Goal: Communication & Community: Answer question/provide support

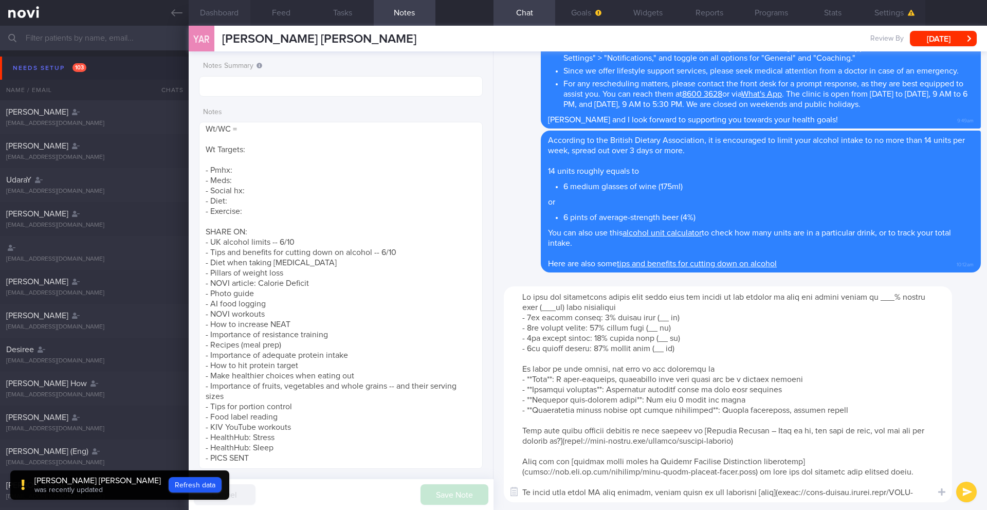
scroll to position [513855, 513725]
click at [274, 137] on textarea "SUPPORT NEEDED: CHALLENGE: - DIET - EXERCISE - MEDS - WEIGHT - HbA1c/GMI Wt tre…" at bounding box center [341, 295] width 284 height 347
paste textarea "5% (5kg -> 105kg) > 10% (11kg -> 99kg) > 15% (16kg -> 94kg) > 18% (20kg -> 90kg)"
click at [278, 139] on textarea "SUPPORT NEEDED: CHALLENGE: - DIET - EXERCISE - MEDS - WEIGHT - HbA1c/GMI Wt tre…" at bounding box center [341, 295] width 284 height 347
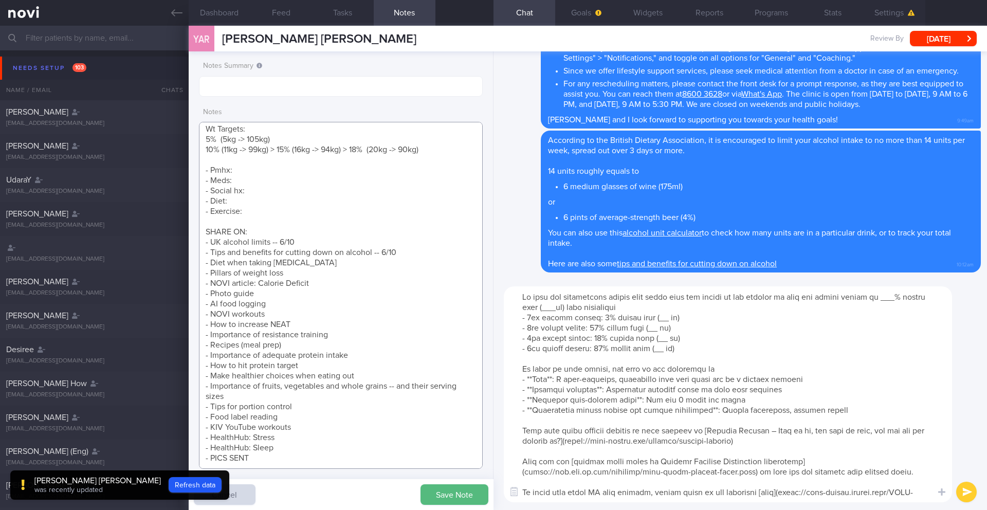
click at [278, 147] on textarea "SUPPORT NEEDED: CHALLENGE: - DIET - EXERCISE - MEDS - WEIGHT - HbA1c/GMI Wt tre…" at bounding box center [341, 295] width 284 height 347
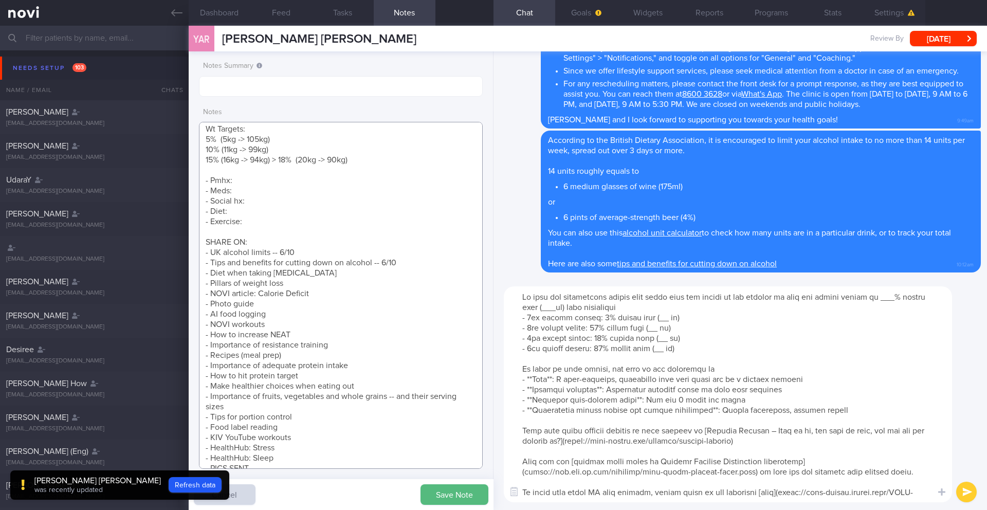
drag, startPoint x: 278, startPoint y: 158, endPoint x: 305, endPoint y: 134, distance: 36.8
click at [278, 158] on textarea "SUPPORT NEEDED: CHALLENGE: - DIET - EXERCISE - MEDS - WEIGHT - HbA1c/GMI Wt tre…" at bounding box center [341, 295] width 284 height 347
click at [285, 161] on textarea "SUPPORT NEEDED: CHALLENGE: - DIET - EXERCISE - MEDS - WEIGHT - HbA1c/GMI Wt tre…" at bounding box center [341, 295] width 284 height 347
click at [289, 159] on textarea "SUPPORT NEEDED: CHALLENGE: - DIET - EXERCISE - MEDS - WEIGHT - HbA1c/GMI Wt tre…" at bounding box center [341, 295] width 284 height 347
click at [273, 159] on textarea "SUPPORT NEEDED: CHALLENGE: - DIET - EXERCISE - MEDS - WEIGHT - HbA1c/GMI Wt tre…" at bounding box center [341, 295] width 284 height 347
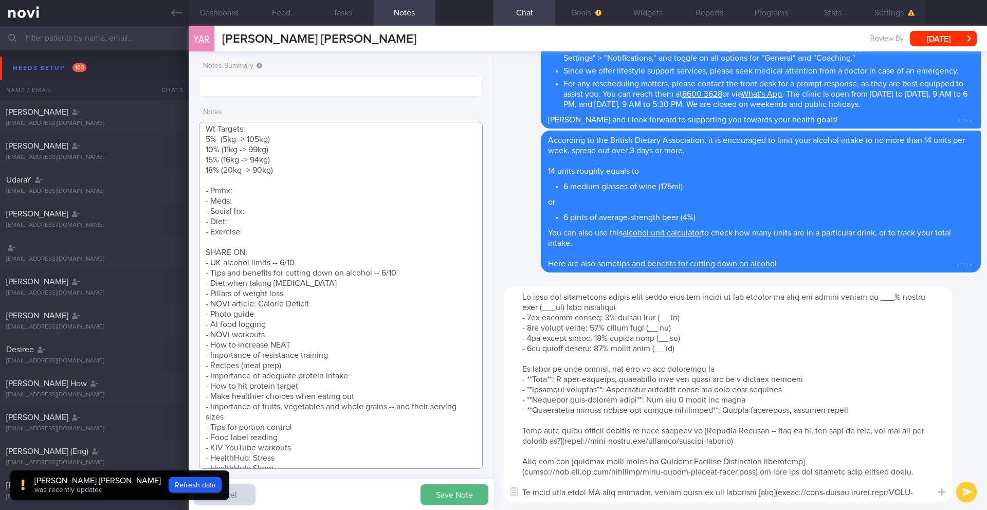
type textarea "SUPPORT NEEDED: CHALLENGE: - DIET - EXERCISE - MEDS - WEIGHT - HbA1c/GMI Wt tre…"
click at [582, 310] on textarea at bounding box center [728, 394] width 448 height 216
click at [907, 298] on textarea at bounding box center [728, 394] width 448 height 216
click at [582, 309] on textarea at bounding box center [728, 394] width 448 height 216
click at [659, 320] on textarea at bounding box center [728, 394] width 448 height 216
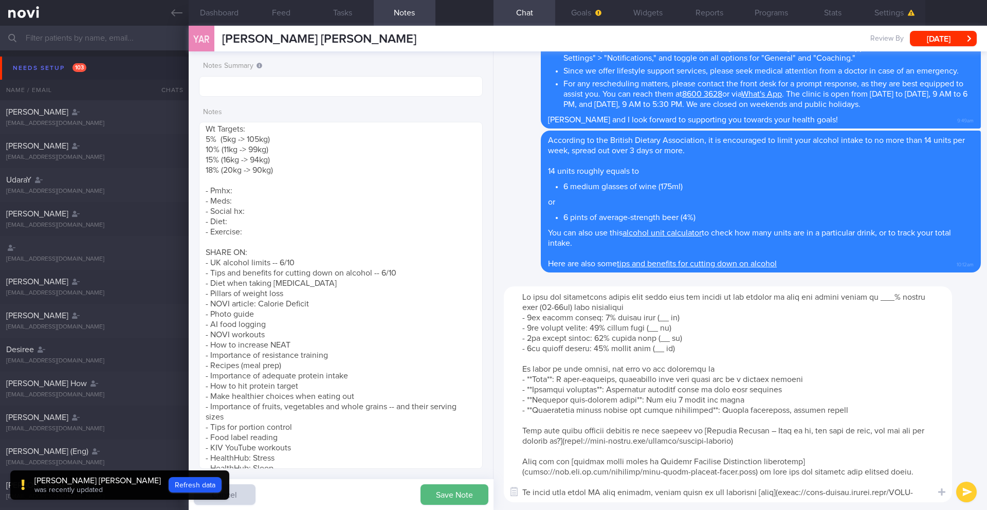
click at [906, 296] on textarea at bounding box center [728, 394] width 448 height 216
click at [659, 317] on textarea at bounding box center [728, 394] width 448 height 216
click at [667, 327] on textarea at bounding box center [728, 394] width 448 height 216
click at [665, 338] on textarea at bounding box center [728, 394] width 448 height 216
click at [667, 351] on textarea at bounding box center [728, 394] width 448 height 216
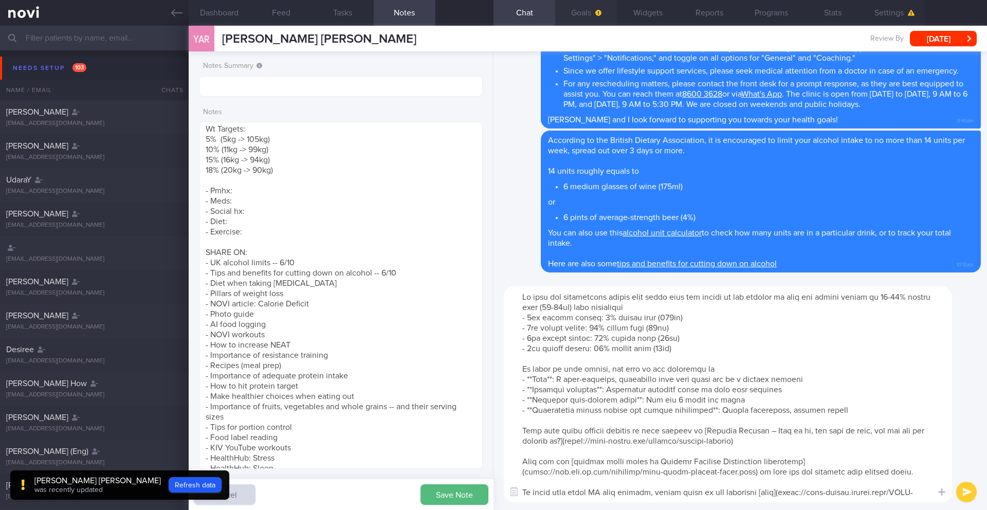
type textarea "Lo ipsu dol sitametcons adipis elit seddo eius tem incidi ut lab etdolor ma ali…"
click at [586, 15] on button "Goals" at bounding box center [586, 13] width 62 height 26
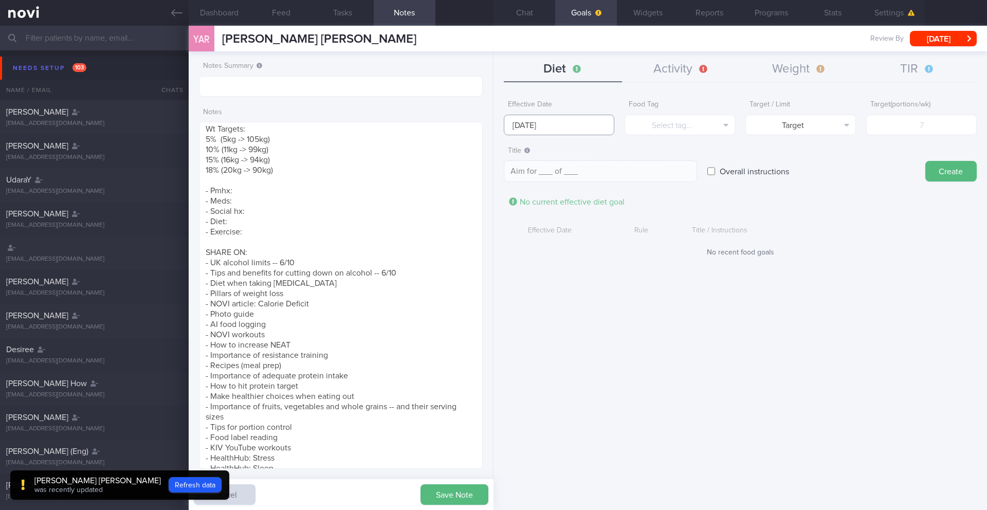
click at [567, 134] on body "You are offline! Some functionality will be unavailable Patients New Users Coac…" at bounding box center [493, 255] width 987 height 510
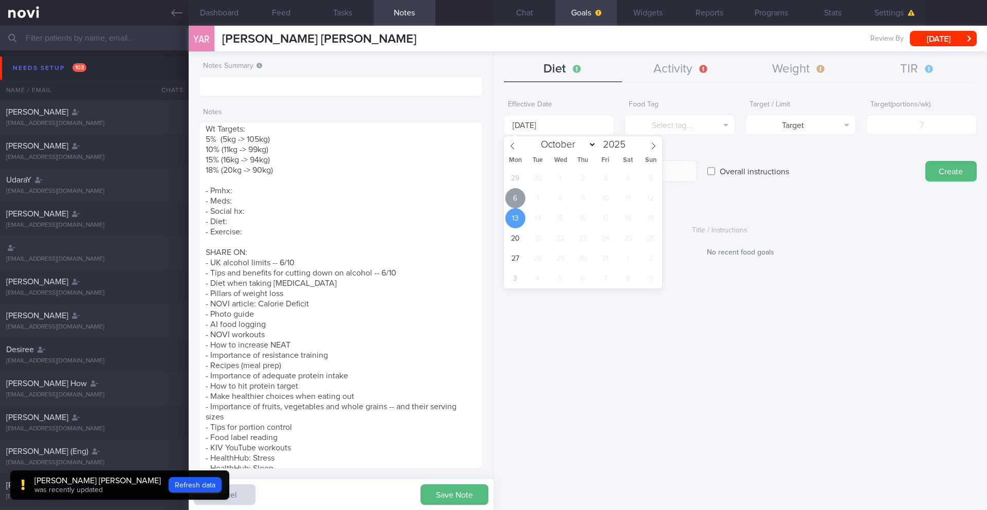
click at [513, 197] on span "6" at bounding box center [515, 198] width 20 height 20
type input "[DATE]"
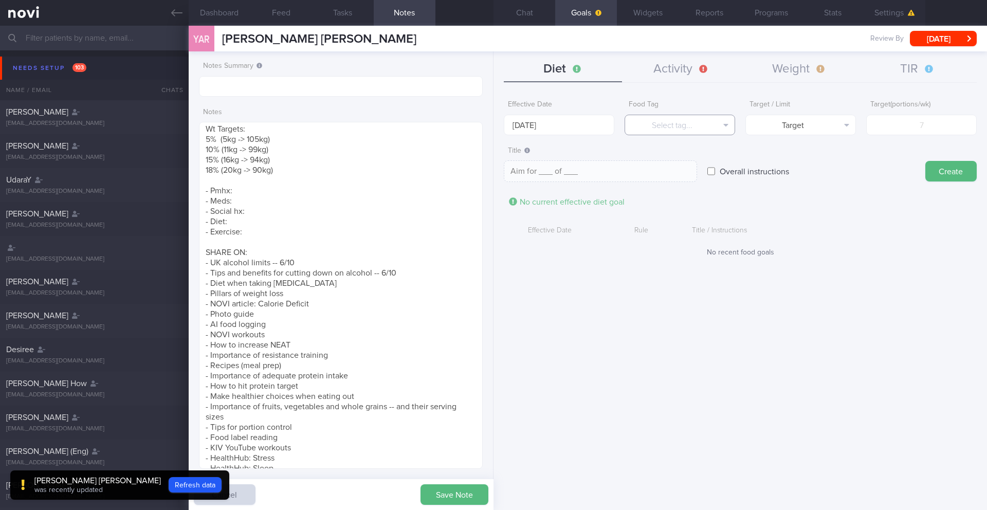
click at [676, 130] on button "Select tag..." at bounding box center [679, 125] width 111 height 21
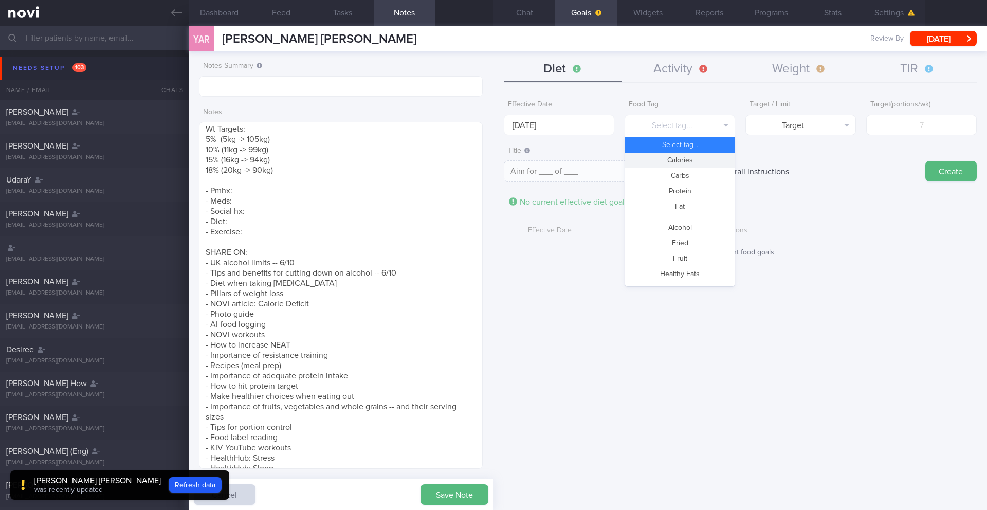
click at [672, 158] on button "Calories" at bounding box center [679, 160] width 109 height 15
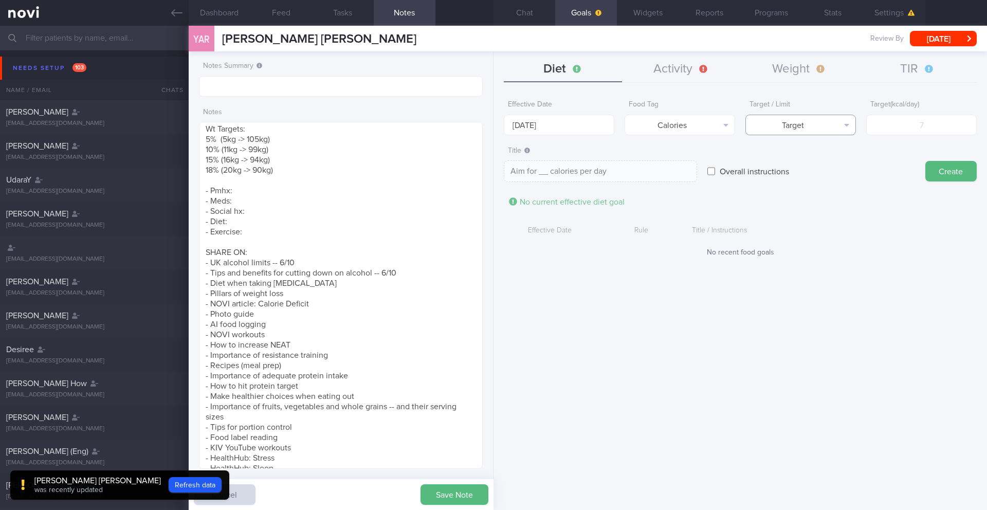
click at [777, 125] on button "Target" at bounding box center [800, 125] width 111 height 21
click at [786, 159] on button "Limit" at bounding box center [800, 160] width 109 height 15
type textarea "Keep to __ calories per day"
click at [946, 116] on input "number" at bounding box center [921, 125] width 111 height 21
type input "1"
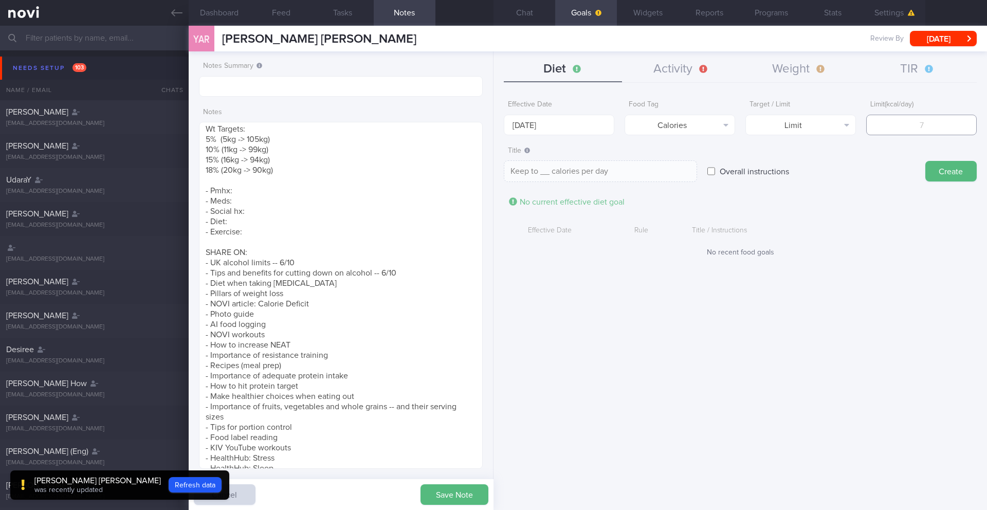
type textarea "Keep to 1 calories per day"
type input "19"
type textarea "Keep to 19 calories per day"
type input "190"
type textarea "Keep to 190 calories per day"
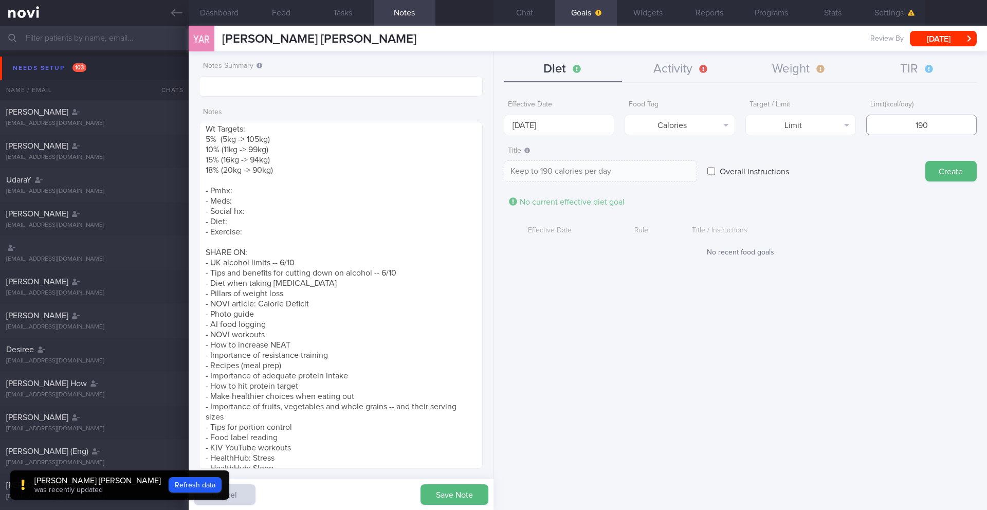
type input "1900"
type textarea "Keep to 1900 calories per day"
type input "1900"
click at [952, 169] on button "Create" at bounding box center [950, 171] width 51 height 21
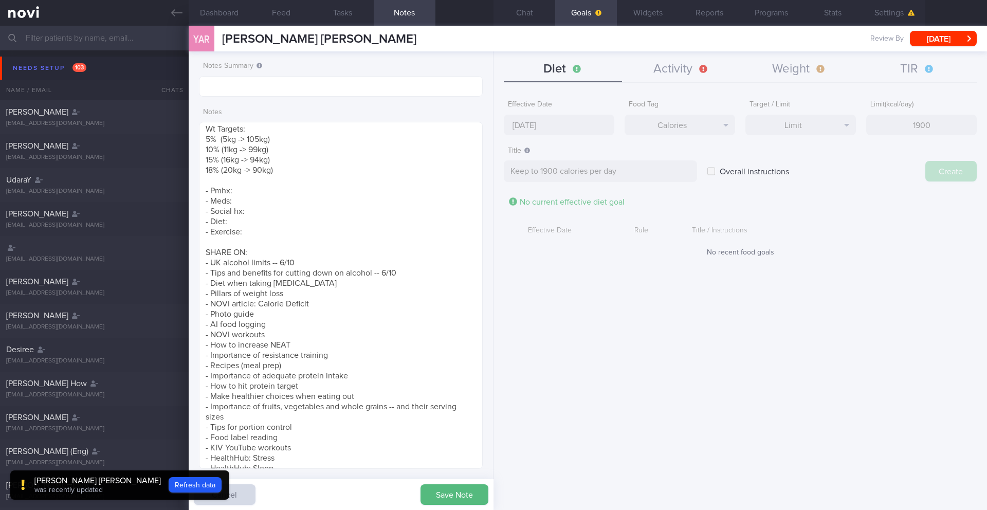
click at [510, 124] on div "Effective Date [DATE] Food Tag Calories Select tag... Calories Carbs Protein Fa…" at bounding box center [739, 298] width 493 height 422
type input "[DATE]"
type textarea "Aim for ___ of ___"
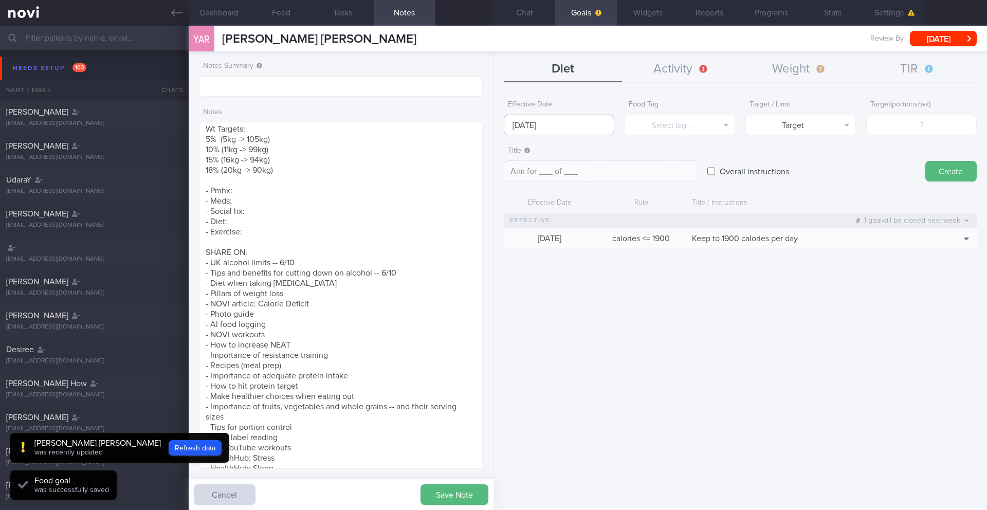
click at [518, 130] on input "[DATE]" at bounding box center [559, 125] width 111 height 21
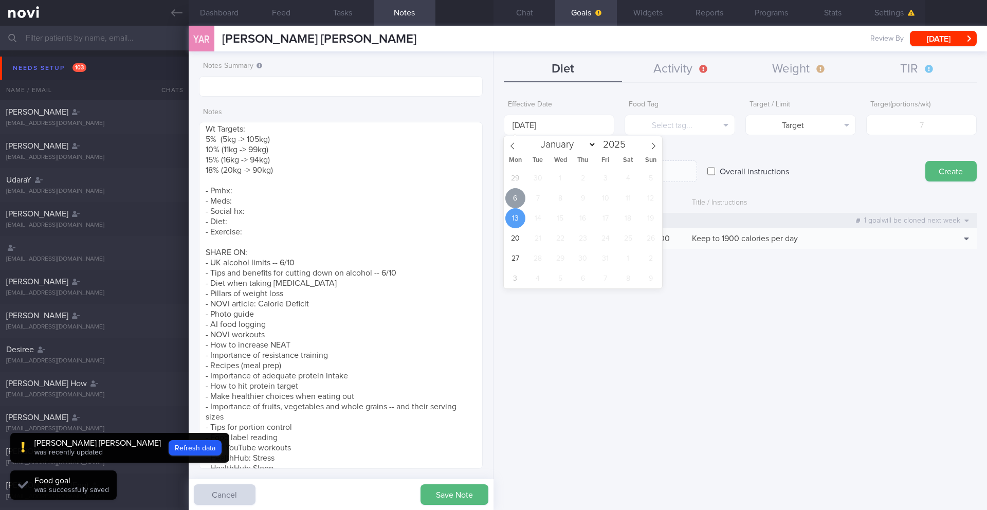
click at [517, 194] on span "6" at bounding box center [515, 198] width 20 height 20
type input "[DATE]"
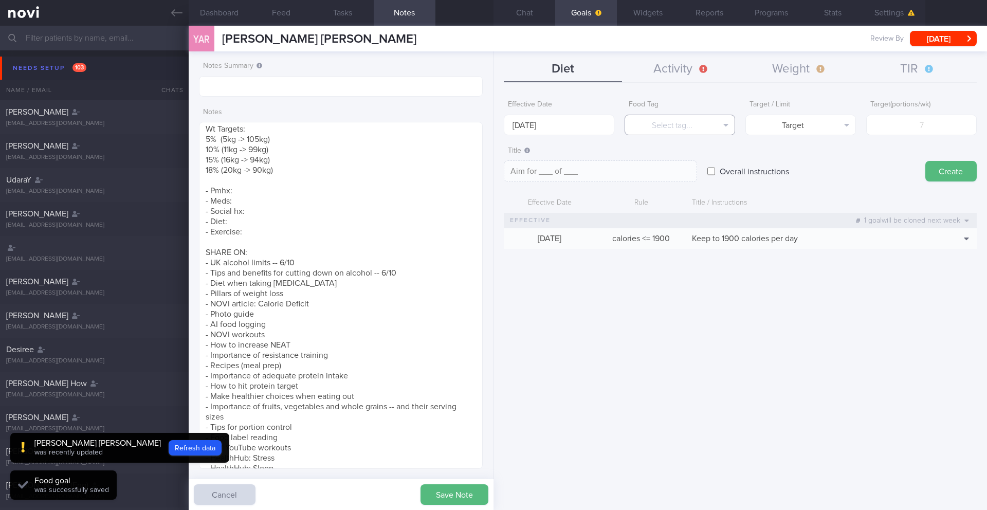
click at [661, 127] on button "Select tag..." at bounding box center [679, 125] width 111 height 21
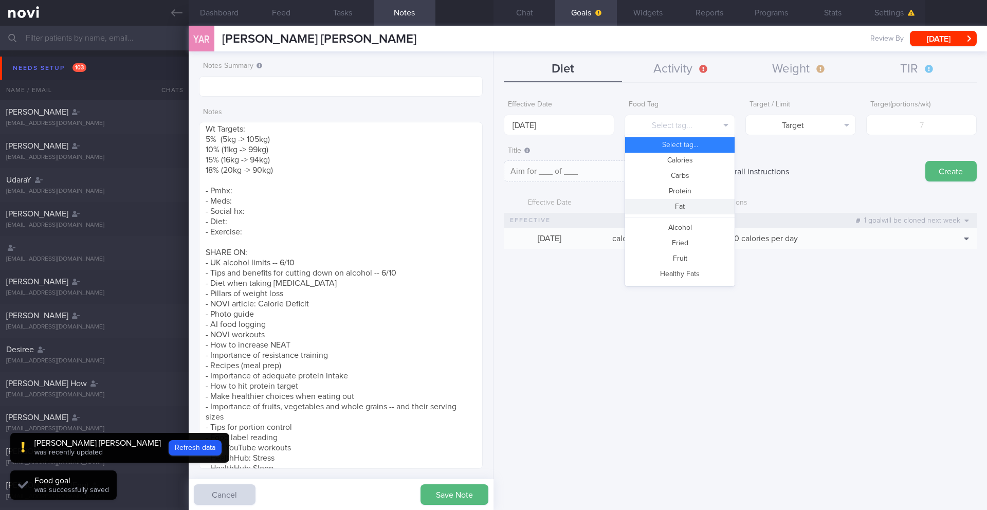
click at [669, 194] on button "Protein" at bounding box center [679, 190] width 109 height 15
type textarea "Aim for __g of protein per day"
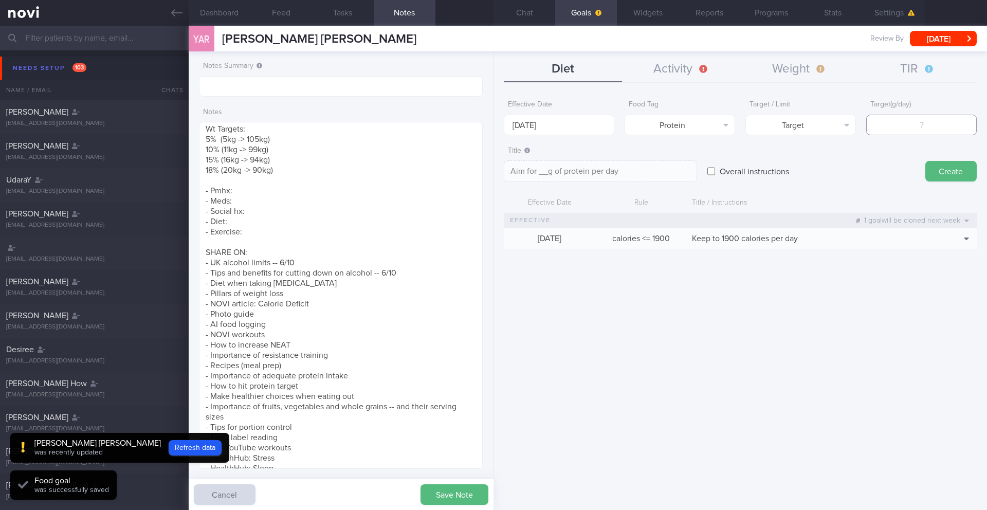
click at [891, 128] on input "number" at bounding box center [921, 125] width 111 height 21
type input "1"
type textarea "Aim for 1g of protein per day"
type input "13"
type textarea "Aim for 13g of protein per day"
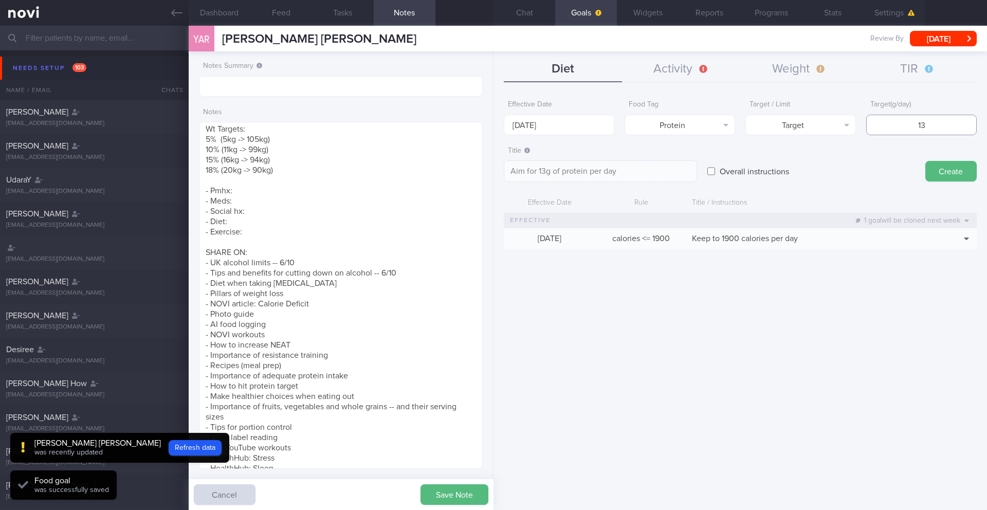
type input "130"
type textarea "Aim for 130g of protein per day"
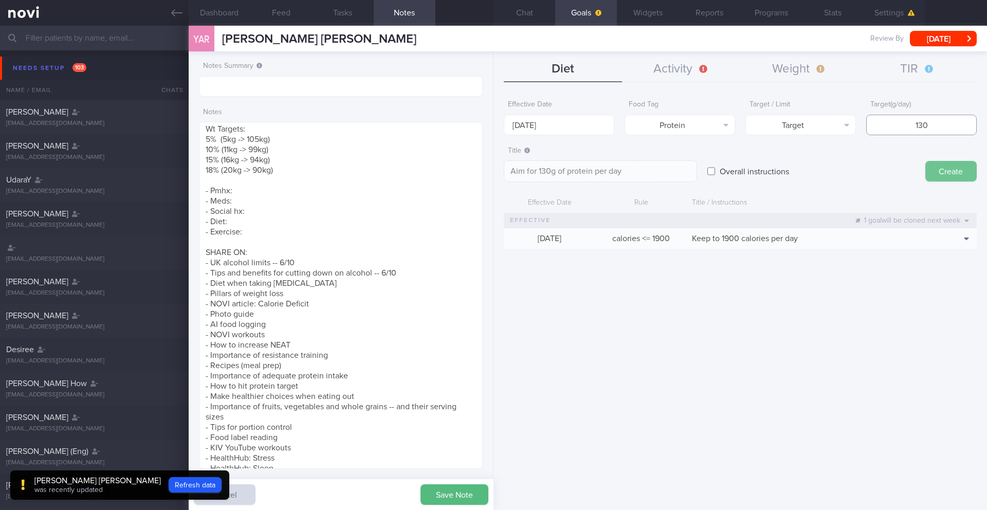
type input "130"
click at [942, 169] on button "Create" at bounding box center [950, 171] width 51 height 21
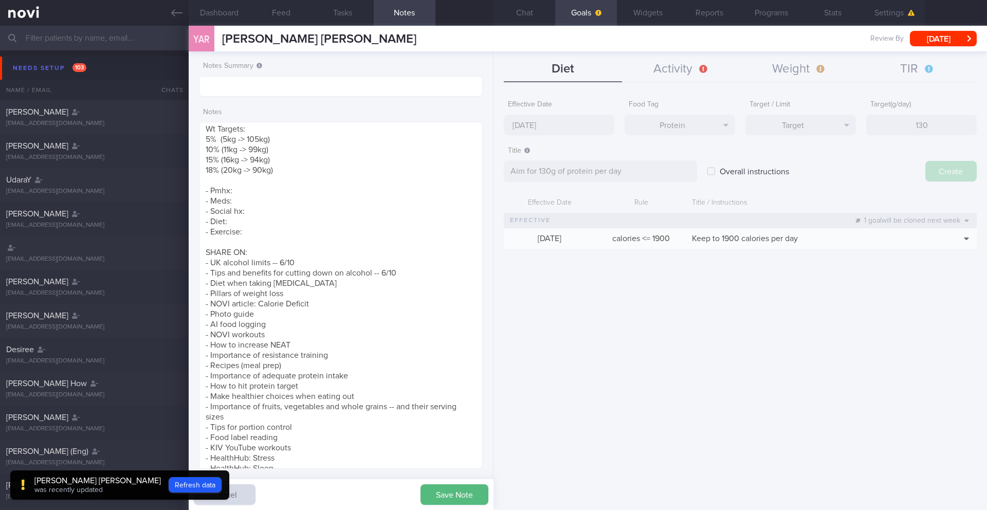
type input "[DATE]"
type textarea "Aim for ___ of ___"
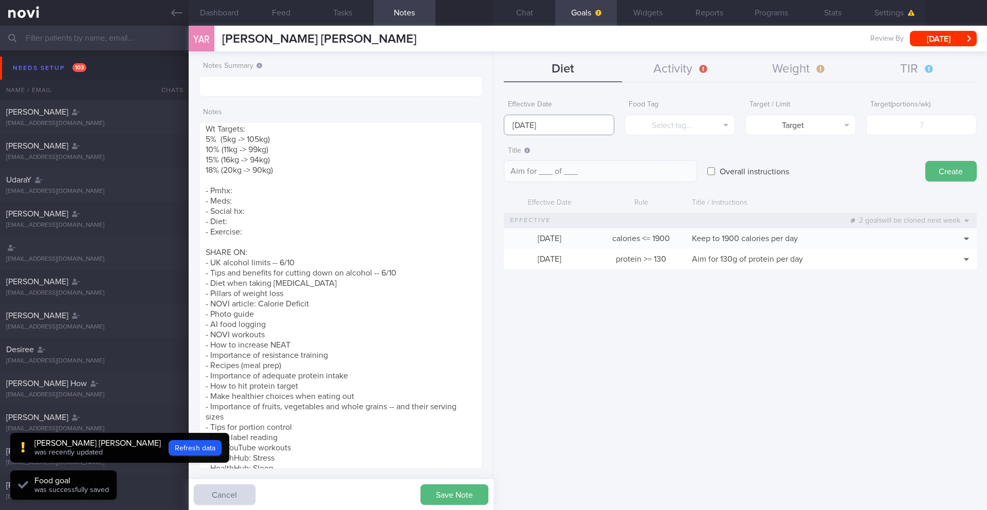
click at [524, 126] on input "[DATE]" at bounding box center [559, 125] width 111 height 21
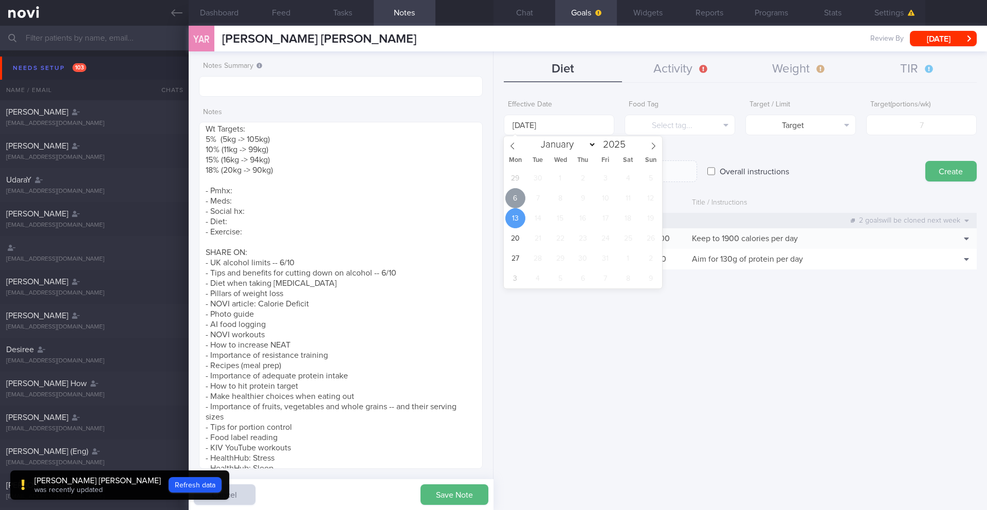
click at [513, 199] on span "6" at bounding box center [515, 198] width 20 height 20
type input "[DATE]"
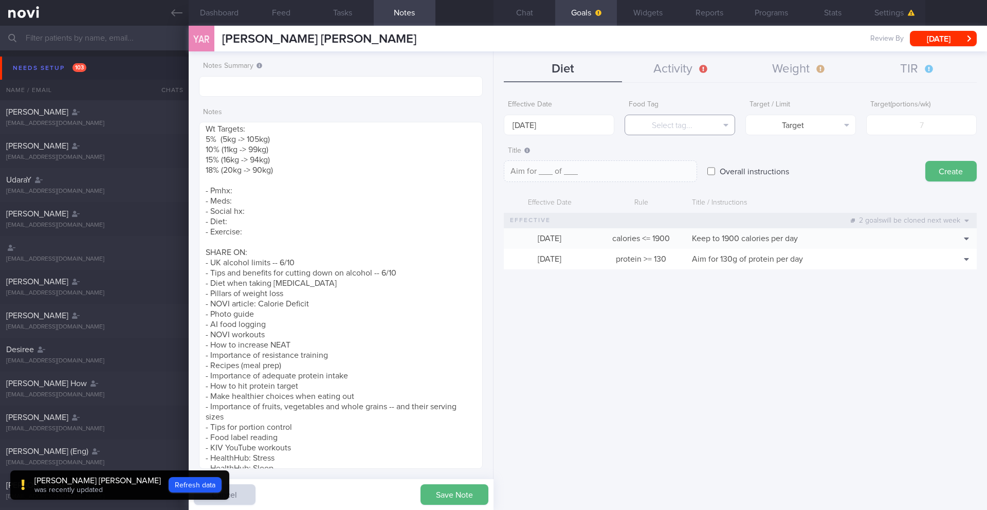
click at [689, 122] on button "Select tag..." at bounding box center [679, 125] width 111 height 21
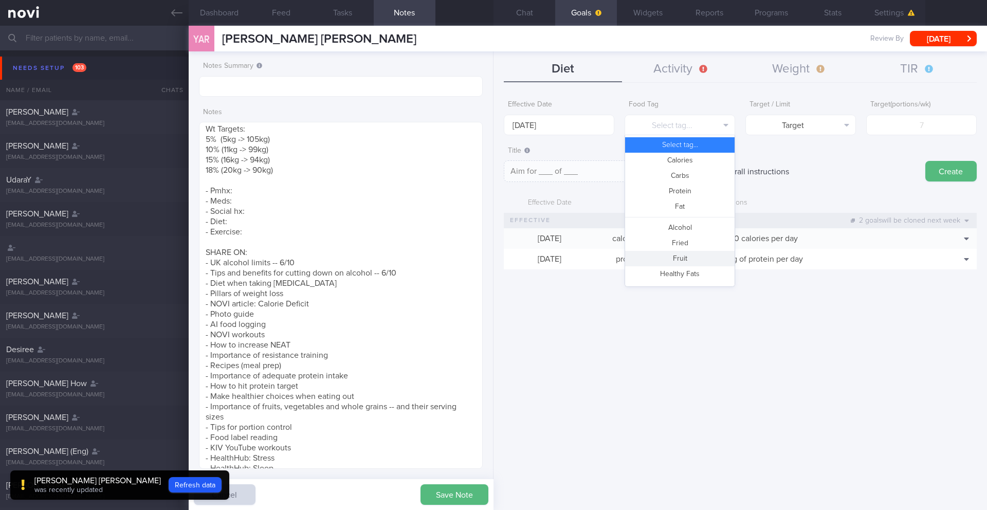
click at [686, 256] on button "Fruit" at bounding box center [679, 258] width 109 height 15
type textarea "Aim for __ portions of fruits per week"
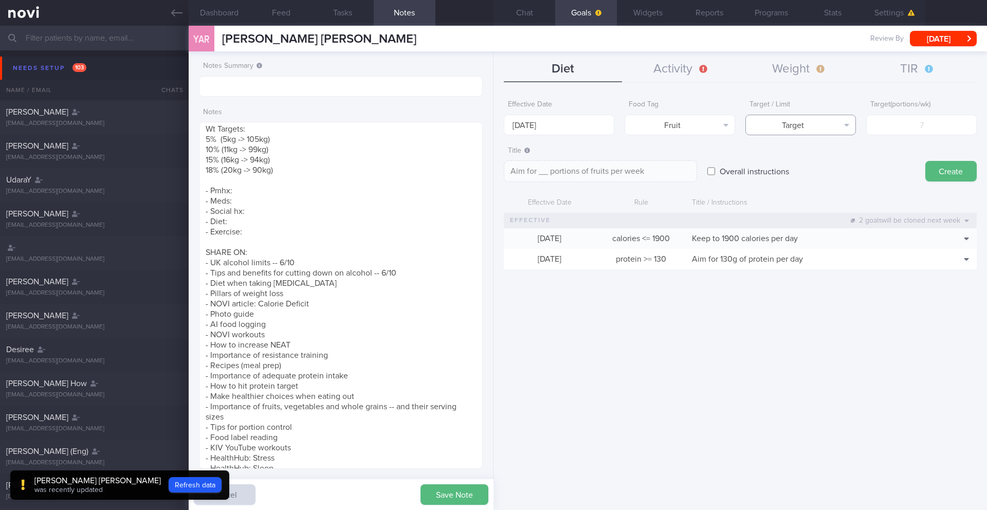
click at [799, 122] on button "Target" at bounding box center [800, 125] width 111 height 21
click at [886, 128] on input "number" at bounding box center [921, 125] width 111 height 21
type input "1"
type textarea "Aim for 1 portions of fruits per week"
type input "14"
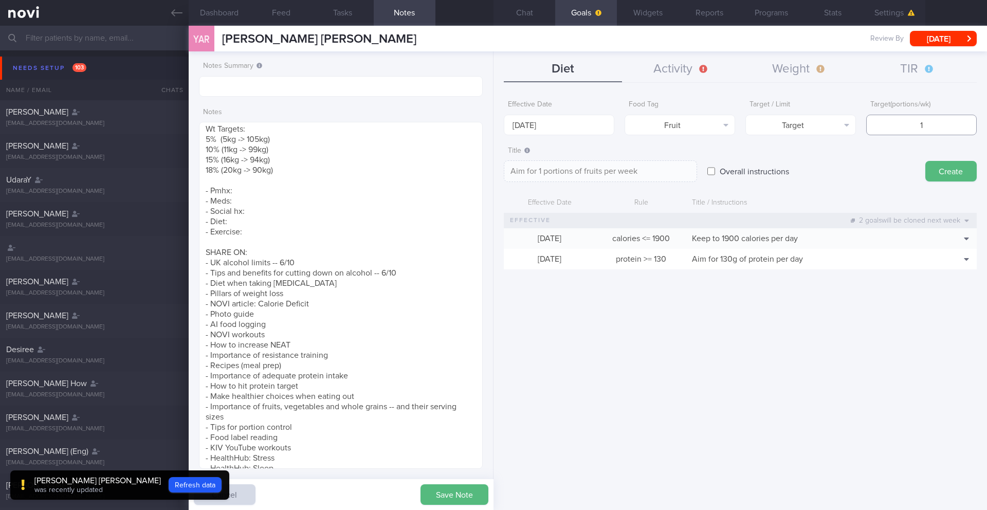
type textarea "Aim for 14 portions of fruits per week"
type input "14"
click at [658, 178] on textarea "Aim for 14 portions of fruits per week" at bounding box center [600, 171] width 193 height 22
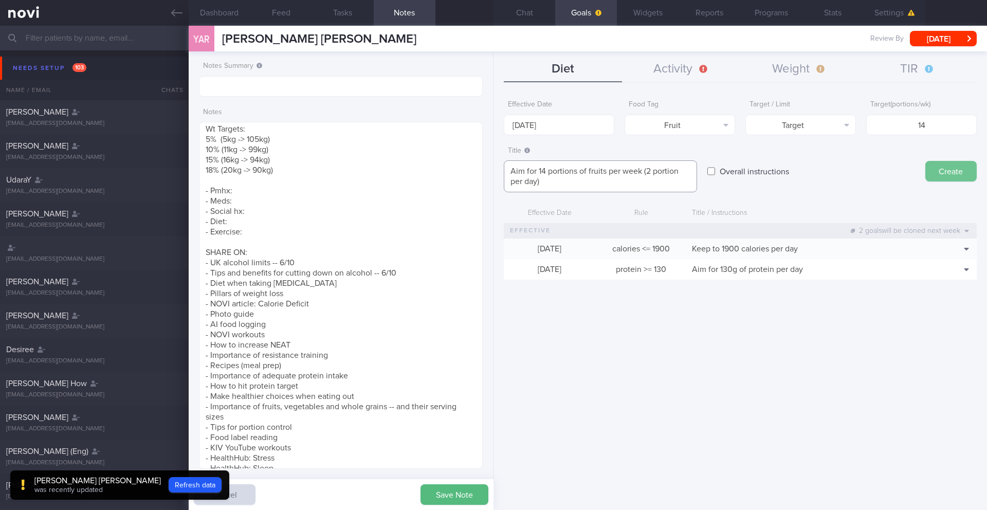
type textarea "Aim for 14 portions of fruits per week (2 portion per day)"
click at [940, 169] on button "Create" at bounding box center [950, 171] width 51 height 21
type input "[DATE]"
type textarea "Aim for ___ of ___"
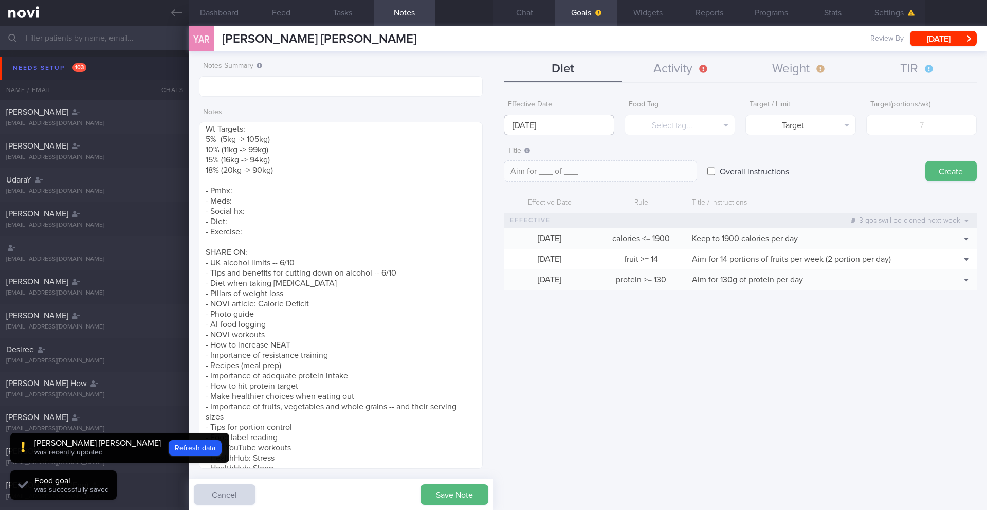
click at [577, 125] on input "[DATE]" at bounding box center [559, 125] width 111 height 21
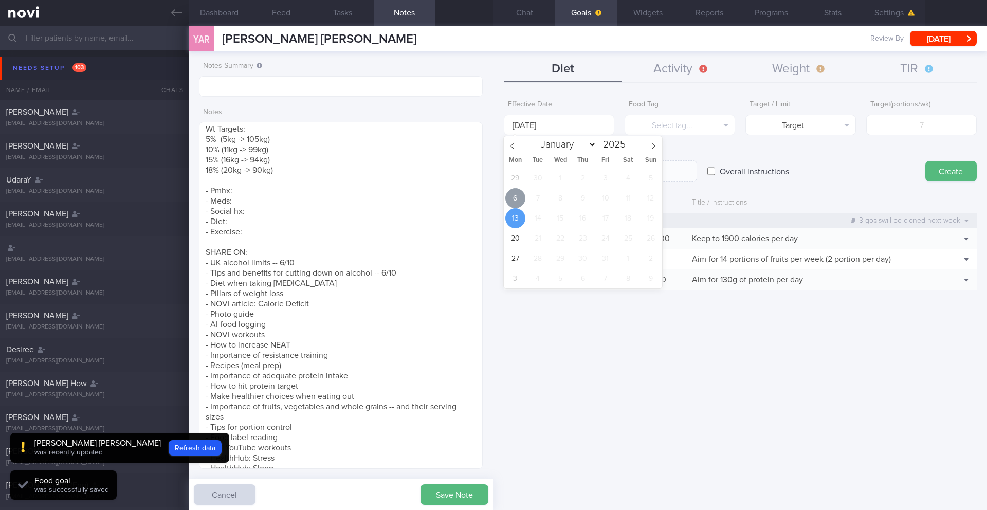
click at [513, 198] on span "6" at bounding box center [515, 198] width 20 height 20
type input "[DATE]"
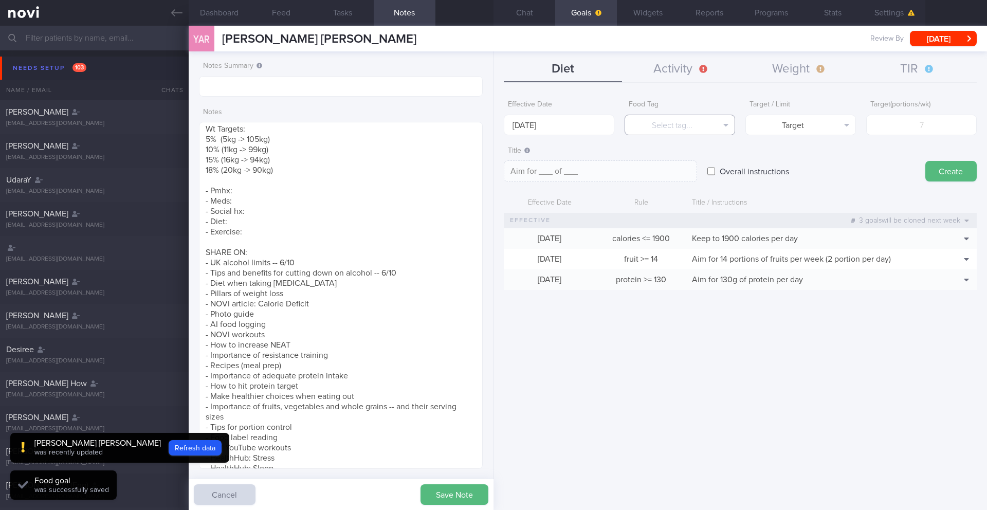
click at [689, 130] on button "Select tag..." at bounding box center [679, 125] width 111 height 21
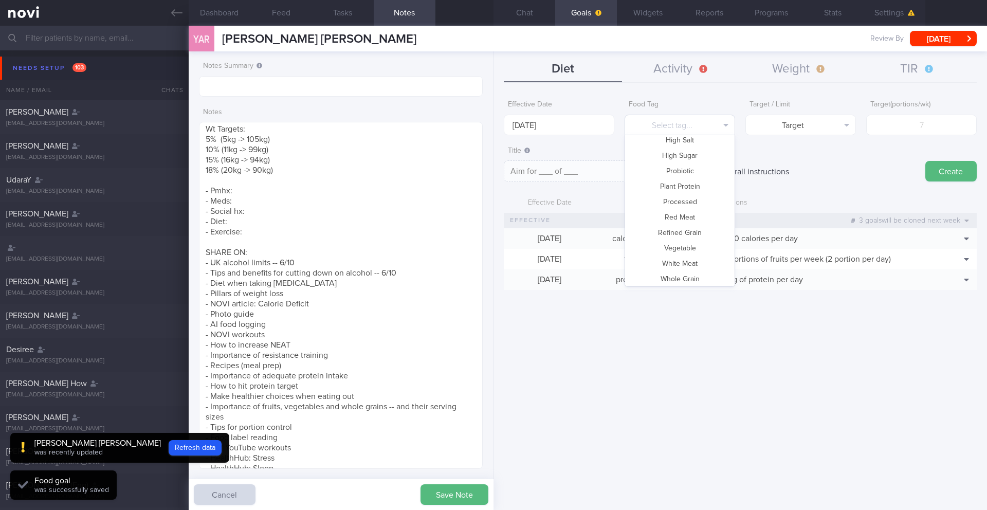
scroll to position [306, 0]
click at [694, 238] on button "Vegetable" at bounding box center [679, 245] width 109 height 15
type textarea "Aim for __ portions of vegetables per week"
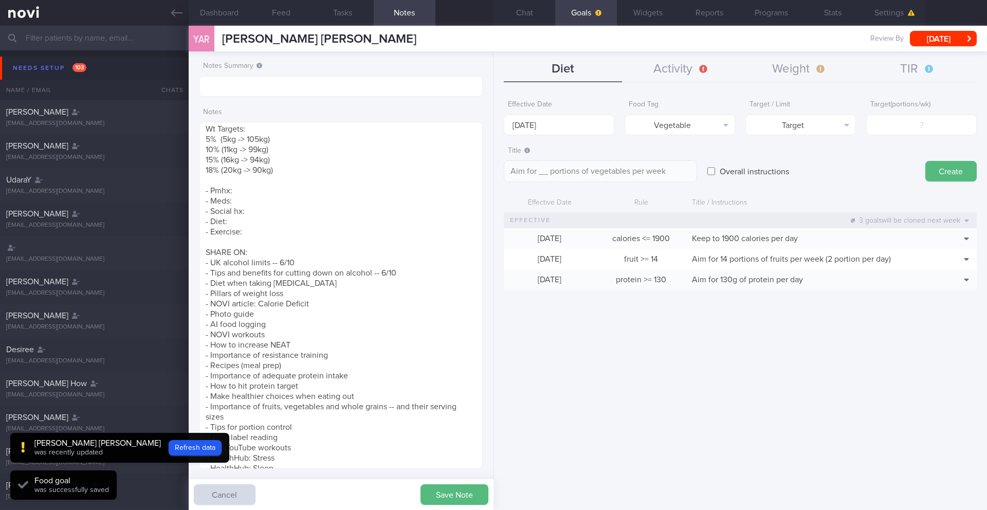
click at [913, 137] on form "Effective Date [DATE] Food Tag Vegetable Select tag... Calories Carbs Protein F…" at bounding box center [740, 197] width 473 height 205
click at [914, 126] on input "number" at bounding box center [921, 125] width 111 height 21
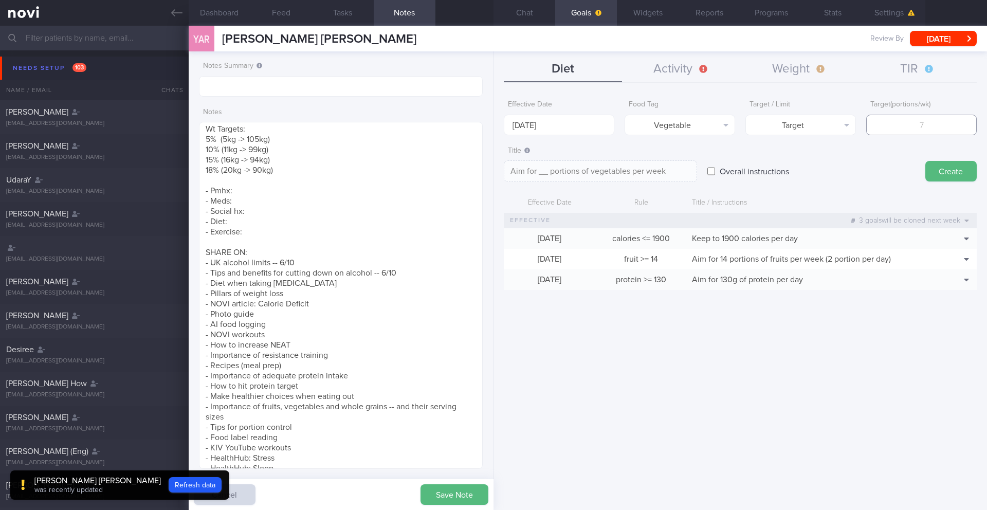
type input "1"
type textarea "Aim for 1 portions of vegetables per week"
type input "14"
type textarea "Aim for 14 portions of vegetables per week"
type input "14"
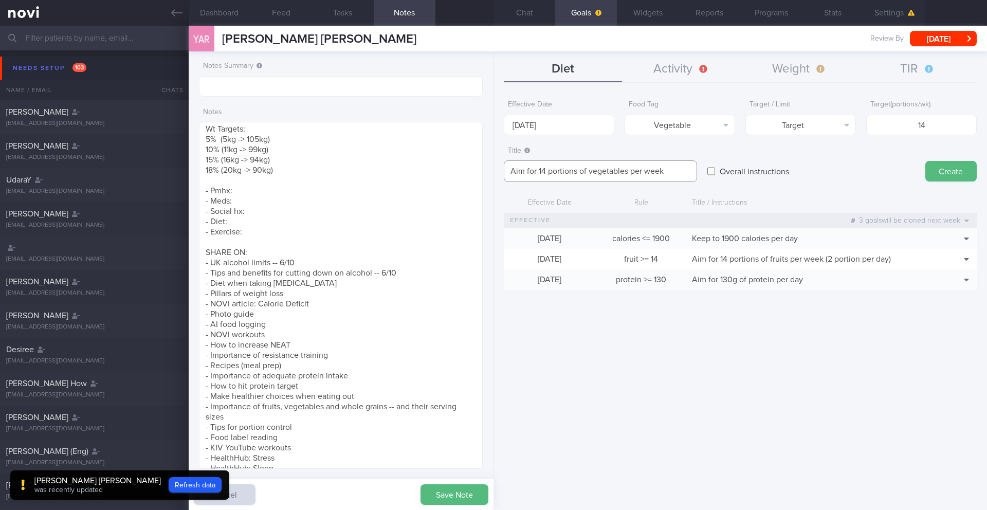
click at [675, 172] on textarea "Aim for 14 portions of vegetables per week" at bounding box center [600, 171] width 193 height 22
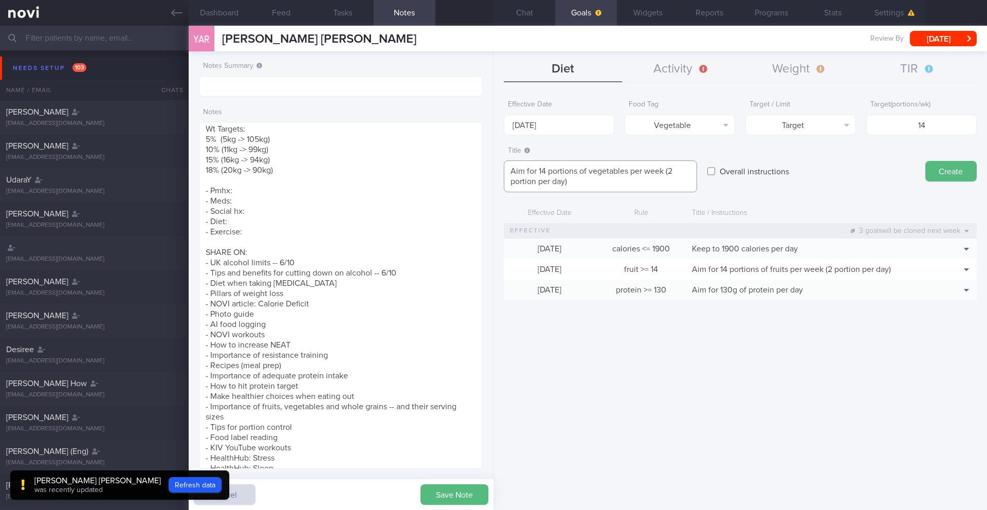
click at [591, 170] on textarea "Aim for 14 portions of vegetables per week (2 portion per day)" at bounding box center [600, 176] width 193 height 32
type textarea "Aim for 14 portions of non-starchy vegetables per week (2 portion per day)"
drag, startPoint x: 917, startPoint y: 127, endPoint x: 943, endPoint y: 125, distance: 25.3
click at [943, 125] on input "14" at bounding box center [921, 125] width 111 height 21
type input "3"
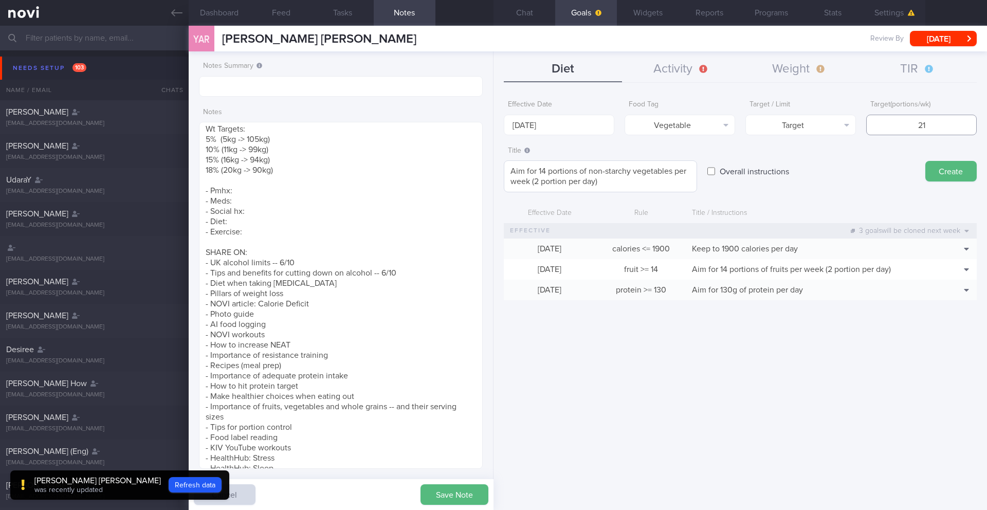
type input "21"
drag, startPoint x: 545, startPoint y: 169, endPoint x: 536, endPoint y: 171, distance: 9.5
click at [536, 171] on textarea "Aim for 14 portions of non-starchy vegetables per week (2 portion per day)" at bounding box center [600, 176] width 193 height 32
click at [538, 173] on textarea "Aim for21 portions of non-starchy vegetables per week (2 portion per day)" at bounding box center [600, 176] width 193 height 32
click at [539, 179] on textarea "Aim for 21 portions of non-starchy vegetables per week (2 portion per day)" at bounding box center [600, 176] width 193 height 32
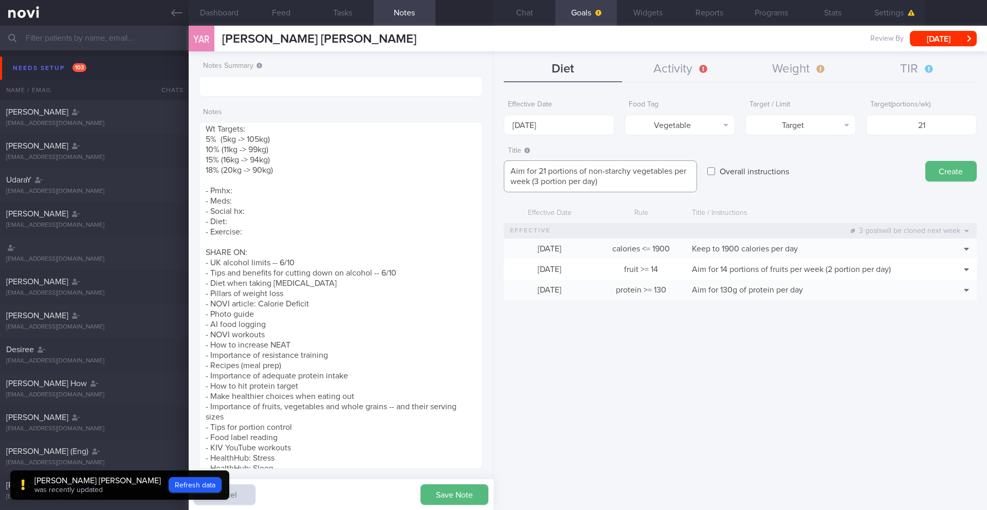
click at [564, 181] on textarea "Aim for 21 portions of non-starchy vegetables per week (3 portion per day)" at bounding box center [600, 176] width 193 height 32
drag, startPoint x: 631, startPoint y: 170, endPoint x: 589, endPoint y: 171, distance: 42.7
click at [589, 171] on textarea "Aim for 21 portions of non-starchy vegetables per week (3 portions per day)" at bounding box center [600, 176] width 193 height 32
type textarea "Aim for 21 portions of vegetables per week (3 portions per day)"
click at [948, 176] on button "Create" at bounding box center [950, 171] width 51 height 21
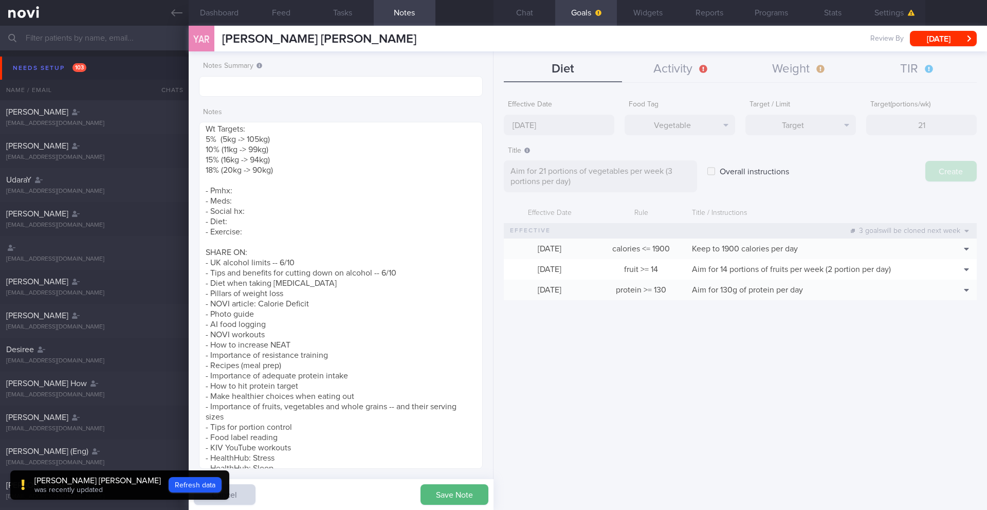
type input "[DATE]"
type textarea "Aim for ___ of ___"
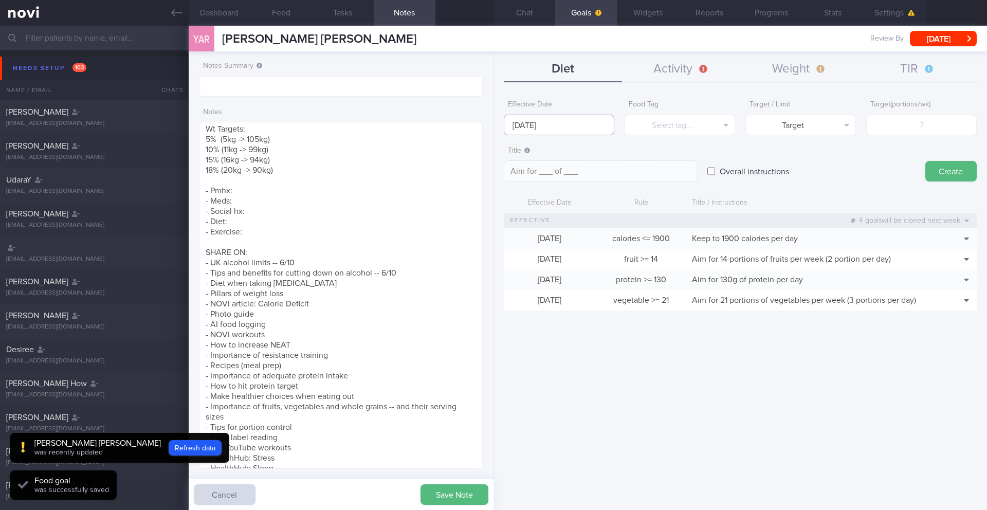
click at [537, 123] on input "[DATE]" at bounding box center [559, 125] width 111 height 21
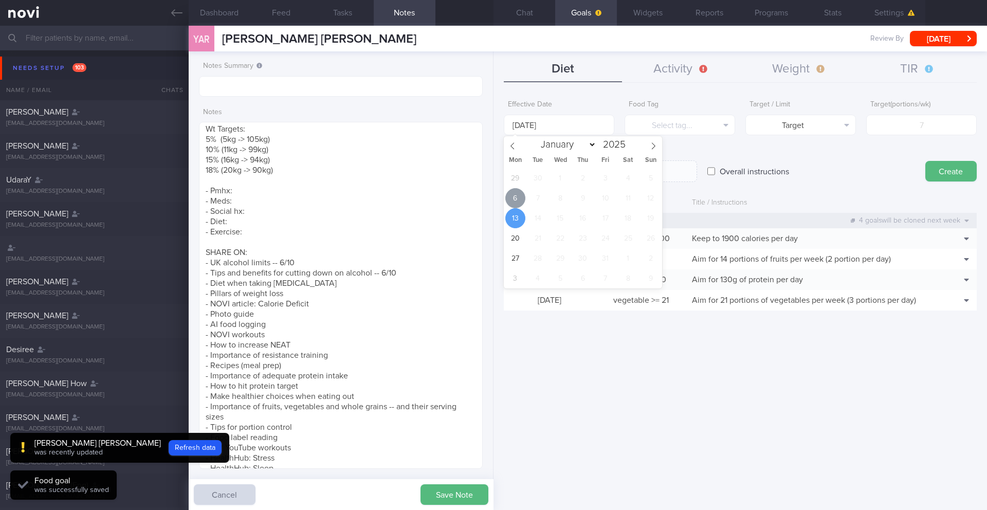
click at [519, 194] on span "6" at bounding box center [515, 198] width 20 height 20
type input "[DATE]"
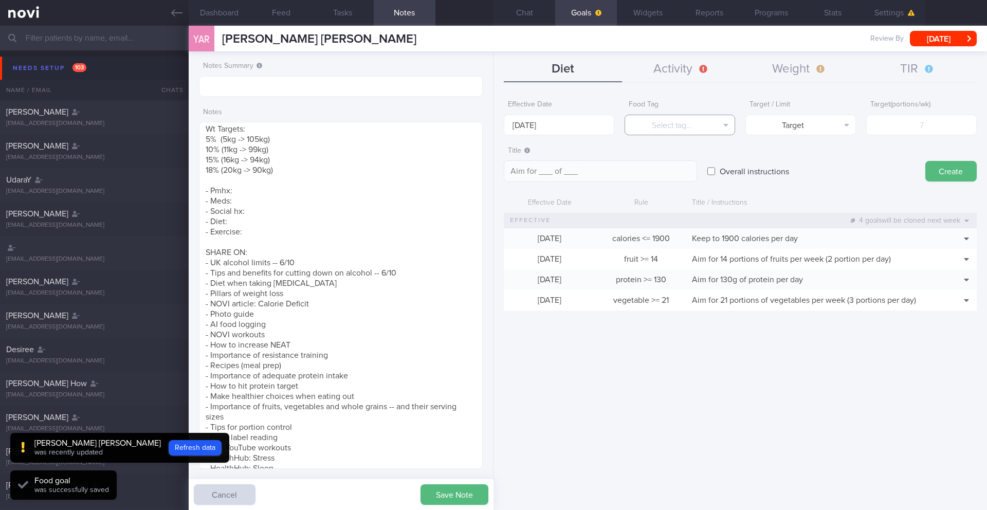
click at [663, 124] on button "Select tag..." at bounding box center [679, 125] width 111 height 21
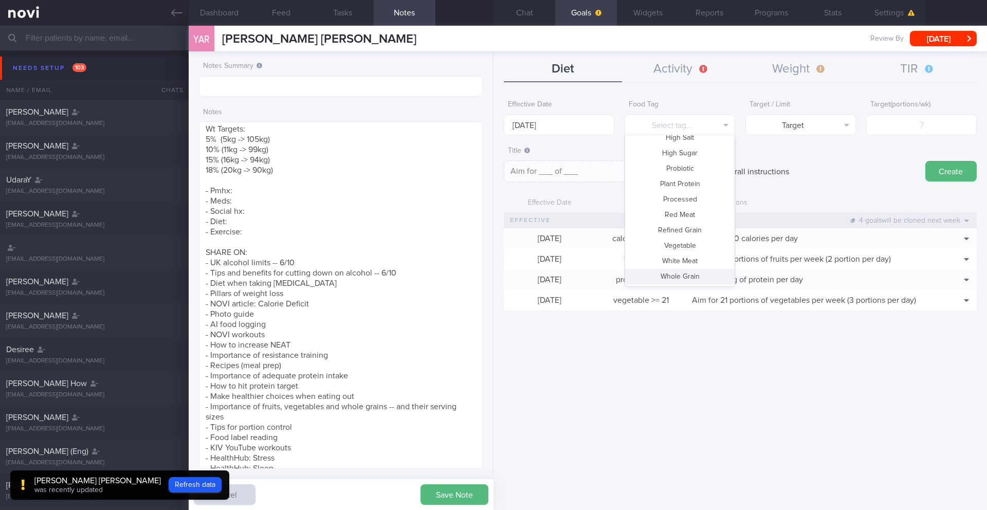
click at [672, 275] on button "Whole Grain" at bounding box center [679, 276] width 109 height 15
type textarea "Aim for __ portions of whole grains per week"
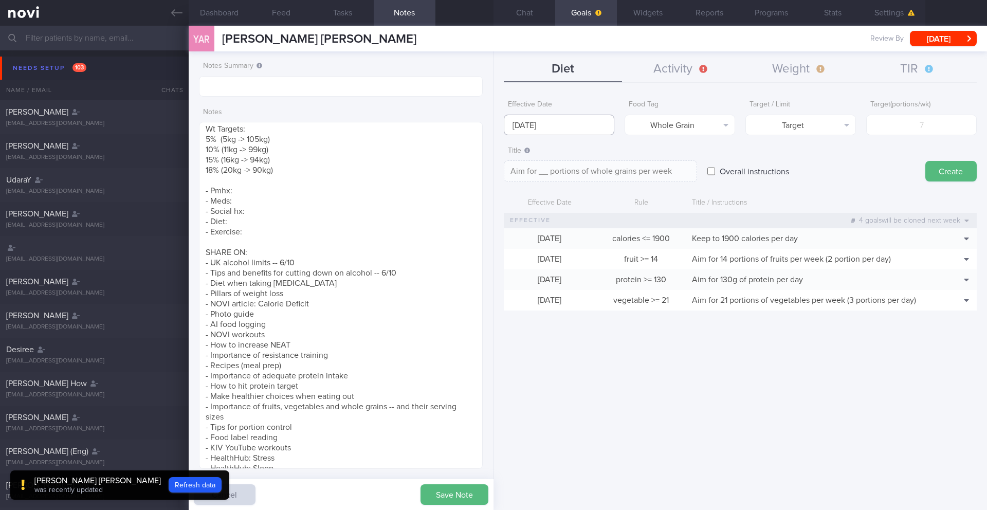
click at [584, 126] on input "[DATE]" at bounding box center [559, 125] width 111 height 21
click at [933, 122] on input "number" at bounding box center [921, 125] width 111 height 21
type input "7"
type textarea "Aim for 7 portions of whole grains per week"
type input "7"
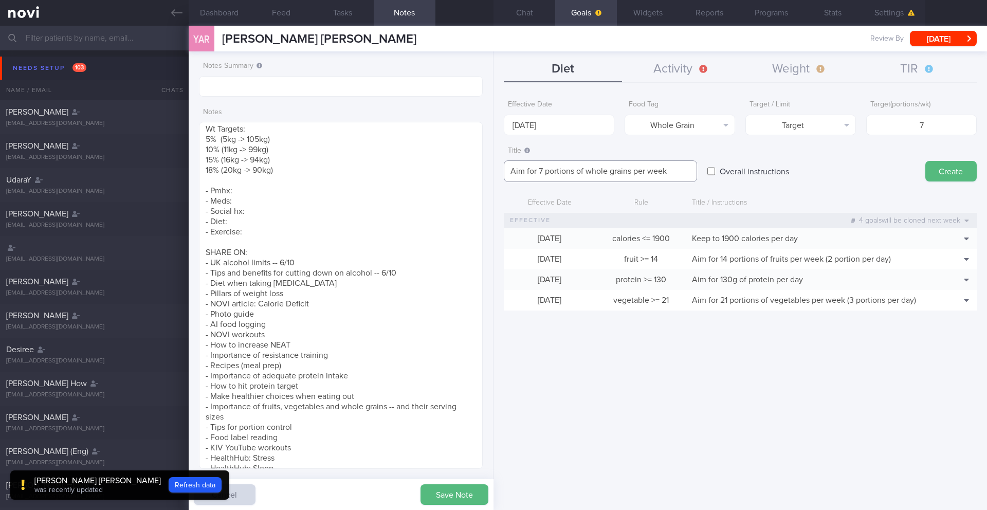
click at [540, 172] on textarea "Aim for 7 portions of whole grains per week" at bounding box center [600, 171] width 193 height 22
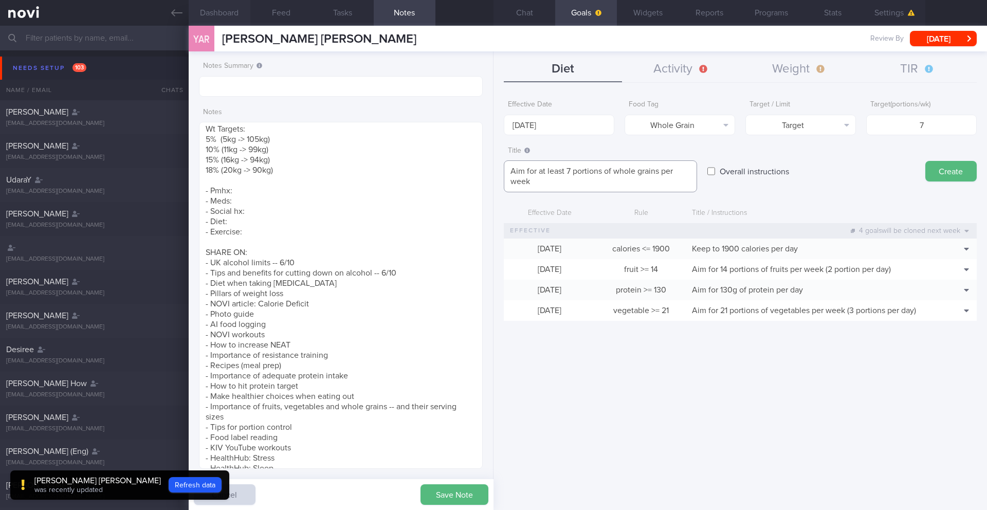
type textarea "Aim for at least 7 portions of whole grains per week"
drag, startPoint x: 886, startPoint y: 130, endPoint x: 949, endPoint y: 125, distance: 63.4
click at [949, 125] on input "7" at bounding box center [921, 125] width 111 height 21
click at [947, 125] on input "7" at bounding box center [921, 125] width 111 height 21
type input "10"
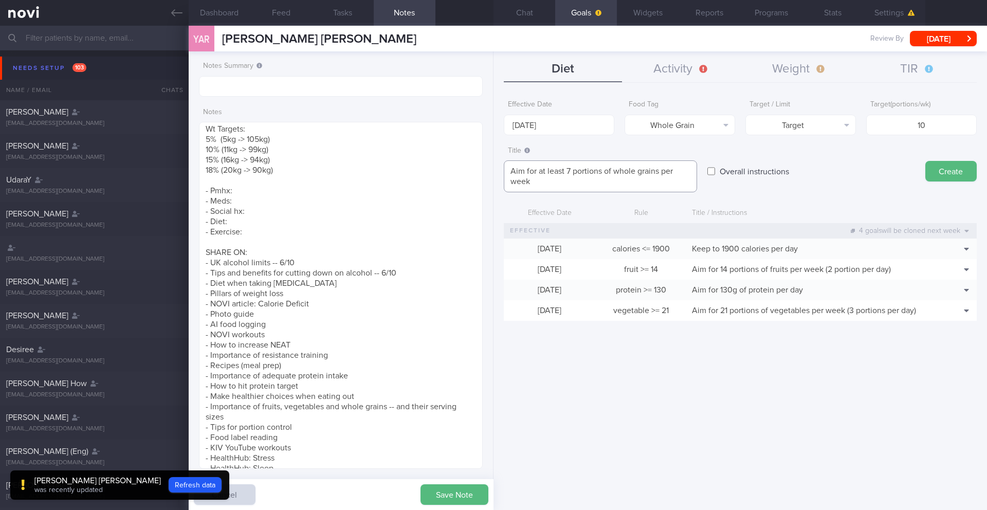
click at [660, 188] on textarea "Aim for at least 7 portions of whole grains per week" at bounding box center [600, 176] width 193 height 32
click at [571, 175] on textarea "Aim for at least 7 portions of whole grains per week (1-2 portions per day)" at bounding box center [600, 176] width 193 height 32
type textarea "Aim for at least 10 portions of whole grains per week (1-2 portions per day)"
click at [943, 169] on button "Create" at bounding box center [950, 171] width 51 height 21
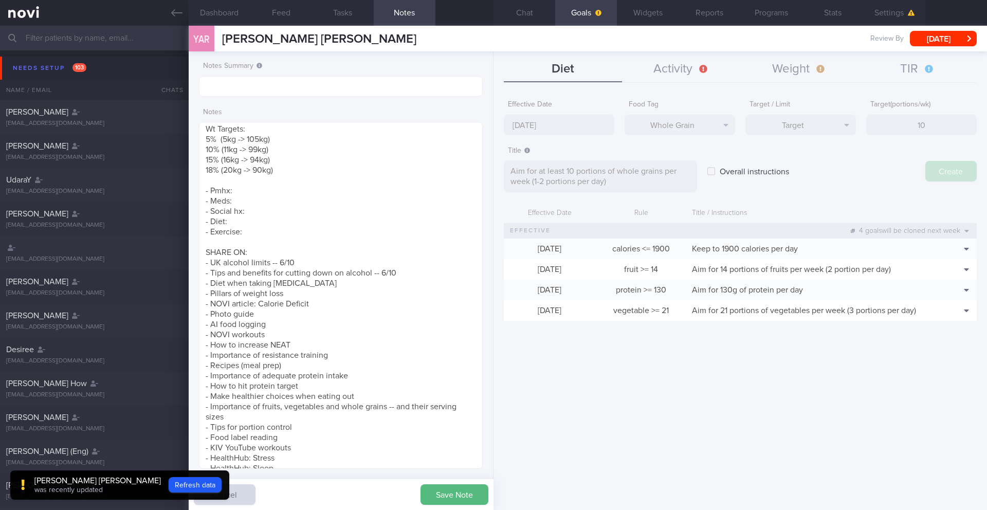
type input "[DATE]"
type textarea "Aim for ___ of ___"
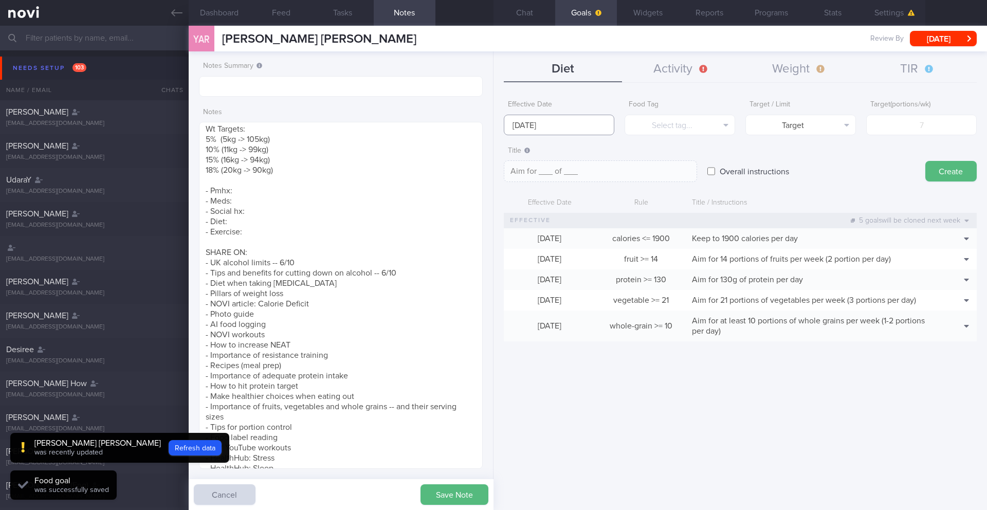
click at [534, 125] on input "[DATE]" at bounding box center [559, 125] width 111 height 21
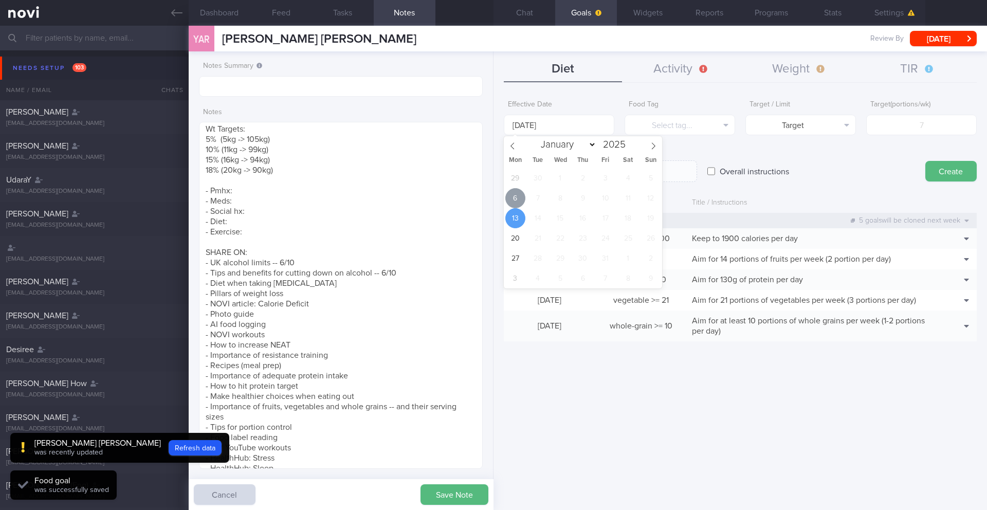
click at [511, 193] on span "6" at bounding box center [515, 198] width 20 height 20
type input "[DATE]"
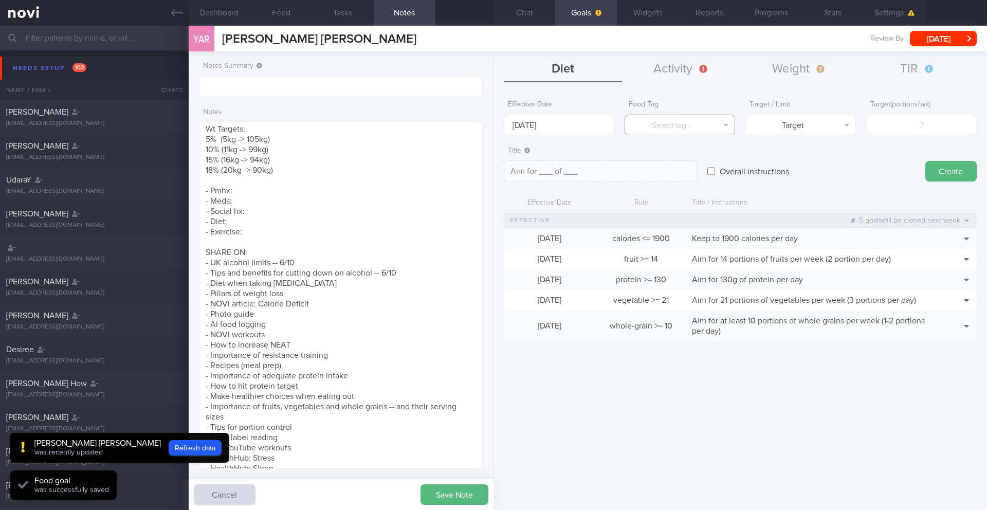
click at [663, 130] on button "Select tag..." at bounding box center [679, 125] width 111 height 21
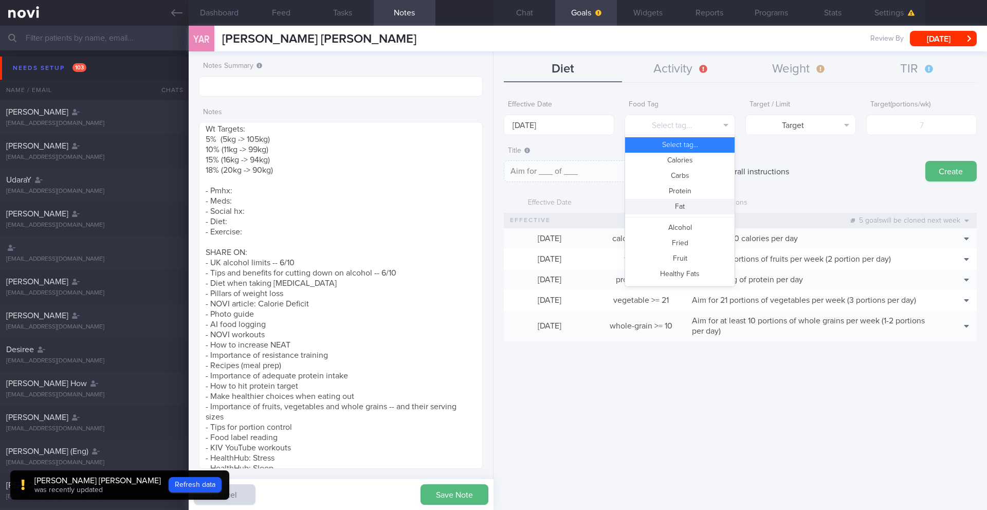
click at [686, 209] on button "Fat" at bounding box center [679, 206] width 109 height 15
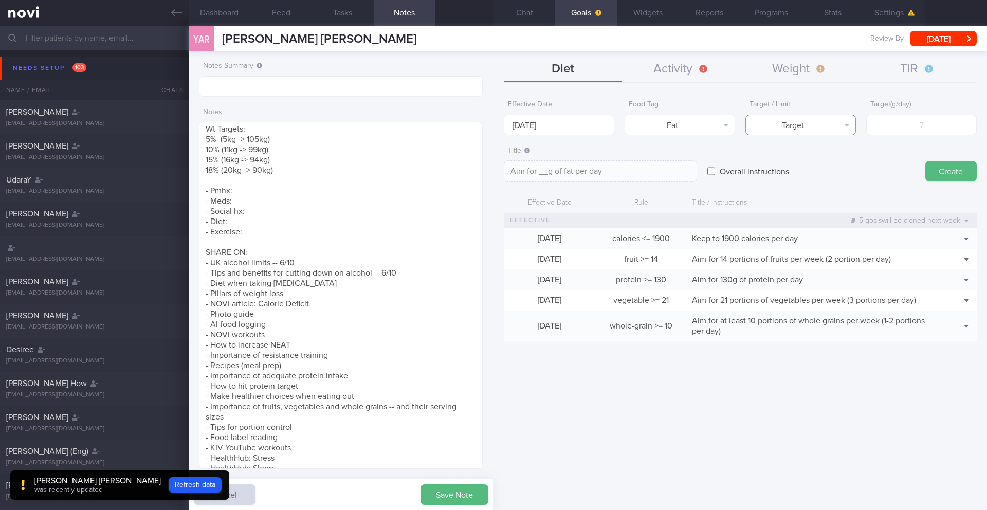
click at [834, 126] on button "Target" at bounding box center [800, 125] width 111 height 21
click at [835, 162] on button "Limit" at bounding box center [800, 160] width 109 height 15
type textarea "Keep to __g of fat per day"
click at [883, 139] on form "Effective Date [DATE] Food Tag Fat Select tag... Calories Carbs Protein Fat Alc…" at bounding box center [740, 223] width 473 height 256
click at [891, 131] on input "number" at bounding box center [921, 125] width 111 height 21
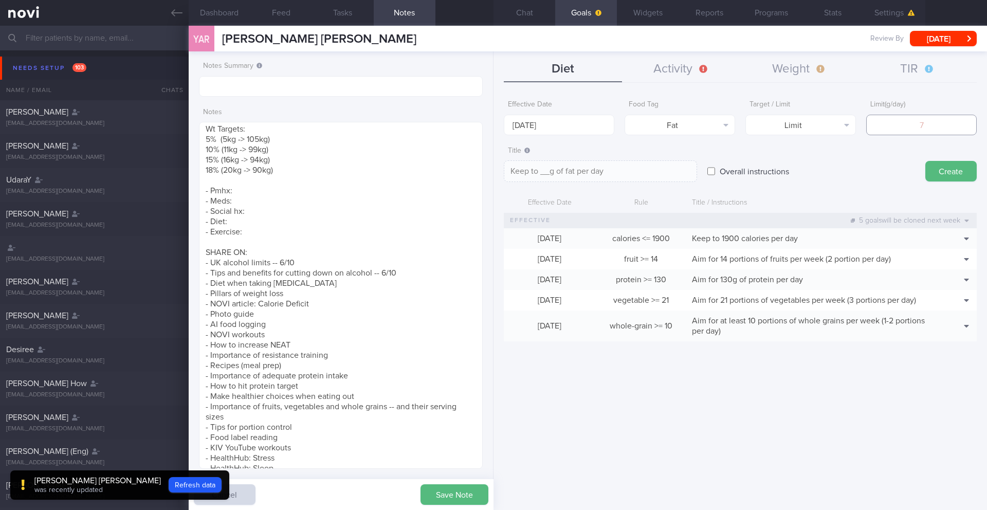
type input "7"
type textarea "Keep to 7g of fat per day"
type input "74"
type textarea "Keep to 74g of fat per day"
type input "74"
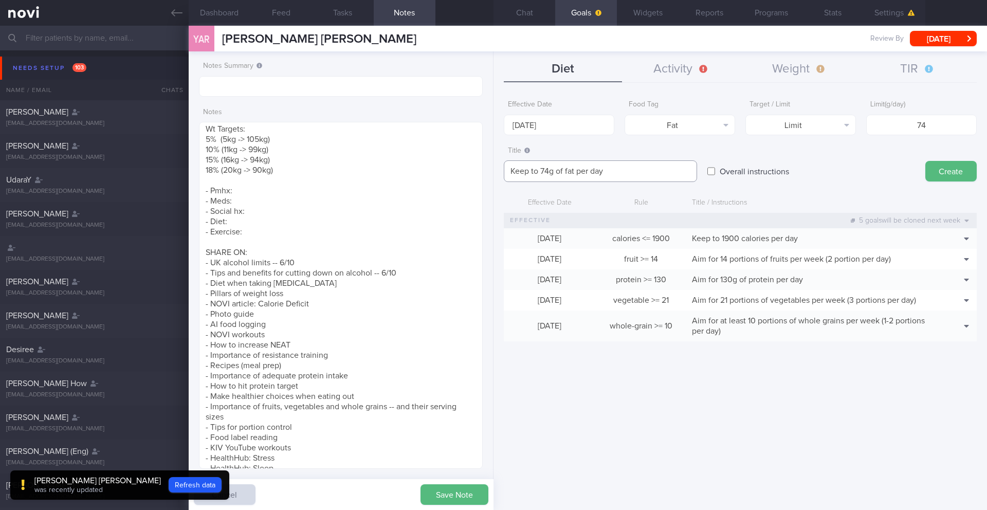
click at [654, 164] on textarea "Keep to 74g of fat per day" at bounding box center [600, 171] width 193 height 22
click at [651, 170] on textarea "Keep to 74g of fat per day" at bounding box center [600, 171] width 193 height 22
click at [615, 174] on textarea "Keep to 74g of fat per day (35% calories)" at bounding box center [600, 171] width 193 height 22
type textarea "Keep to 74g of fat per day (33% calories)"
drag, startPoint x: 903, startPoint y: 127, endPoint x: 963, endPoint y: 124, distance: 60.7
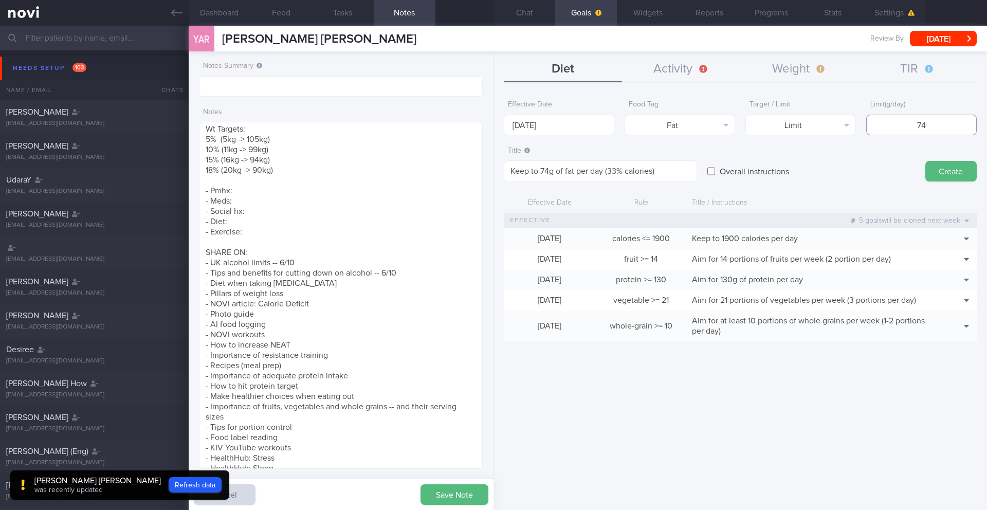
click at [963, 124] on input "74" at bounding box center [921, 125] width 111 height 21
type input "70"
click at [547, 176] on textarea "Keep to 74g of fat per day (33% calories)" at bounding box center [600, 171] width 193 height 22
type textarea "Keep to 70g of fat per day (33% calories)"
click at [940, 172] on button "Create" at bounding box center [950, 171] width 51 height 21
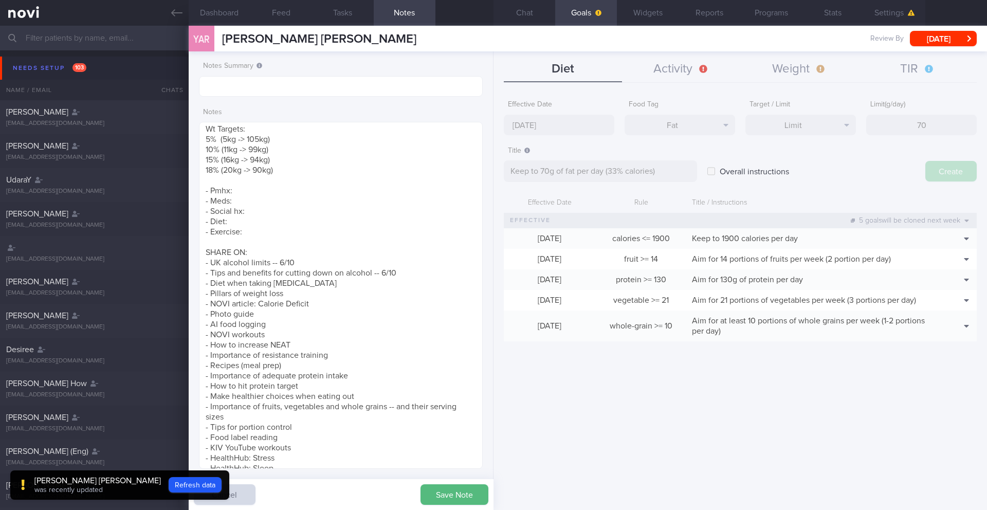
type input "[DATE]"
type textarea "Aim for ___ of ___"
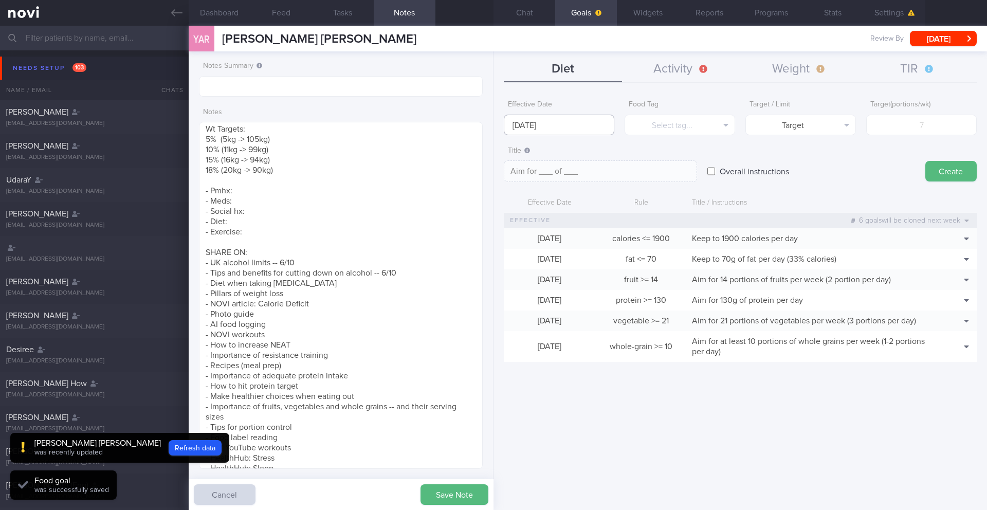
click at [541, 129] on input "[DATE]" at bounding box center [559, 125] width 111 height 21
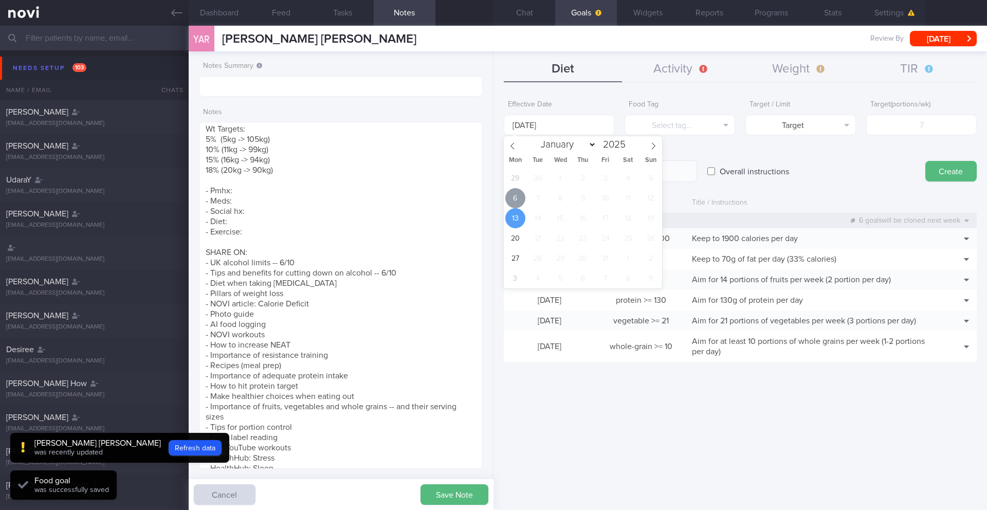
click at [517, 195] on span "6" at bounding box center [515, 198] width 20 height 20
type input "[DATE]"
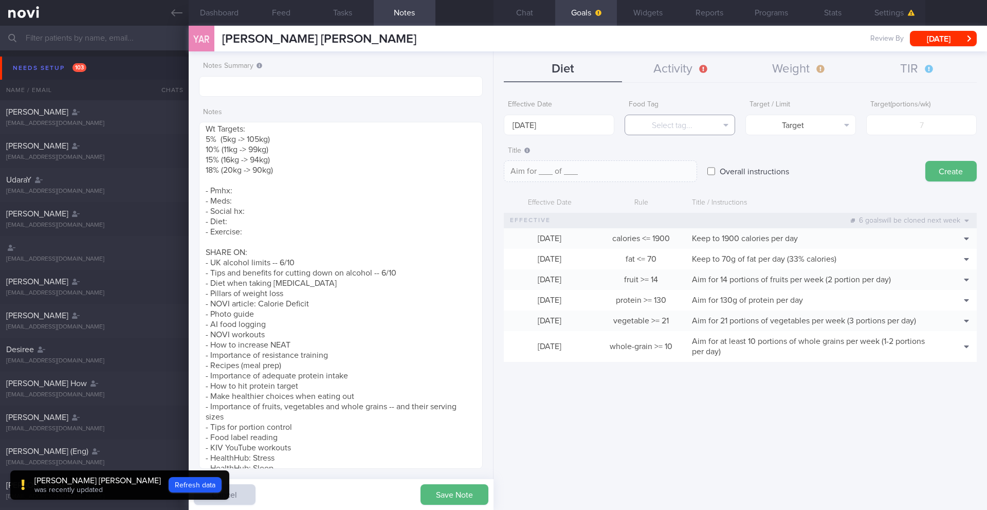
click at [660, 118] on button "Select tag..." at bounding box center [679, 125] width 111 height 21
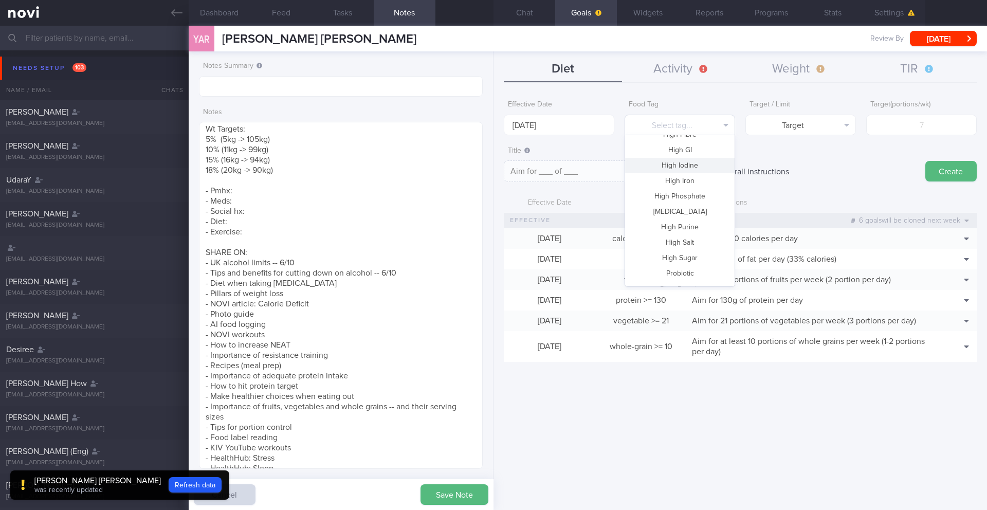
scroll to position [201, 0]
click at [699, 256] on button "High Sugar" at bounding box center [679, 257] width 109 height 15
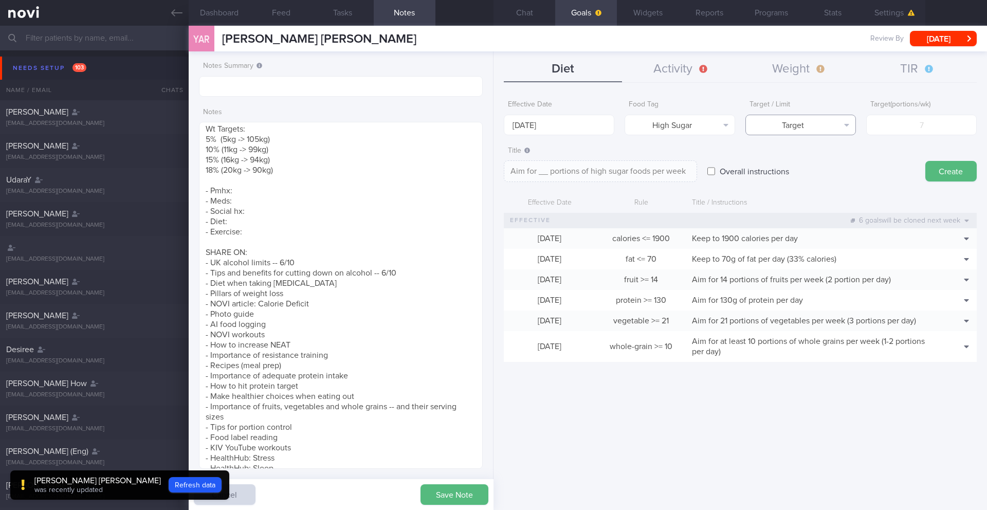
click at [842, 128] on button "Target" at bounding box center [800, 125] width 111 height 21
click at [839, 166] on button "Limit" at bounding box center [800, 160] width 109 height 15
type textarea "Keep to __ portions of high sugar foods per week"
click at [893, 138] on form "Effective Date [DATE] Food Tag High Sugar Select tag... Calories Carbs Protein …" at bounding box center [740, 233] width 473 height 277
click at [894, 132] on input "number" at bounding box center [921, 125] width 111 height 21
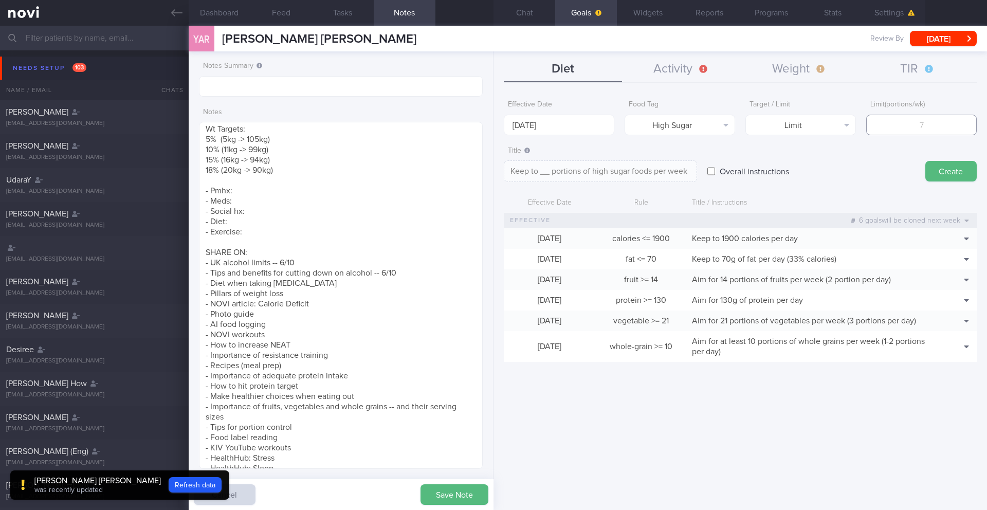
type input "2"
type textarea "Keep to 2 portions of high sugar foods per week"
type input "2"
click at [951, 171] on button "Create" at bounding box center [950, 171] width 51 height 21
type input "[DATE]"
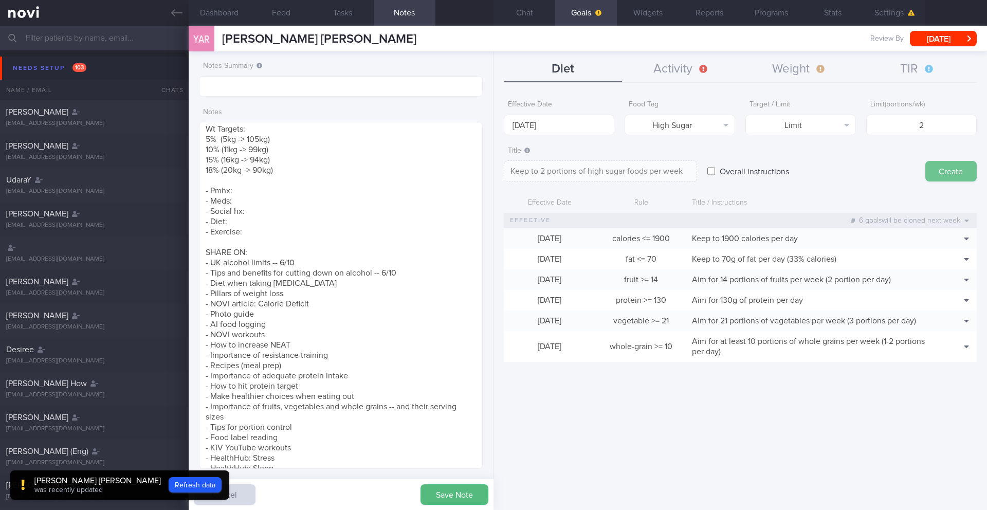
type textarea "Aim for ___ of ___"
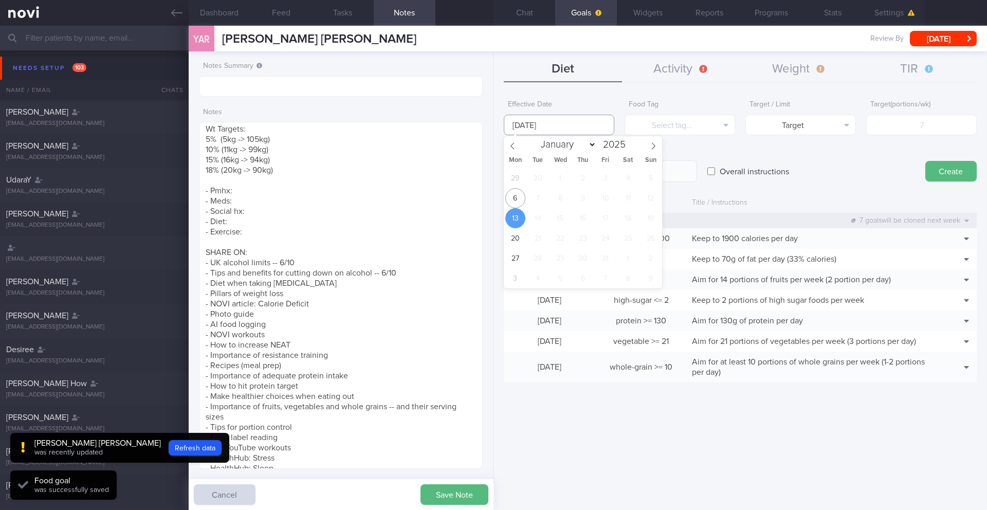
click at [556, 126] on input "[DATE]" at bounding box center [559, 125] width 111 height 21
click at [509, 199] on span "6" at bounding box center [515, 198] width 20 height 20
type input "[DATE]"
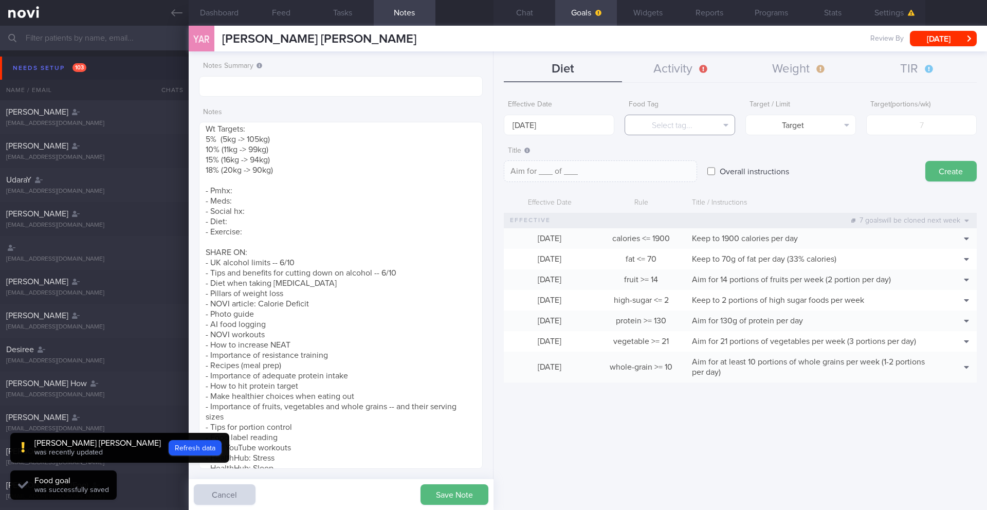
click at [678, 121] on button "Select tag..." at bounding box center [679, 125] width 111 height 21
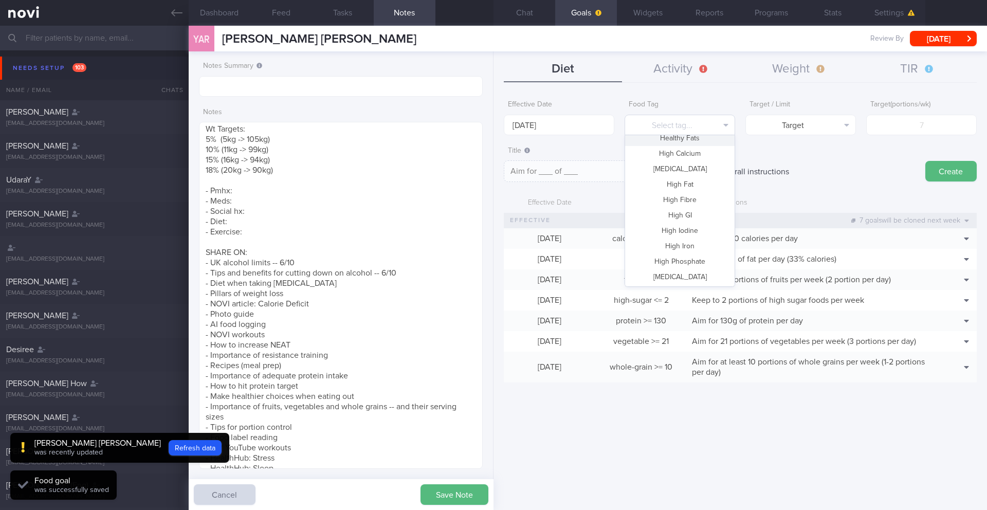
scroll to position [91, 0]
click at [681, 154] on button "Fried" at bounding box center [679, 151] width 109 height 15
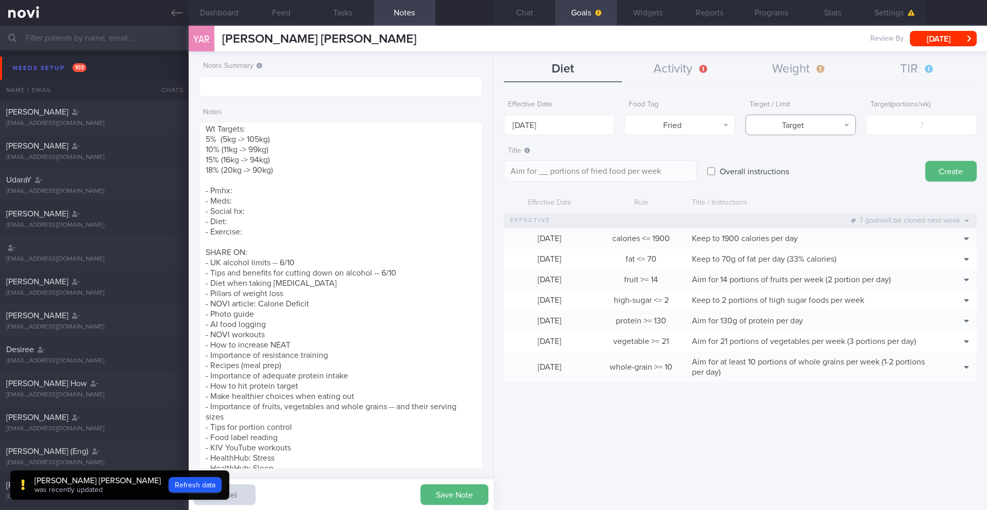
click at [848, 120] on button "Target" at bounding box center [800, 125] width 111 height 21
click at [841, 156] on button "Limit" at bounding box center [800, 160] width 109 height 15
type textarea "Keep to __ portions of fried food per week"
click at [913, 124] on input "number" at bounding box center [921, 125] width 111 height 21
type input "2"
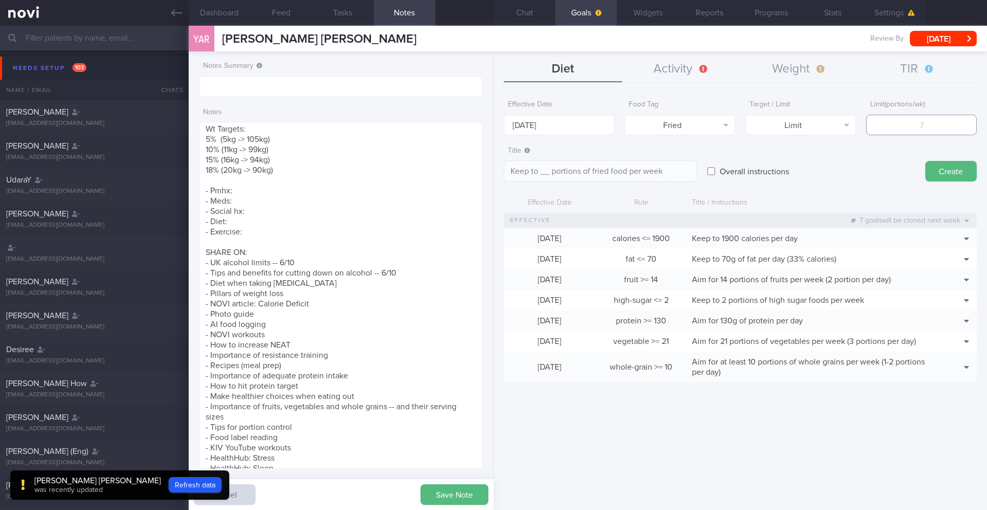
type textarea "Keep to 2 portions of fried food per week"
type input "2"
click at [946, 170] on button "Create" at bounding box center [950, 171] width 51 height 21
type input "[DATE]"
type textarea "Aim for ___ of ___"
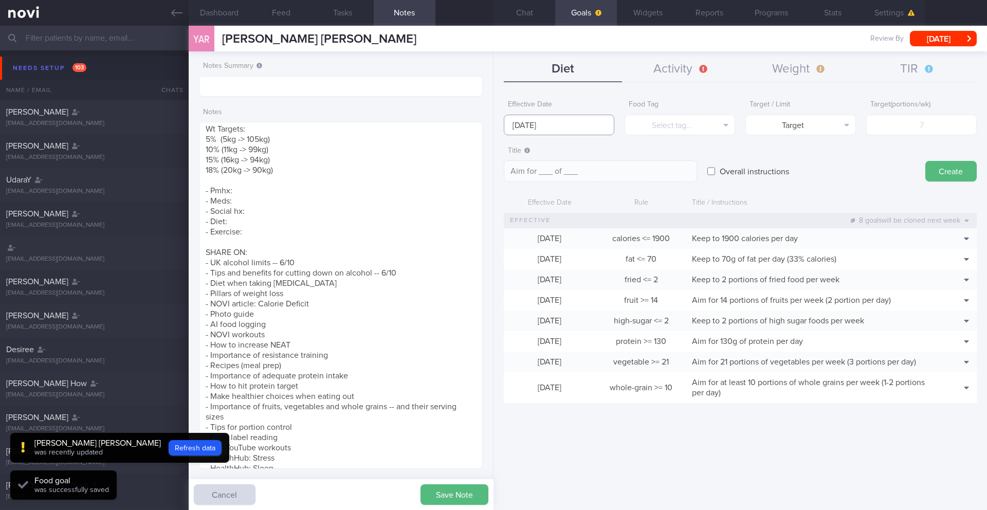
click at [561, 129] on input "[DATE]" at bounding box center [559, 125] width 111 height 21
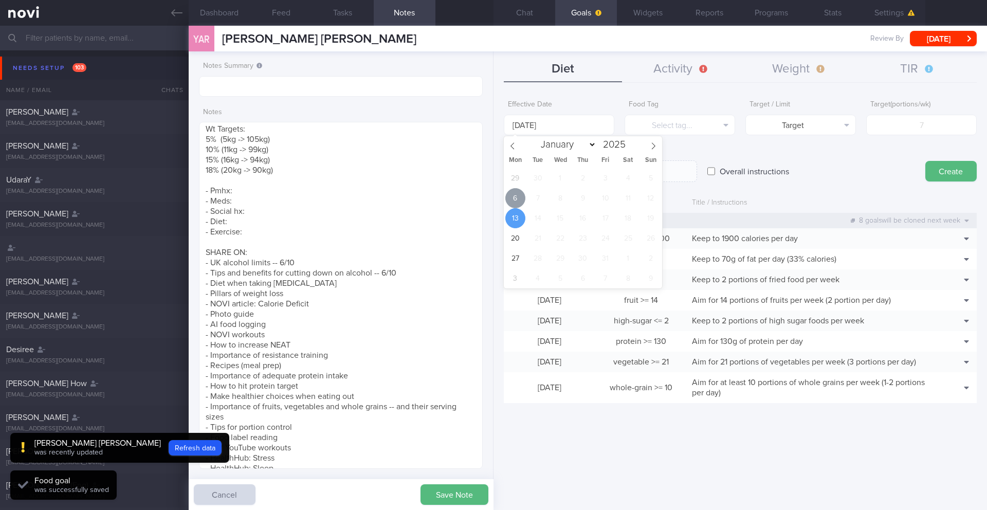
click at [513, 205] on span "6" at bounding box center [515, 198] width 20 height 20
type input "[DATE]"
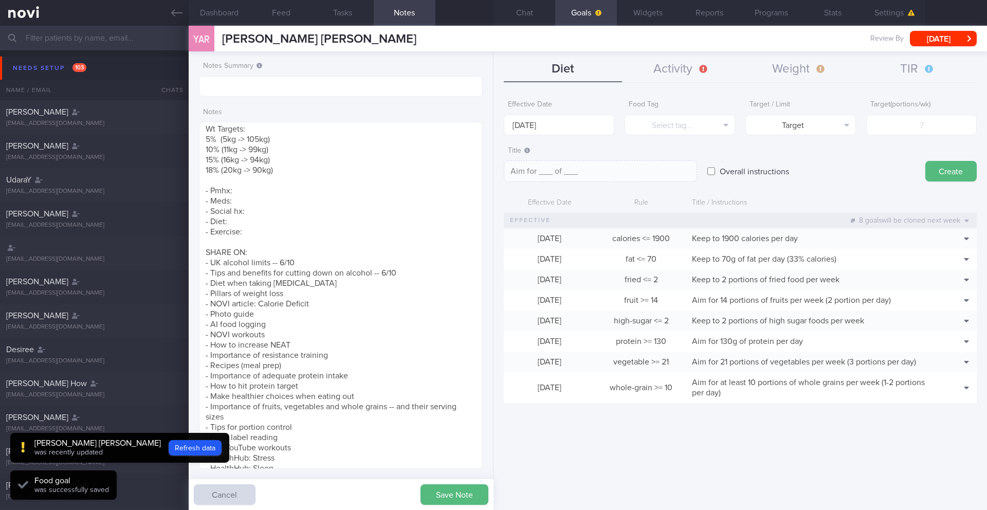
click at [714, 174] on label "Overall instructions" at bounding box center [754, 171] width 80 height 21
click at [714, 174] on input "Overall instructions" at bounding box center [711, 171] width 8 height 21
checkbox input "true"
click at [575, 170] on textarea at bounding box center [600, 171] width 193 height 22
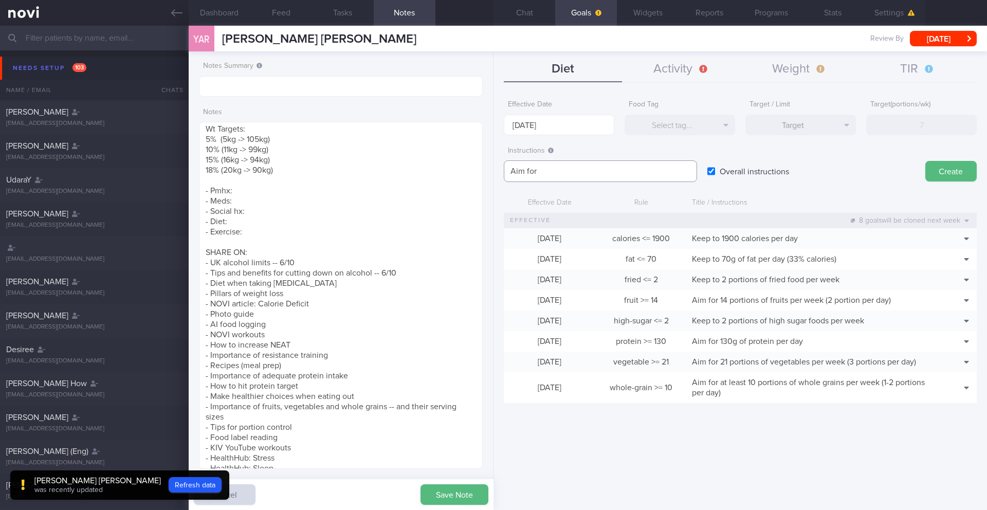
paste textarea "3.3L fluids (preferably water) per day"
click at [536, 171] on textarea "Aim for3.3L fluids (preferably water) per day" at bounding box center [600, 171] width 193 height 22
click at [637, 173] on textarea "Aim for 3.3L fluids (preferably water) per day" at bounding box center [600, 171] width 193 height 22
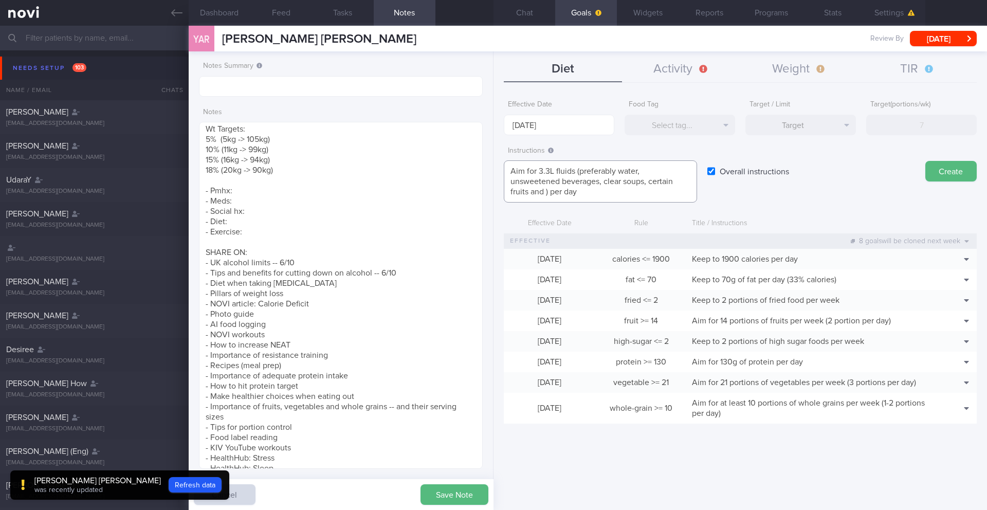
scroll to position [0, 0]
type textarea "Aim for 3.3L fluids (preferably water, unsweetened beverages, clear soups, cert…"
click at [941, 175] on button "Create" at bounding box center [950, 171] width 51 height 21
type input "[DATE]"
type textarea "Aim for ___ of ___"
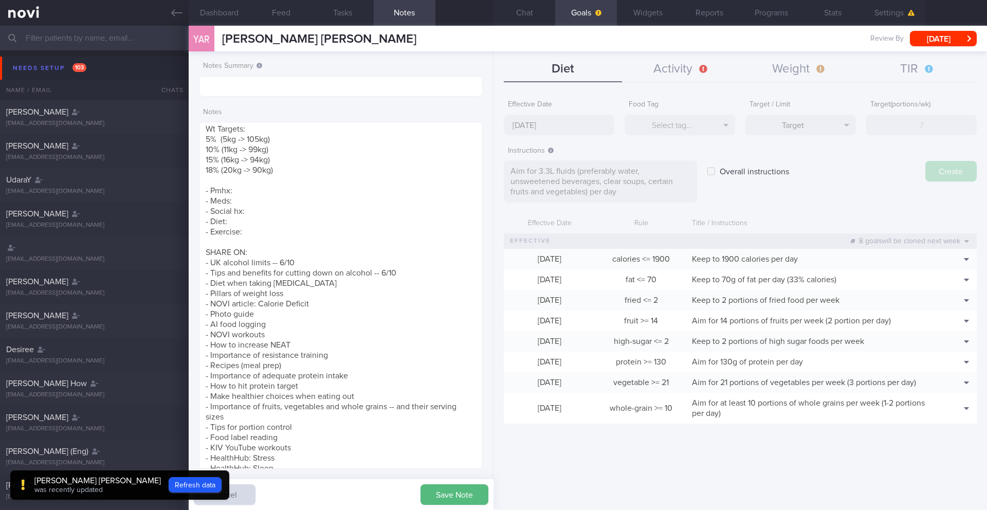
checkbox input "false"
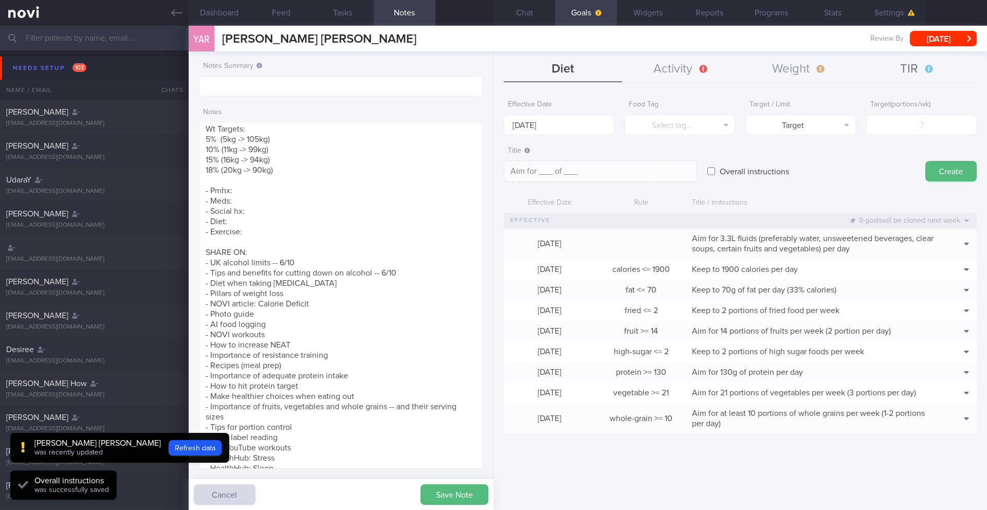
click at [919, 68] on button "TIR" at bounding box center [917, 70] width 118 height 26
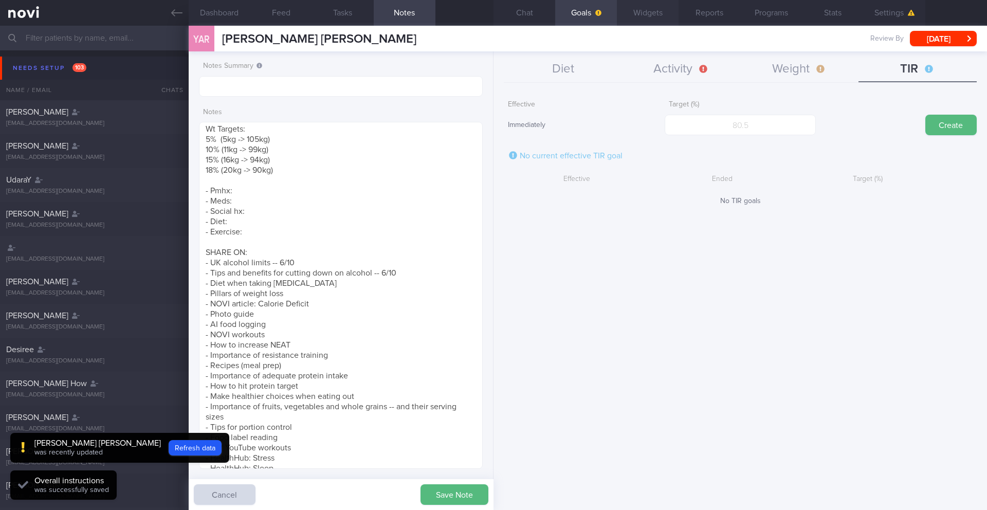
click at [649, 15] on button "Widgets" at bounding box center [648, 13] width 62 height 26
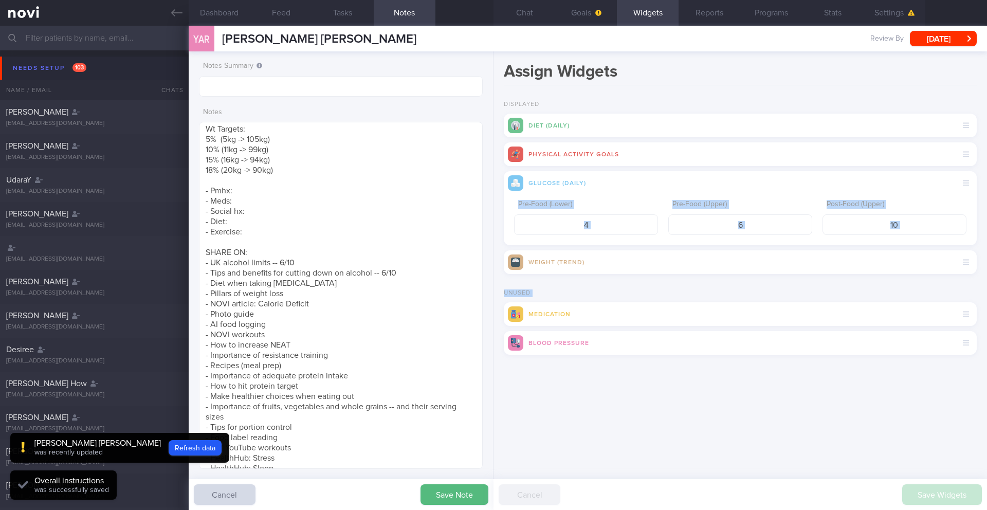
drag, startPoint x: 578, startPoint y: 196, endPoint x: 573, endPoint y: 407, distance: 210.8
click at [573, 407] on div "Assign Widgets Displayed Diet (Daily) Physical Activity Goals Glucose (Daily) P…" at bounding box center [739, 280] width 493 height 458
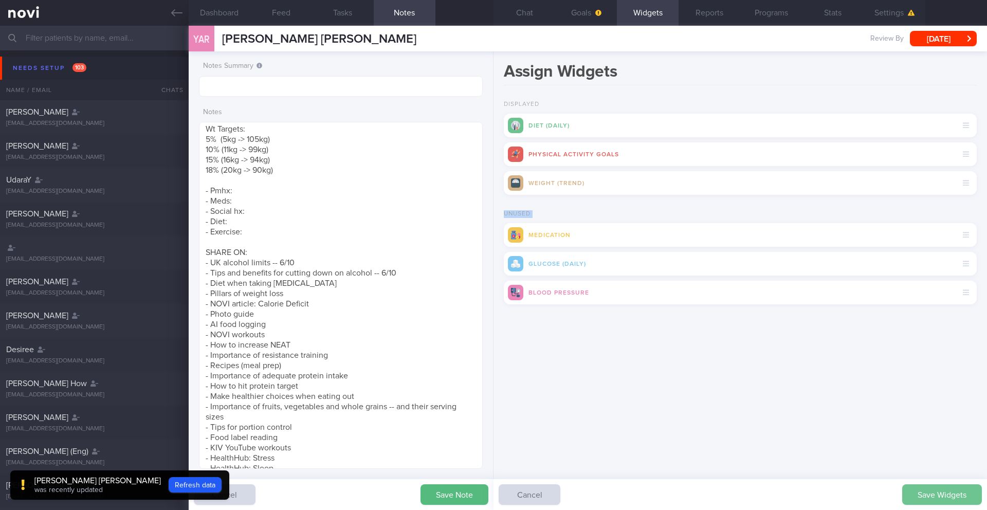
click at [917, 494] on button "Save Widgets" at bounding box center [942, 494] width 80 height 21
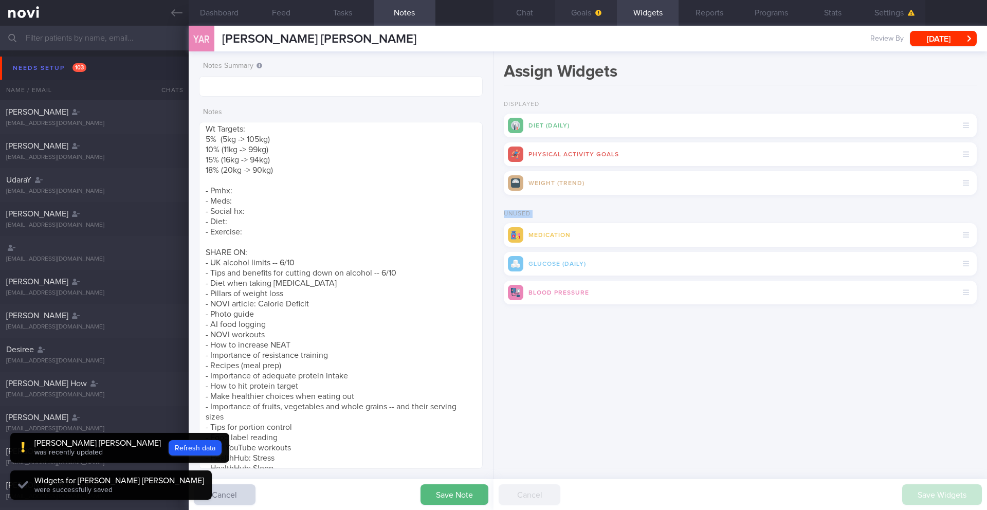
click at [589, 15] on button "Goals" at bounding box center [586, 13] width 62 height 26
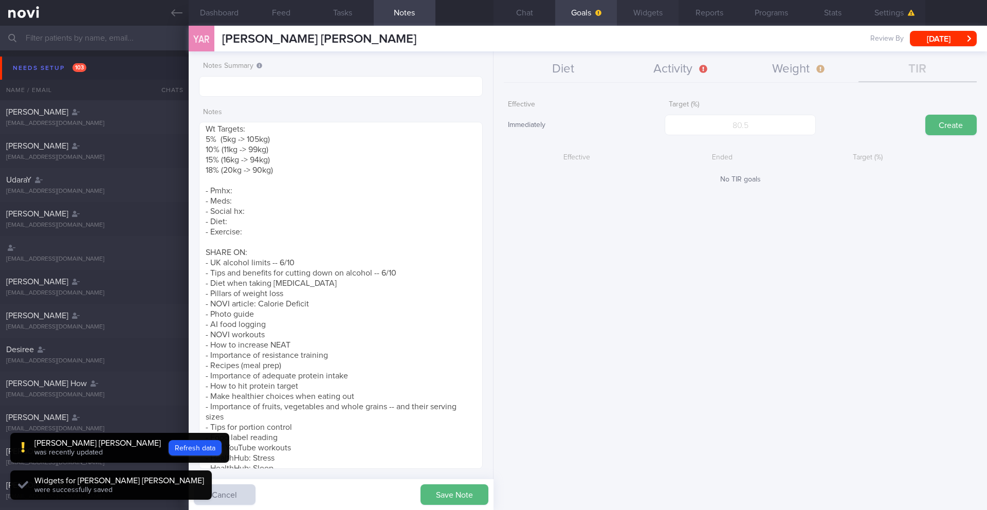
click at [640, 15] on button "Widgets" at bounding box center [648, 13] width 62 height 26
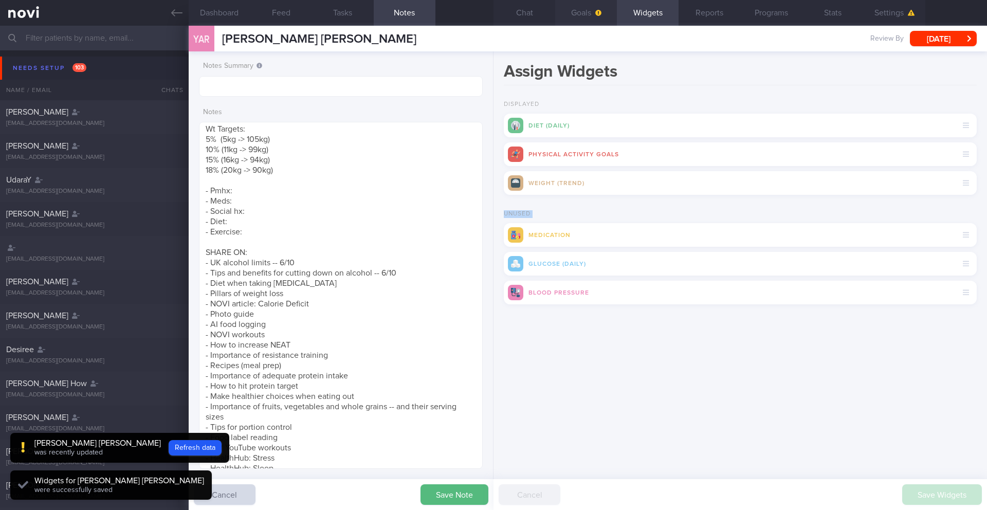
click at [579, 14] on button "Goals" at bounding box center [586, 13] width 62 height 26
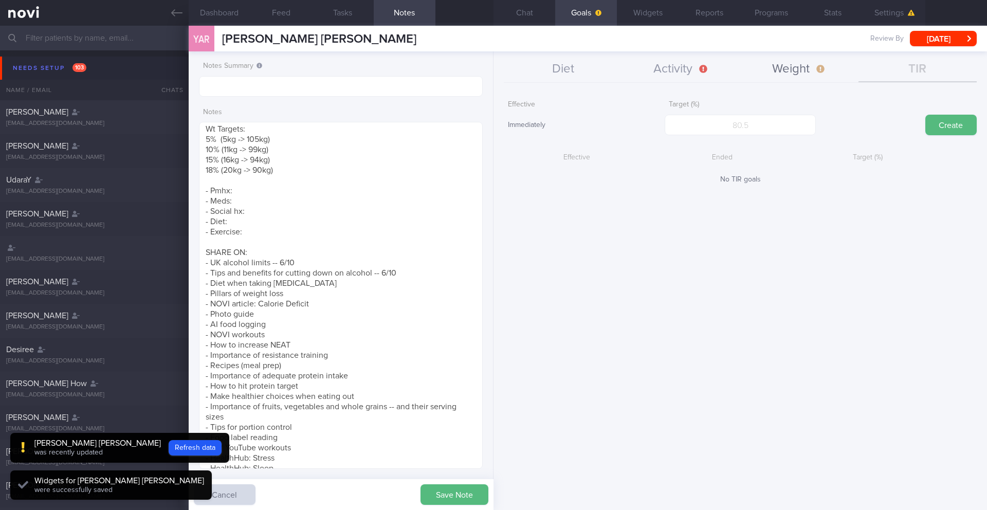
click at [804, 74] on button "Weight" at bounding box center [799, 70] width 118 height 26
click at [745, 128] on input "number" at bounding box center [740, 125] width 151 height 21
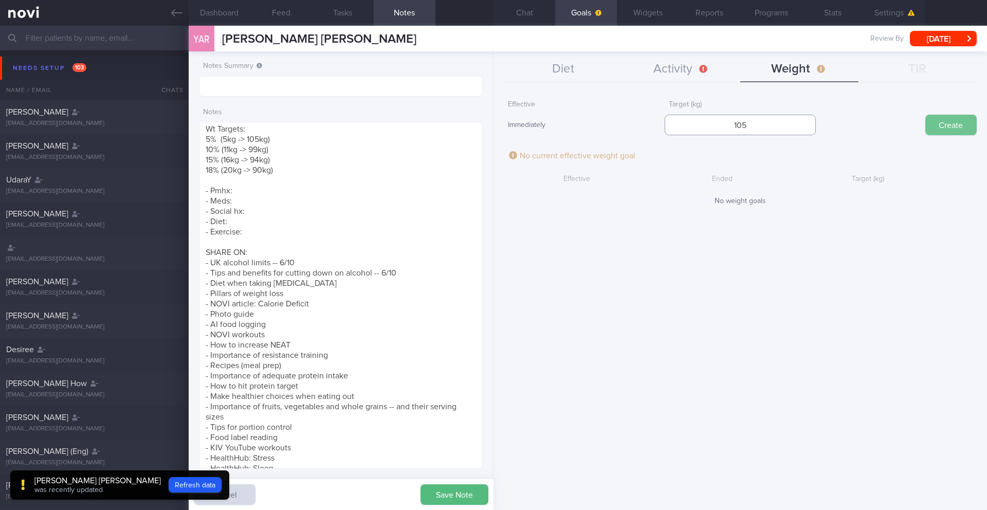
type input "105"
click at [935, 130] on button "Create" at bounding box center [950, 125] width 51 height 21
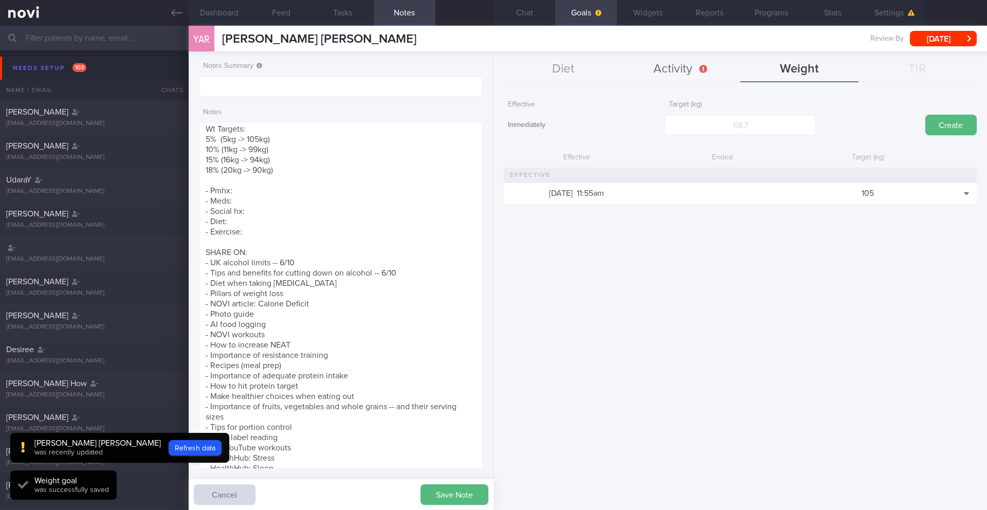
click at [653, 69] on button "Activity" at bounding box center [681, 70] width 118 height 26
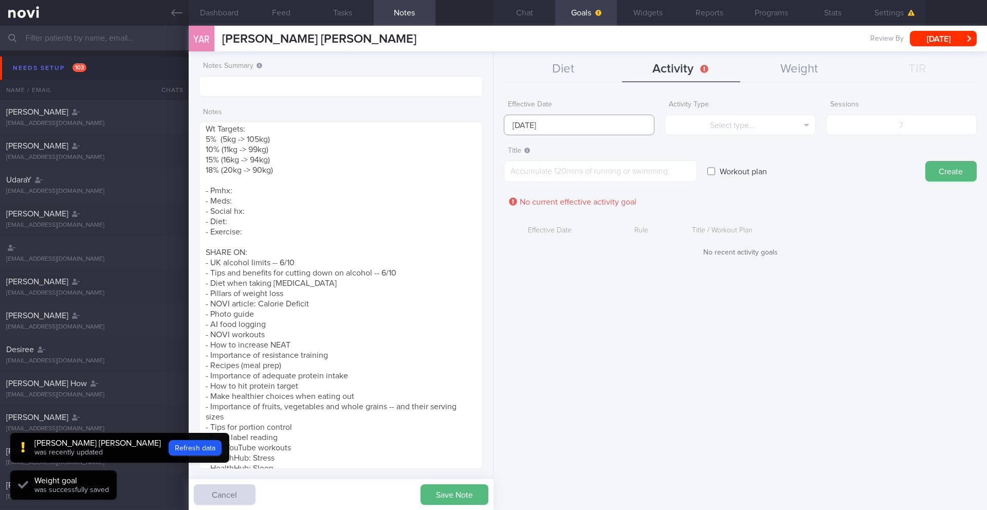
click at [530, 127] on input "[DATE]" at bounding box center [579, 125] width 151 height 21
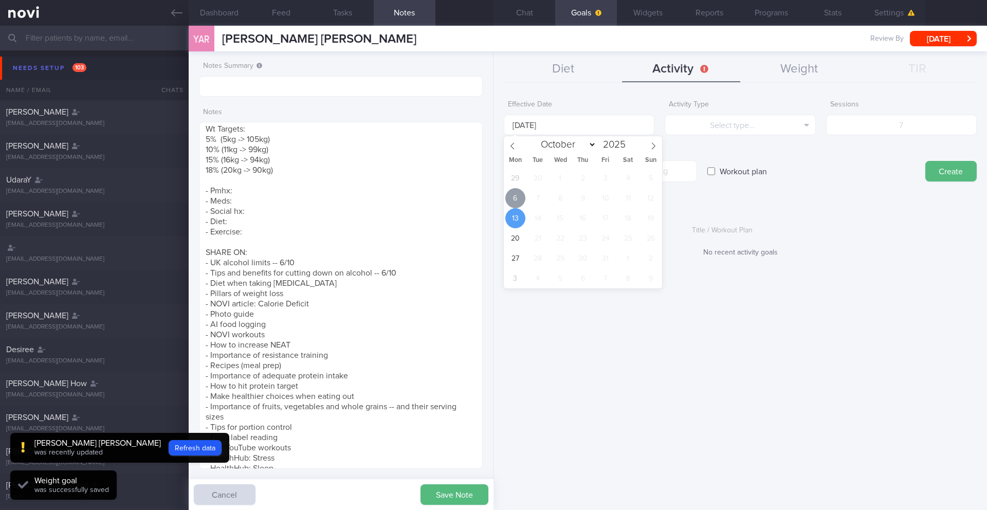
click at [515, 193] on span "6" at bounding box center [515, 198] width 20 height 20
type input "[DATE]"
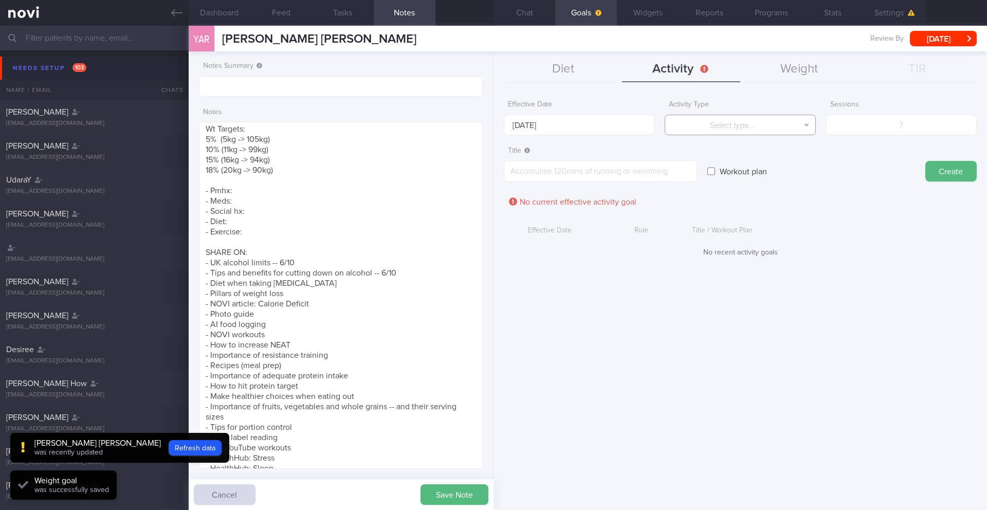
click at [735, 122] on button "Select type..." at bounding box center [740, 125] width 151 height 21
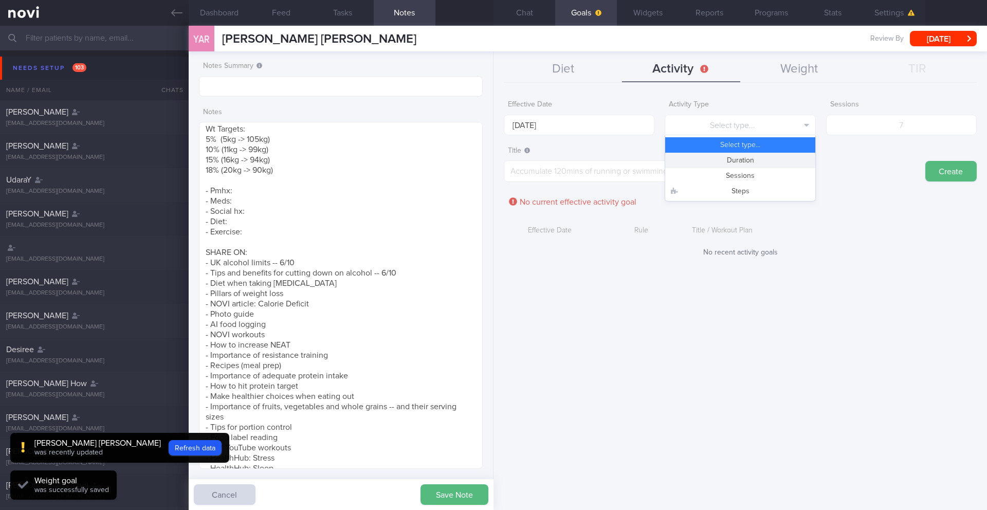
click at [739, 156] on button "Duration" at bounding box center [740, 160] width 150 height 15
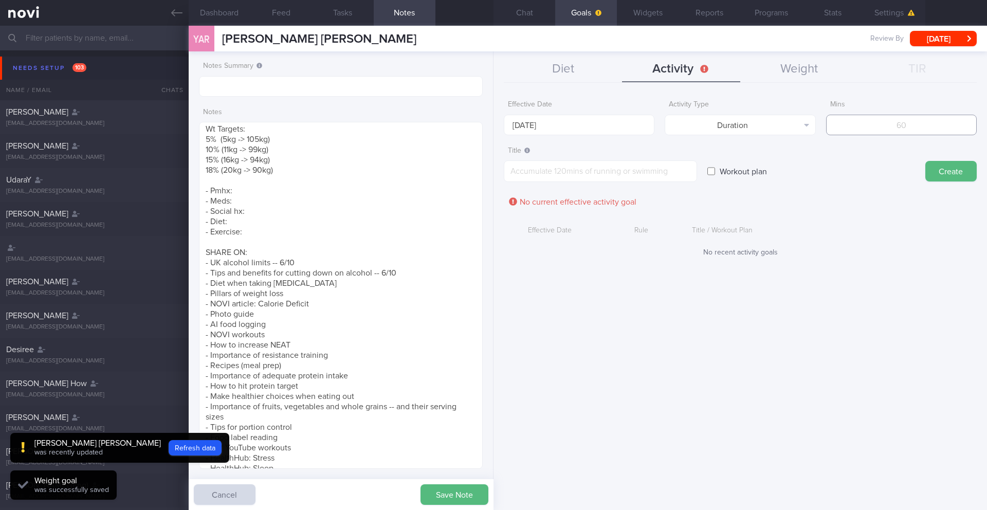
click at [904, 132] on input "number" at bounding box center [901, 125] width 151 height 21
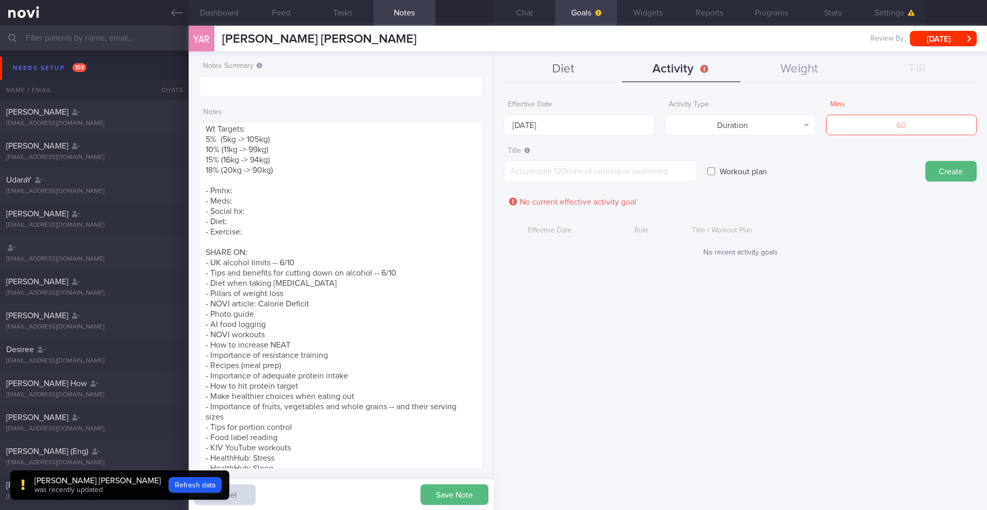
click at [566, 73] on button "Diet" at bounding box center [563, 70] width 118 height 26
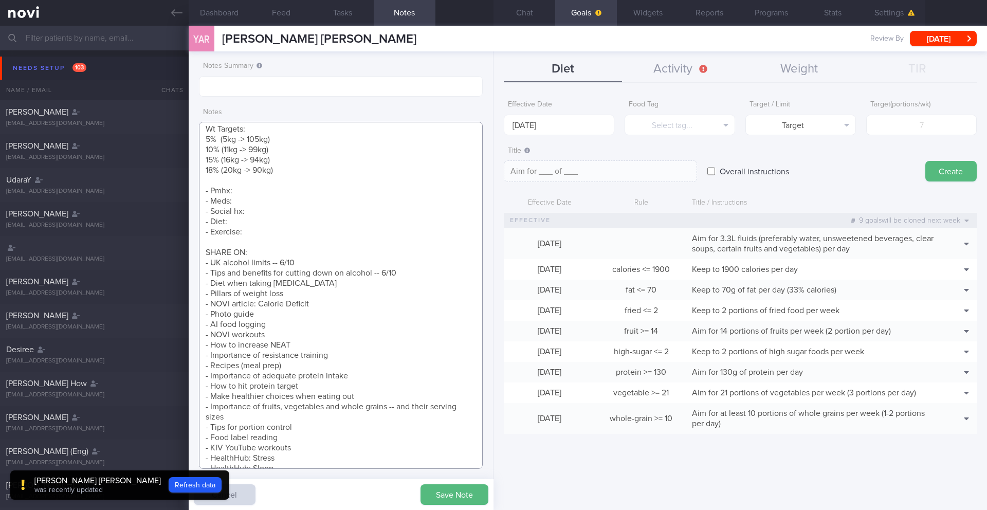
click at [410, 273] on textarea "SUPPORT NEEDED: CHALLENGE: - DIET - EXERCISE - MEDS - WEIGHT - HbA1c/GMI Wt tre…" at bounding box center [341, 295] width 284 height 347
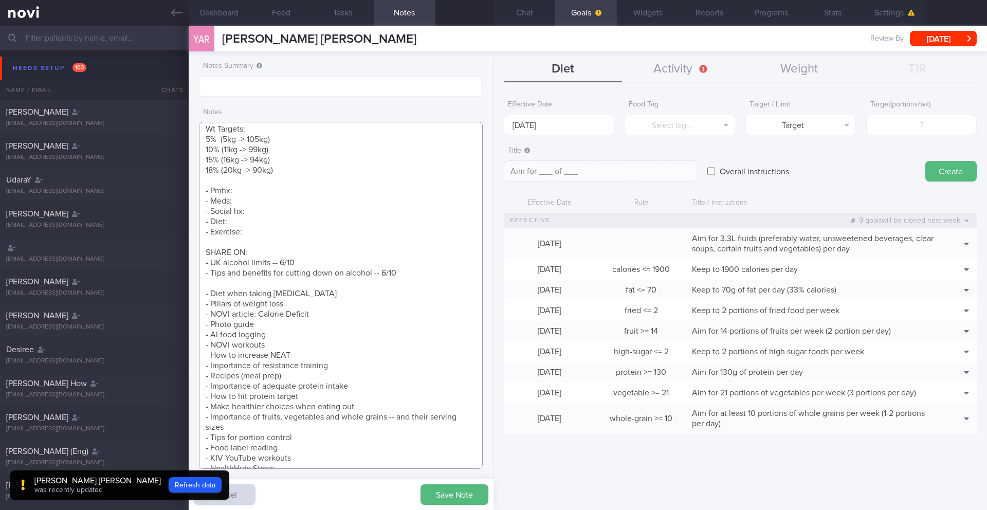
paste textarea "send high water -- fruit and water"
type textarea "SUPPORT NEEDED: CHALLENGE: - DIET - EXERCISE - MEDS - WEIGHT - HbA1c/GMI Wt tre…"
click at [657, 67] on button "Activity" at bounding box center [681, 70] width 118 height 26
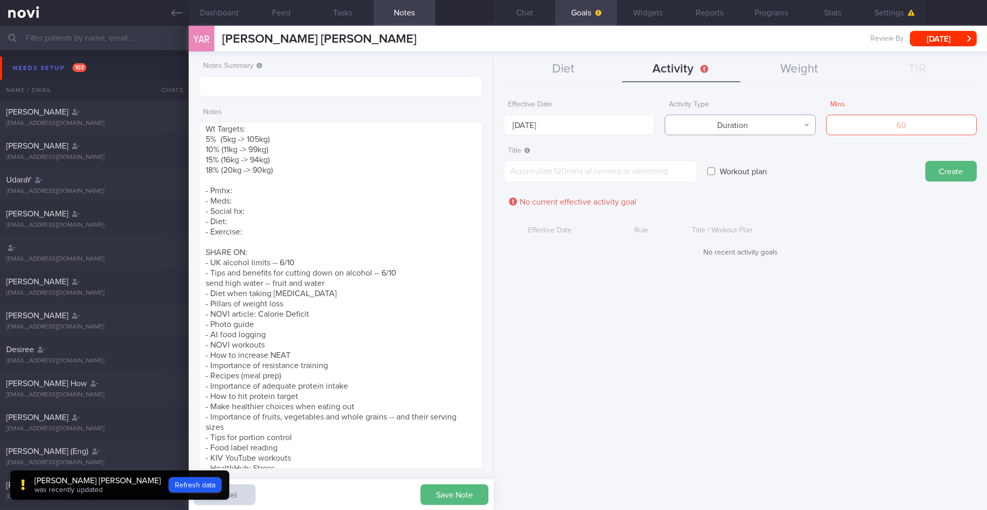
click at [789, 128] on button "Duration" at bounding box center [740, 125] width 151 height 21
click at [766, 177] on button "Sessions" at bounding box center [740, 175] width 150 height 15
click at [888, 121] on input "number" at bounding box center [901, 125] width 151 height 21
type input "4"
click at [570, 168] on textarea at bounding box center [600, 171] width 193 height 22
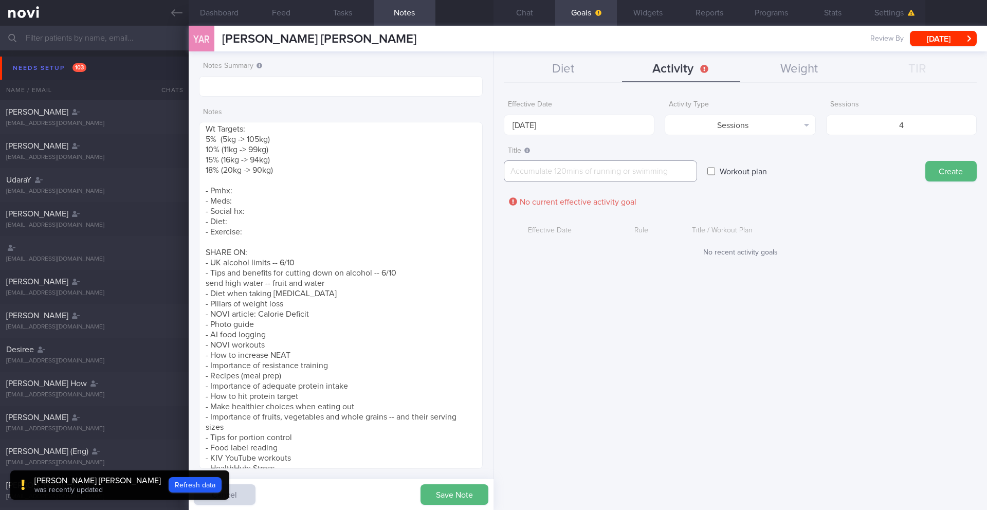
paste textarea "Aim to exercise 4 days per week Continue 2 sessions of PT/week focus on full-bo…"
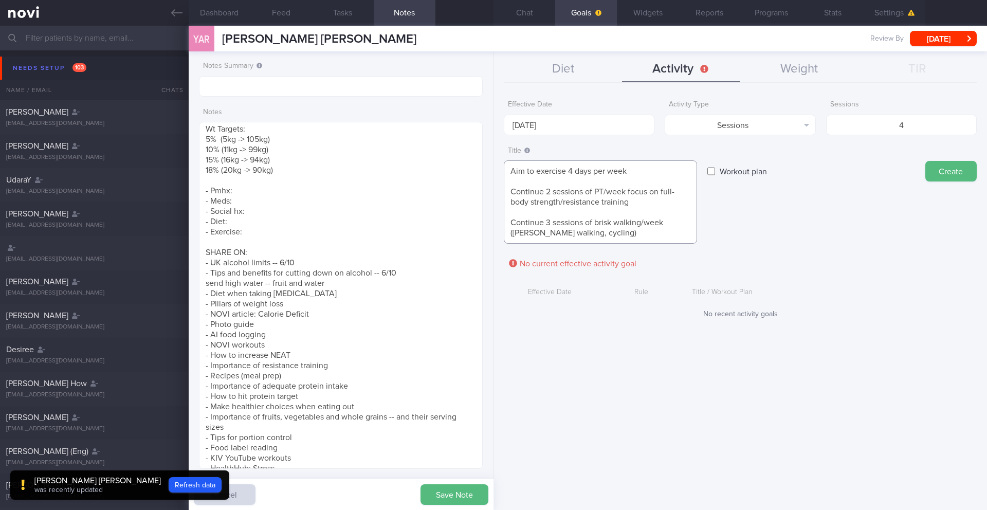
scroll to position [0, 0]
click at [510, 193] on textarea "Aim to exercise 4 days per week Continue 2 sessions of PT/week focus on full-bo…" at bounding box center [600, 201] width 193 height 83
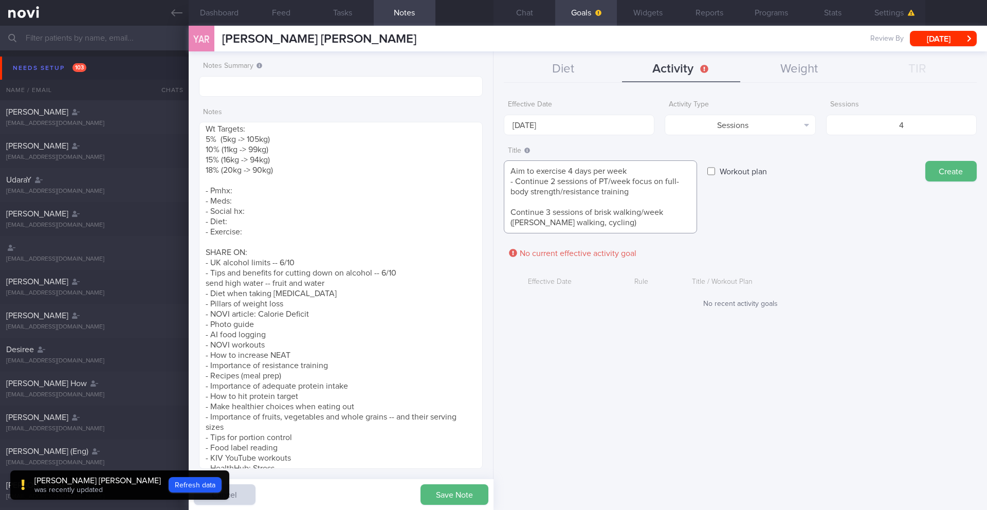
click at [511, 215] on textarea "Aim to exercise 4 days per week - Continue 2 sessions of PT/week focus on full-…" at bounding box center [600, 196] width 193 height 73
click at [589, 214] on textarea "Aim to exercise 4 days per week - Continue 2 sessions of PT/week focus on full-…" at bounding box center [600, 191] width 193 height 63
drag, startPoint x: 597, startPoint y: 204, endPoint x: 644, endPoint y: 204, distance: 46.8
click at [644, 204] on textarea "Aim to exercise 4 days per week - Continue 2 sessions of PT/week focus on full-…" at bounding box center [600, 191] width 193 height 63
click at [649, 202] on textarea "Aim to exercise 4 days per week - Continue 2 sessions of PT/week focus on full-…" at bounding box center [600, 191] width 193 height 63
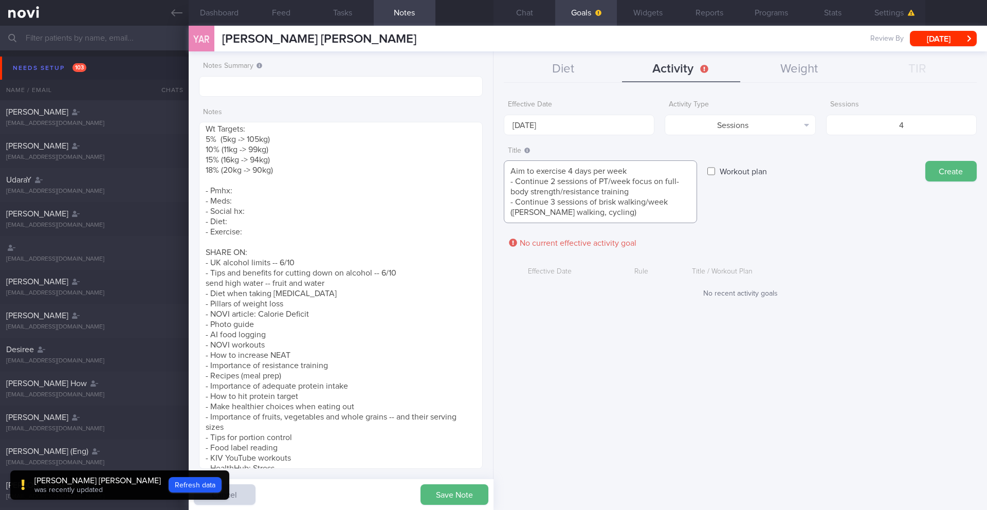
drag, startPoint x: 645, startPoint y: 203, endPoint x: 598, endPoint y: 204, distance: 46.8
click at [598, 204] on textarea "Aim to exercise 4 days per week - Continue 2 sessions of PT/week focus on full-…" at bounding box center [600, 191] width 193 height 63
type textarea "Aim to exercise 4 days per week - Continue 2 sessions of PT/week focus on full-…"
click at [956, 170] on button "Create" at bounding box center [950, 171] width 51 height 21
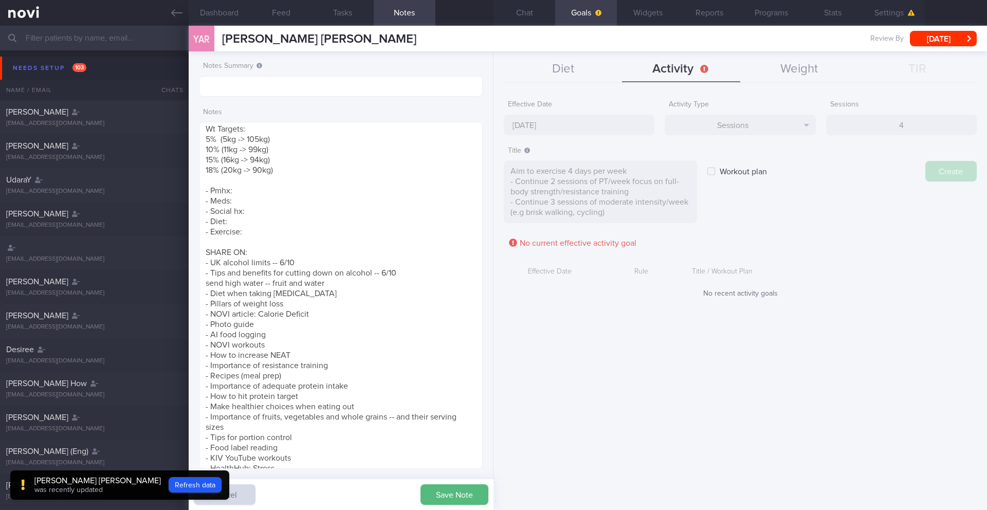
type input "[DATE]"
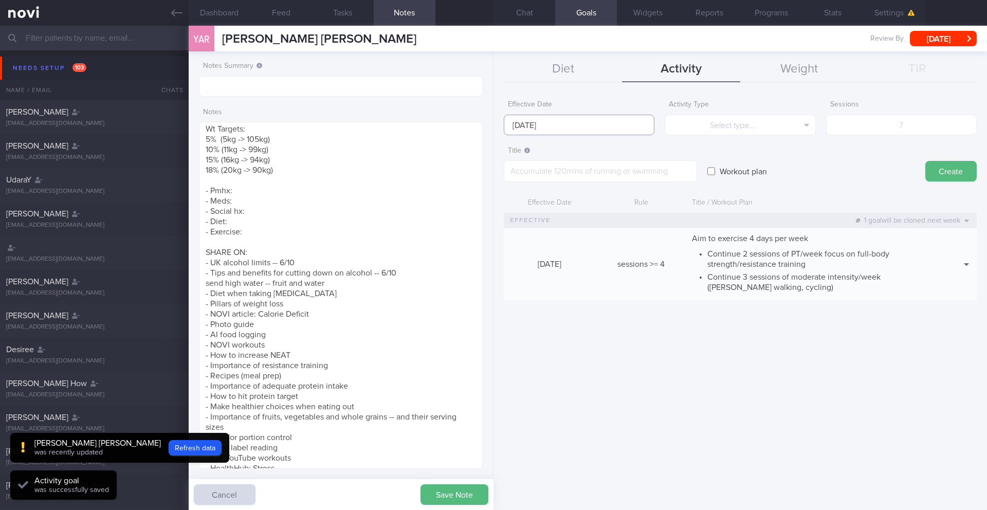
click at [532, 120] on input "[DATE]" at bounding box center [579, 125] width 151 height 21
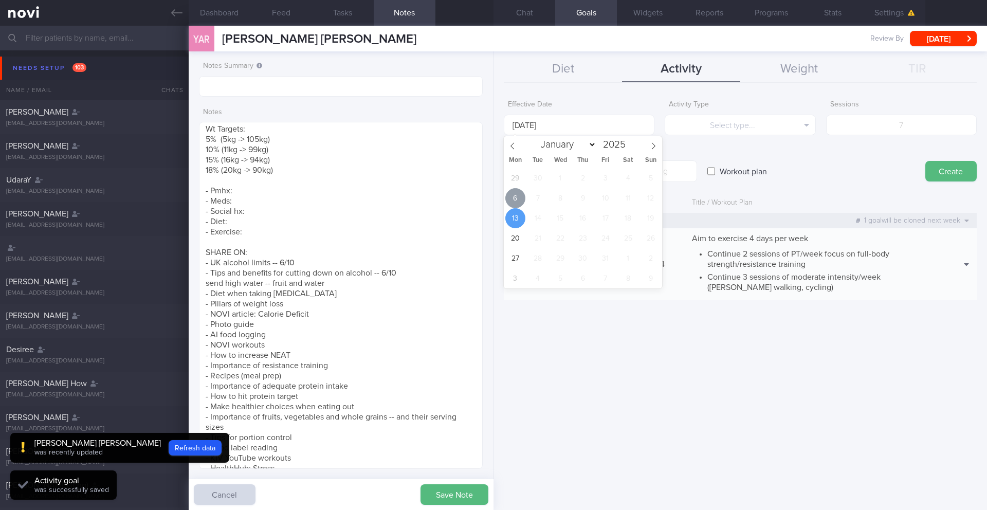
click at [511, 194] on span "6" at bounding box center [515, 198] width 20 height 20
type input "[DATE]"
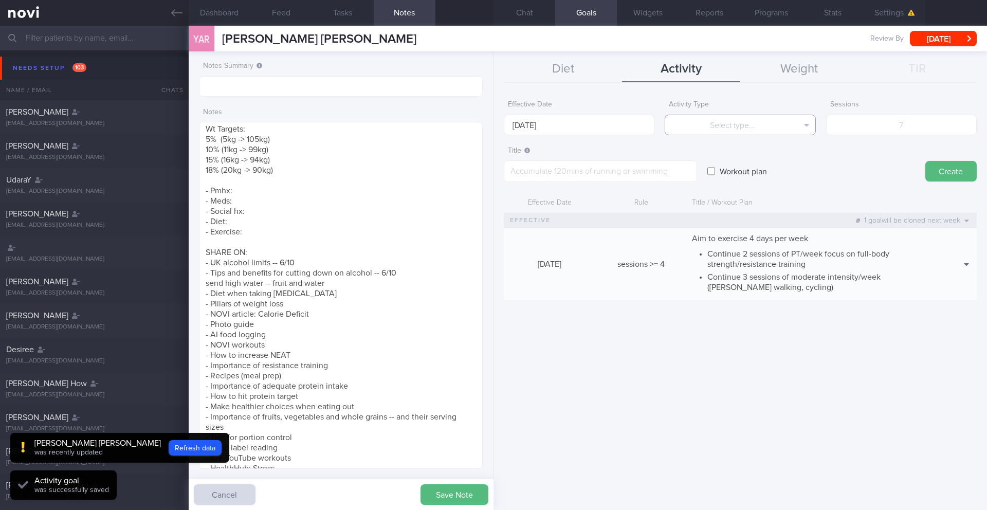
click at [752, 130] on button "Select type..." at bounding box center [740, 125] width 151 height 21
click at [751, 190] on button "Steps" at bounding box center [740, 190] width 150 height 15
click at [892, 125] on input "number" at bounding box center [901, 125] width 151 height 21
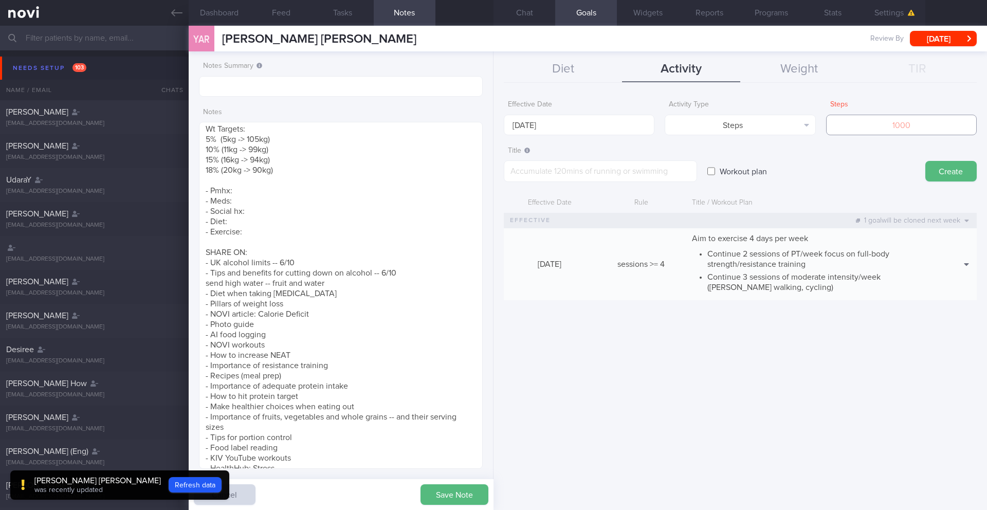
click at [858, 124] on input "number" at bounding box center [901, 125] width 151 height 21
type input "70000"
paste textarea "Aim for at least 8,000 steps per day"
type textarea "Aim for at least 8,000 steps per day"
click at [894, 123] on input "70000" at bounding box center [901, 125] width 151 height 21
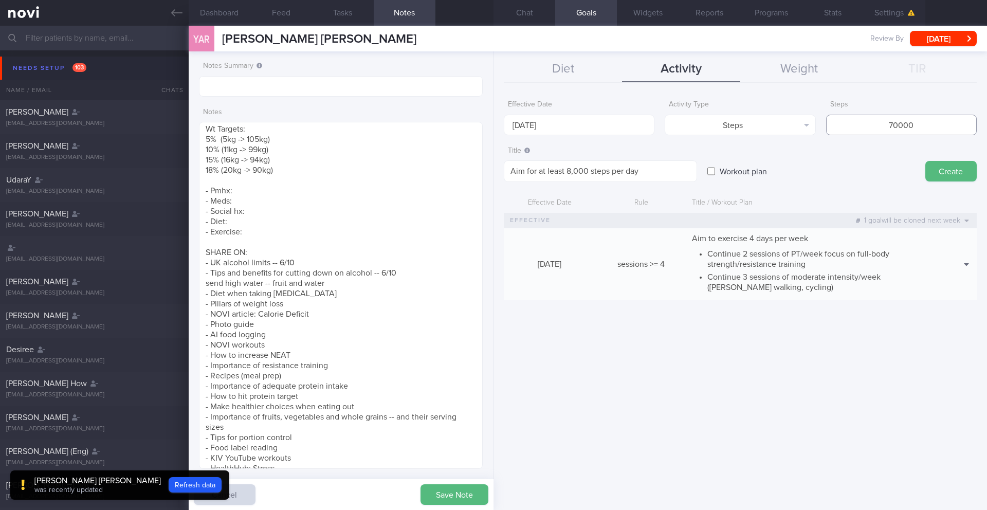
drag, startPoint x: 897, startPoint y: 126, endPoint x: 884, endPoint y: 125, distance: 12.9
click at [884, 125] on input "70000" at bounding box center [901, 125] width 151 height 21
type input "56000"
click at [567, 172] on textarea "Aim for at least 8,000 steps per day" at bounding box center [600, 171] width 193 height 22
click at [659, 171] on textarea "Aim for at least (8,000 steps per day" at bounding box center [600, 171] width 193 height 22
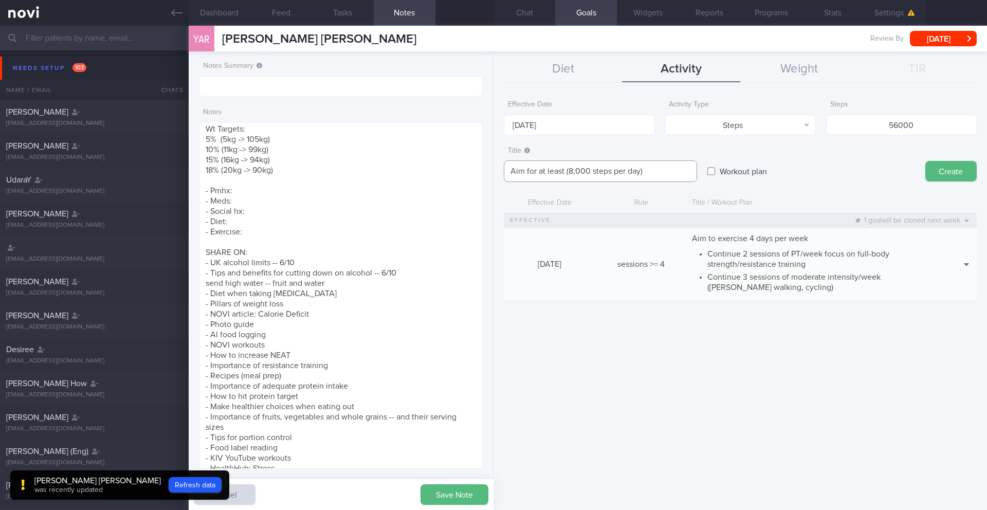
click at [567, 172] on textarea "Aim for at least (8,000 steps per day)" at bounding box center [600, 171] width 193 height 22
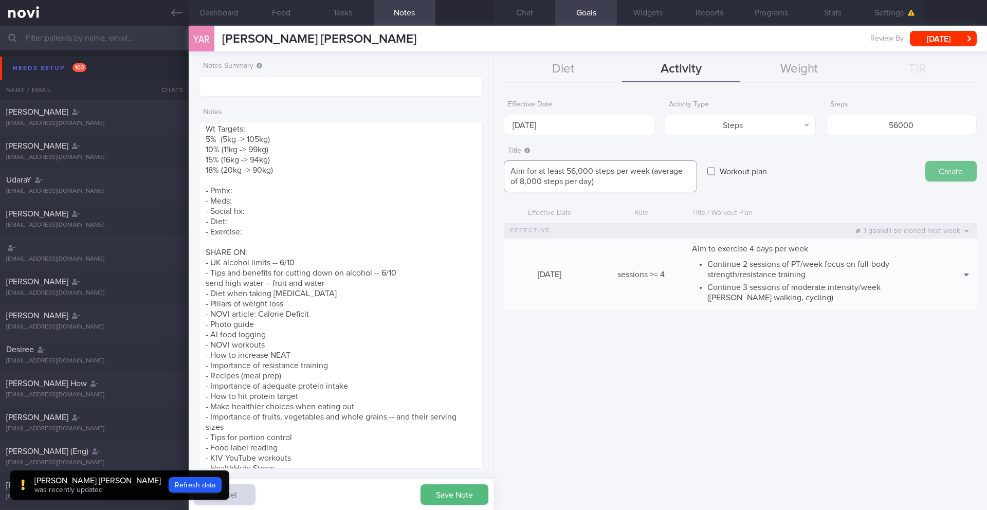
type textarea "Aim for at least 56,000 steps per week (average of 8,000 steps per day)"
click at [941, 172] on button "Create" at bounding box center [950, 171] width 51 height 21
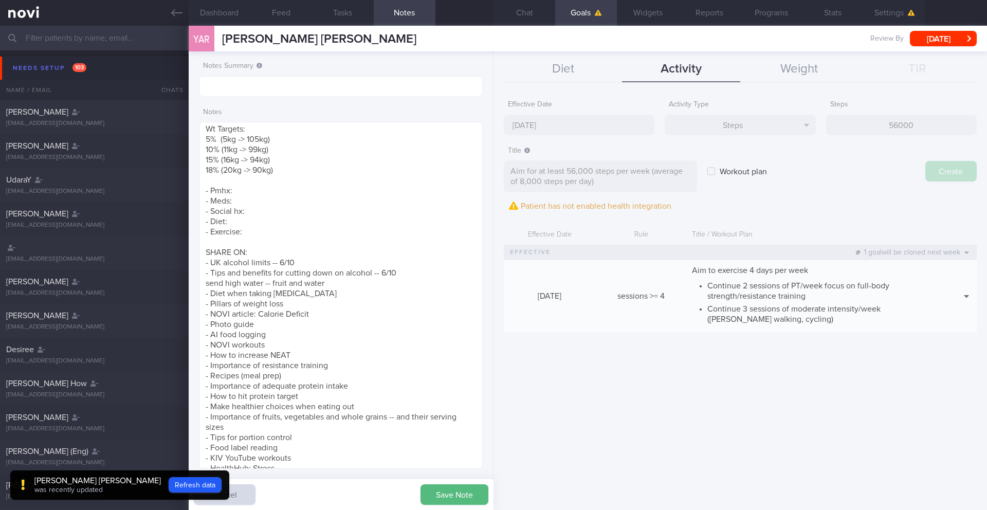
type input "[DATE]"
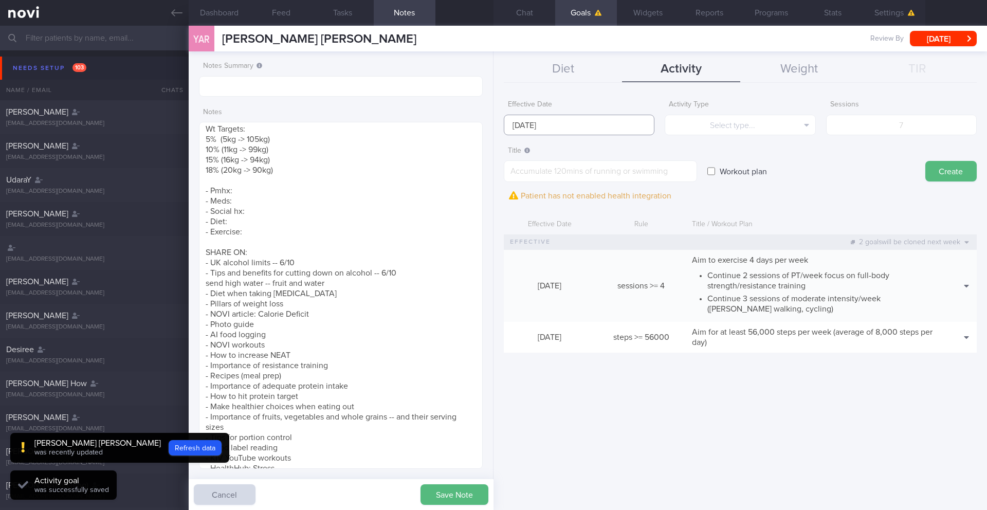
click at [524, 121] on input "[DATE]" at bounding box center [579, 125] width 151 height 21
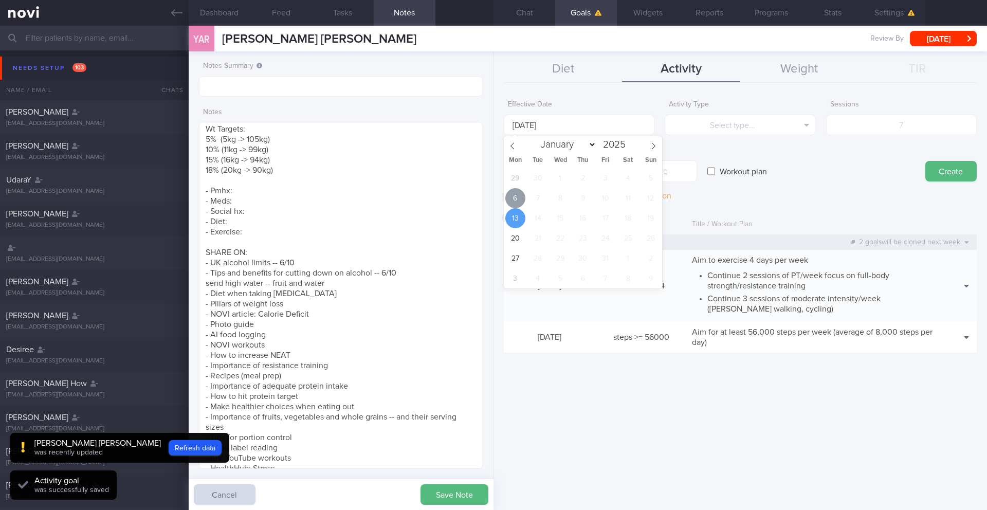
click at [518, 194] on span "6" at bounding box center [515, 198] width 20 height 20
type input "[DATE]"
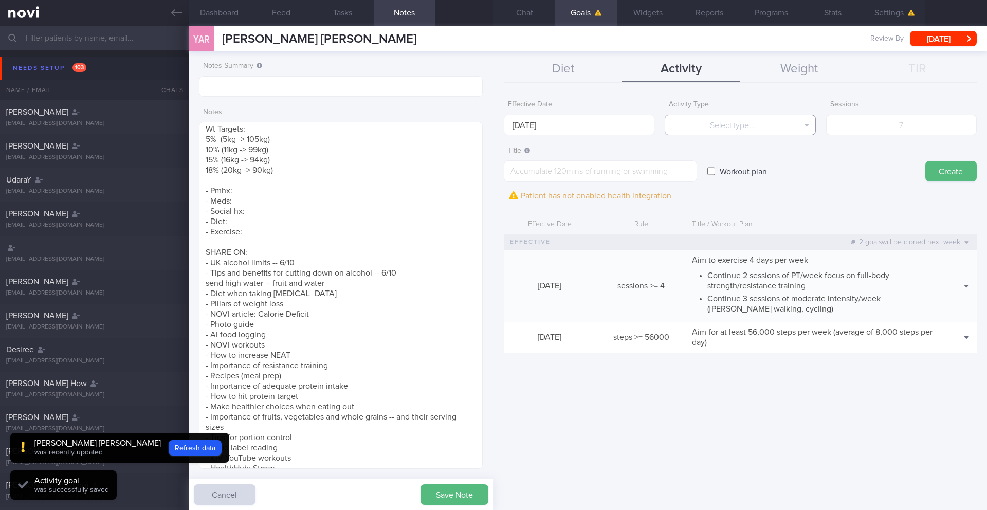
click at [687, 133] on button "Select type..." at bounding box center [740, 125] width 151 height 21
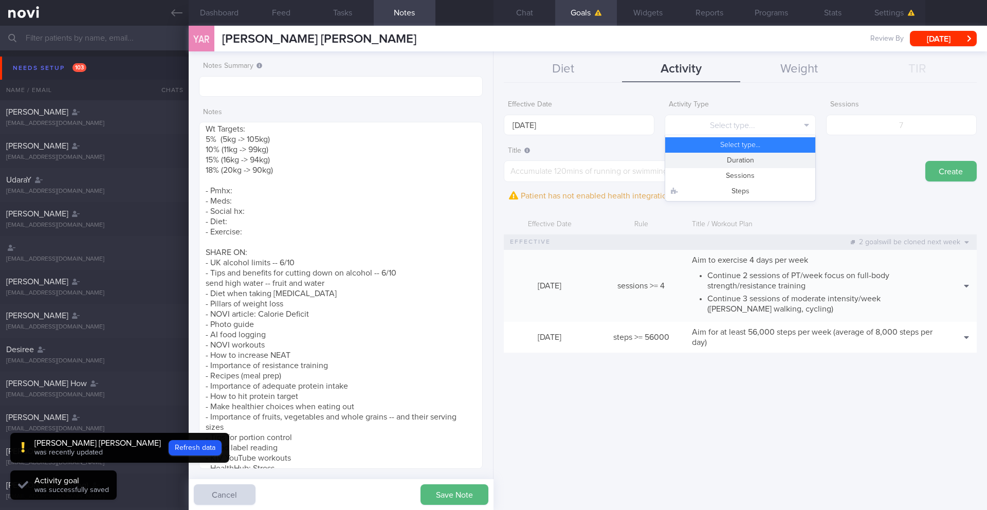
click at [712, 157] on button "Duration" at bounding box center [740, 160] width 150 height 15
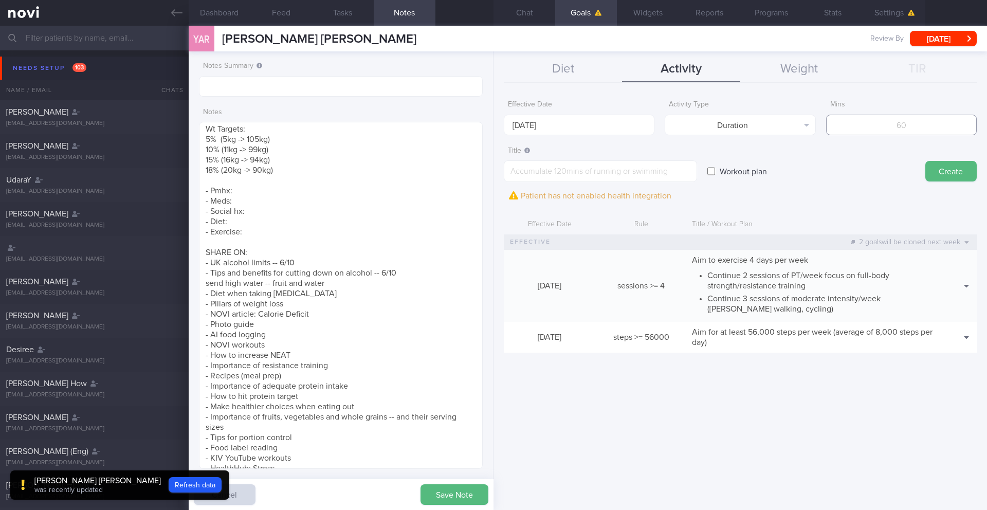
click at [858, 125] on input "number" at bounding box center [901, 125] width 151 height 21
type input "210"
click at [557, 76] on button "Diet" at bounding box center [563, 70] width 118 height 26
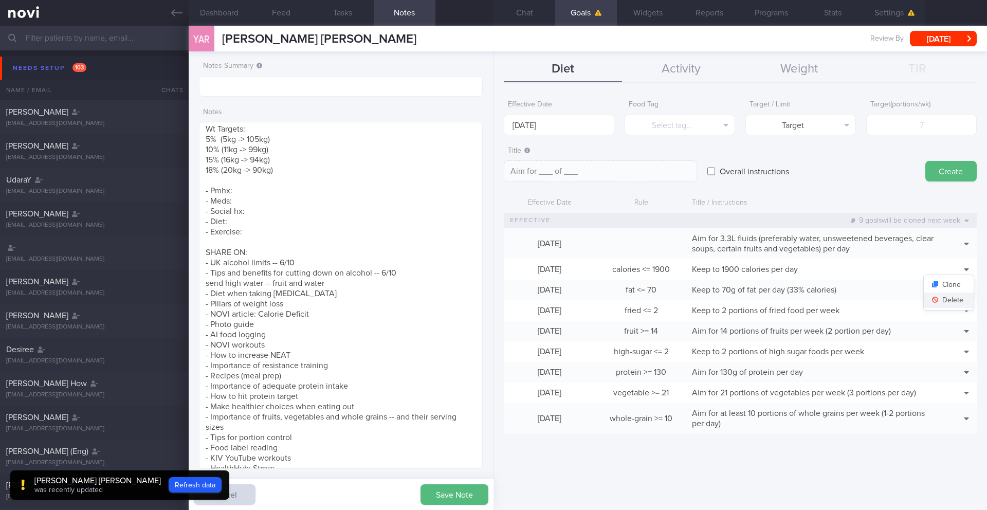
click at [950, 300] on button "Delete" at bounding box center [949, 299] width 50 height 15
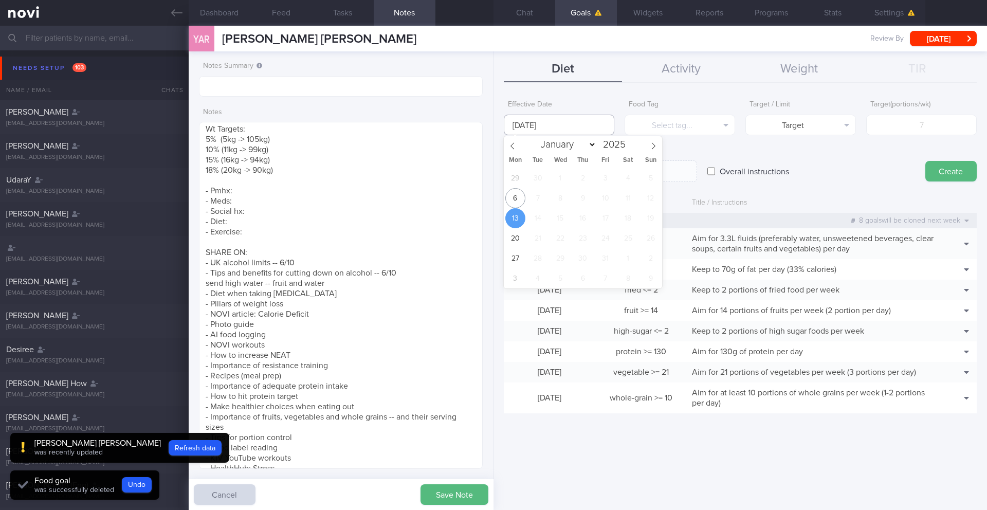
click at [532, 130] on input "[DATE]" at bounding box center [559, 125] width 111 height 21
click at [518, 195] on span "6" at bounding box center [515, 198] width 20 height 20
type input "[DATE]"
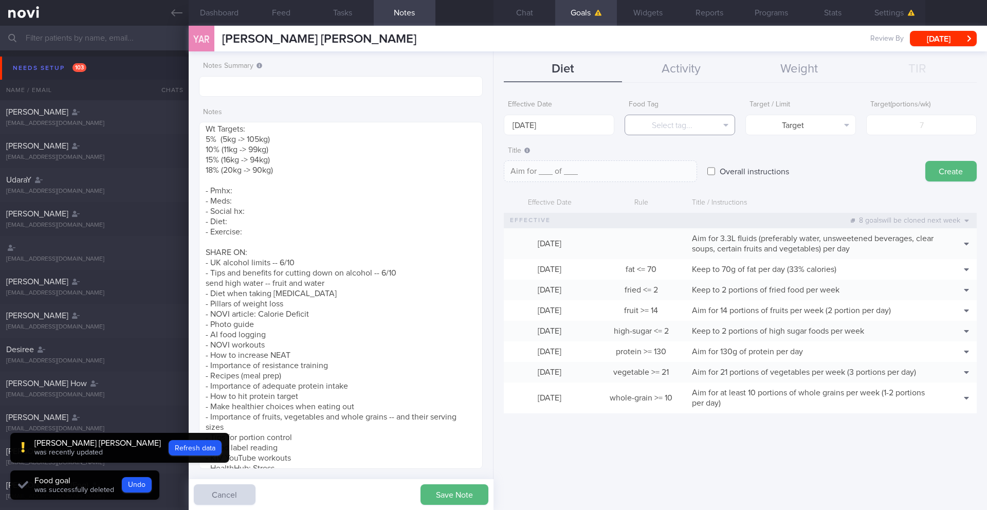
click at [714, 132] on button "Select tag..." at bounding box center [679, 125] width 111 height 21
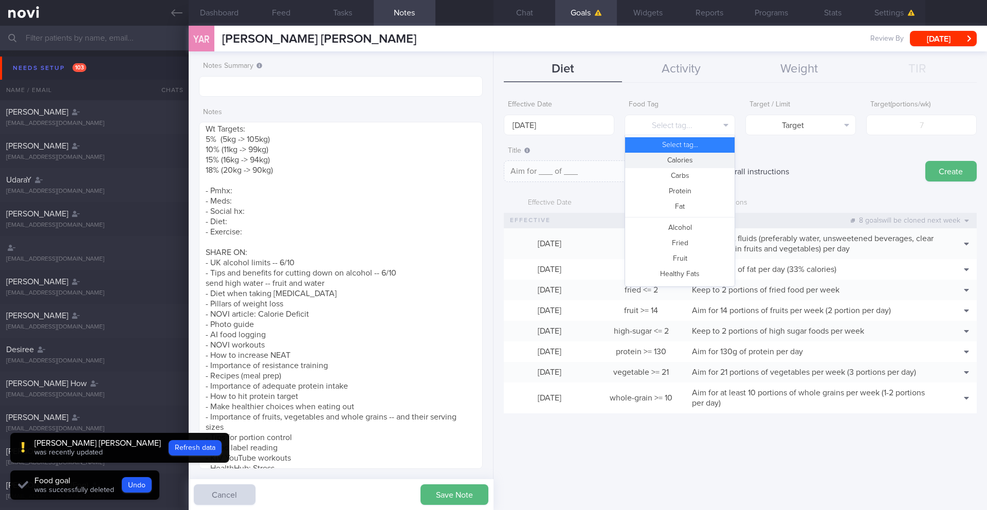
click at [688, 161] on button "Calories" at bounding box center [679, 160] width 109 height 15
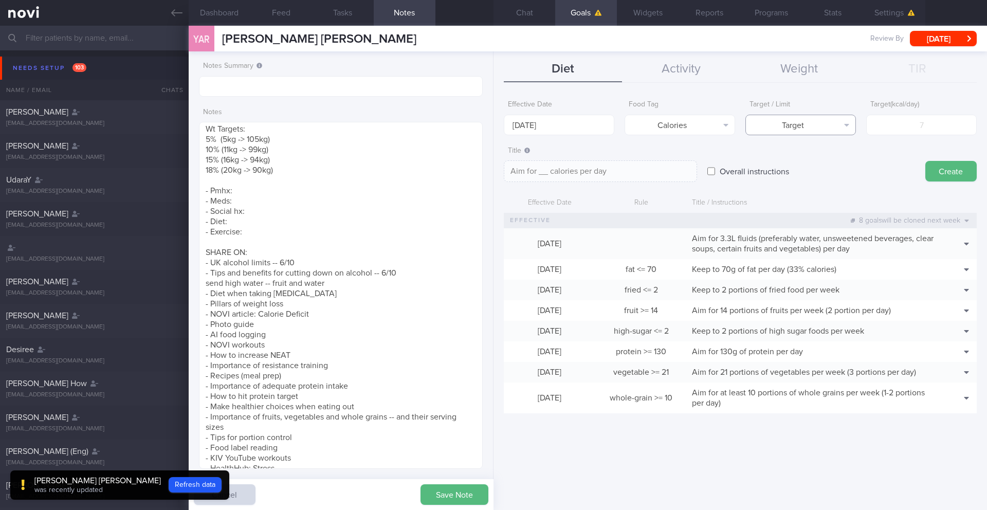
click at [822, 128] on button "Target" at bounding box center [800, 125] width 111 height 21
click at [825, 160] on button "Limit" at bounding box center [800, 160] width 109 height 15
type textarea "Keep to __ calories per day"
click at [901, 123] on input "number" at bounding box center [921, 125] width 111 height 21
type input "2"
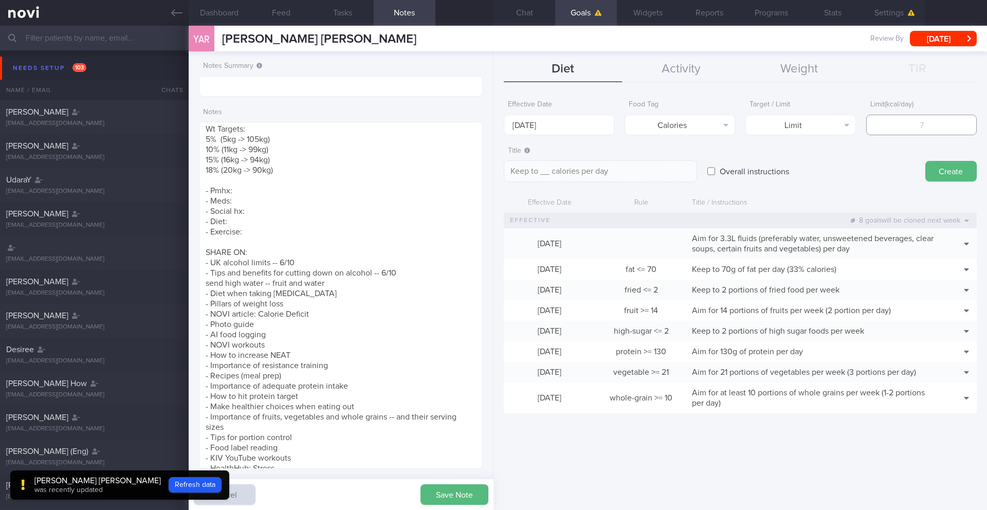
type textarea "Keep to 2 calories per day"
type input "20"
type textarea "Keep to 20 calories per day"
type input "200"
type textarea "Keep to 200 calories per day"
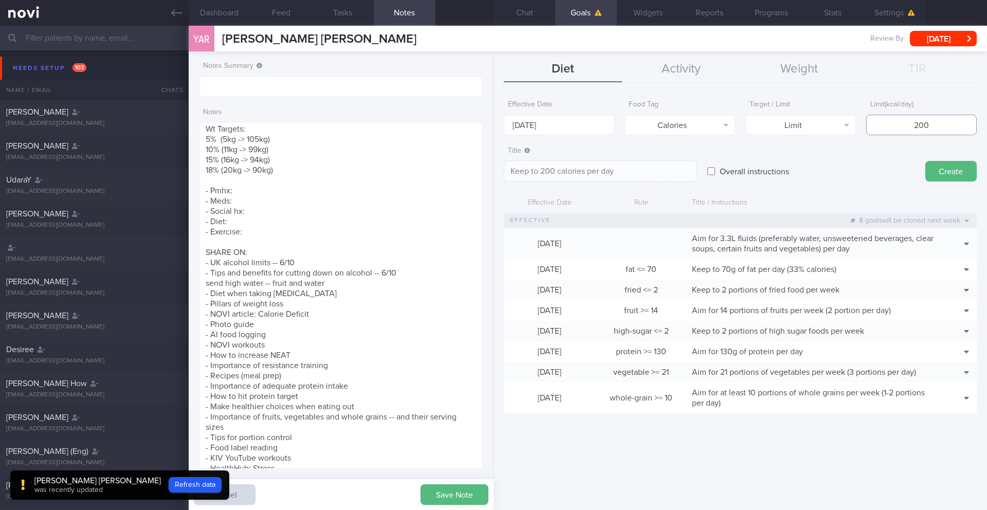
type input "2000"
type textarea "Keep to 2000 calories per day"
type input "2000"
click at [935, 167] on button "Create" at bounding box center [950, 171] width 51 height 21
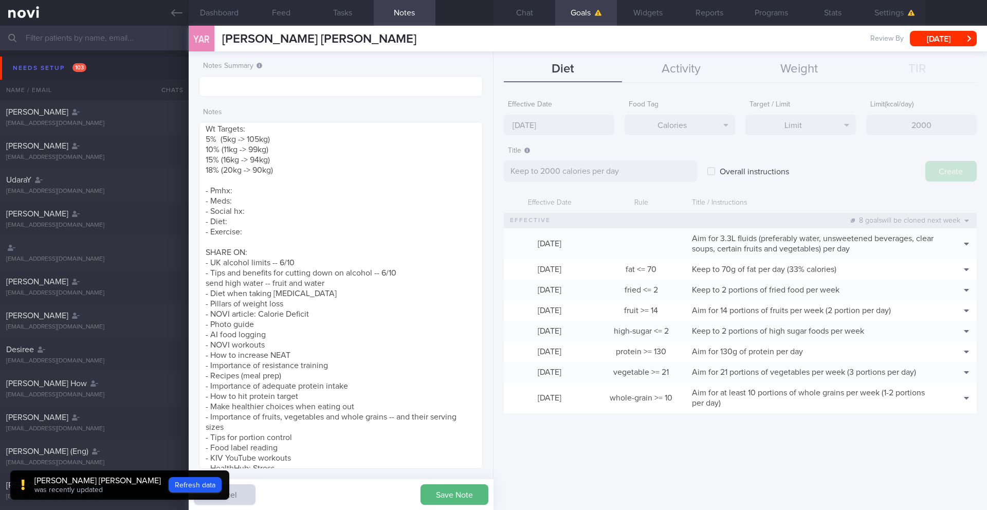
type input "[DATE]"
type textarea "Aim for ___ of ___"
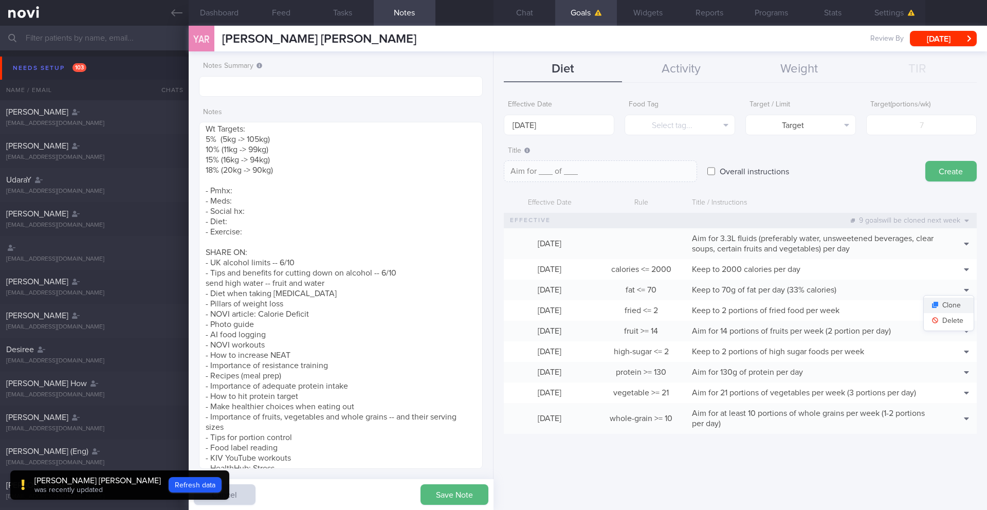
click at [956, 309] on button "Clone" at bounding box center [949, 305] width 50 height 15
type input "70"
type textarea "Keep to 70g of fat per day (33% calories)"
click at [958, 319] on button "Delete" at bounding box center [949, 320] width 50 height 15
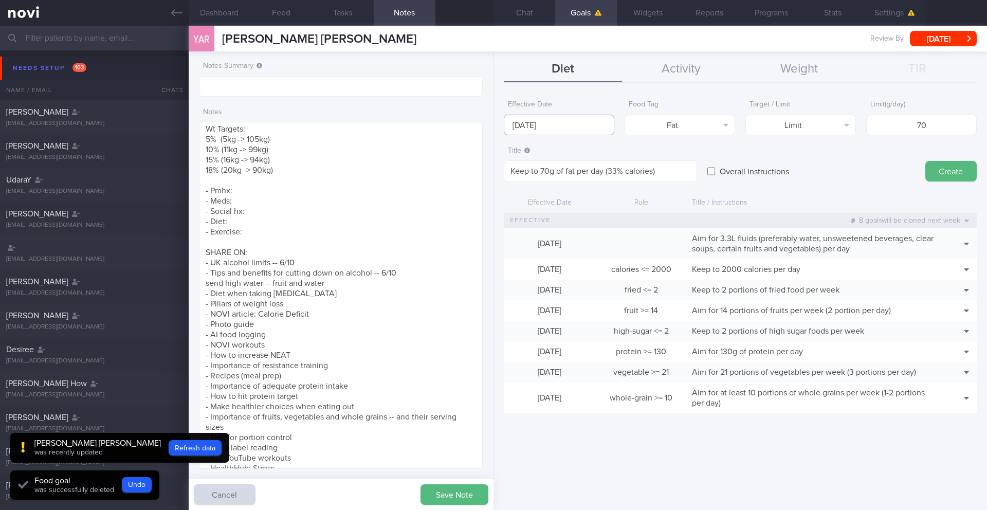
drag, startPoint x: 549, startPoint y: 127, endPoint x: 549, endPoint y: 132, distance: 5.2
click at [549, 127] on input "[DATE]" at bounding box center [559, 125] width 111 height 21
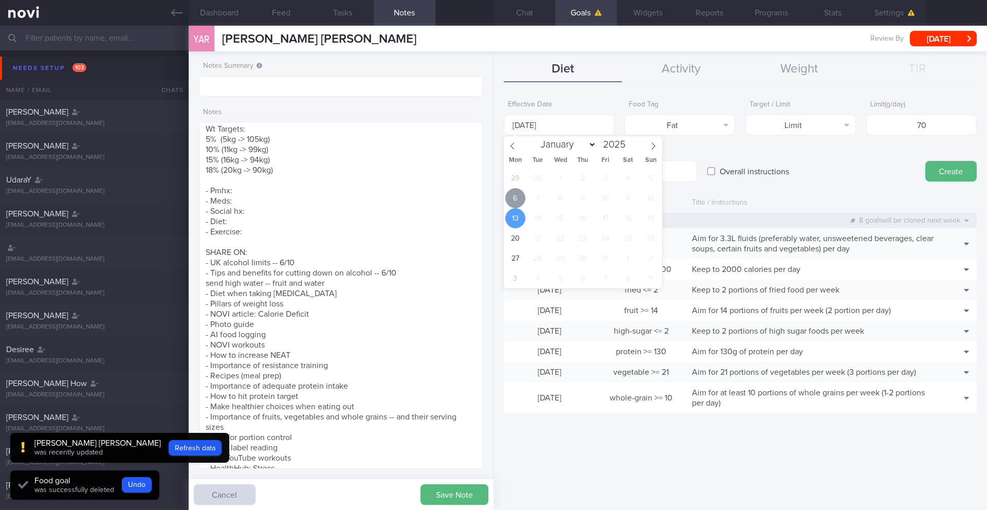
click at [518, 194] on span "6" at bounding box center [515, 198] width 20 height 20
type input "[DATE]"
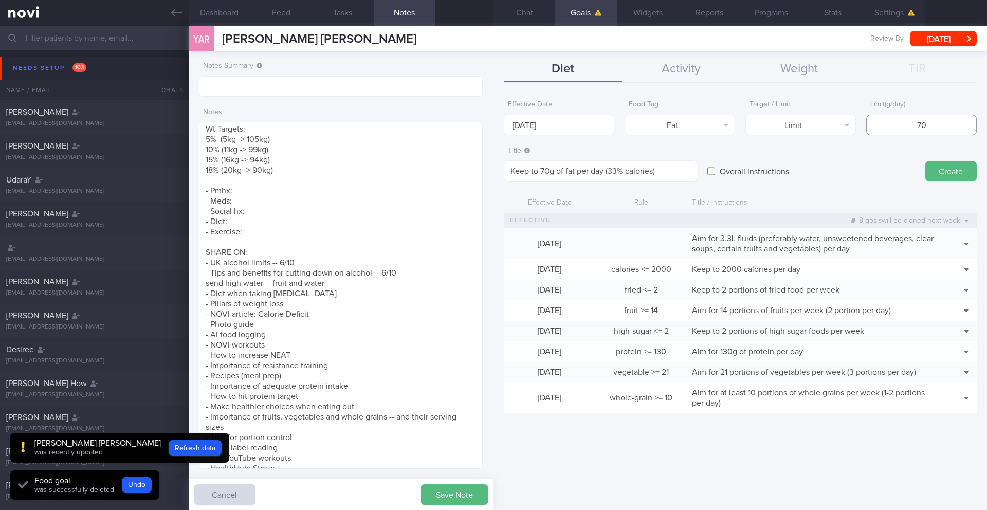
drag, startPoint x: 910, startPoint y: 135, endPoint x: 938, endPoint y: 124, distance: 29.8
click at [938, 124] on form "Effective Date [DATE] Food Tag Fat Select tag... Calories Carbs Protein Fat Alc…" at bounding box center [740, 259] width 473 height 328
drag, startPoint x: 937, startPoint y: 124, endPoint x: 889, endPoint y: 123, distance: 47.8
click at [889, 123] on input "70" at bounding box center [921, 125] width 111 height 21
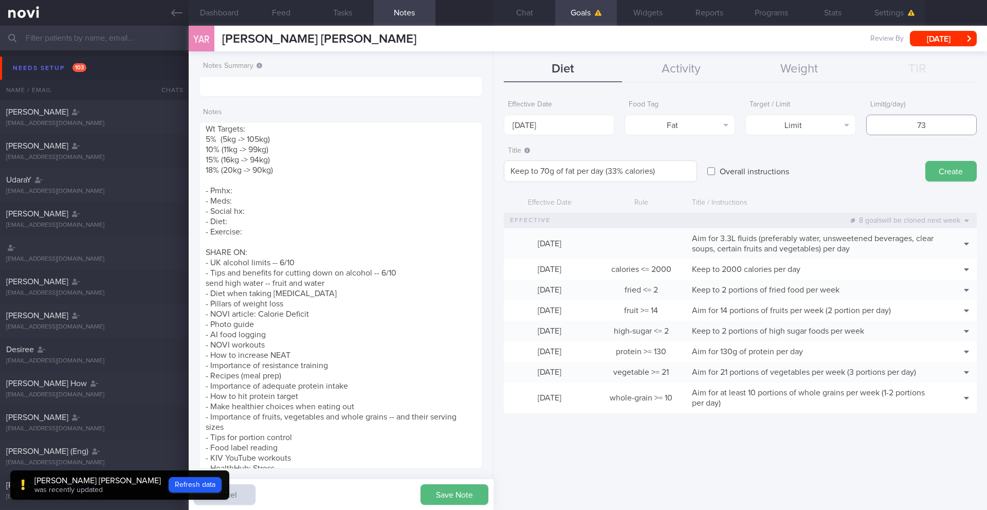
type input "73"
click at [589, 176] on textarea "Keep to 70g of fat per day (33% calories)" at bounding box center [600, 171] width 193 height 22
click at [548, 171] on textarea "Keep to 70g of fat per day (33% calories)" at bounding box center [600, 171] width 193 height 22
type textarea "Keep to 73g of fat per day (33% calories)"
click at [936, 171] on button "Create" at bounding box center [950, 171] width 51 height 21
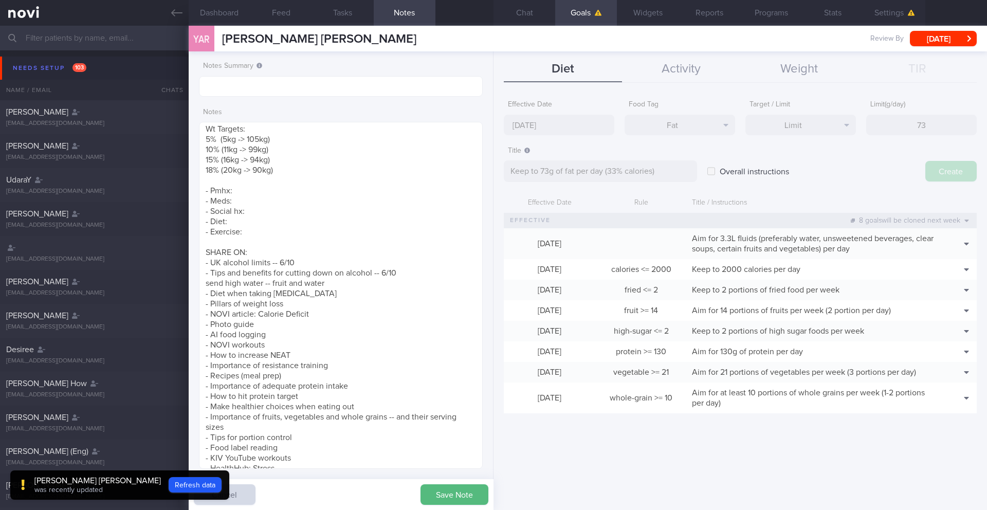
type input "[DATE]"
type textarea "Aim for ___ of ___"
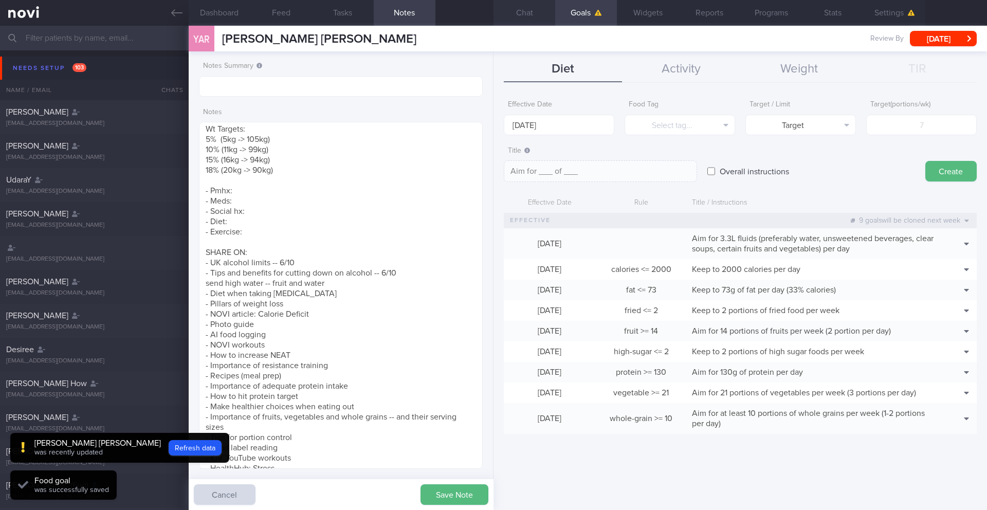
click at [522, 14] on button "Chat" at bounding box center [524, 13] width 62 height 26
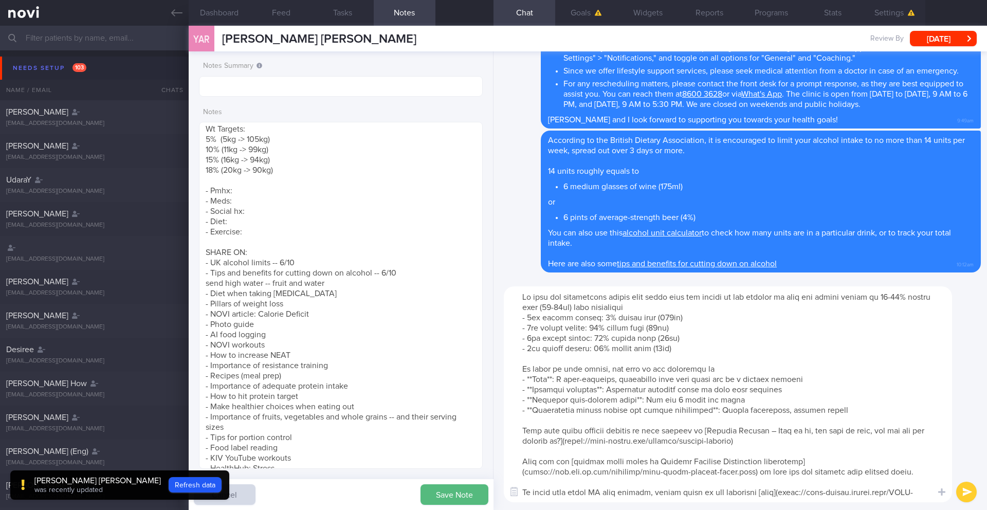
click at [967, 492] on button "submit" at bounding box center [966, 492] width 21 height 21
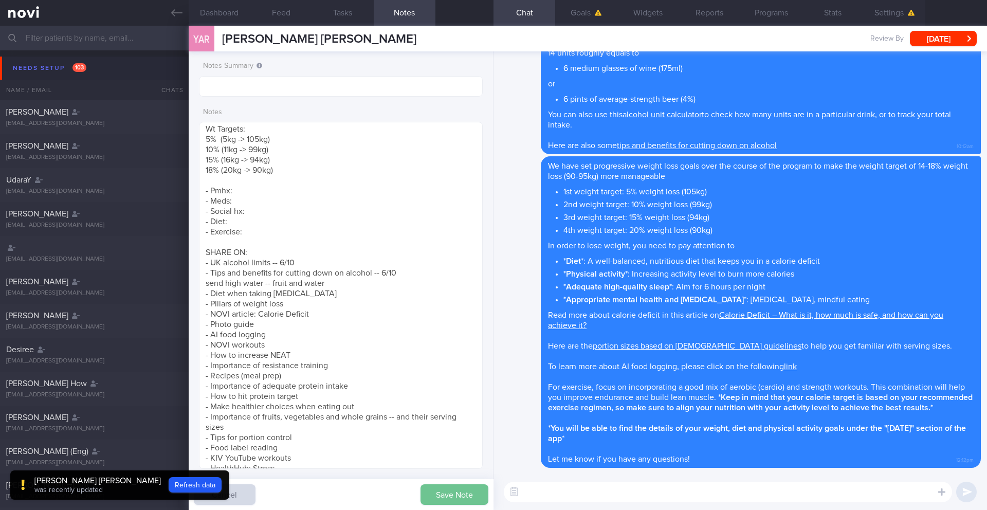
click at [466, 495] on button "Save Note" at bounding box center [454, 494] width 68 height 21
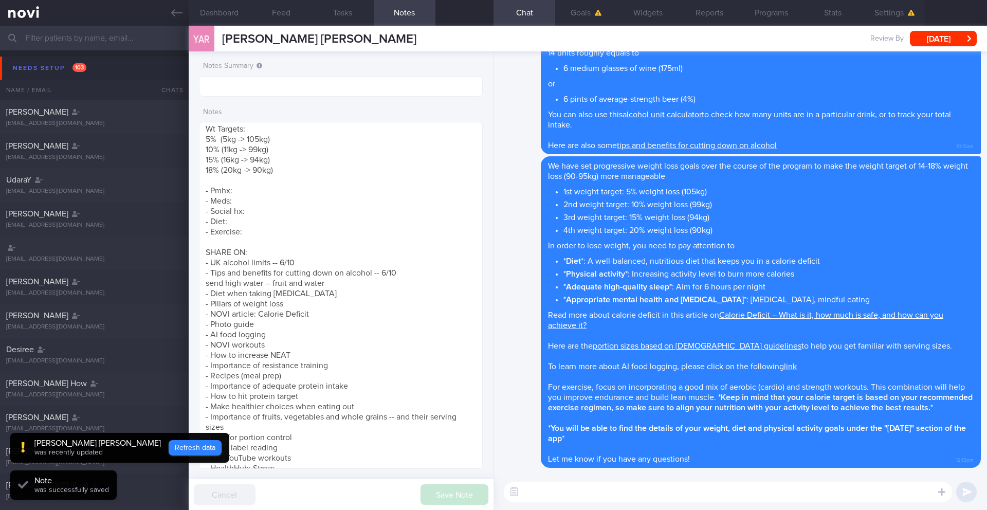
click at [169, 448] on button "Refresh data" at bounding box center [195, 447] width 53 height 15
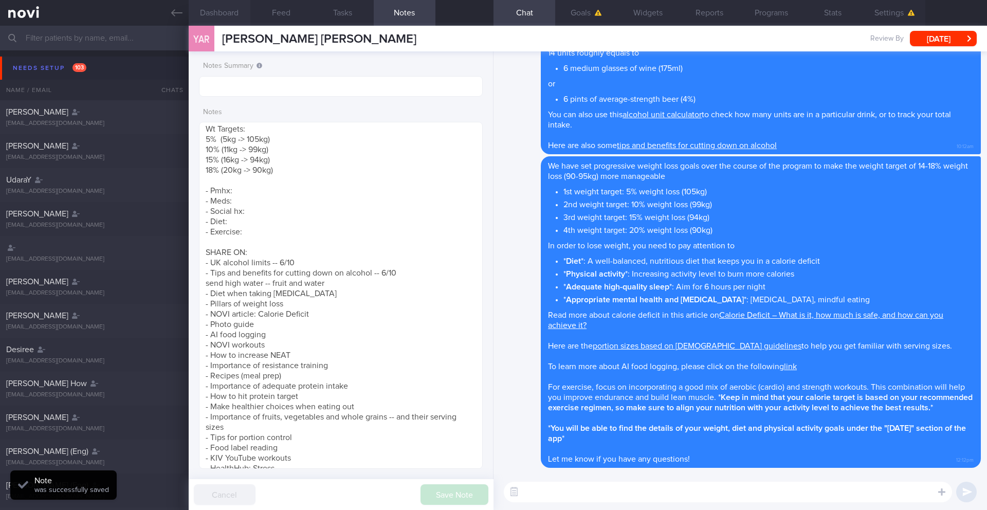
click at [226, 5] on button "Dashboard" at bounding box center [220, 13] width 62 height 26
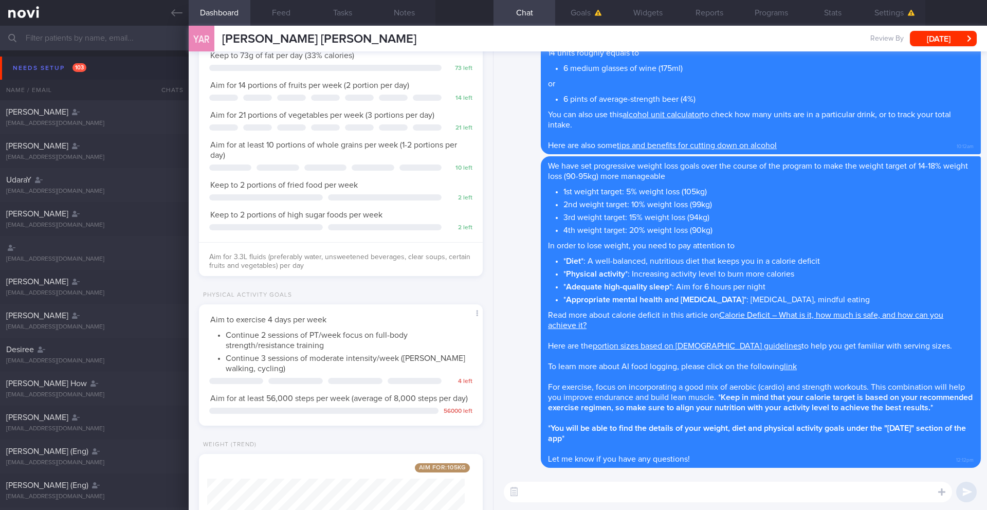
scroll to position [319, 0]
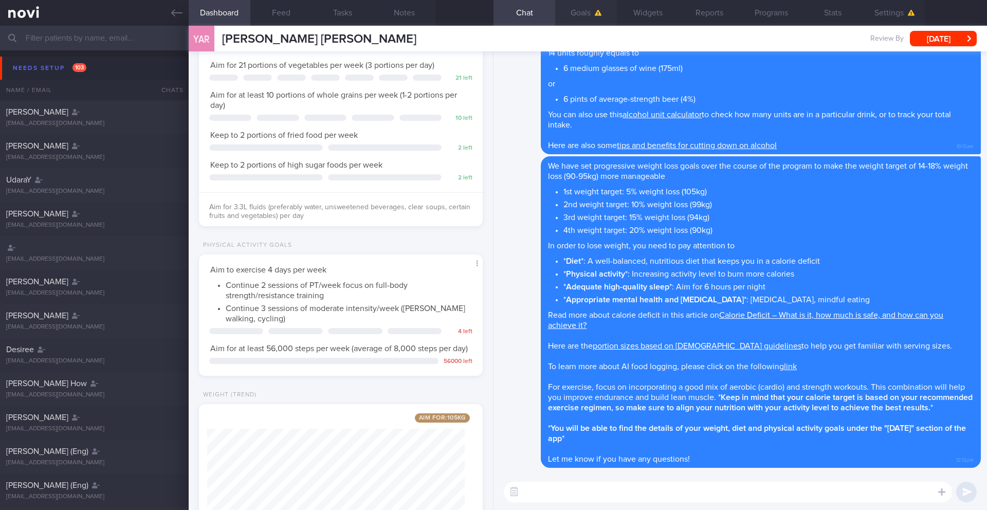
click at [597, 4] on button "Goals" at bounding box center [586, 13] width 62 height 26
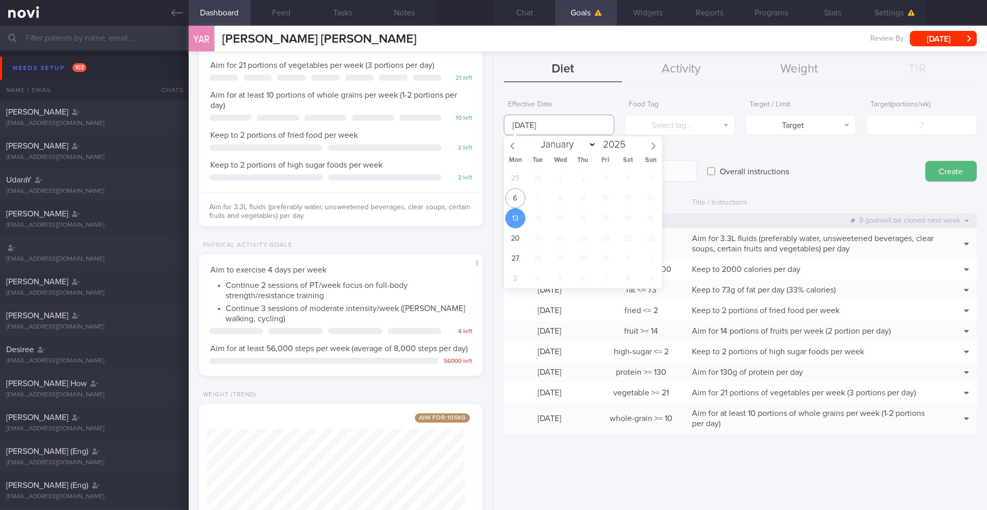
click at [595, 125] on input "[DATE]" at bounding box center [559, 125] width 111 height 21
click at [518, 201] on span "6" at bounding box center [515, 198] width 20 height 20
type input "[DATE]"
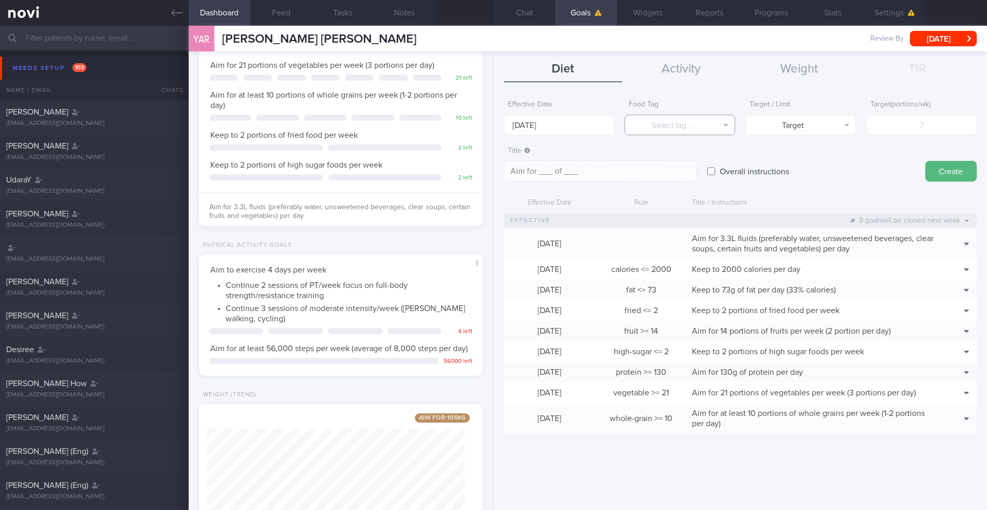
click at [691, 124] on button "Select tag..." at bounding box center [679, 125] width 111 height 21
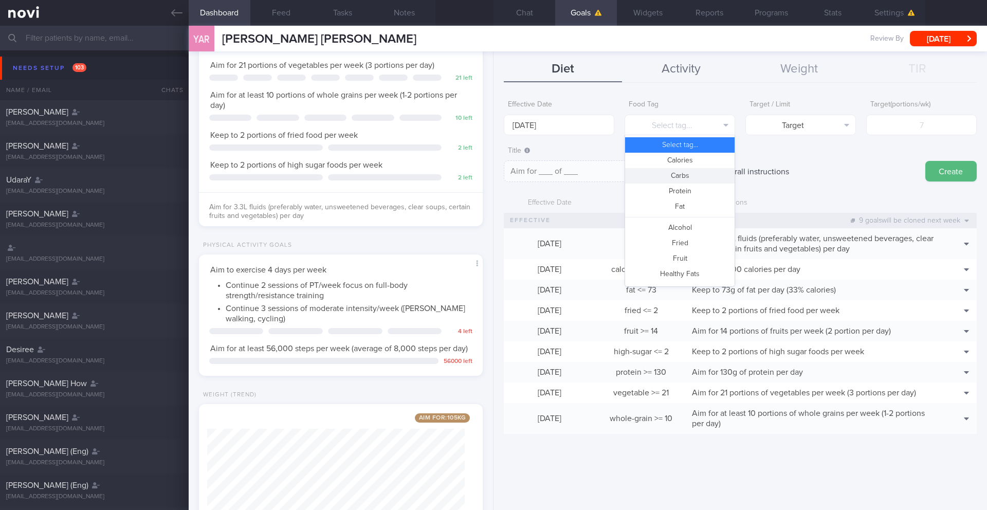
click at [660, 65] on button "Activity" at bounding box center [681, 70] width 118 height 26
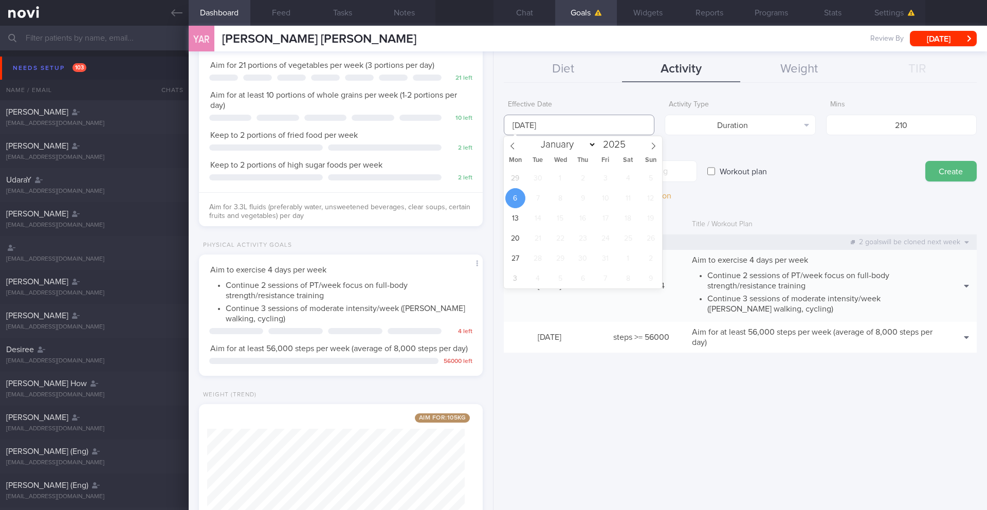
click at [560, 130] on input "[DATE]" at bounding box center [579, 125] width 151 height 21
click at [516, 196] on span "6" at bounding box center [515, 198] width 20 height 20
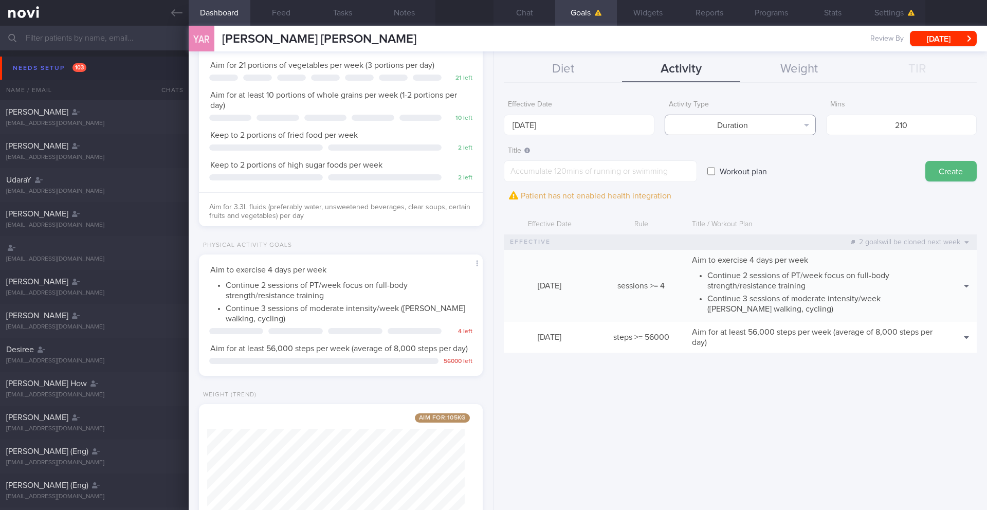
click at [731, 126] on button "Duration" at bounding box center [740, 125] width 151 height 21
click at [906, 127] on input "210" at bounding box center [901, 125] width 151 height 21
drag, startPoint x: 908, startPoint y: 127, endPoint x: 834, endPoint y: 123, distance: 73.6
click at [834, 123] on input "210" at bounding box center [901, 125] width 151 height 21
type input "360"
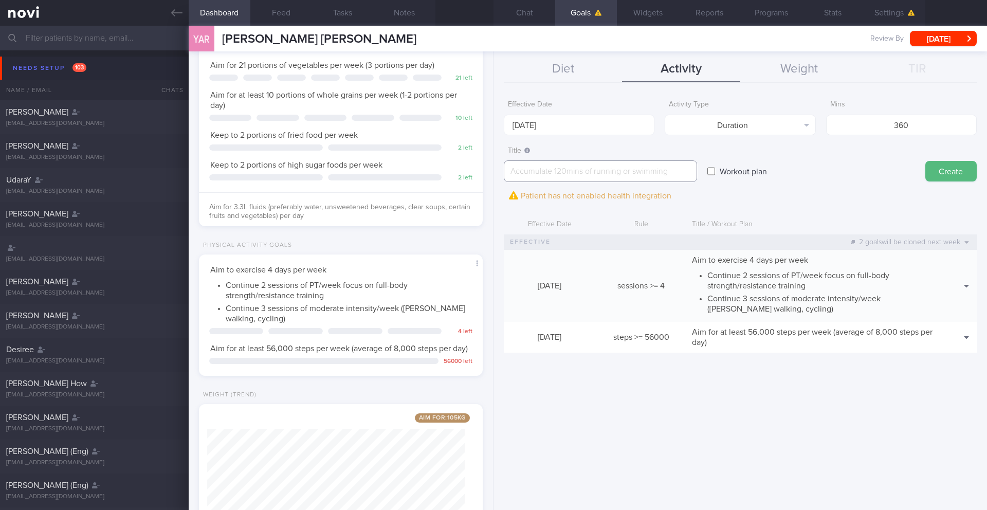
click at [633, 181] on textarea at bounding box center [600, 171] width 193 height 22
paste textarea "Aim for 360 mins of moderate intensity exercise per week"
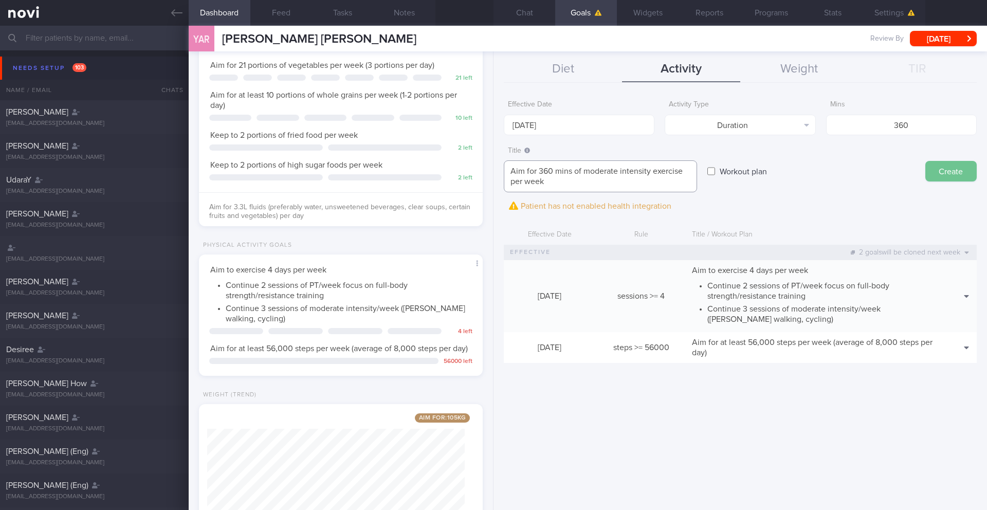
type textarea "Aim for 360 mins of moderate intensity exercise per week"
click at [953, 173] on button "Create" at bounding box center [950, 171] width 51 height 21
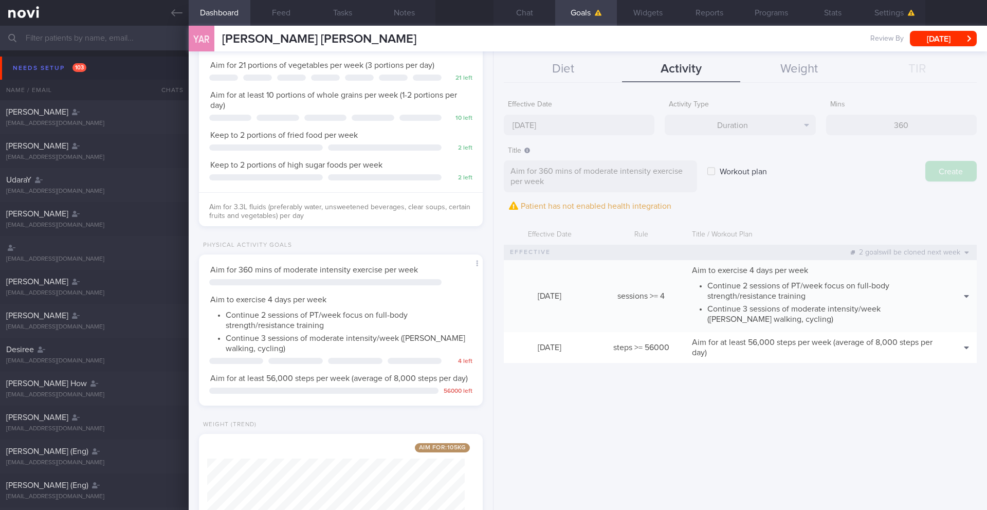
type input "[DATE]"
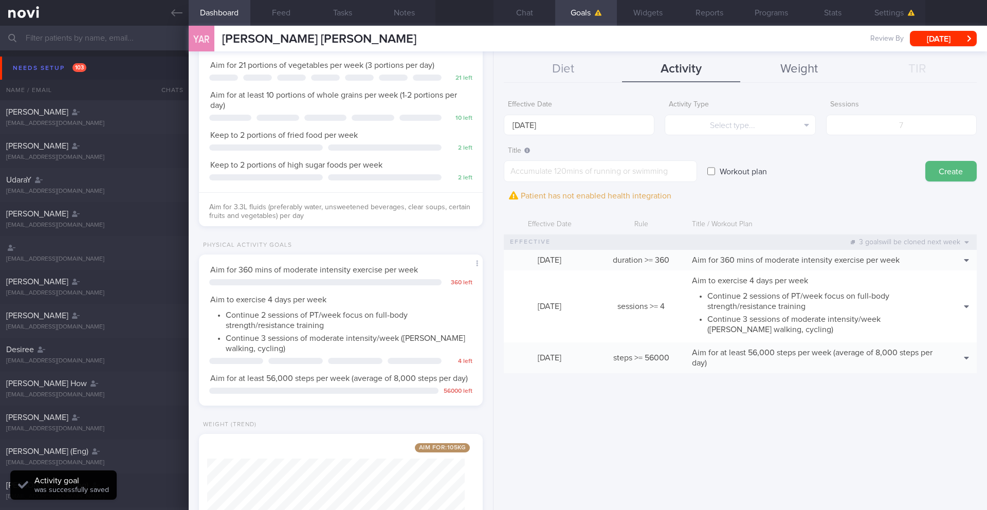
click at [793, 69] on button "Weight" at bounding box center [799, 70] width 118 height 26
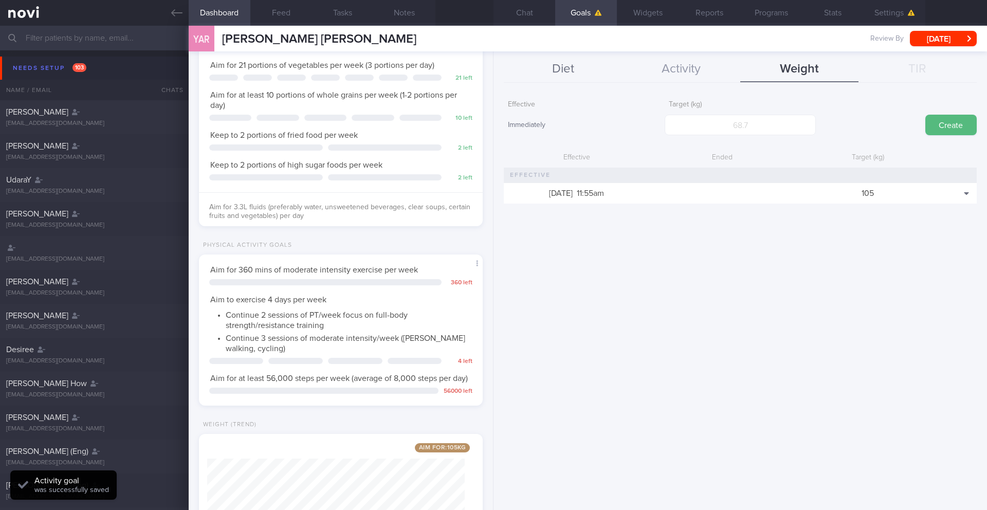
click at [567, 64] on button "Diet" at bounding box center [563, 70] width 118 height 26
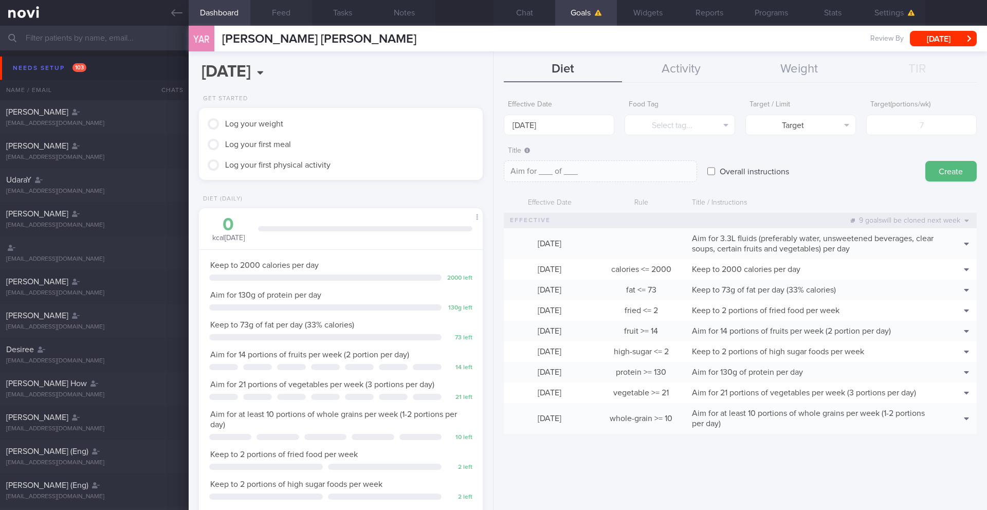
click at [281, 16] on button "Feed" at bounding box center [281, 13] width 62 height 26
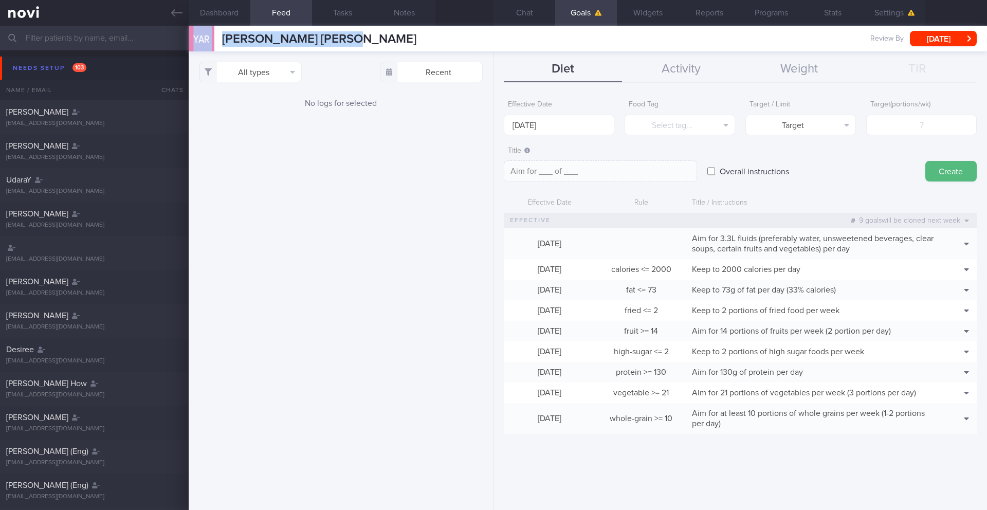
drag, startPoint x: 308, startPoint y: 36, endPoint x: 181, endPoint y: 39, distance: 127.5
click at [181, 39] on div "Patients New Users Coaches Assigned patients Assigned patients All active patie…" at bounding box center [493, 268] width 987 height 484
copy div "Needs setup 103 Name / Email Chats Setup tasks needed Petar [EMAIL_ADDRESS][DOM…"
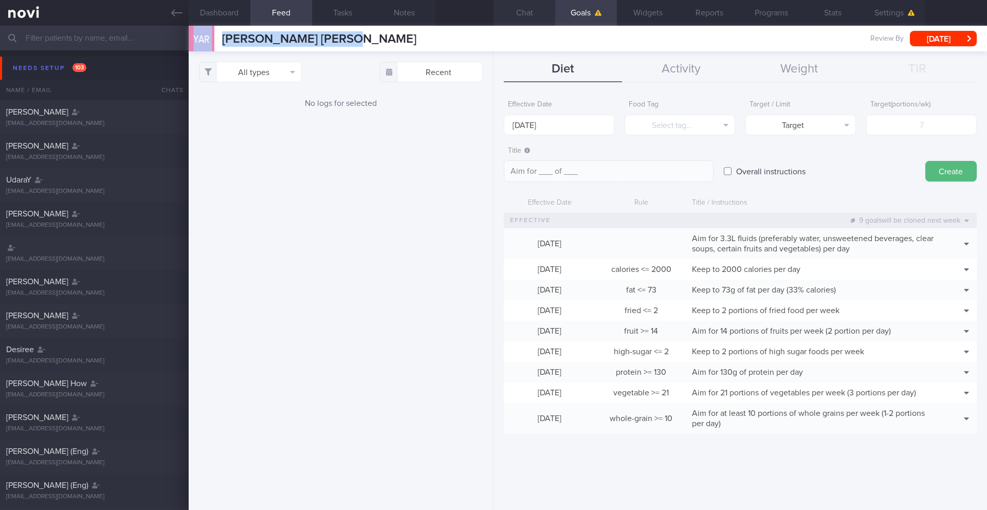
click at [515, 14] on button "Chat" at bounding box center [524, 13] width 62 height 26
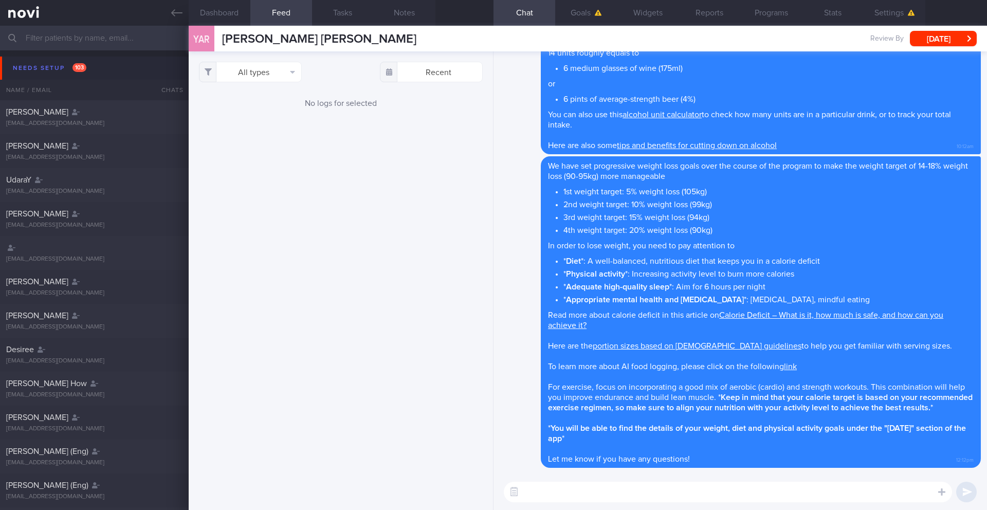
paste textarea "Here are some fruits and vegetables that are high in water content to help boos…"
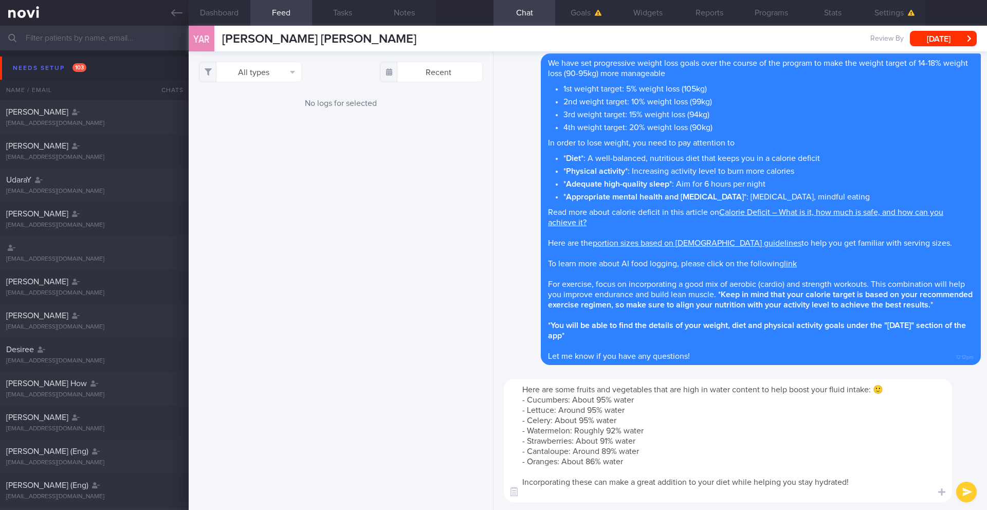
click at [926, 393] on textarea "Here are some fruits and vegetables that are high in water content to help boos…" at bounding box center [728, 440] width 448 height 123
type textarea "Here are some fruits and vegetables that are high in water content to help boos…"
click at [972, 500] on button "submit" at bounding box center [966, 492] width 21 height 21
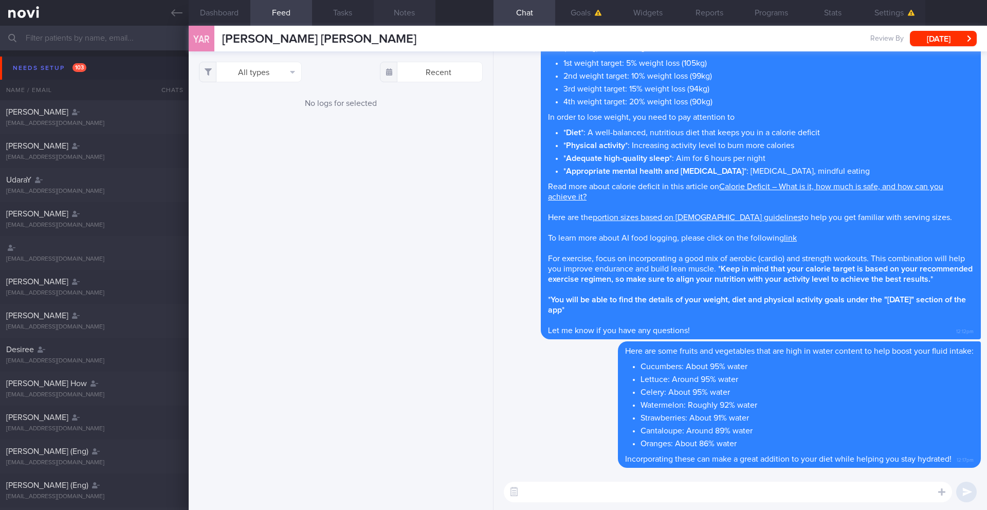
click at [406, 11] on button "Notes" at bounding box center [405, 13] width 62 height 26
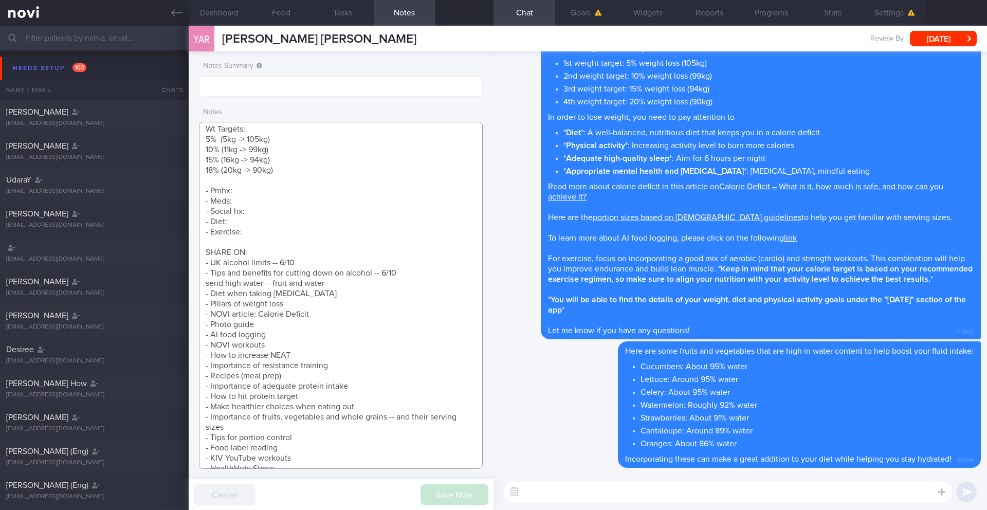
drag, startPoint x: 225, startPoint y: 285, endPoint x: 190, endPoint y: 285, distance: 35.5
click at [190, 285] on div "Notes Summary Notes Save Note Cancel" at bounding box center [341, 280] width 305 height 458
click at [311, 283] on textarea "SUPPORT NEEDED: CHALLENGE: - DIET - EXERCISE - MEDS - WEIGHT - HbA1c/GMI Wt tre…" at bounding box center [341, 295] width 284 height 347
drag, startPoint x: 318, startPoint y: 282, endPoint x: 274, endPoint y: 280, distance: 43.7
click at [274, 280] on textarea "SUPPORT NEEDED: CHALLENGE: - DIET - EXERCISE - MEDS - WEIGHT - HbA1c/GMI Wt tre…" at bounding box center [341, 295] width 284 height 347
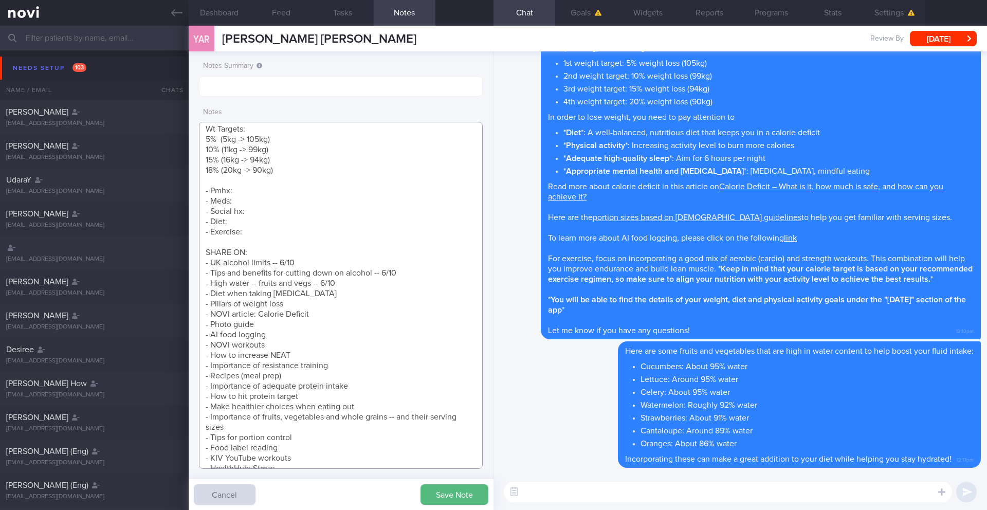
click at [326, 305] on textarea "SUPPORT NEEDED: CHALLENGE: - DIET - EXERCISE - MEDS - WEIGHT - HbA1c/GMI Wt tre…" at bounding box center [341, 295] width 284 height 347
click at [332, 316] on textarea "SUPPORT NEEDED: CHALLENGE: - DIET - EXERCISE - MEDS - WEIGHT - HbA1c/GMI Wt tre…" at bounding box center [341, 295] width 284 height 347
click at [288, 324] on textarea "SUPPORT NEEDED: CHALLENGE: - DIET - EXERCISE - MEDS - WEIGHT - HbA1c/GMI Wt tre…" at bounding box center [341, 295] width 284 height 347
drag, startPoint x: 280, startPoint y: 326, endPoint x: 214, endPoint y: 326, distance: 65.8
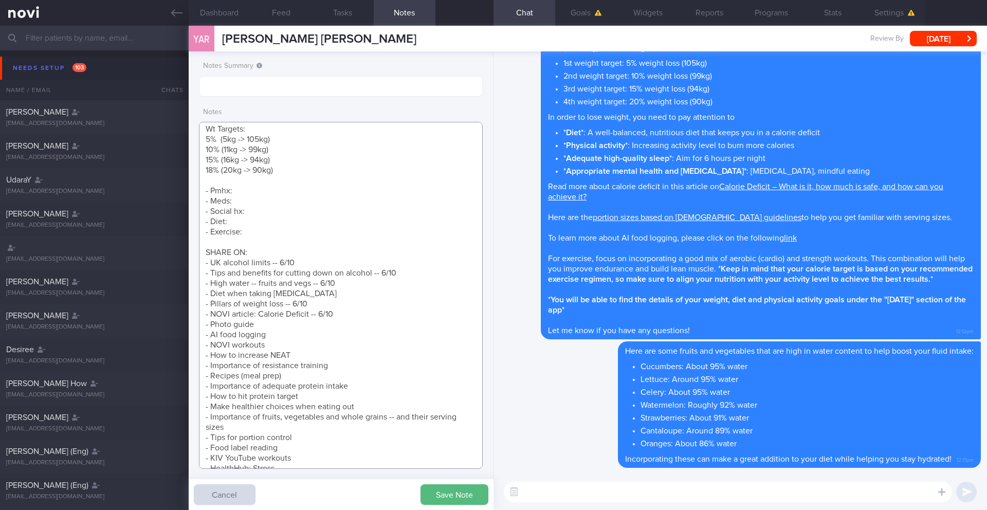
click at [214, 326] on textarea "SUPPORT NEEDED: CHALLENGE: - DIET - EXERCISE - MEDS - WEIGHT - HbA1c/GMI Wt tre…" at bounding box center [341, 295] width 284 height 347
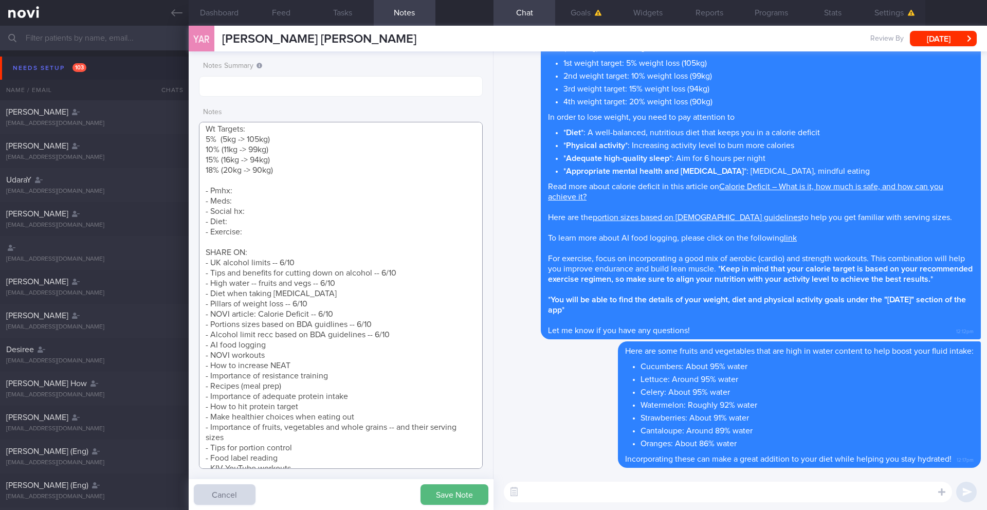
click at [332, 323] on textarea "SUPPORT NEEDED: CHALLENGE: - DIET - EXERCISE - MEDS - WEIGHT - HbA1c/GMI Wt tre…" at bounding box center [341, 295] width 284 height 347
click at [375, 346] on textarea "SUPPORT NEEDED: CHALLENGE: - DIET - EXERCISE - MEDS - WEIGHT - HbA1c/GMI Wt tre…" at bounding box center [341, 295] width 284 height 347
drag, startPoint x: 306, startPoint y: 355, endPoint x: 202, endPoint y: 359, distance: 104.4
click at [202, 359] on textarea "SUPPORT NEEDED: CHALLENGE: - DIET - EXERCISE - MEDS - WEIGHT - HbA1c/GMI Wt tre…" at bounding box center [341, 295] width 284 height 347
click at [284, 254] on textarea "SUPPORT NEEDED: CHALLENGE: - DIET - EXERCISE - MEDS - WEIGHT - HbA1c/GMI Wt tre…" at bounding box center [341, 295] width 284 height 347
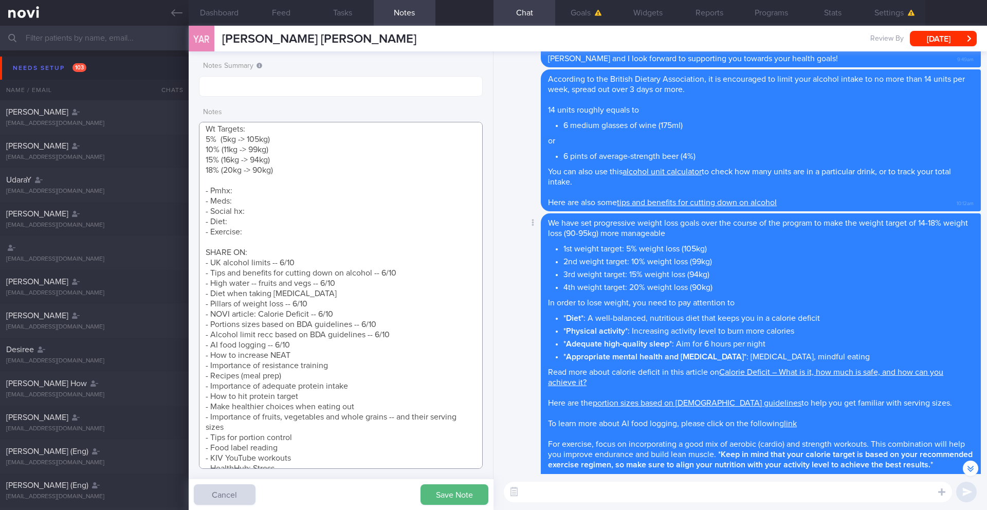
scroll to position [-191, 0]
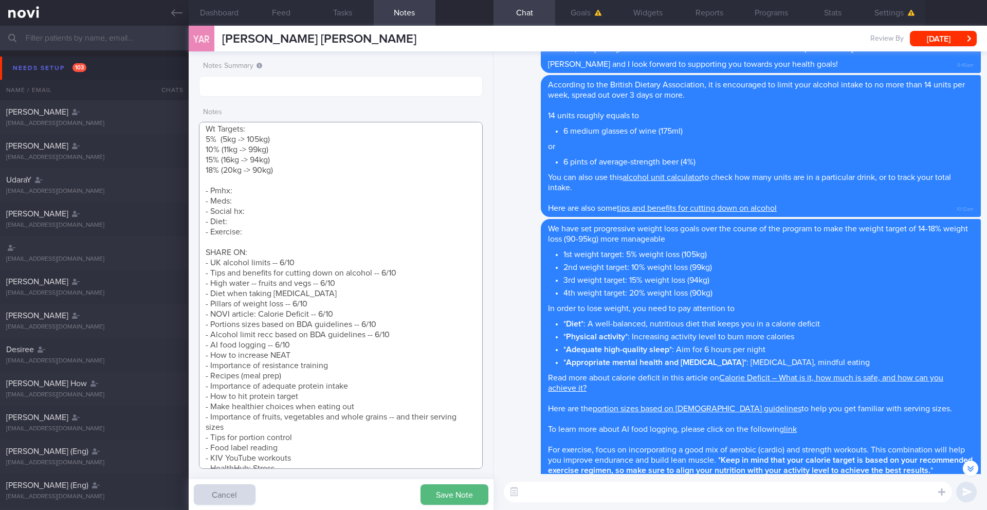
click at [400, 335] on textarea "SUPPORT NEEDED: CHALLENGE: - DIET - EXERCISE - MEDS - WEIGHT - HbA1c/GMI Wt tre…" at bounding box center [341, 295] width 284 height 347
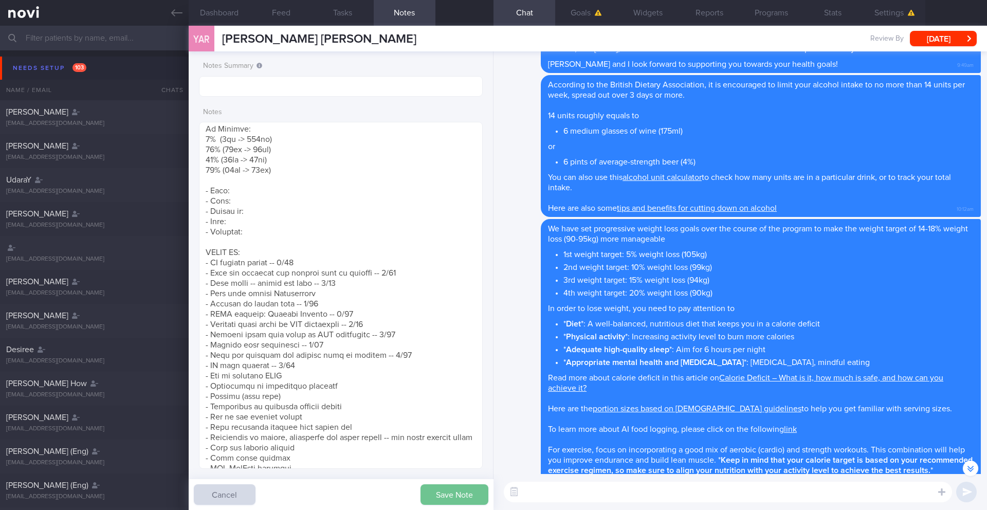
click at [461, 501] on button "Save Note" at bounding box center [454, 494] width 68 height 21
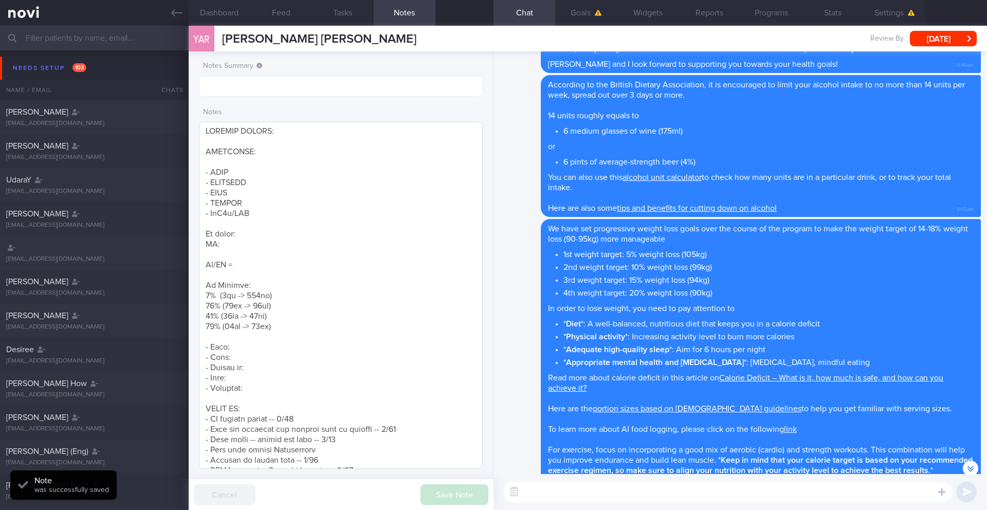
scroll to position [0, 0]
click at [311, 136] on textarea at bounding box center [341, 295] width 284 height 347
click at [311, 150] on textarea at bounding box center [341, 295] width 284 height 347
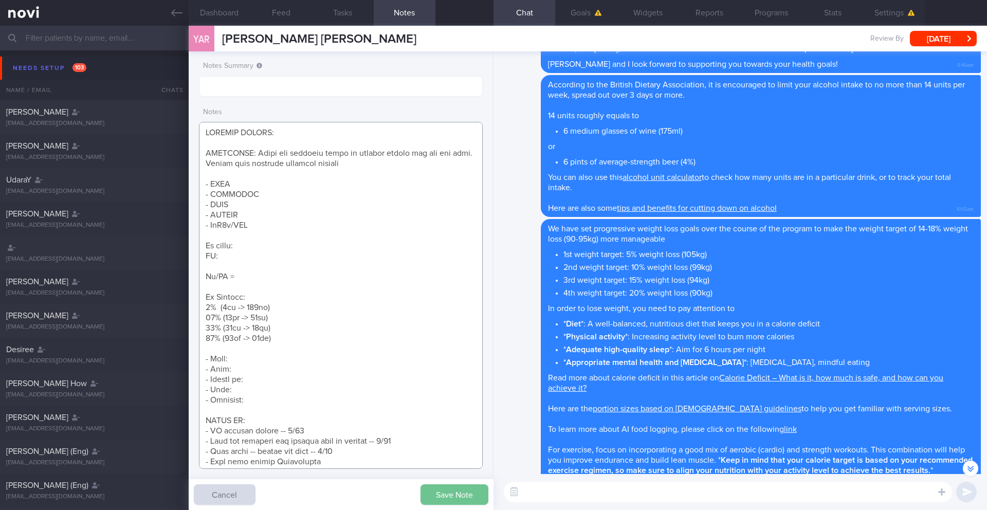
type textarea "SUPPORT NEEDED: CHALLENGE: Feels his greatest issue is alcohol intake and not h…"
click at [455, 489] on button "Save Note" at bounding box center [454, 494] width 68 height 21
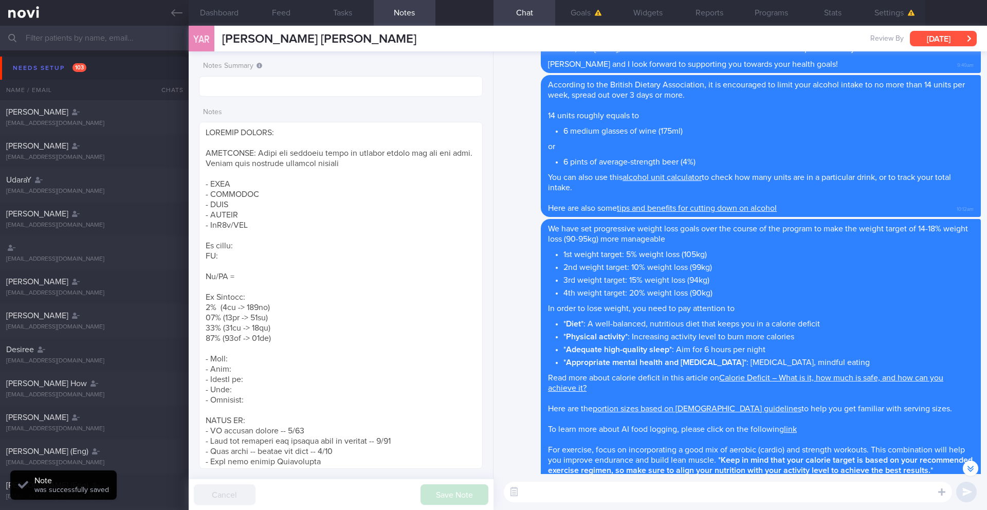
click at [920, 43] on button "[DATE]" at bounding box center [943, 38] width 67 height 15
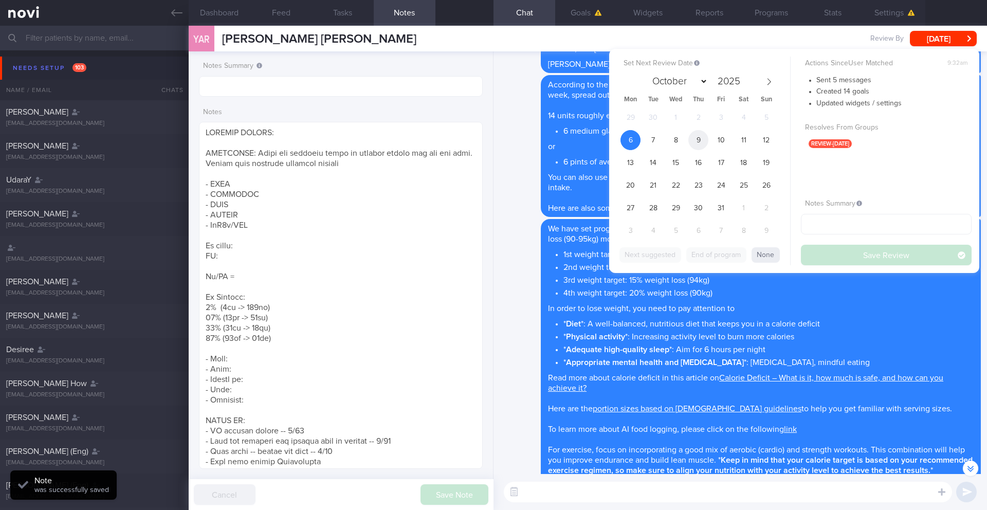
click at [694, 144] on span "9" at bounding box center [698, 140] width 20 height 20
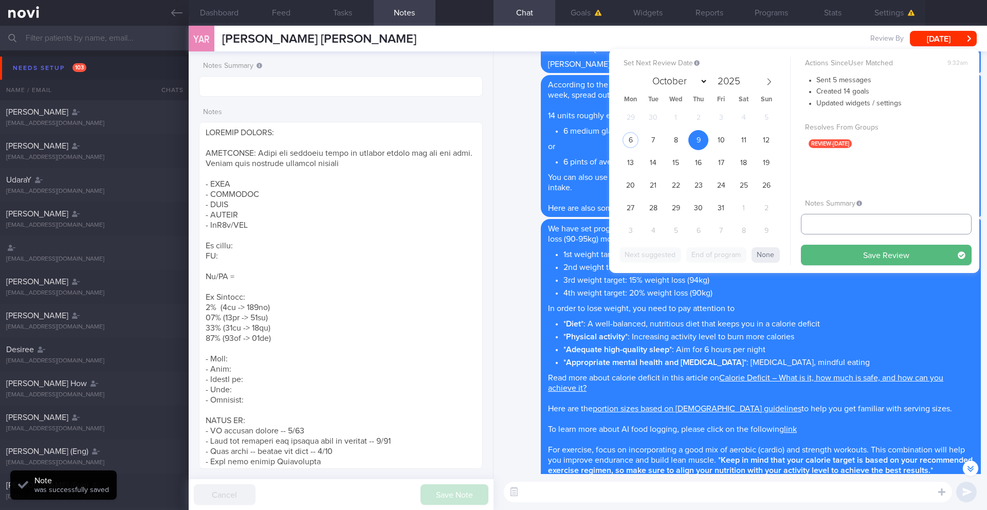
click at [875, 226] on input "text" at bounding box center [886, 224] width 171 height 21
type input "9/10 NEW OP+"
click at [887, 264] on button "Save Review" at bounding box center [886, 255] width 171 height 21
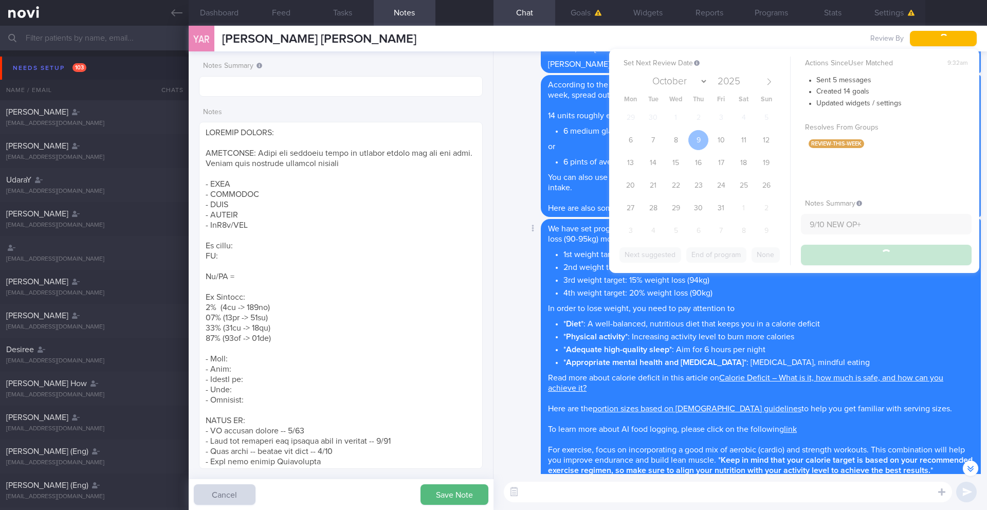
type input "9/10 NEW OP+"
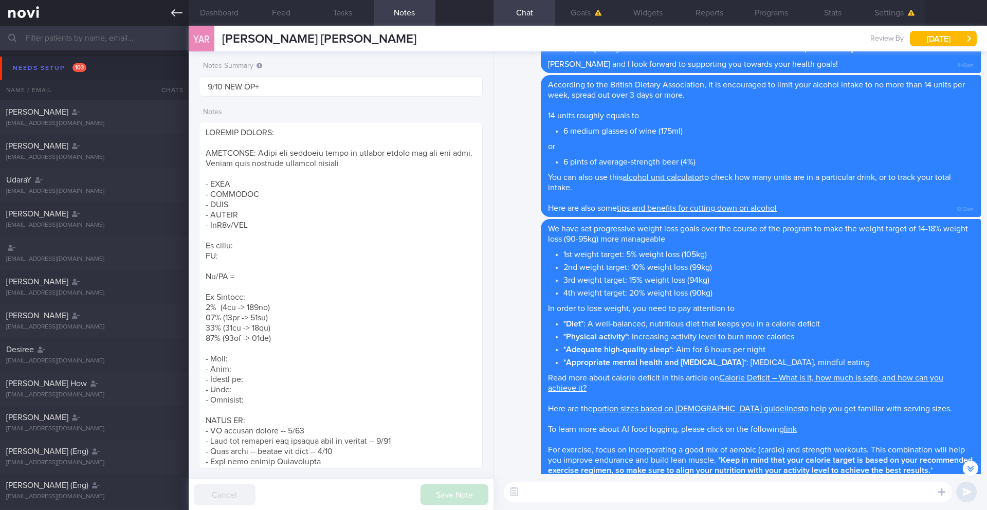
click at [180, 14] on icon at bounding box center [176, 12] width 11 height 11
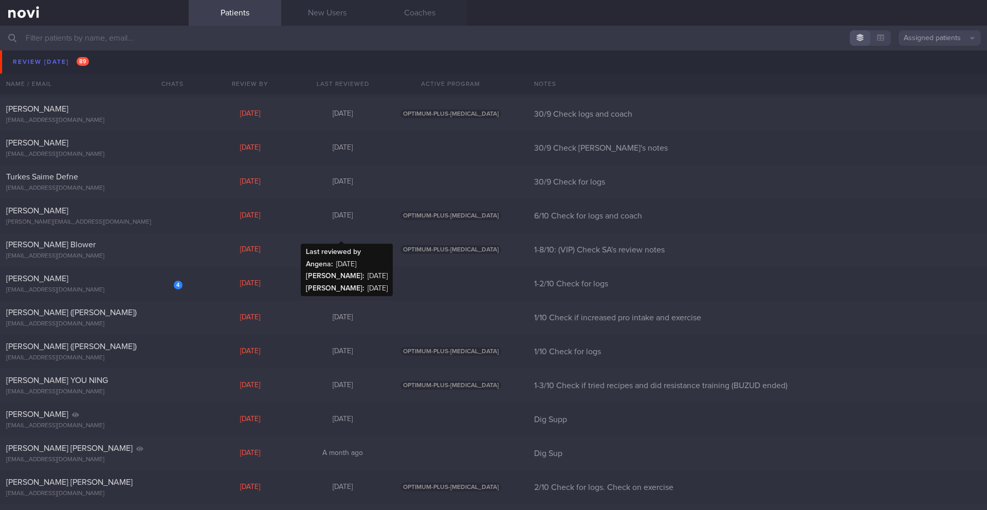
scroll to position [5176, 0]
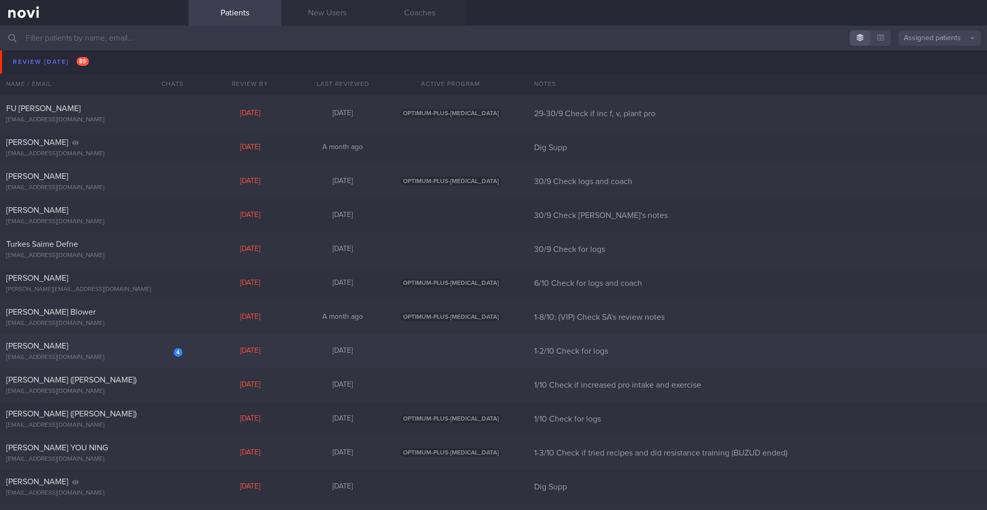
click at [114, 354] on div "[EMAIL_ADDRESS][DOMAIN_NAME]" at bounding box center [94, 358] width 176 height 8
select select "9"
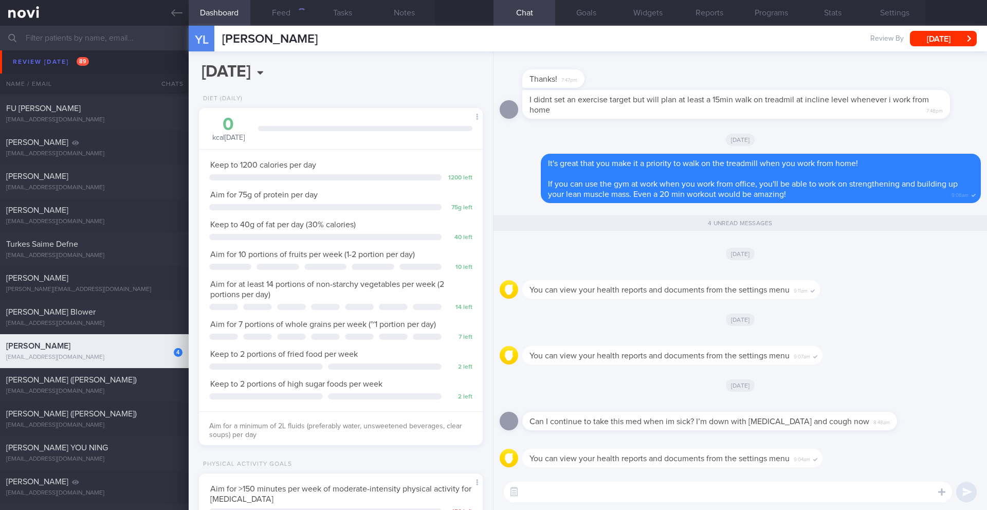
scroll to position [143, 258]
drag, startPoint x: 289, startPoint y: 43, endPoint x: 222, endPoint y: 36, distance: 67.6
click at [222, 36] on div "YL [PERSON_NAME] [PERSON_NAME] [EMAIL_ADDRESS][DOMAIN_NAME] Review By [DATE] Se…" at bounding box center [588, 39] width 798 height 26
copy span "[PERSON_NAME]"
click at [895, 14] on button "Settings" at bounding box center [894, 13] width 62 height 26
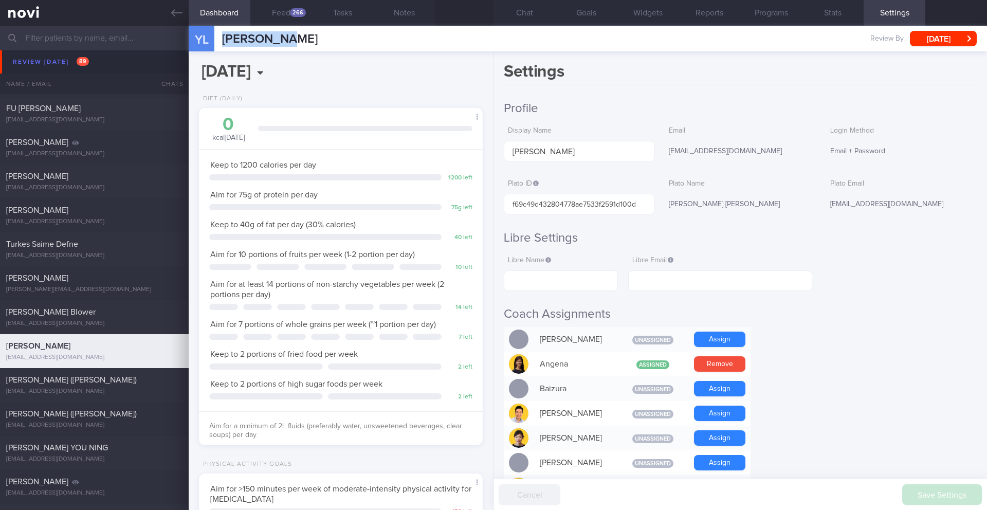
scroll to position [516, 0]
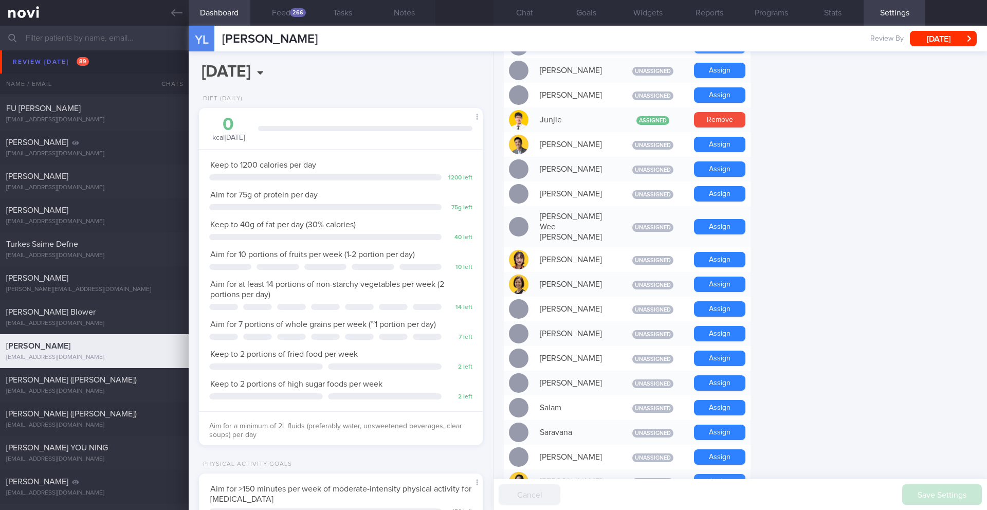
click at [82, 44] on input "text" at bounding box center [493, 38] width 987 height 25
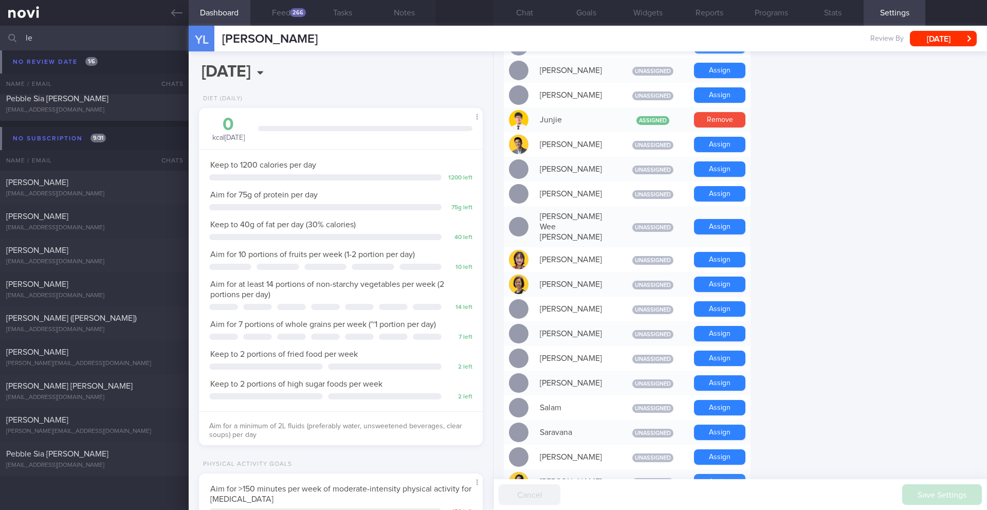
type input "l"
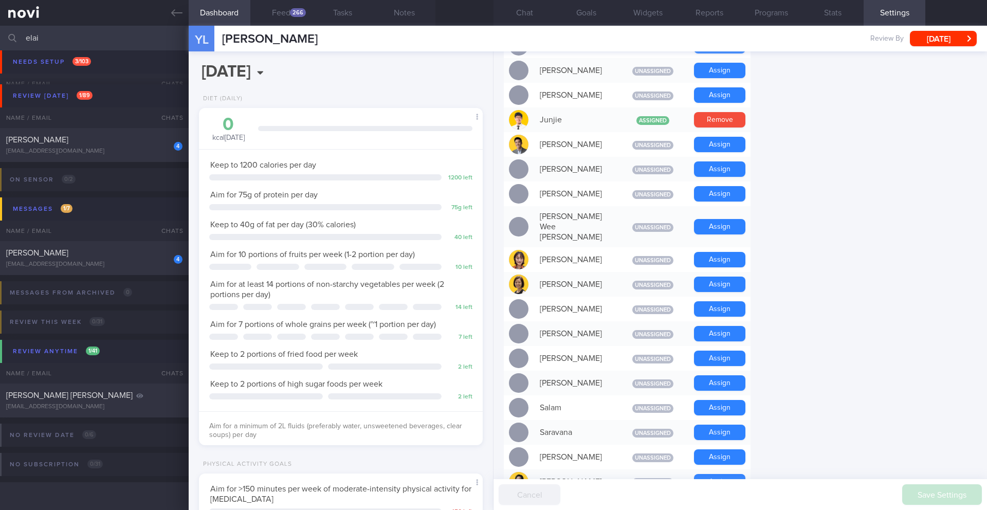
scroll to position [124, 0]
type input "[PERSON_NAME]"
click at [82, 148] on div "[EMAIL_ADDRESS][DOMAIN_NAME]" at bounding box center [94, 152] width 176 height 8
type input "6/10 Check for logs + ensure adeq intake"
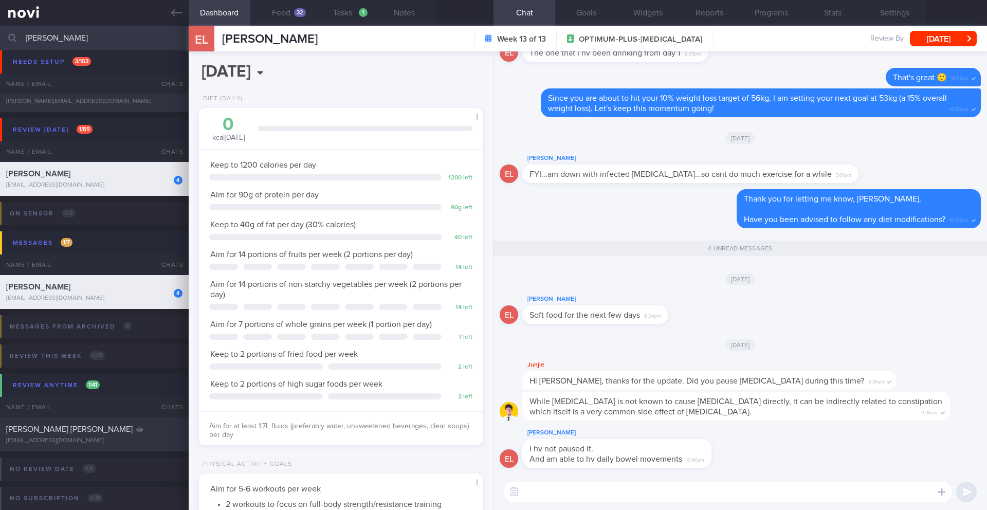
drag, startPoint x: 67, startPoint y: 40, endPoint x: 13, endPoint y: 40, distance: 54.5
click at [13, 40] on div "[PERSON_NAME] Assigned patients Assigned patients All active patients Archived …" at bounding box center [493, 38] width 987 height 25
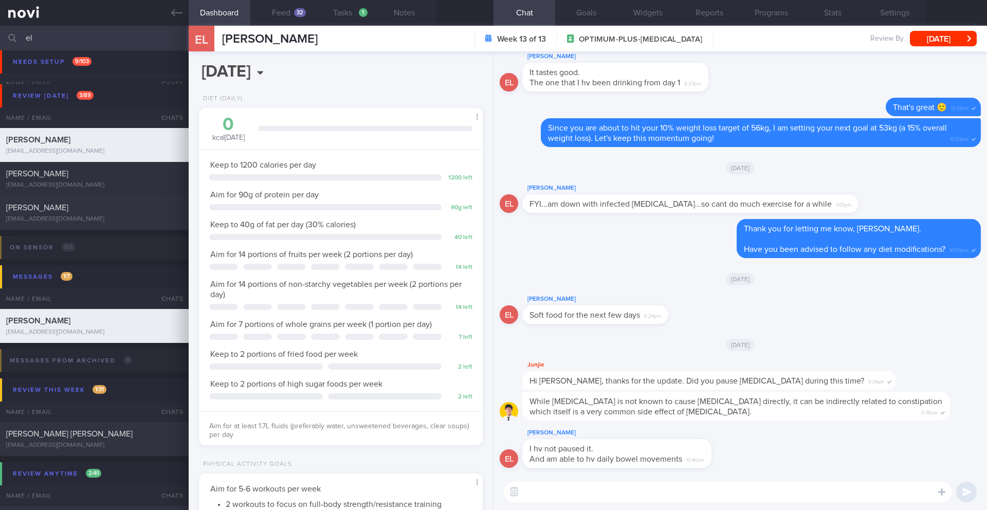
type input "e"
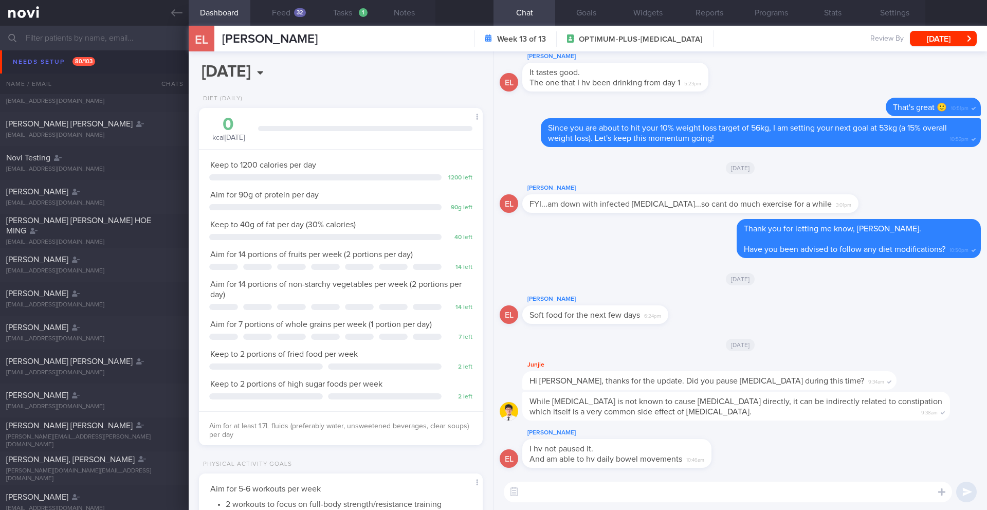
scroll to position [327, 0]
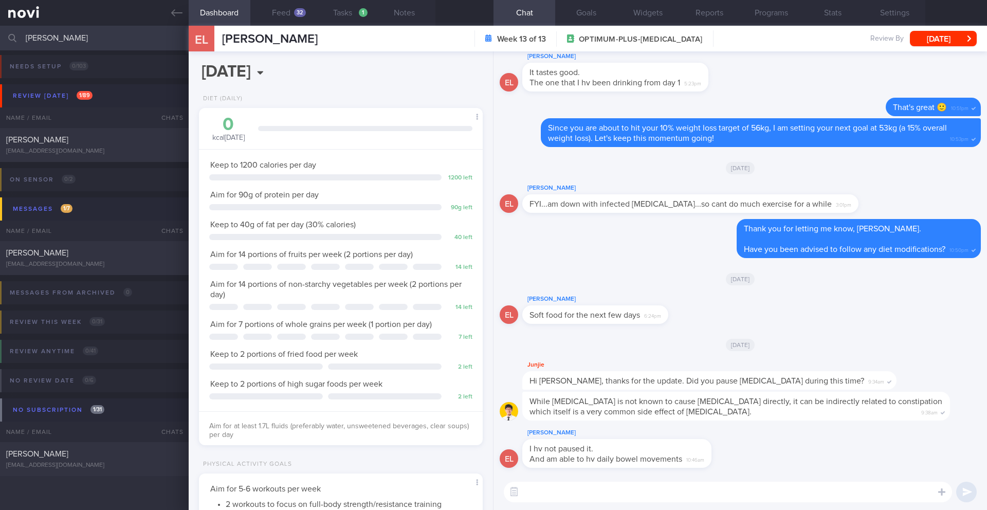
scroll to position [2, 0]
type input "[PERSON_NAME]"
click at [38, 148] on div "[EMAIL_ADDRESS][DOMAIN_NAME]" at bounding box center [94, 152] width 176 height 8
type input "1-2/10 Check for logs"
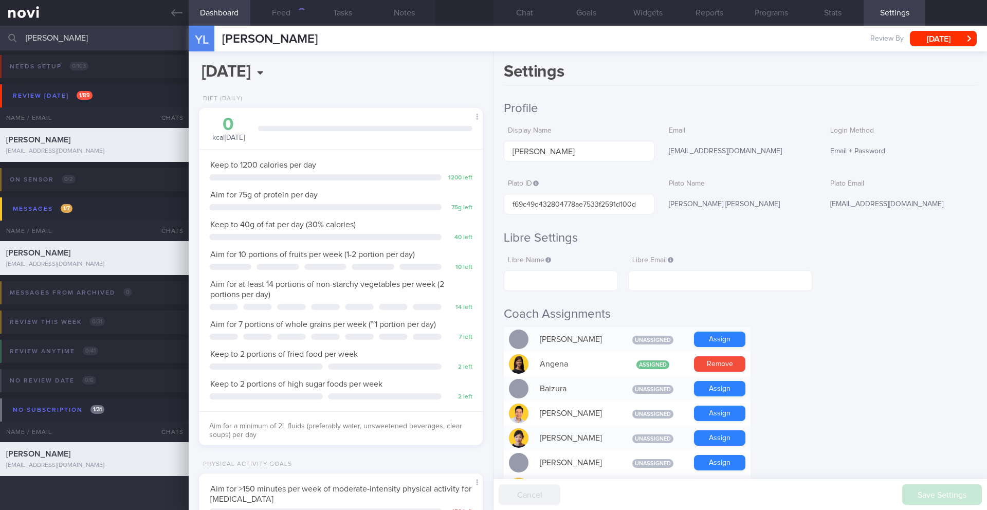
scroll to position [128, 258]
click at [775, 16] on button "Programs" at bounding box center [771, 13] width 62 height 26
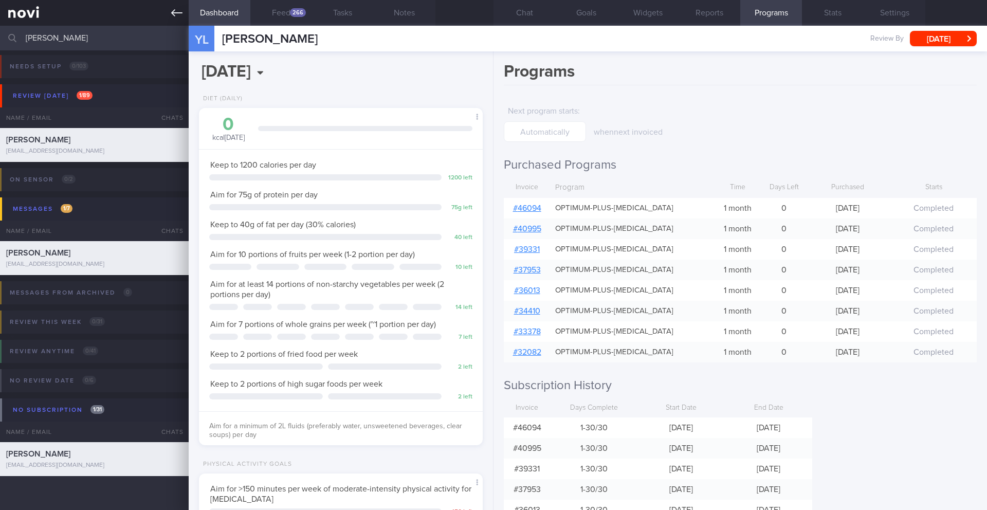
scroll to position [513839, 513725]
click at [530, 14] on button "Chat" at bounding box center [524, 13] width 62 height 26
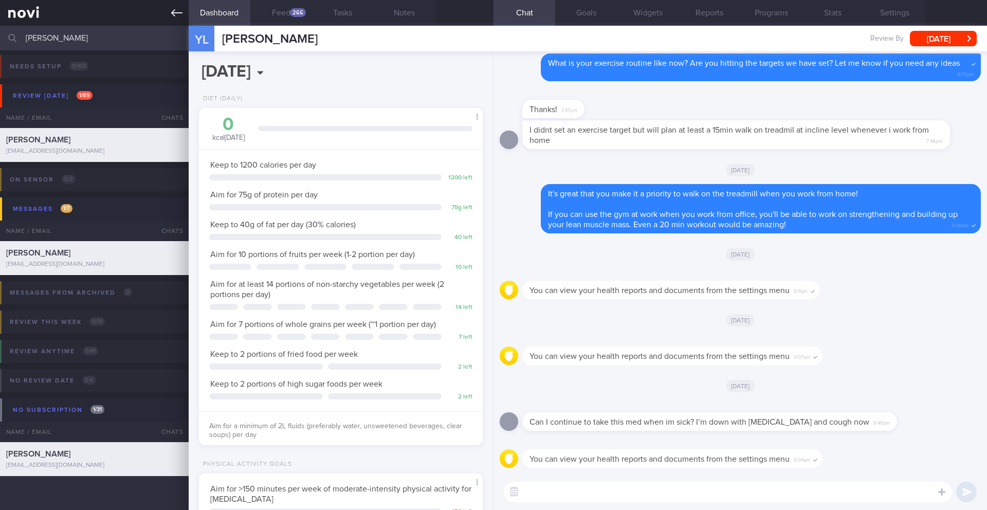
scroll to position [513839, 513725]
drag, startPoint x: 526, startPoint y: 422, endPoint x: 712, endPoint y: 421, distance: 185.6
click at [712, 421] on div "Can I continue to take this med when im sick? I’m down with [MEDICAL_DATA] and …" at bounding box center [725, 415] width 406 height 31
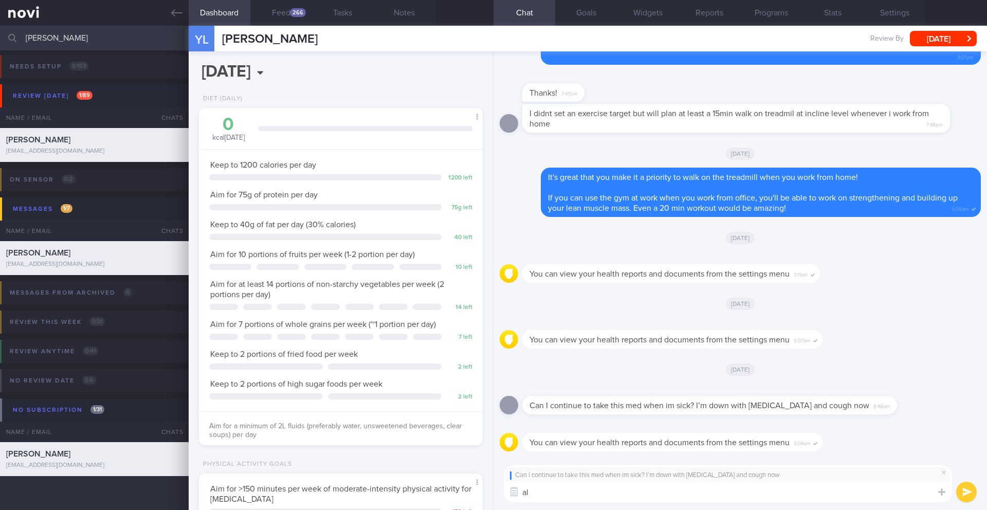
type textarea "a"
type textarea "Allow me to check with [PERSON_NAME] for you"
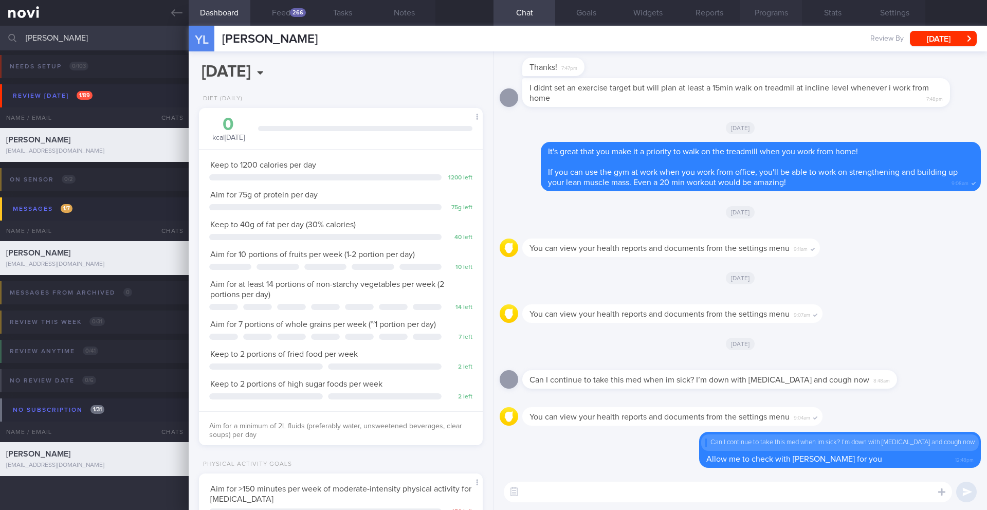
click at [775, 11] on button "Programs" at bounding box center [771, 13] width 62 height 26
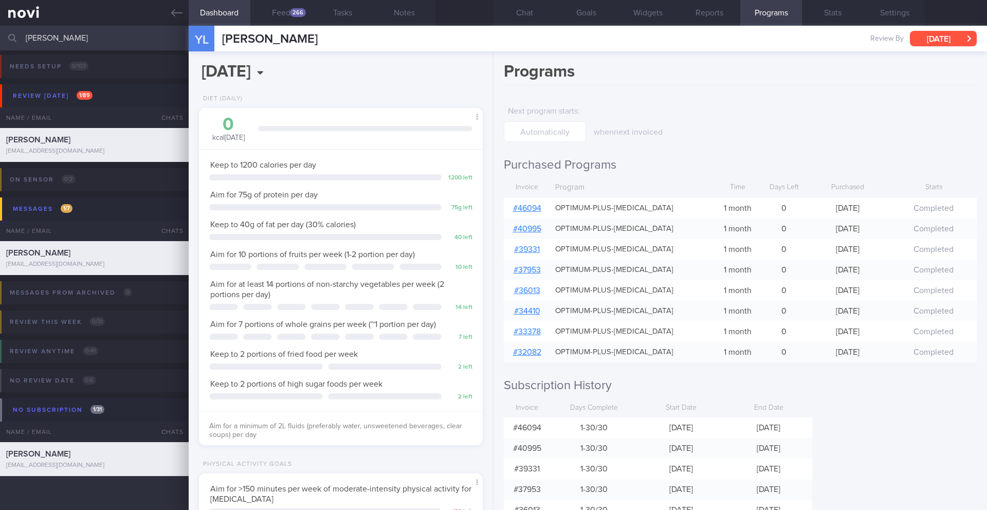
click at [918, 44] on button "[DATE]" at bounding box center [943, 38] width 67 height 15
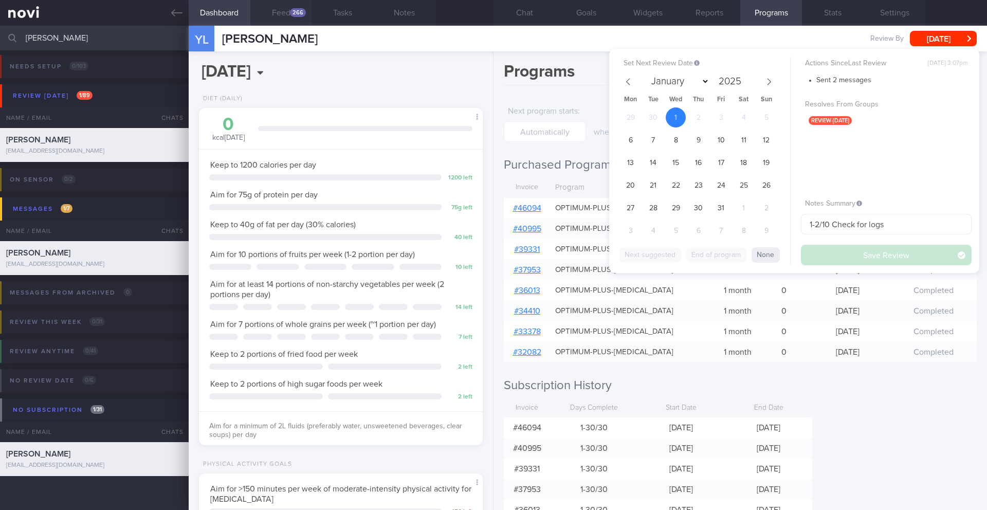
click at [298, 13] on div "266" at bounding box center [298, 12] width 16 height 9
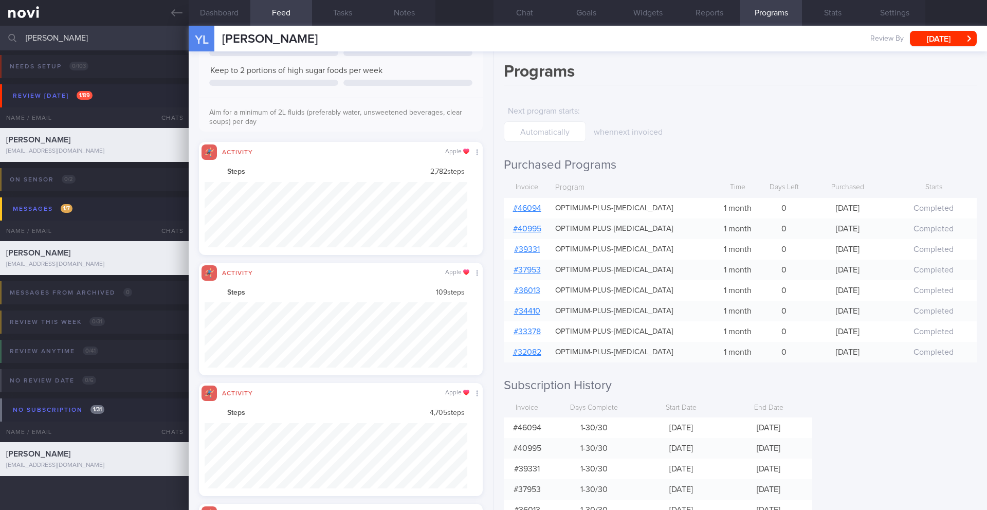
scroll to position [146, 0]
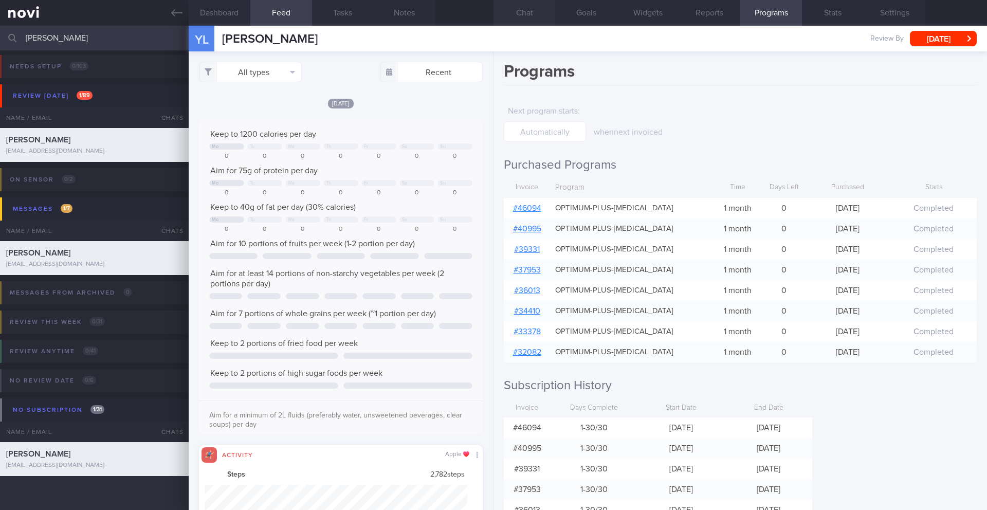
click at [522, 14] on button "Chat" at bounding box center [524, 13] width 62 height 26
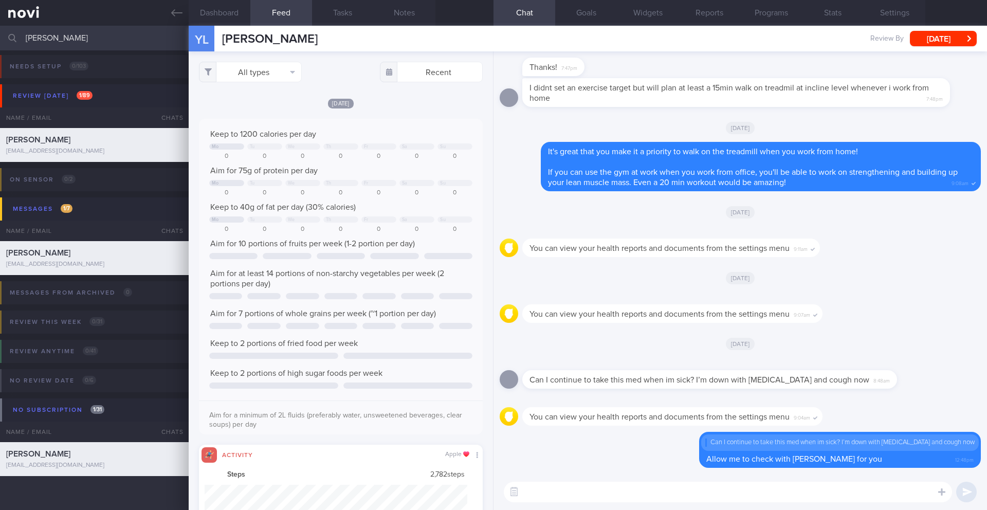
click at [627, 488] on textarea at bounding box center [728, 492] width 448 height 21
type textarea "H"
click at [261, 75] on button "All types" at bounding box center [250, 72] width 103 height 21
click at [244, 103] on button "Activity" at bounding box center [250, 107] width 102 height 15
checkbox input "false"
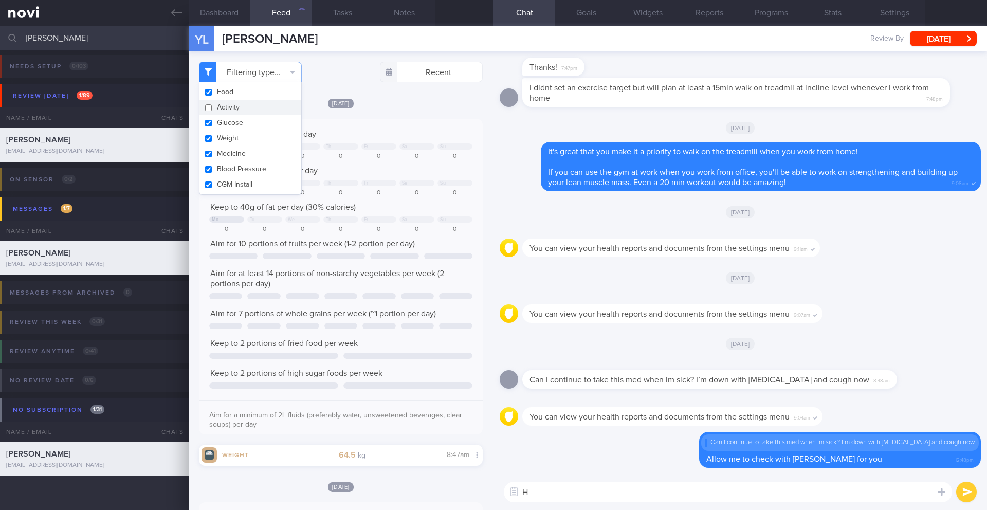
click at [398, 174] on div "Aim for 75g of protein per day" at bounding box center [340, 171] width 263 height 10
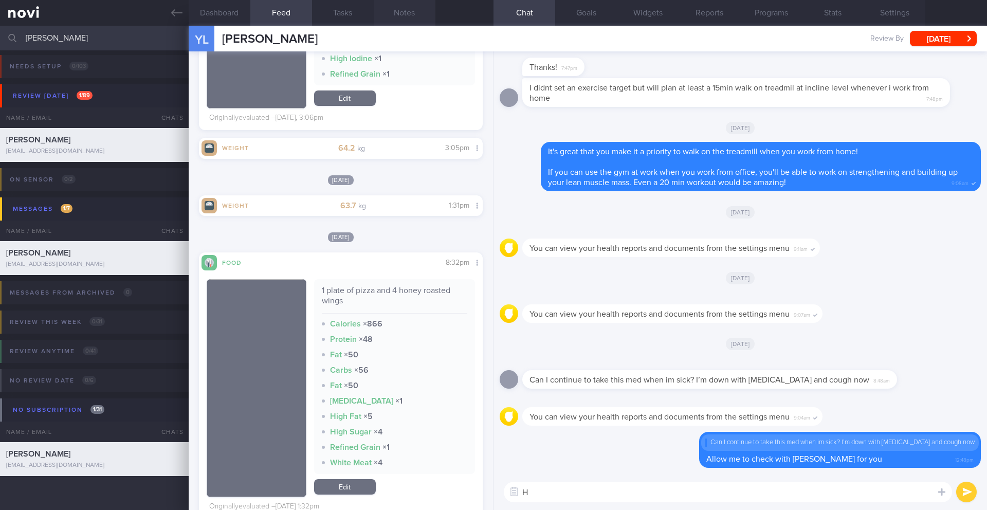
click at [412, 15] on button "Notes" at bounding box center [405, 13] width 62 height 26
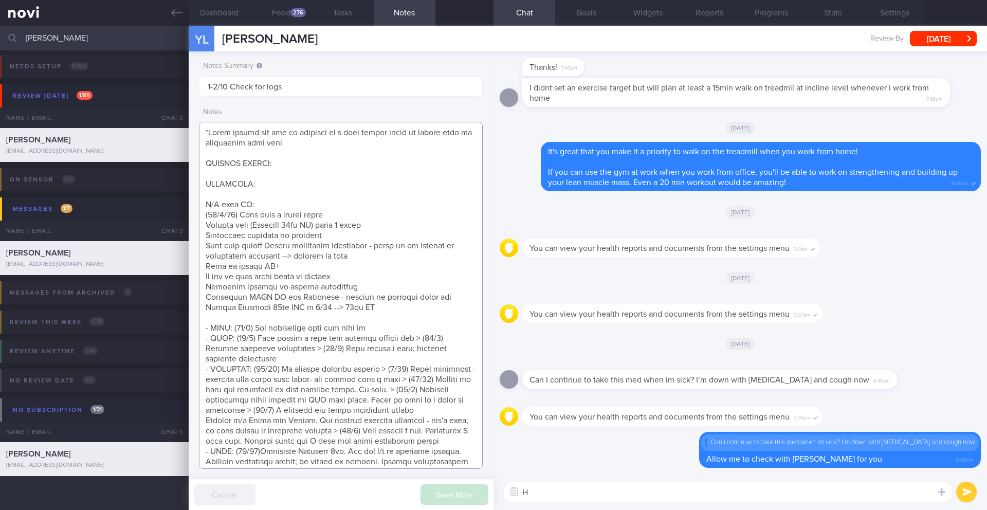
click at [328, 207] on textarea at bounding box center [341, 295] width 284 height 347
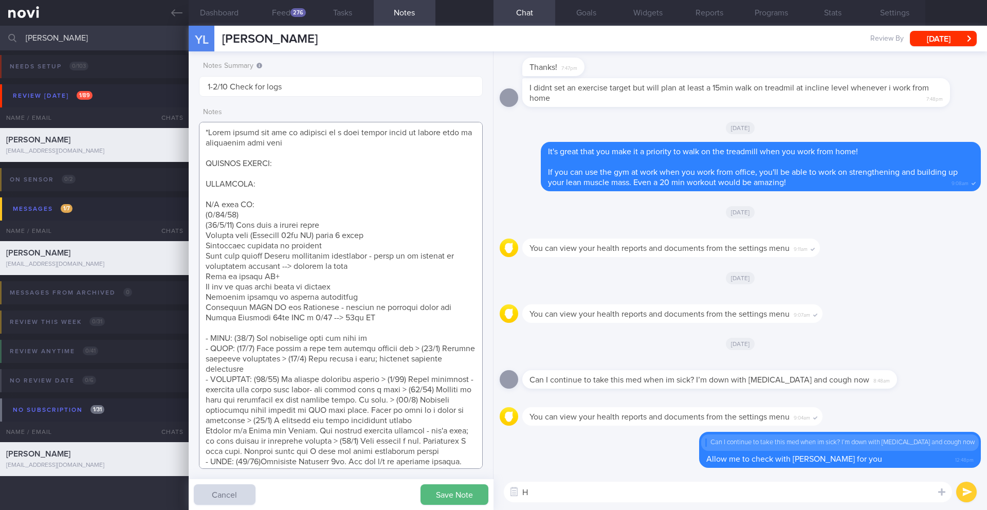
paste textarea "[URL][DOMAIN_NAME]"
paste textarea "Tolerated resumption of [MEDICAL_DATA] 14mg Taking ~3x/wk Encouraged to work up…"
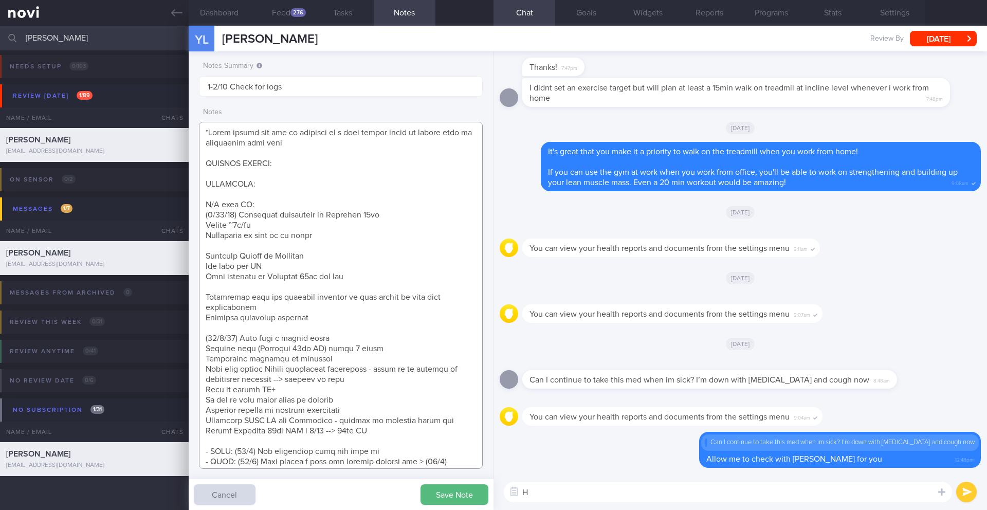
click at [233, 241] on textarea at bounding box center [341, 295] width 284 height 347
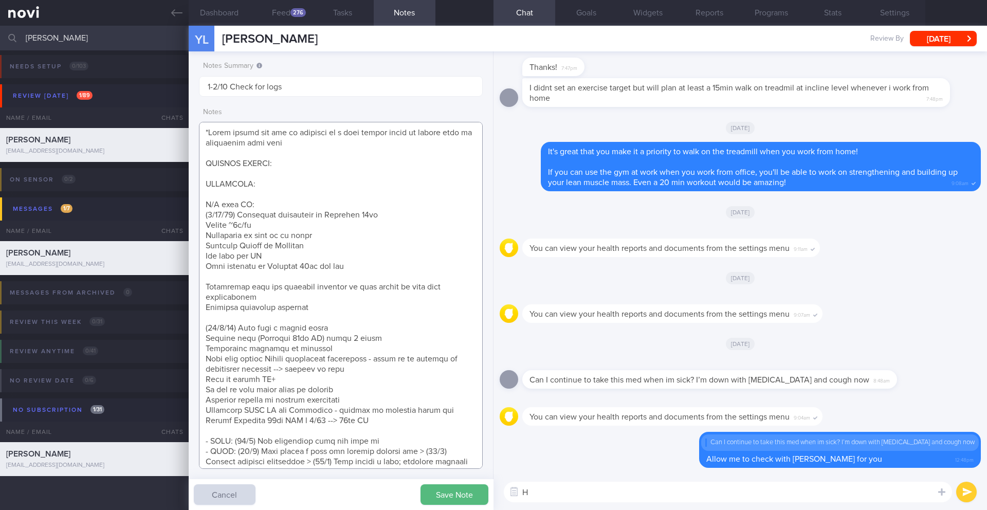
click at [225, 283] on textarea at bounding box center [341, 295] width 284 height 347
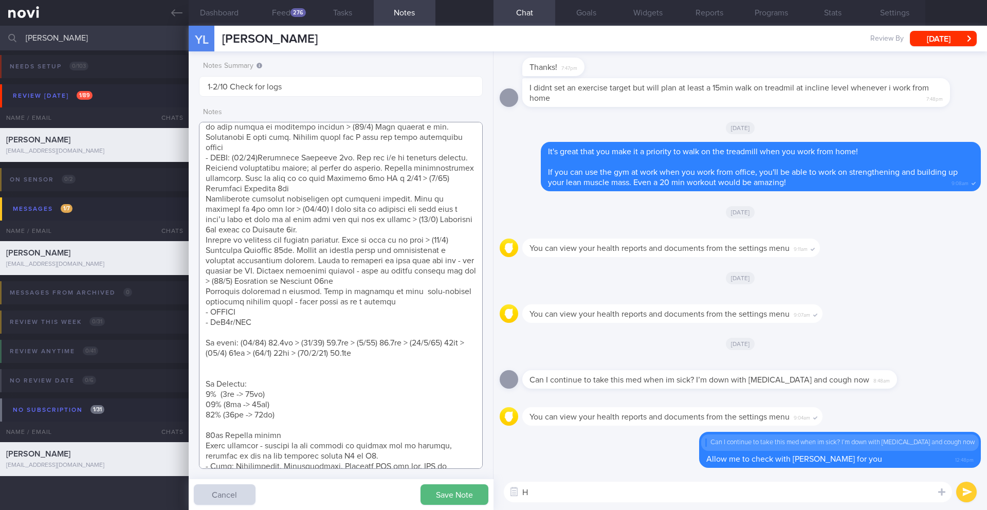
scroll to position [408, 0]
click at [369, 352] on textarea at bounding box center [341, 295] width 284 height 347
paste textarea "64.2kg"
click at [454, 487] on button "Save Note" at bounding box center [454, 494] width 68 height 21
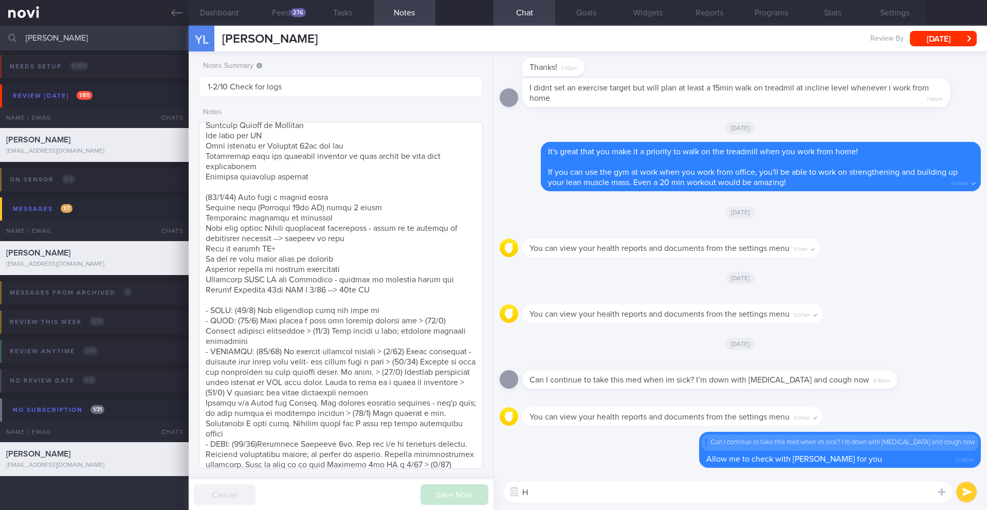
scroll to position [52, 0]
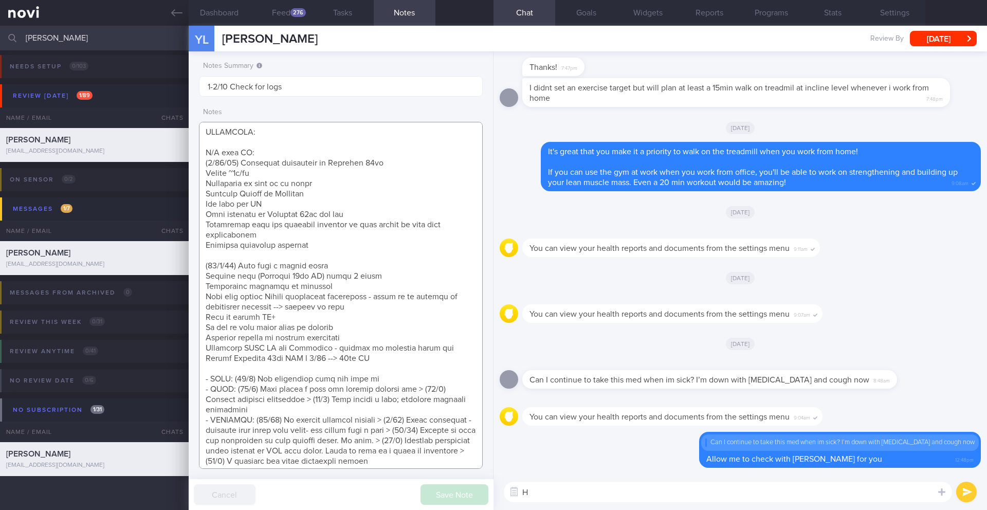
click at [345, 246] on textarea at bounding box center [341, 295] width 284 height 347
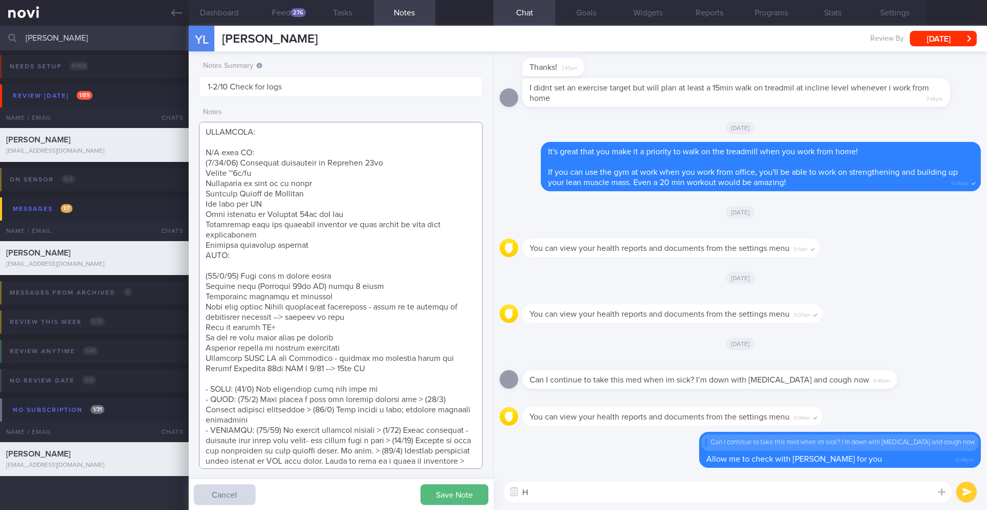
paste textarea "[MEDICAL_DATA] 14mg OM"
click at [203, 371] on textarea at bounding box center [341, 295] width 284 height 347
type textarea "*Steps clocks may not be accurate as i dont always carry my mobile with me espe…"
click at [447, 494] on button "Save Note" at bounding box center [454, 494] width 68 height 21
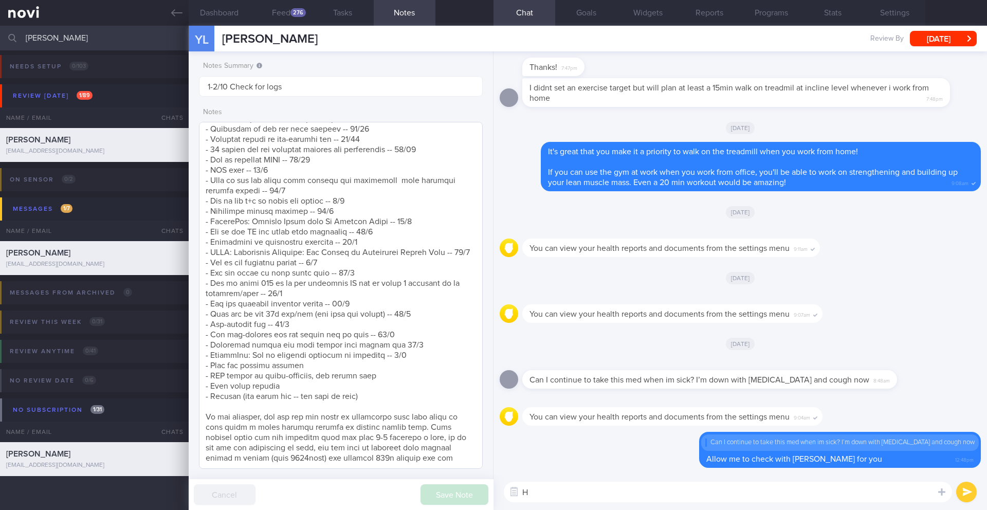
scroll to position [1104, 0]
click at [677, 488] on textarea "H" at bounding box center [728, 492] width 448 height 21
click at [290, 16] on button "Feed 276" at bounding box center [281, 13] width 62 height 26
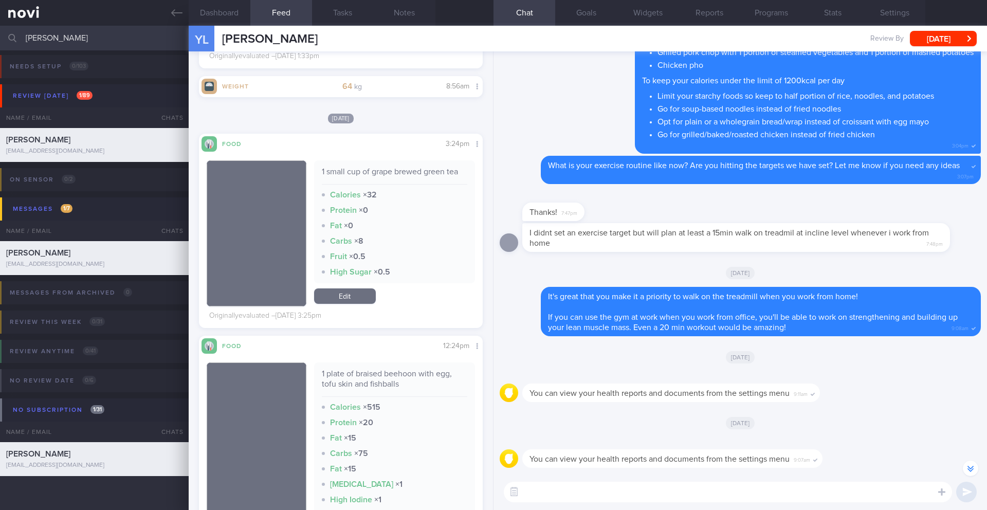
scroll to position [-349, 0]
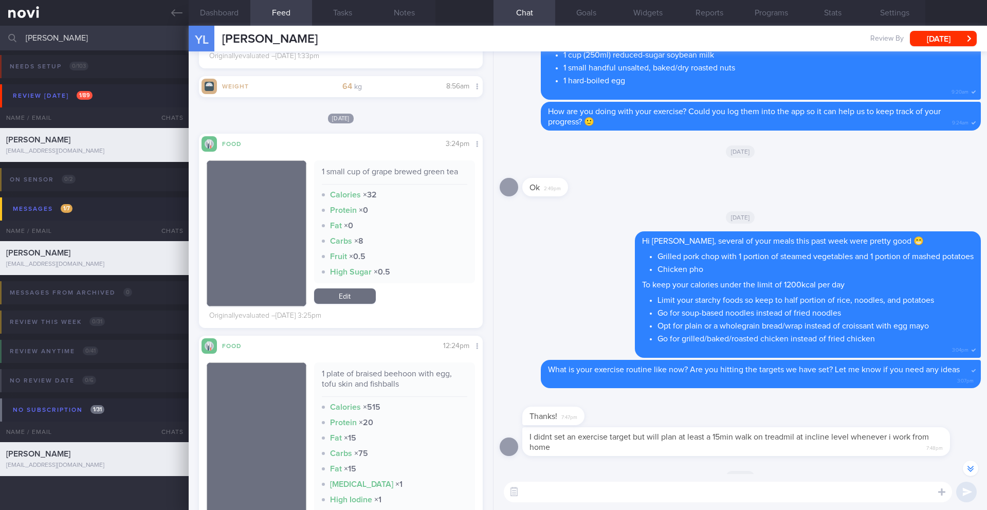
click at [594, 491] on textarea at bounding box center [728, 492] width 448 height 21
type textarea "H"
type textarea "N"
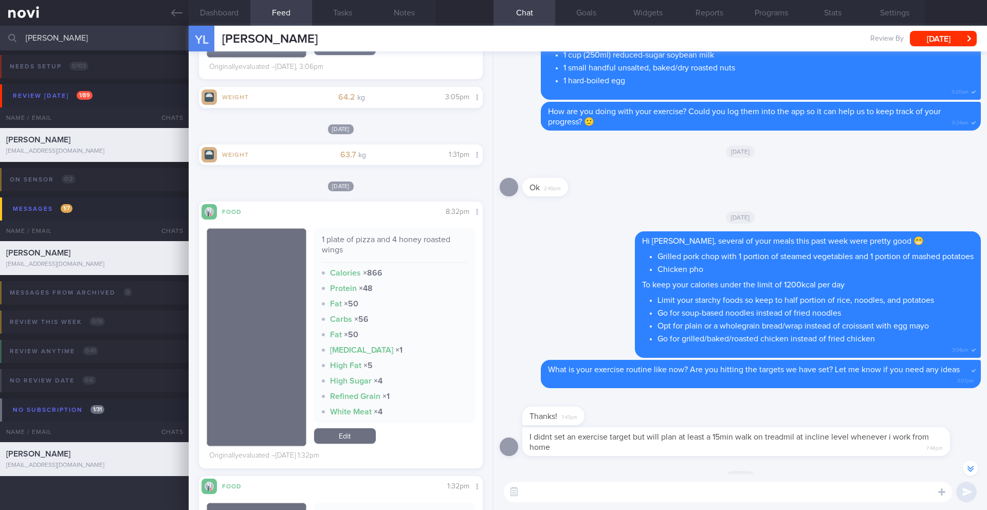
scroll to position [1631, 0]
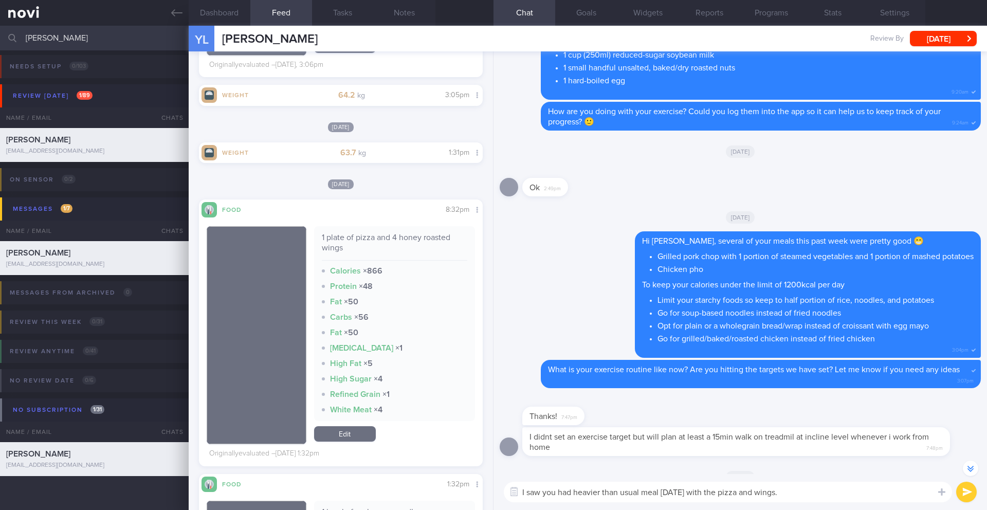
click at [809, 494] on textarea "I saw you had heavier than usual meal [DATE] with the pizza and wings." at bounding box center [728, 492] width 448 height 21
type textarea "I saw you had heavier than usual meal [DATE] with the pizza and wings. To light…"
click at [961, 493] on button "submit" at bounding box center [966, 492] width 21 height 21
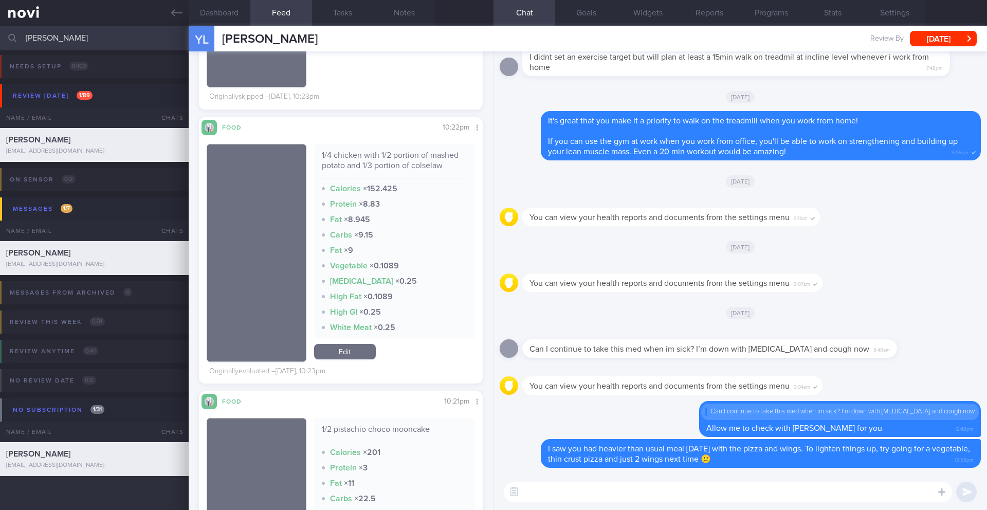
scroll to position [871, 0]
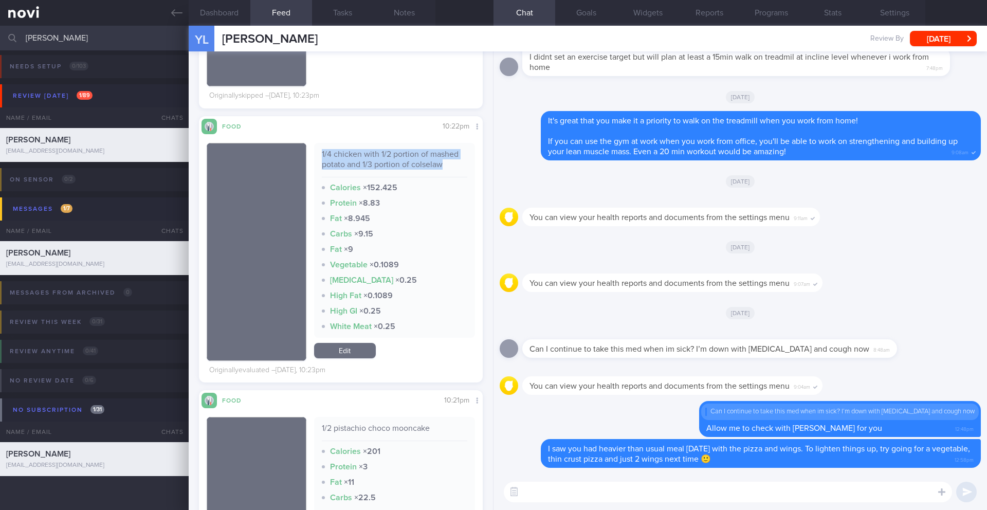
drag, startPoint x: 323, startPoint y: 151, endPoint x: 464, endPoint y: 164, distance: 142.0
click at [464, 164] on div "1/4 chicken with 1/2 portion of mashed potato and 1/3 portion of colselaw Calor…" at bounding box center [394, 240] width 161 height 195
copy div "1/4 chicken with 1/2 portion of mashed potato and 1/3 portion of colselaw"
click at [379, 108] on div "Filtering type... Food Activity Glucose Weight Medicine [MEDICAL_DATA] [MEDICAL…" at bounding box center [341, 280] width 304 height 458
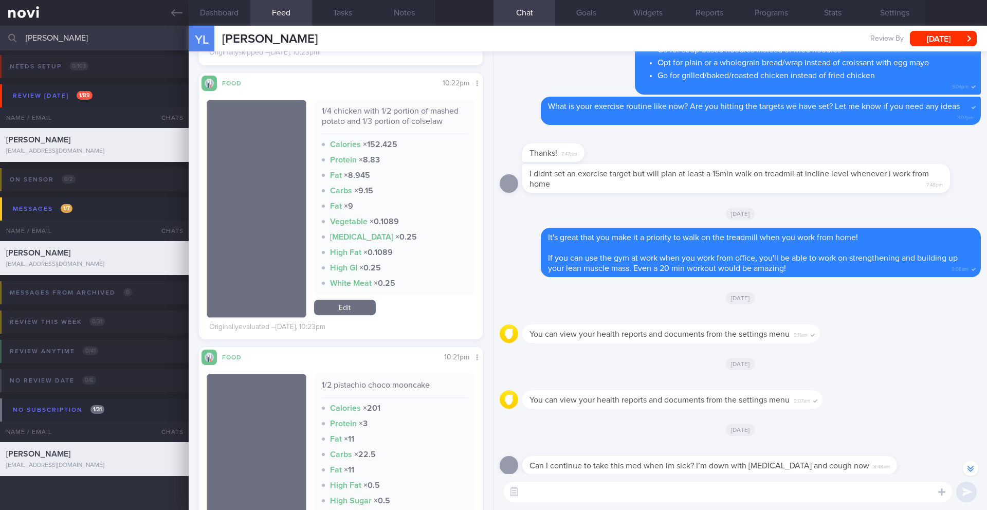
scroll to position [917, 0]
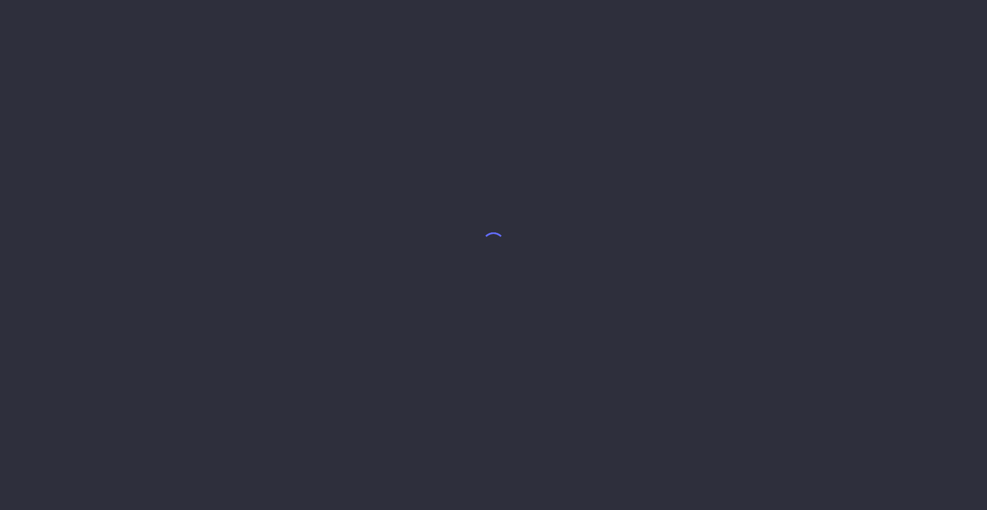
select select "9"
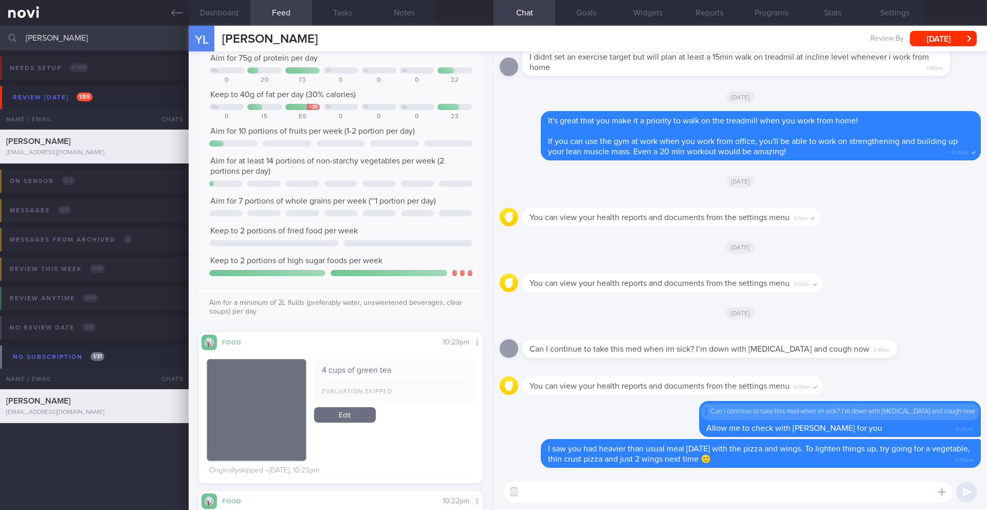
scroll to position [264, 0]
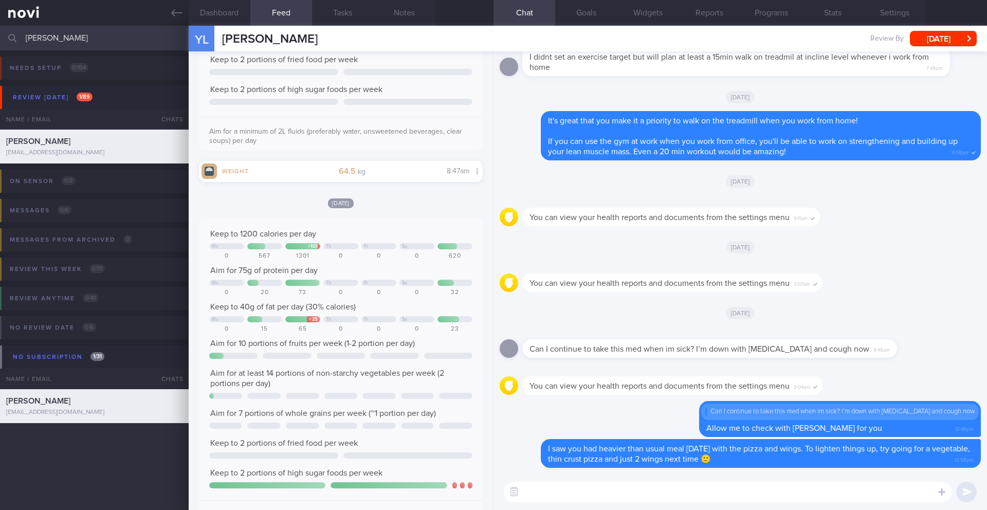
click at [548, 494] on textarea at bounding box center [728, 492] width 448 height 21
drag, startPoint x: 527, startPoint y: 493, endPoint x: 556, endPoint y: 491, distance: 29.4
click at [556, 491] on textarea "I noticed from your recent review with Dr Yeo that your" at bounding box center [728, 492] width 448 height 21
drag, startPoint x: 815, startPoint y: 493, endPoint x: 879, endPoint y: 492, distance: 64.3
click at [878, 492] on textarea "I had a look at your body composition report from your recent review with Dr Ye…" at bounding box center [728, 492] width 448 height 21
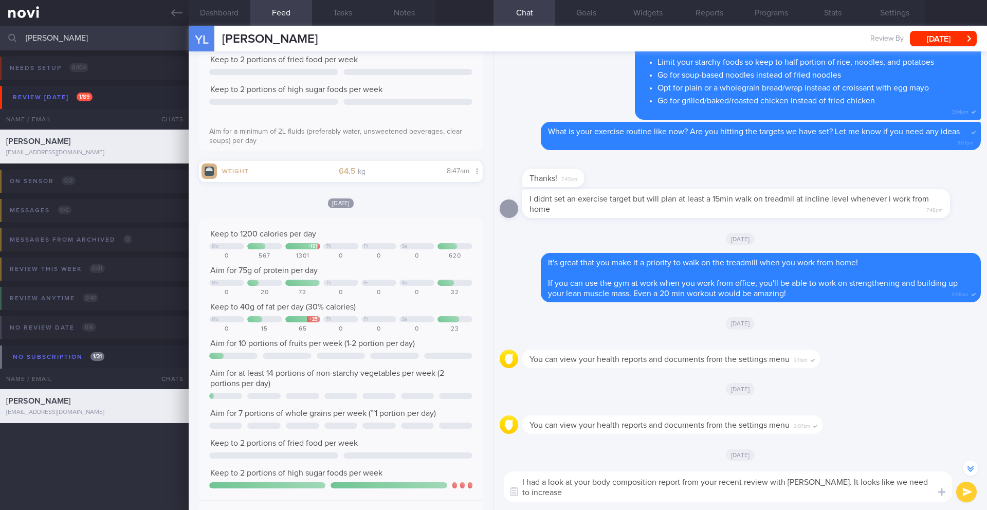
scroll to position [-172, 0]
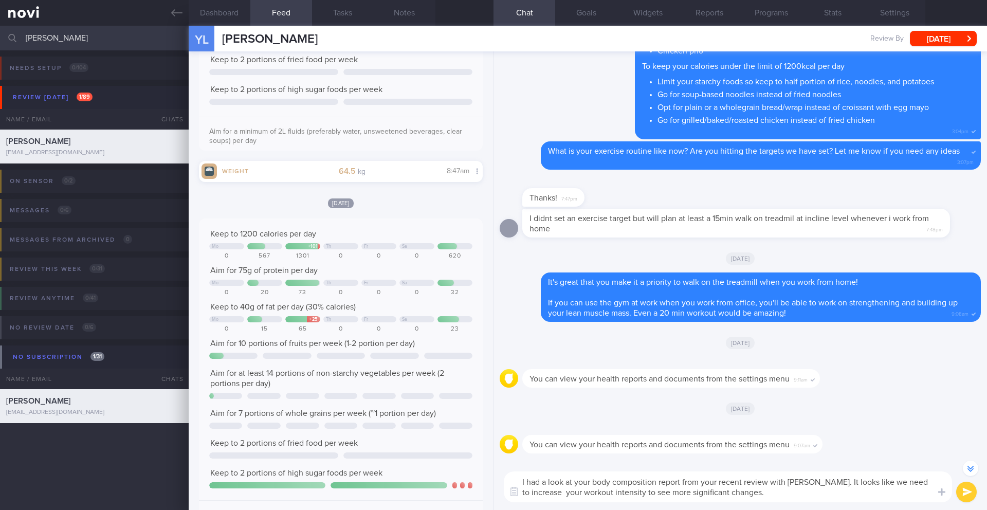
type textarea "I had a look at your body composition report from your recent review with Dr Ye…"
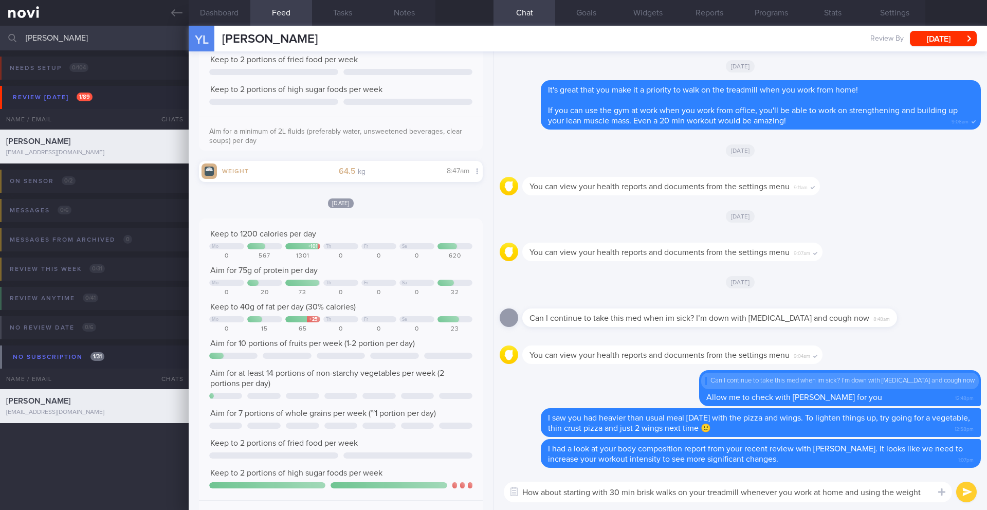
scroll to position [0, 0]
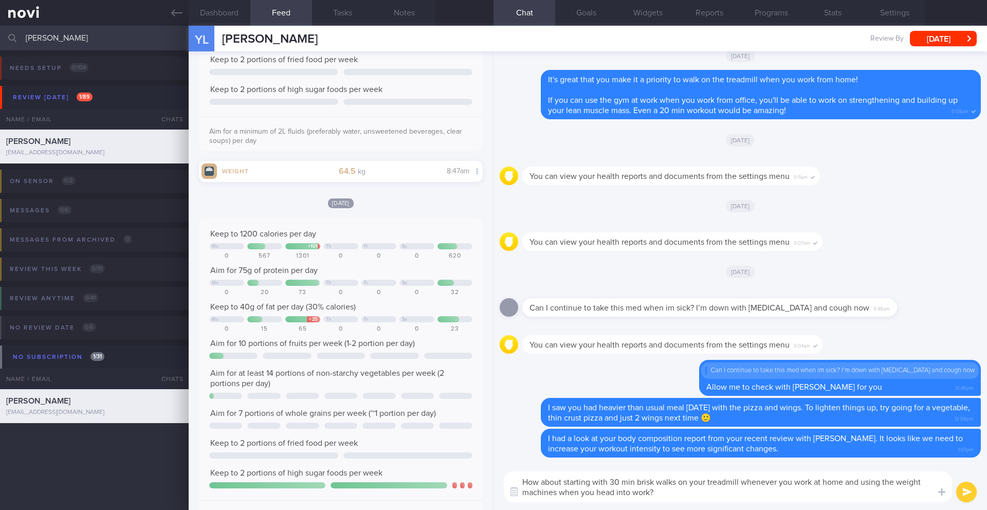
type textarea "How about starting with 30 min brisk walks on your treadmill whenever you work …"
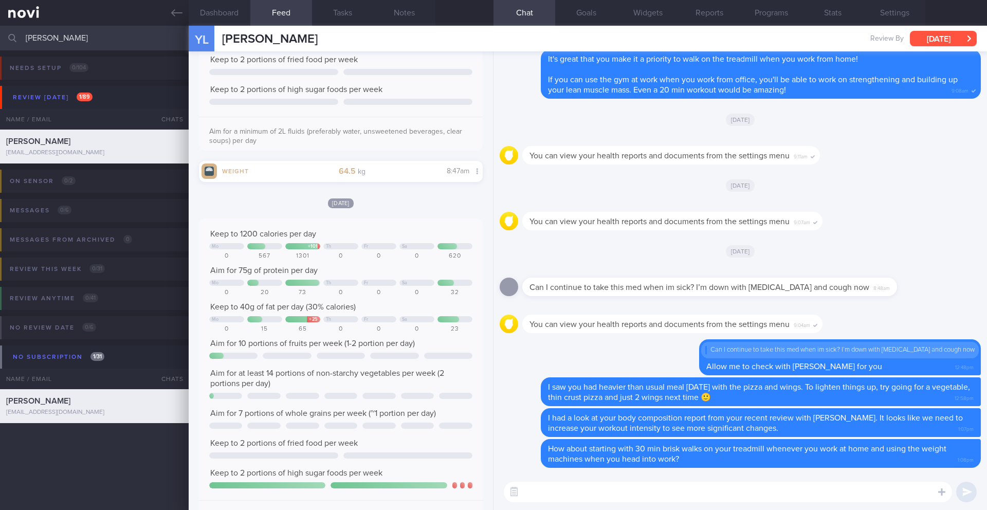
click at [929, 41] on button "[DATE]" at bounding box center [943, 38] width 67 height 15
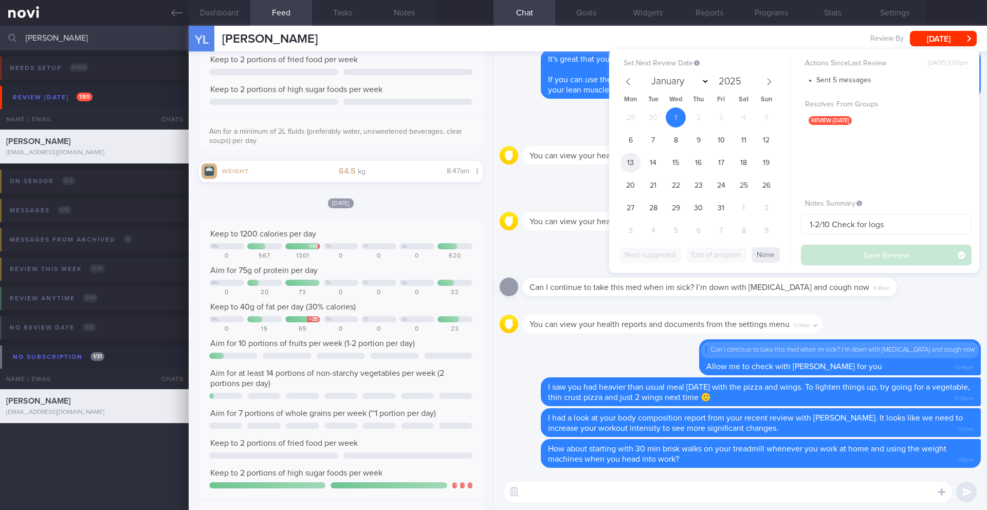
click at [626, 163] on span "13" at bounding box center [630, 163] width 20 height 20
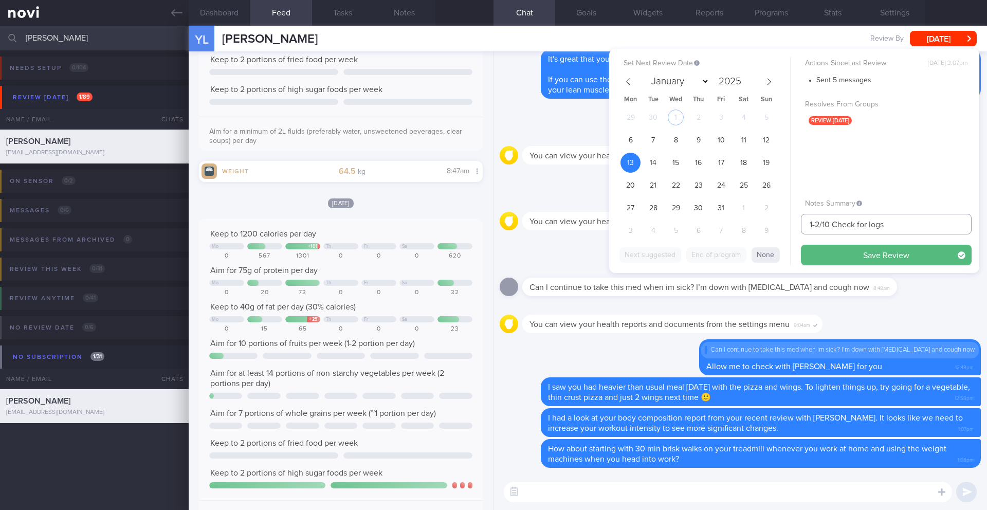
drag, startPoint x: 819, startPoint y: 227, endPoint x: 795, endPoint y: 225, distance: 24.8
click at [795, 225] on div "Set Next Review Date 13 Oct 2025 January February March April May June July Aug…" at bounding box center [794, 161] width 370 height 224
type input "13/10 Check for logs"
click at [820, 254] on button "Save Review" at bounding box center [886, 255] width 171 height 21
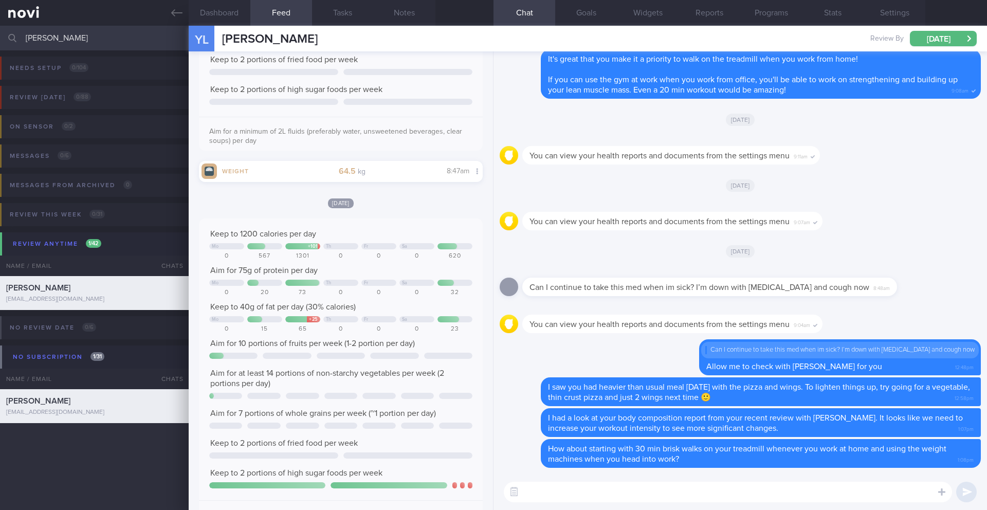
click at [69, 33] on input "[PERSON_NAME]" at bounding box center [493, 38] width 987 height 25
type input "y"
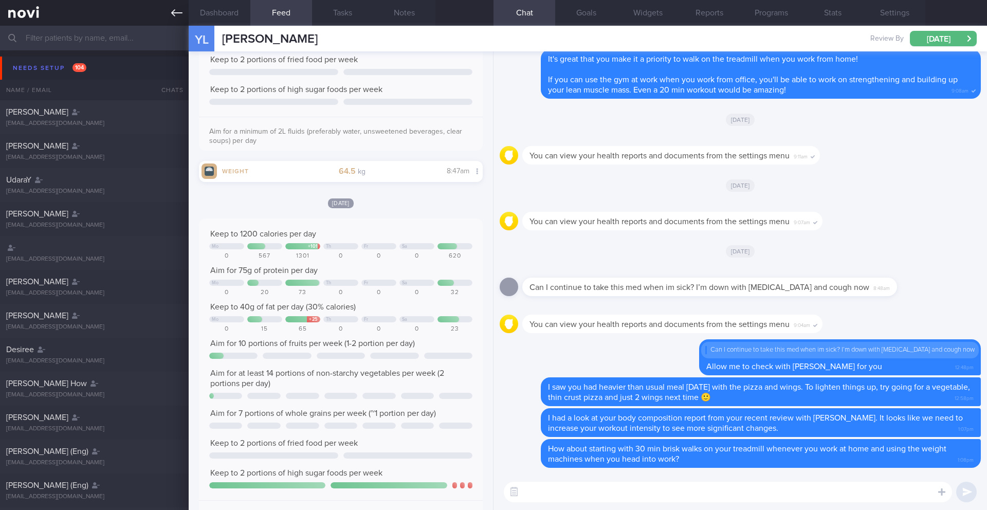
click at [174, 10] on icon at bounding box center [176, 12] width 11 height 7
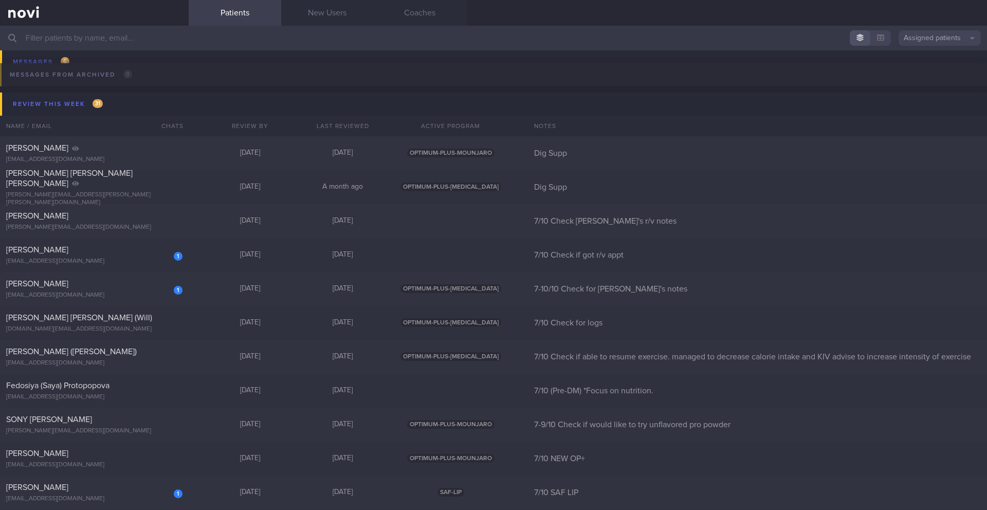
scroll to position [6643, 0]
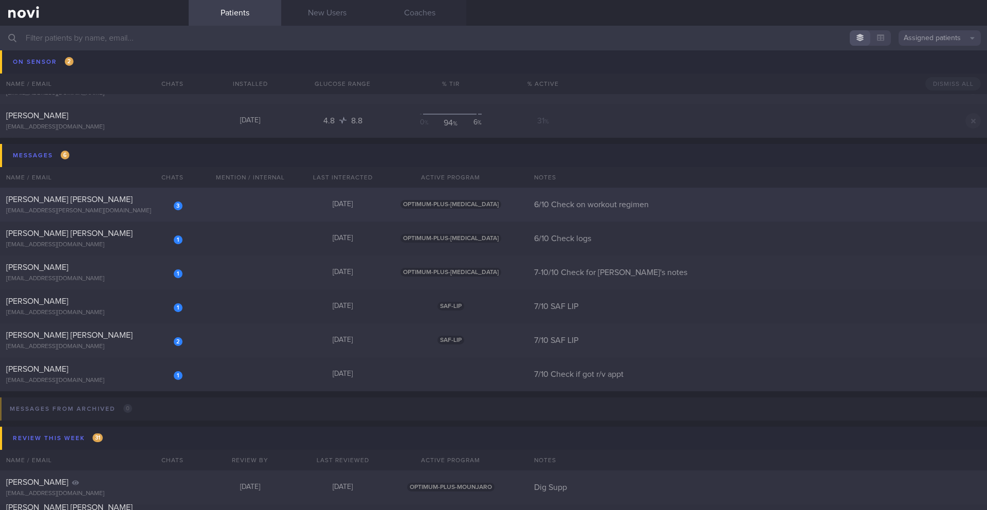
click at [116, 204] on div "[PERSON_NAME] [PERSON_NAME]" at bounding box center [93, 199] width 174 height 10
select select "9"
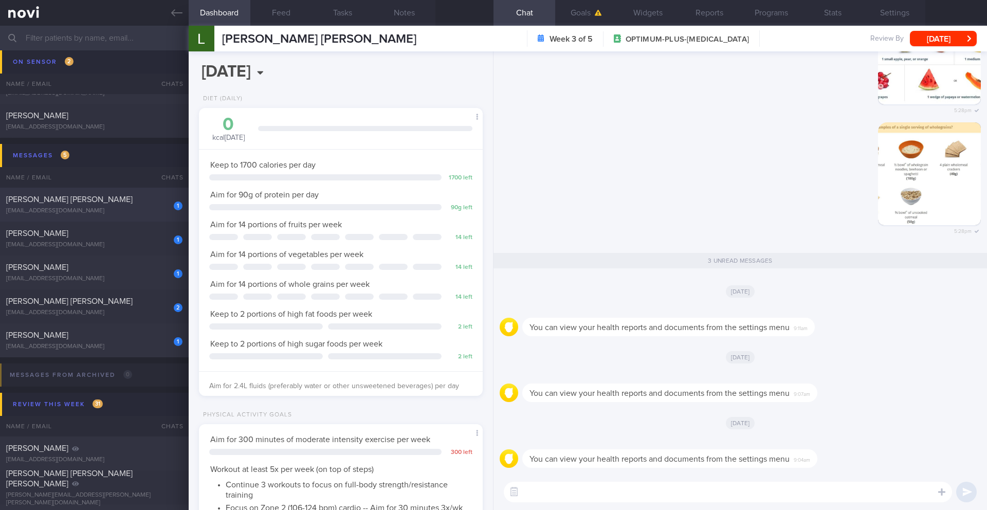
scroll to position [1, 0]
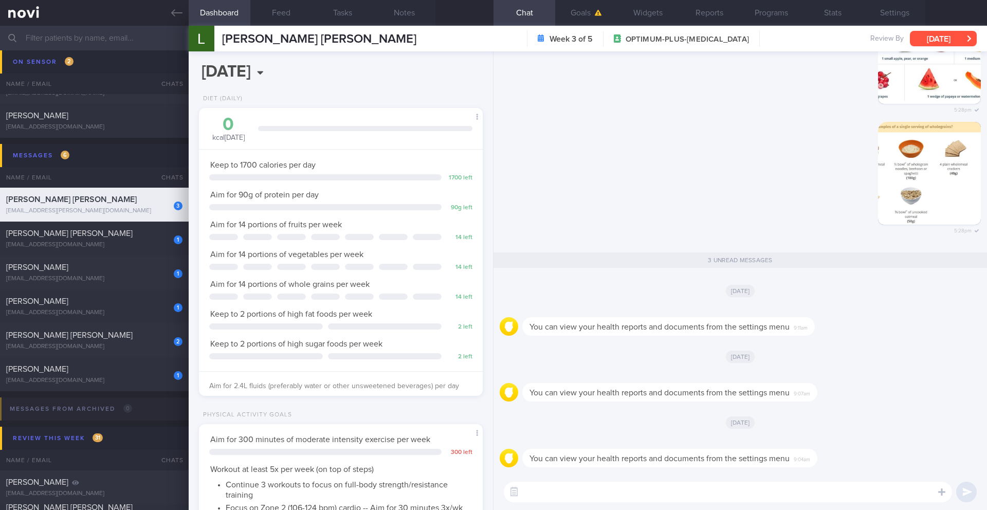
click at [937, 42] on button "[DATE]" at bounding box center [943, 38] width 67 height 15
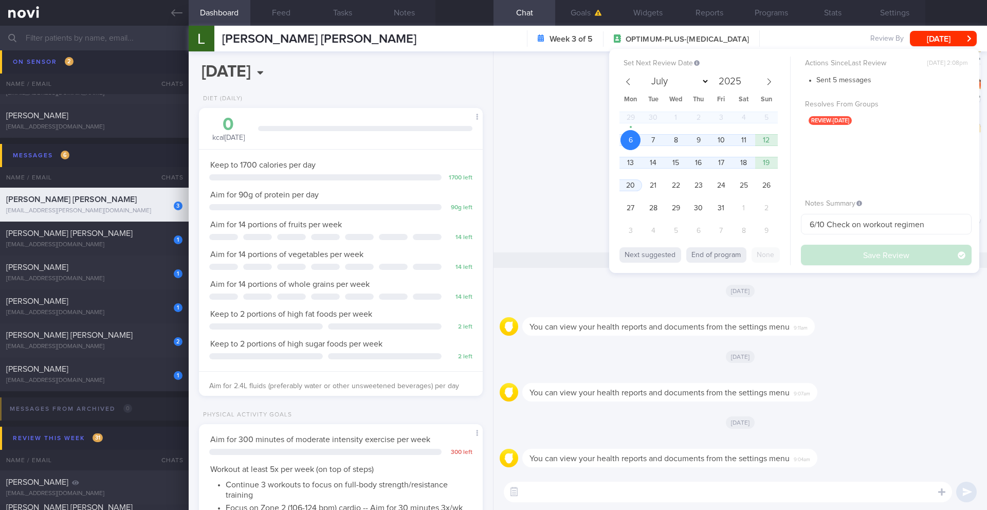
click at [574, 169] on div "Delete 5:28pm" at bounding box center [740, 184] width 481 height 125
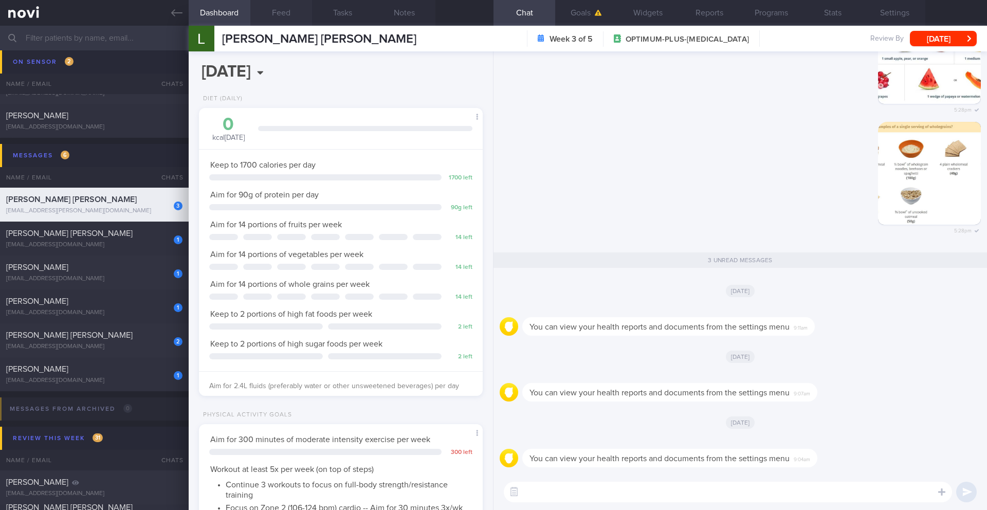
click at [265, 13] on button "Feed" at bounding box center [281, 13] width 62 height 26
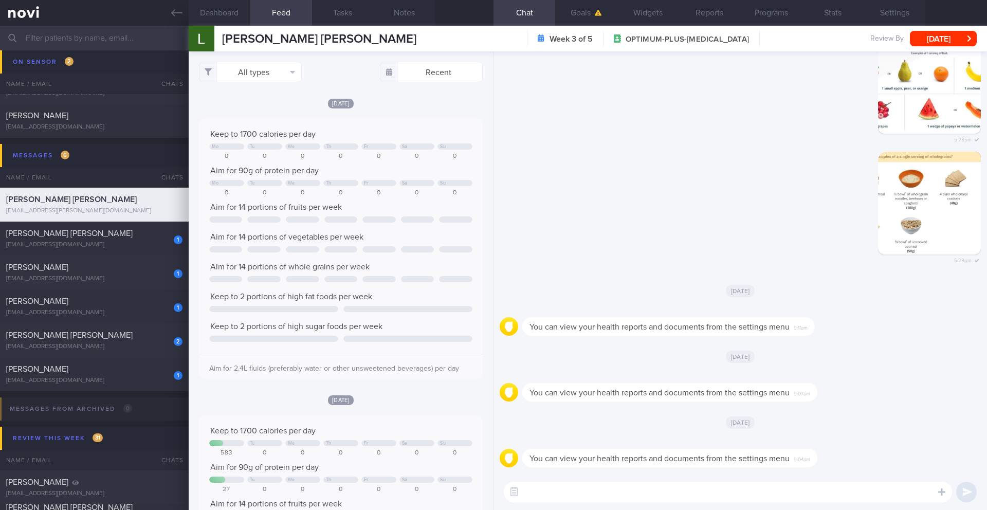
click at [534, 495] on textarea at bounding box center [728, 492] width 448 height 21
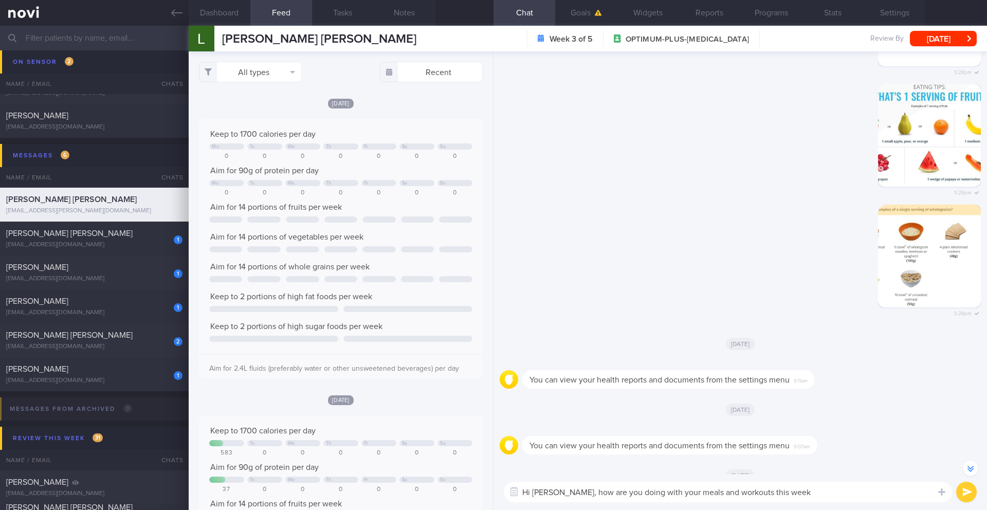
scroll to position [-98, 0]
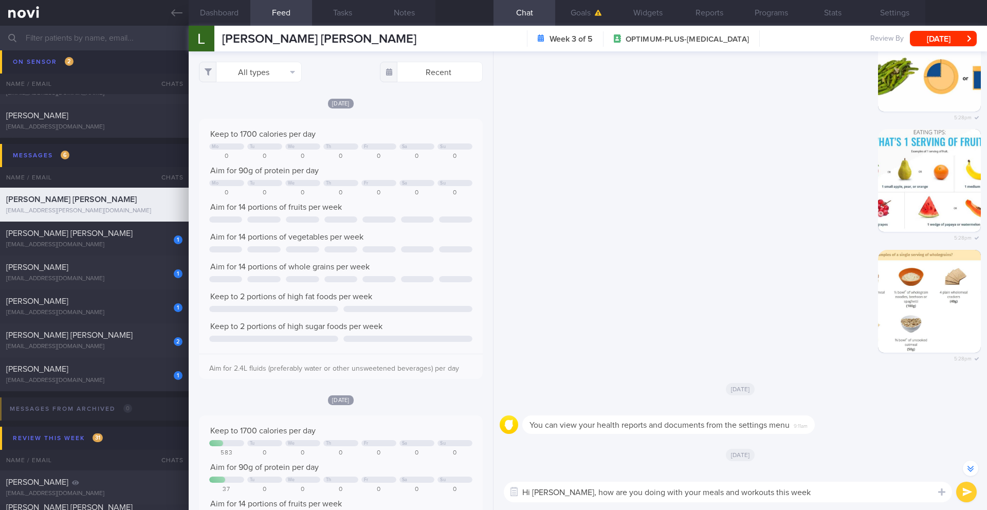
drag, startPoint x: 749, startPoint y: 492, endPoint x: 792, endPoint y: 495, distance: 43.3
click at [792, 496] on textarea "Hi John, how are you doing with your meals and workouts this week" at bounding box center [728, 492] width 448 height 21
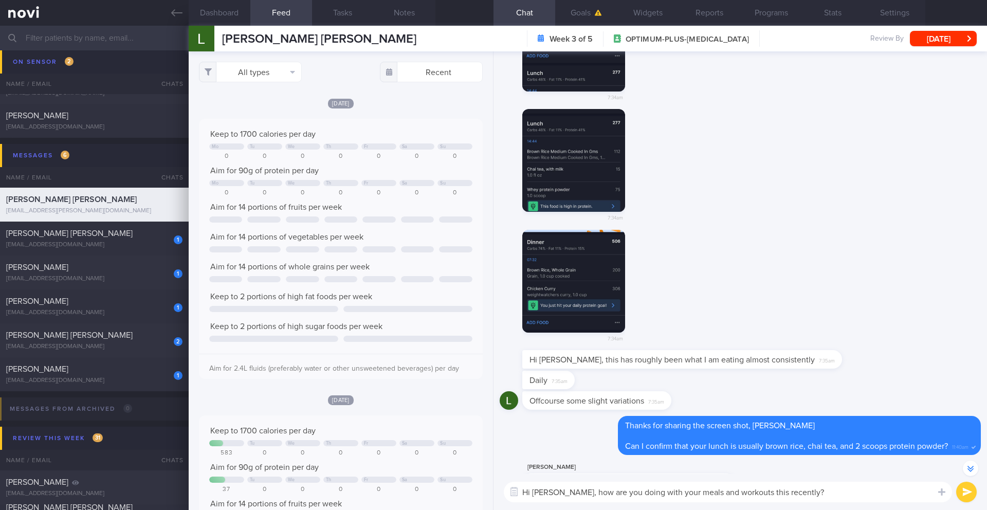
scroll to position [-1004, 0]
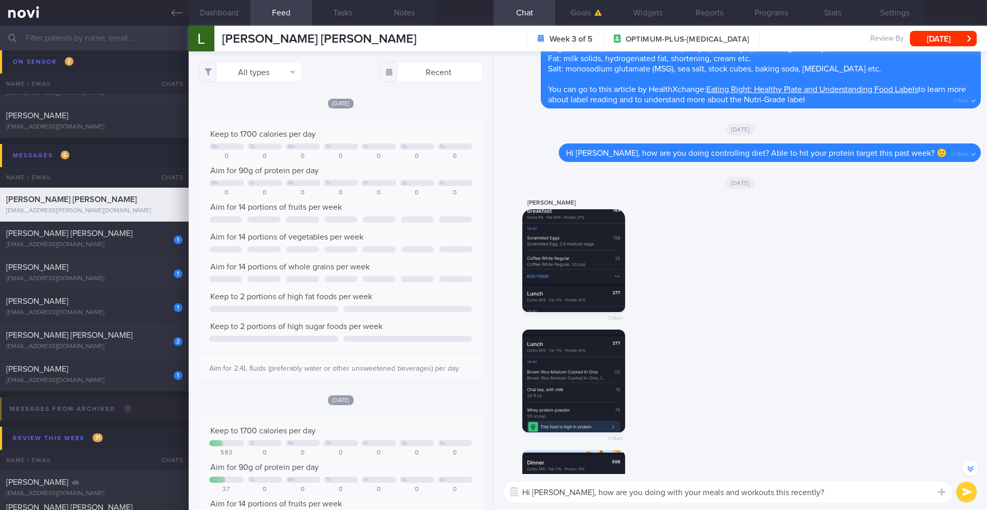
click at [286, 33] on span "[PERSON_NAME] [PERSON_NAME]" at bounding box center [319, 39] width 194 height 12
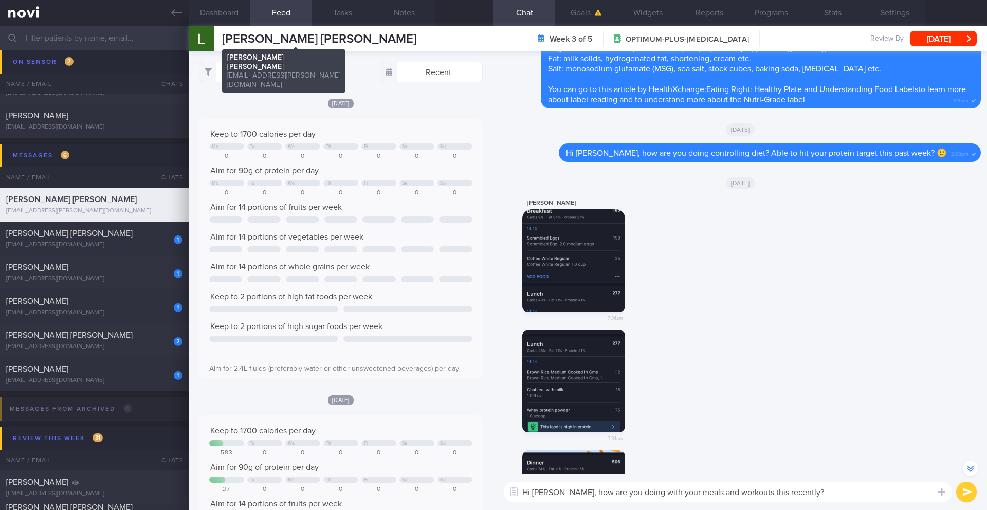
click at [286, 33] on span "[PERSON_NAME] [PERSON_NAME]" at bounding box center [319, 39] width 194 height 12
copy div "JOHN LEJI JOY THUNDYIL JOHN LEJI JOY THUNDYIL leji.john@gmail.com"
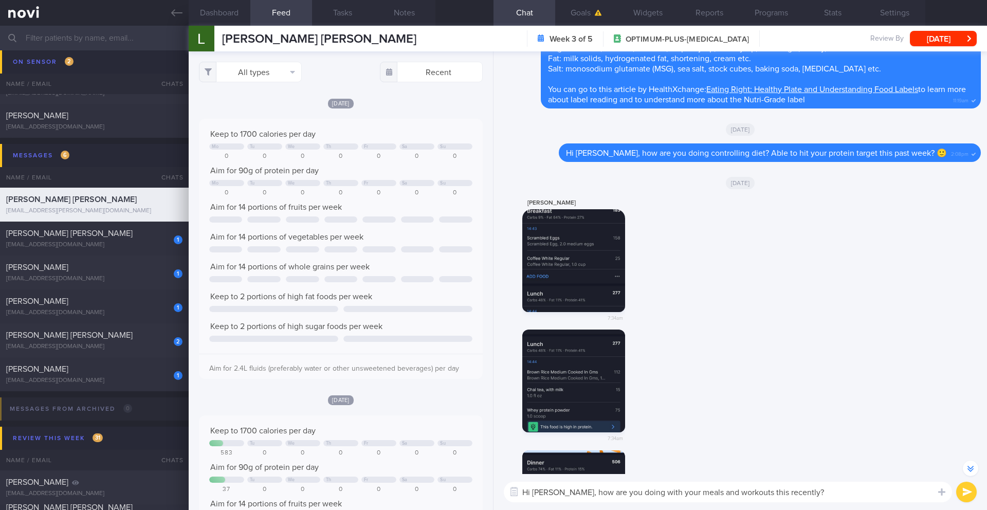
drag, startPoint x: 658, startPoint y: 493, endPoint x: 696, endPoint y: 491, distance: 38.1
click at [696, 491] on textarea "Hi John, how are you doing with your meals and workouts this recently?" at bounding box center [728, 492] width 448 height 21
drag, startPoint x: 706, startPoint y: 496, endPoint x: 695, endPoint y: 495, distance: 11.3
click at [695, 495] on textarea "Hi John, how are you doing with your workouts this recently?" at bounding box center [728, 492] width 448 height 21
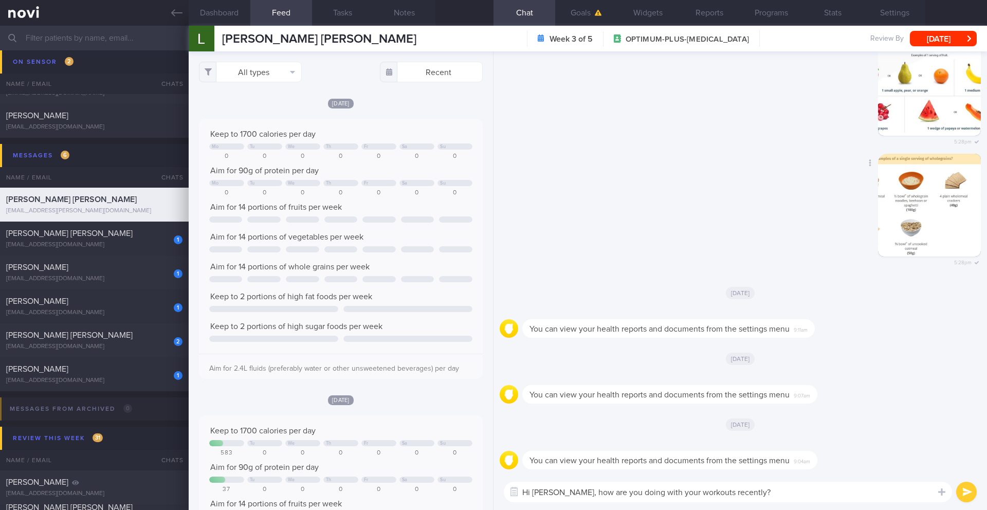
scroll to position [0, 0]
click at [744, 486] on textarea "Hi John, how are you doing with your workouts recently?" at bounding box center [728, 492] width 448 height 21
click at [743, 494] on textarea "Hi John, how are you doing with your workouts recently?" at bounding box center [728, 492] width 448 height 21
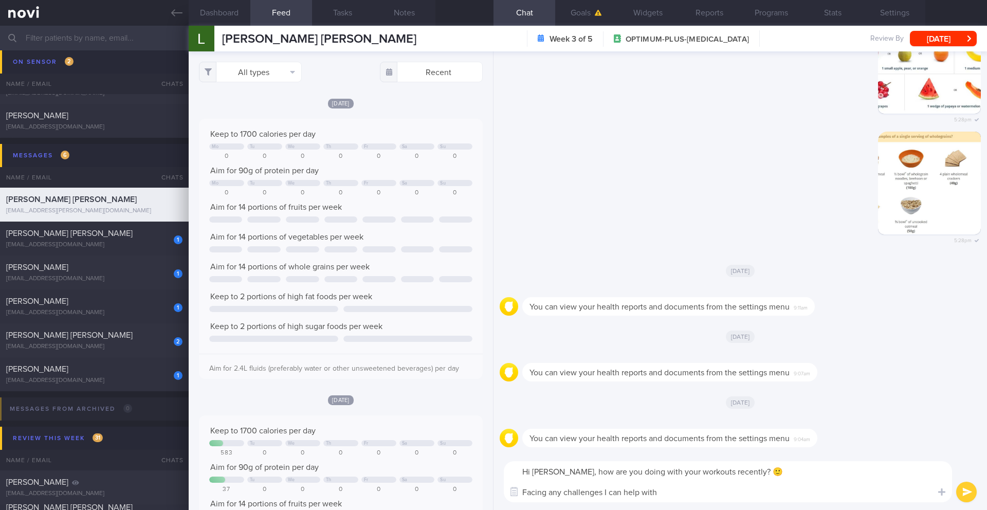
click at [603, 495] on textarea "Hi John, how are you doing with your workouts recently? 🙂 Facing any challenges…" at bounding box center [728, 481] width 448 height 41
click at [758, 495] on textarea "Hi John, how are you doing with your workouts recently? 🙂 Facing any challenges…" at bounding box center [728, 481] width 448 height 41
type textarea "Hi John, how are you doing with your workouts recently? 🙂 Facing any challenges…"
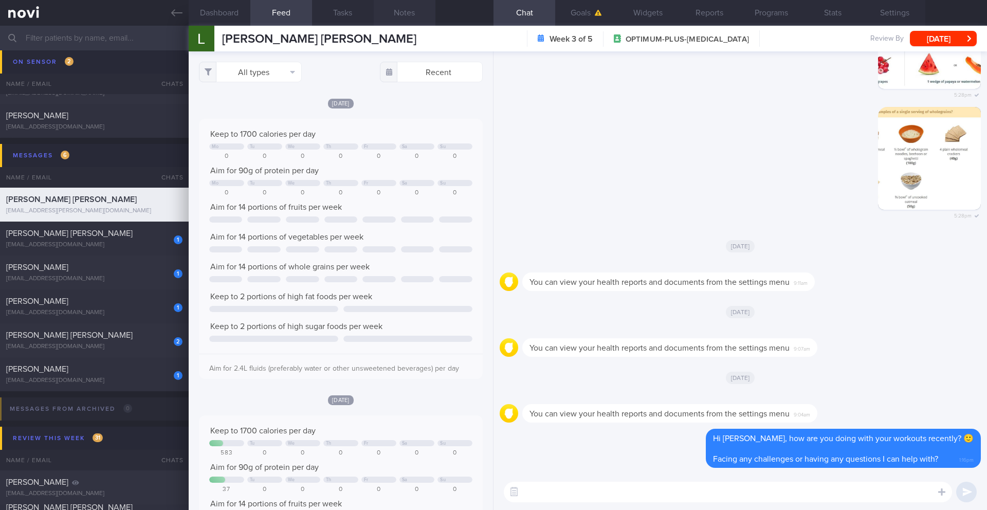
click at [410, 17] on button "Notes" at bounding box center [405, 13] width 62 height 26
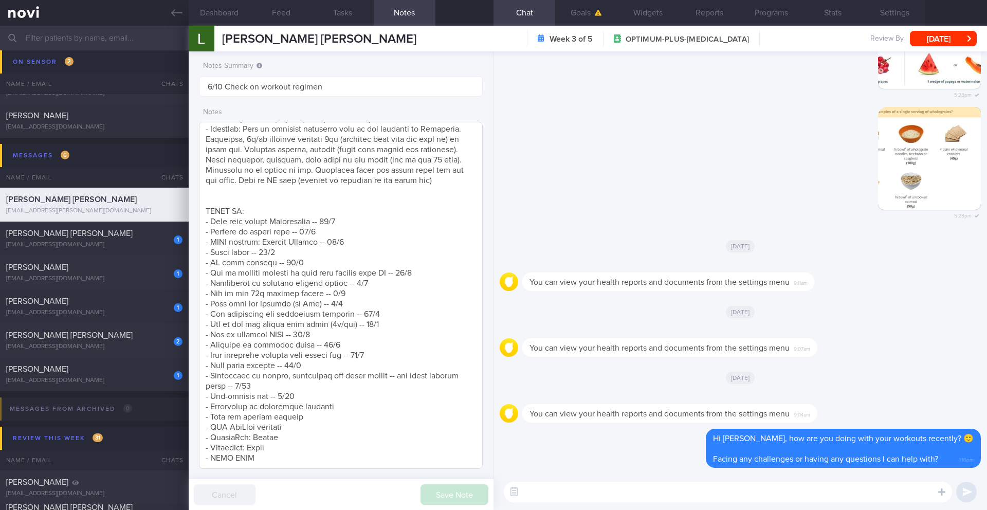
scroll to position [548, 0]
click at [930, 39] on button "[DATE]" at bounding box center [943, 38] width 67 height 15
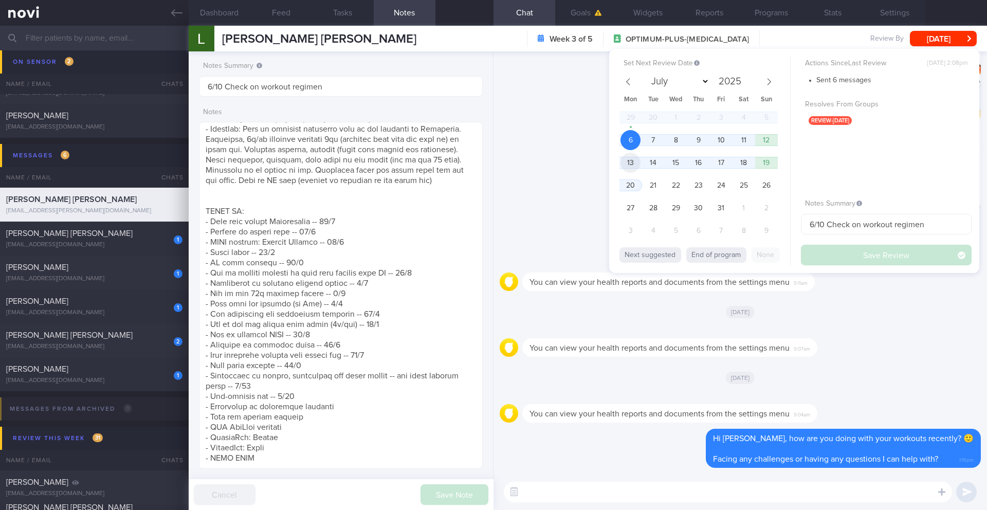
click at [630, 162] on span "13" at bounding box center [630, 163] width 20 height 20
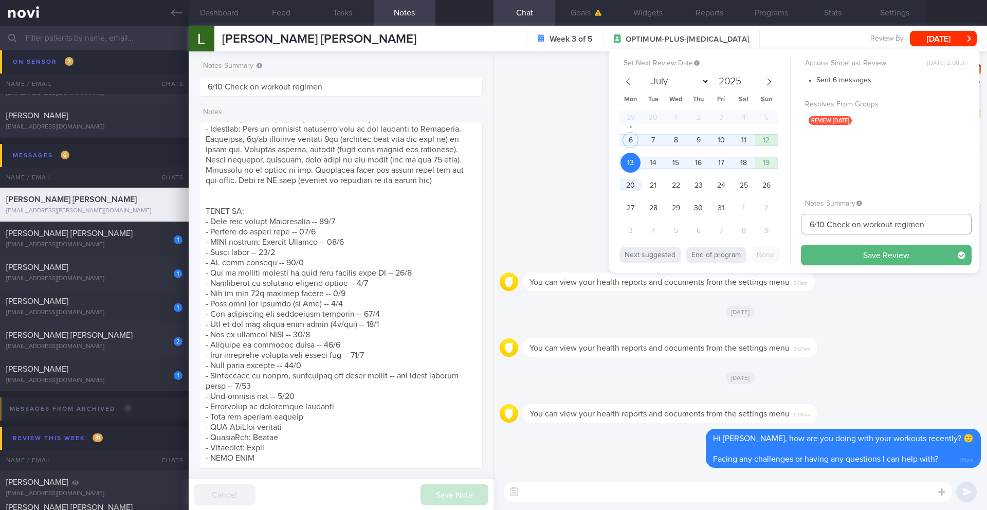
click at [811, 226] on input "6/10 Check on workout regimen" at bounding box center [886, 224] width 171 height 21
drag, startPoint x: 814, startPoint y: 225, endPoint x: 789, endPoint y: 229, distance: 25.0
click at [800, 226] on div "Set Next Review Date 13 Oct 2025 July August September October November Decembe…" at bounding box center [794, 161] width 370 height 224
drag, startPoint x: 861, startPoint y: 259, endPoint x: 945, endPoint y: 235, distance: 87.7
click at [945, 235] on div "Actions Since Last Review Mon, 29 Sep, 2:08pm Sent 6 messages Resolves From Gro…" at bounding box center [886, 161] width 171 height 209
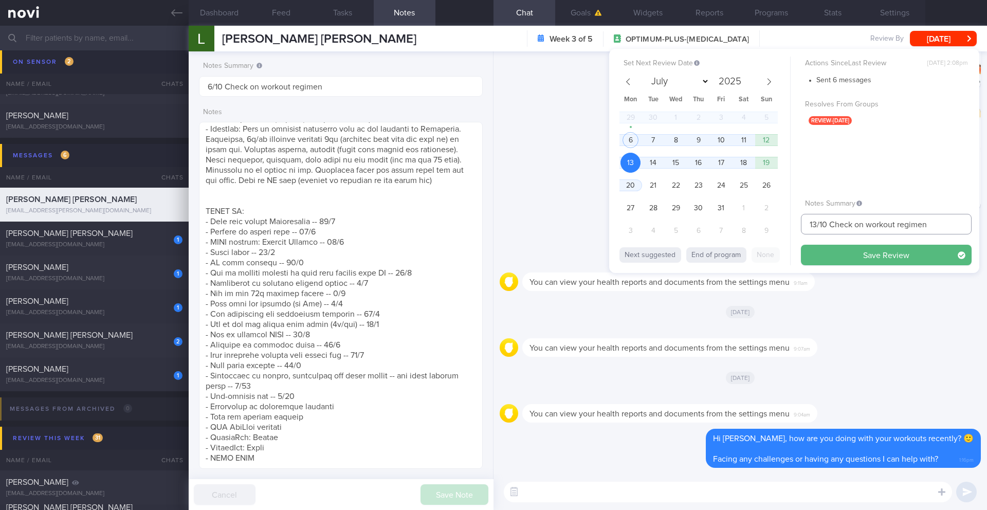
drag, startPoint x: 863, startPoint y: 225, endPoint x: 972, endPoint y: 228, distance: 109.0
click at [972, 228] on div "Set Next Review Date 13 Oct 2025 July August September October November Decembe…" at bounding box center [794, 161] width 370 height 224
type input "13/10 Send info"
click at [935, 252] on button "Save Review" at bounding box center [886, 255] width 171 height 21
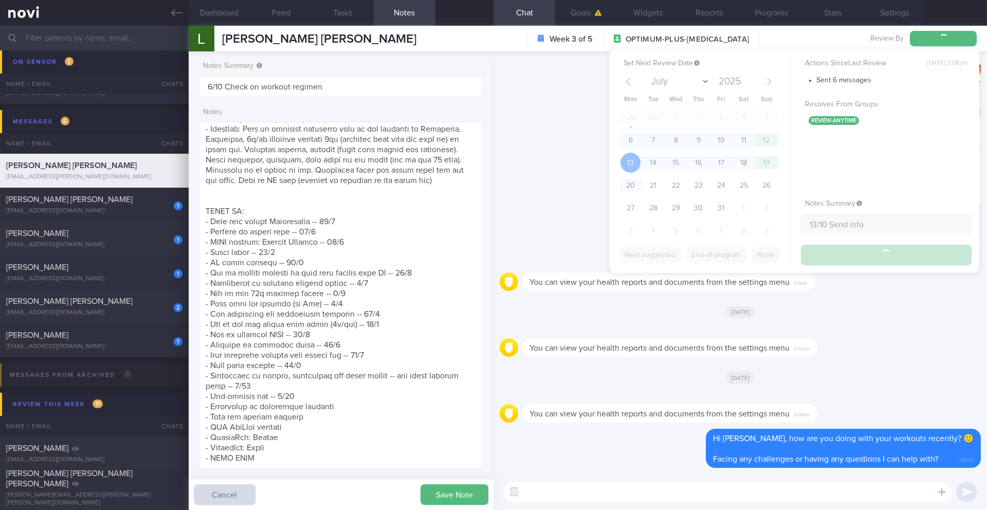
scroll to position [6609, 0]
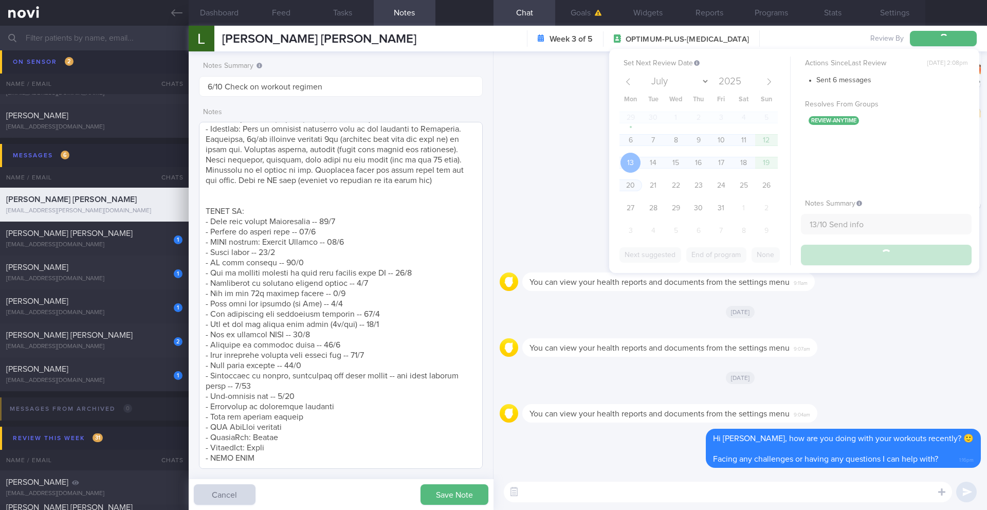
type input "13/10 Send info"
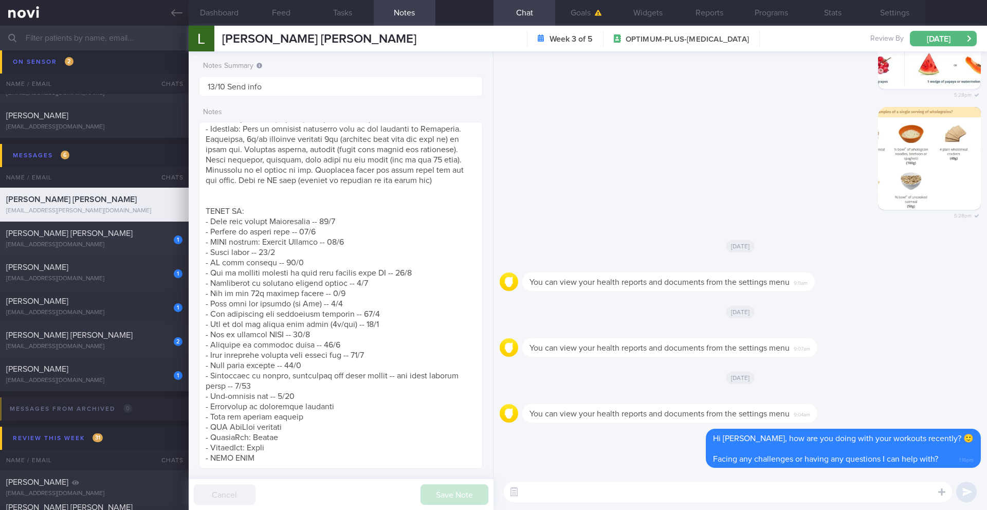
click at [148, 244] on div "[EMAIL_ADDRESS][DOMAIN_NAME]" at bounding box center [94, 245] width 176 height 8
type input "6/10 Check logs"
type textarea "**Protein shakes and bars** (10/3/25) for the protein shake,at home i use ‘Gold…"
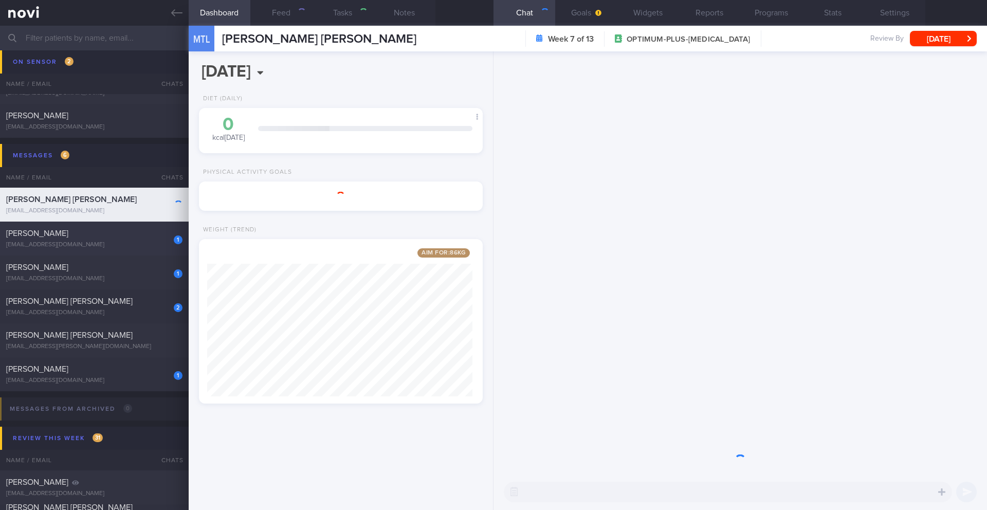
scroll to position [143, 258]
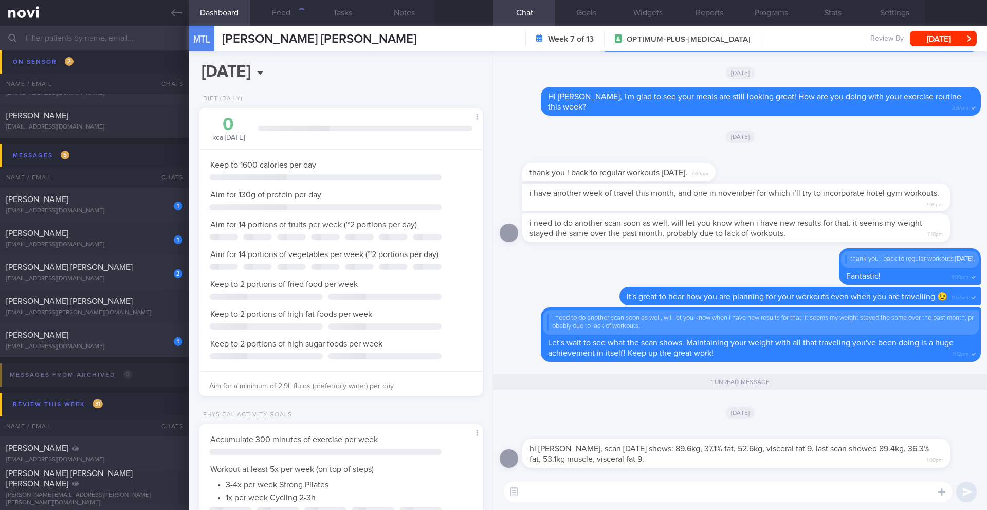
click at [261, 41] on span "[PERSON_NAME] [PERSON_NAME]" at bounding box center [319, 39] width 194 height 12
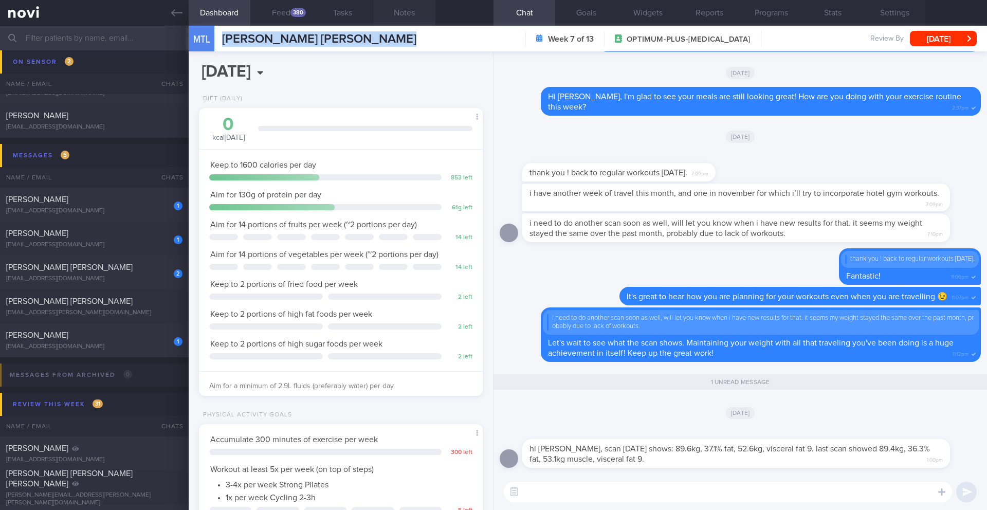
click at [413, 13] on button "Notes" at bounding box center [405, 13] width 62 height 26
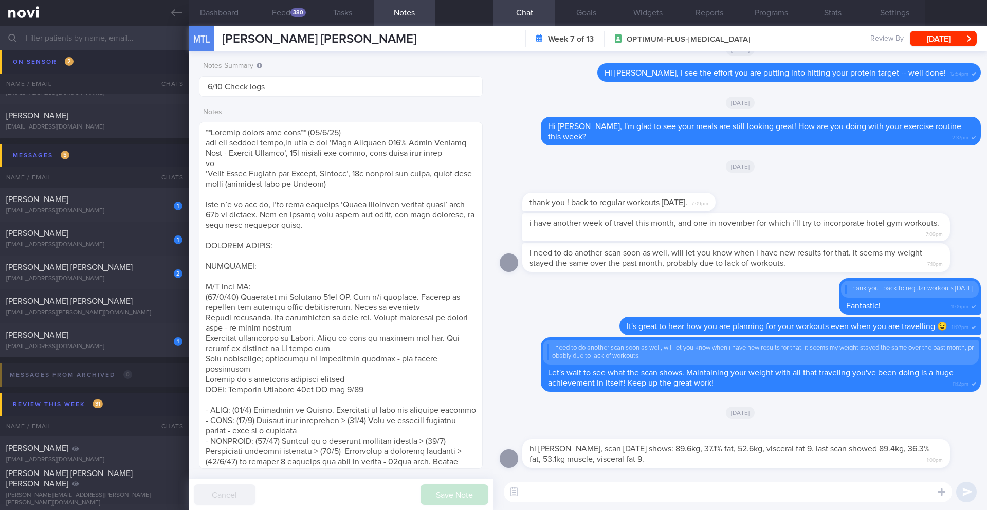
click at [588, 481] on div "​ ​" at bounding box center [739, 492] width 493 height 36
click at [590, 493] on textarea at bounding box center [728, 492] width 448 height 21
click at [866, 493] on textarea "Hi Tina, it's wonderful to see that your fat percentage has decreased but it lo…" at bounding box center [728, 492] width 448 height 21
drag, startPoint x: 847, startPoint y: 493, endPoint x: 915, endPoint y: 491, distance: 68.4
click at [915, 491] on textarea "Hi Tina, it's wonderful to see that your fat percentage has decreased but it lo…" at bounding box center [728, 492] width 448 height 21
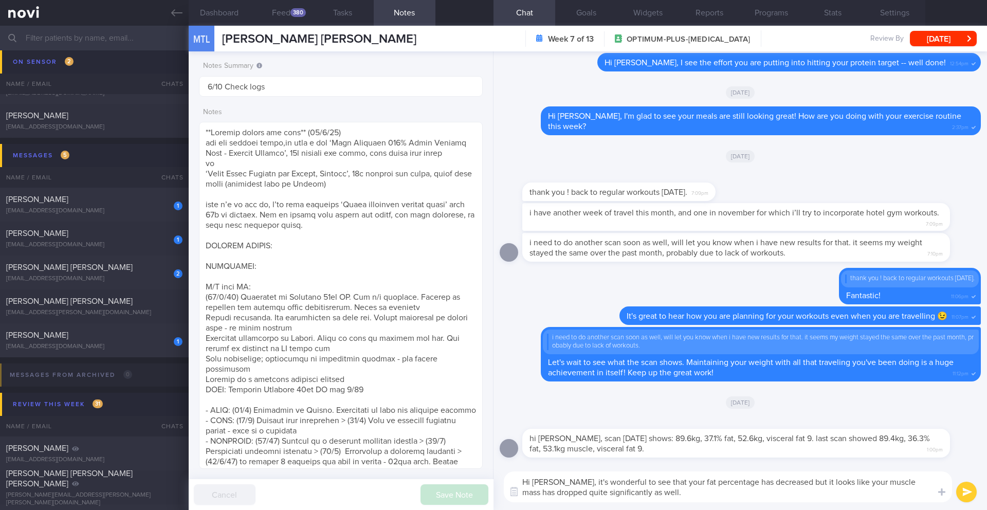
click at [770, 485] on textarea "Hi Tina, it's wonderful to see that your fat percentage has decreased but it lo…" at bounding box center [728, 486] width 448 height 31
click at [615, 497] on textarea "Hi Tina, it's wonderful to see that your fat percentage has decreased. It looks…" at bounding box center [728, 486] width 448 height 31
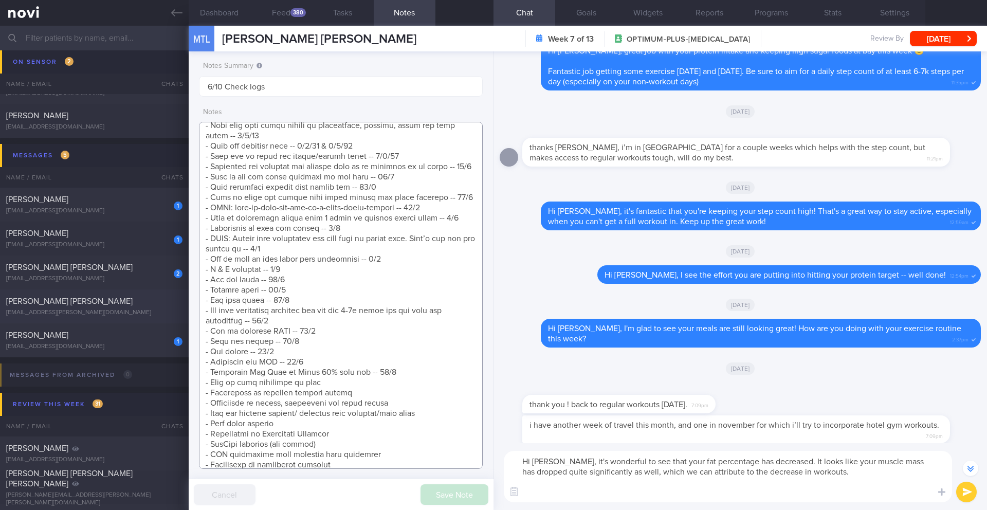
scroll to position [943, 0]
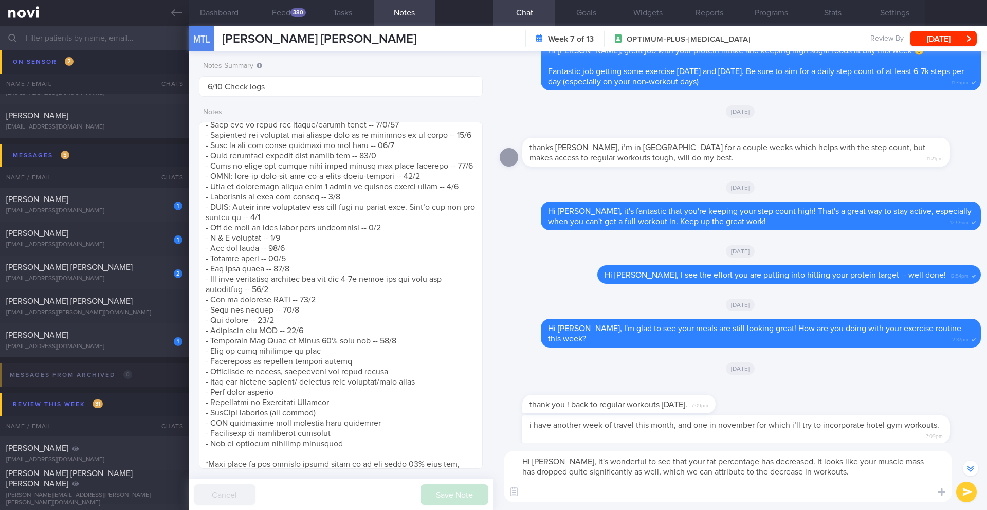
click at [572, 496] on textarea "Hi Tina, it's wonderful to see that your fat percentage has decreased. It looks…" at bounding box center [728, 476] width 448 height 51
paste textarea "While you're traveling, you can try "exercise snacks" or a quick bodyweight wor…"
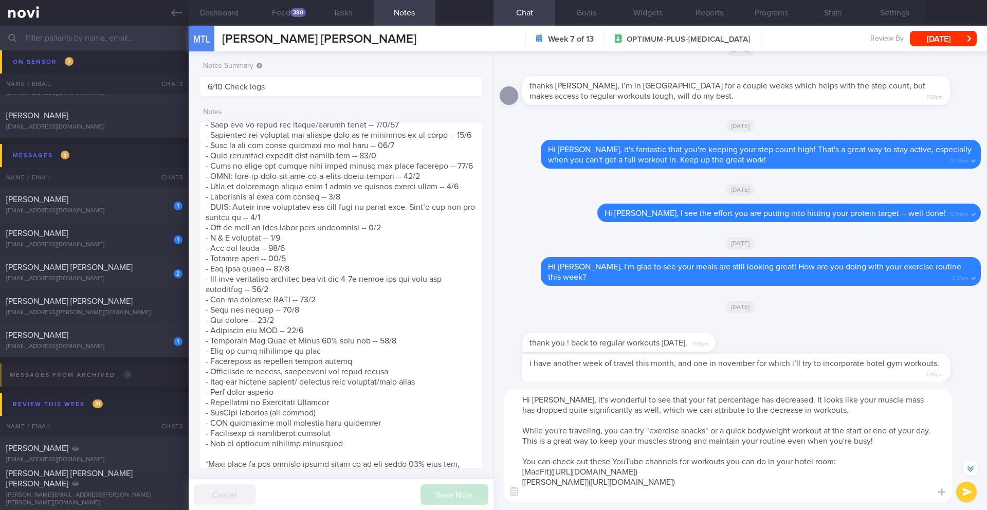
scroll to position [-295, 0]
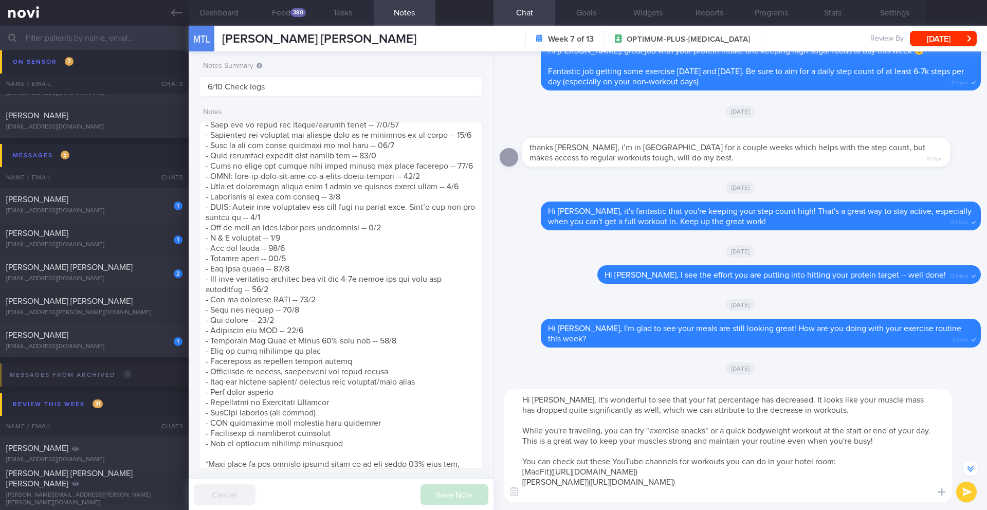
click at [633, 448] on textarea "Hi Tina, it's wonderful to see that your fat percentage has decreased. It looks…" at bounding box center [728, 445] width 448 height 113
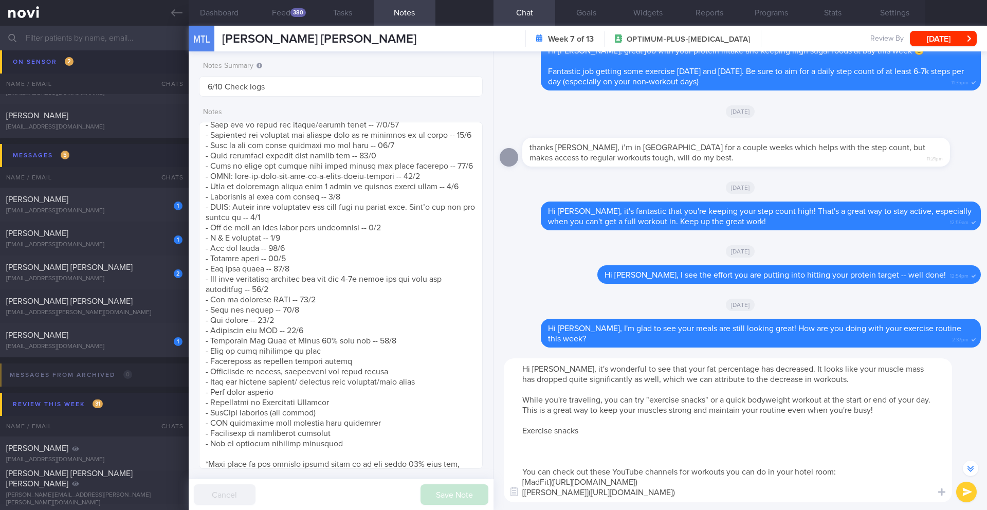
scroll to position [-336, 0]
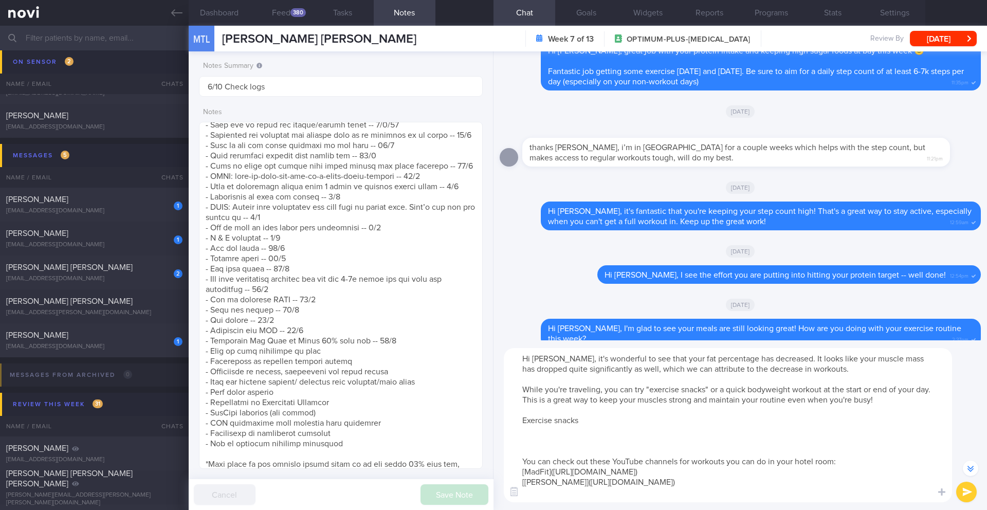
paste textarea "short bursts of high-intensity movement that last around two minutes or less, s…"
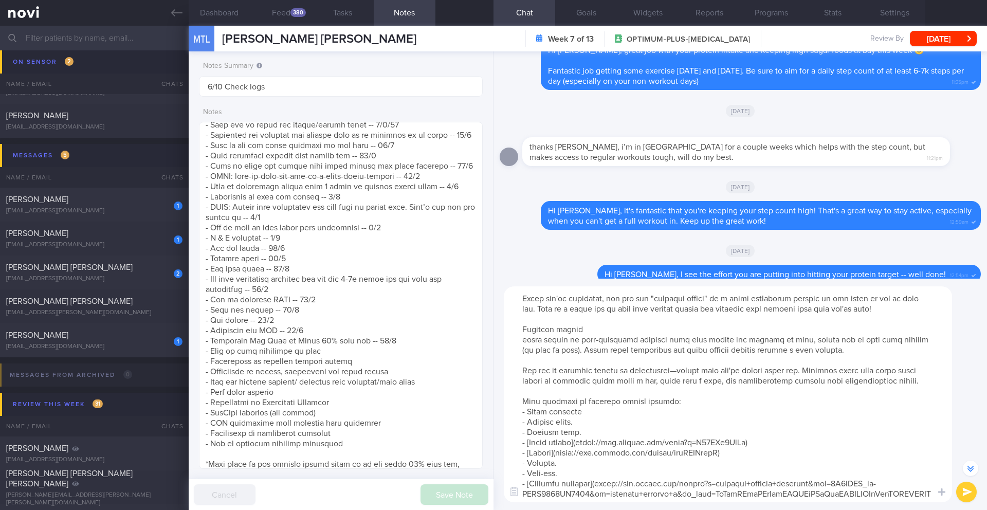
scroll to position [0, 0]
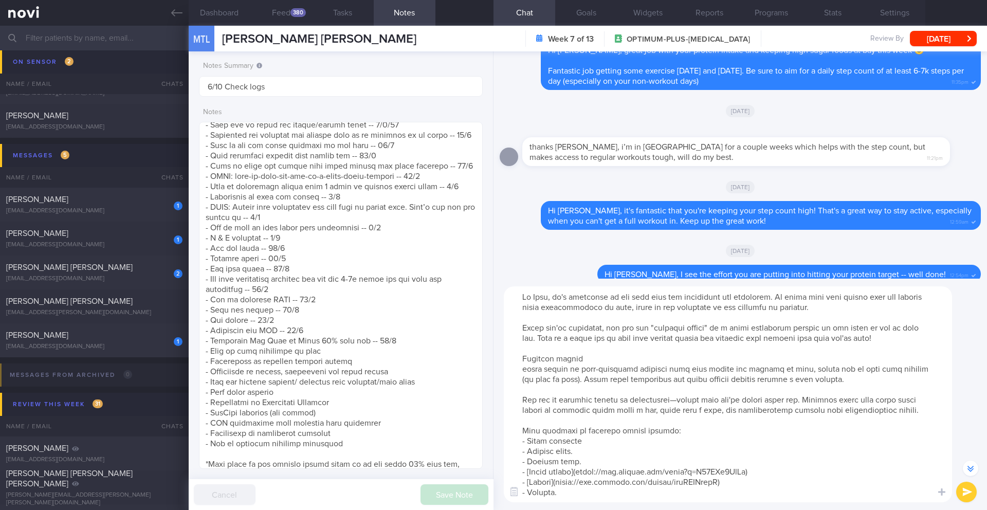
click at [518, 369] on textarea at bounding box center [728, 394] width 448 height 216
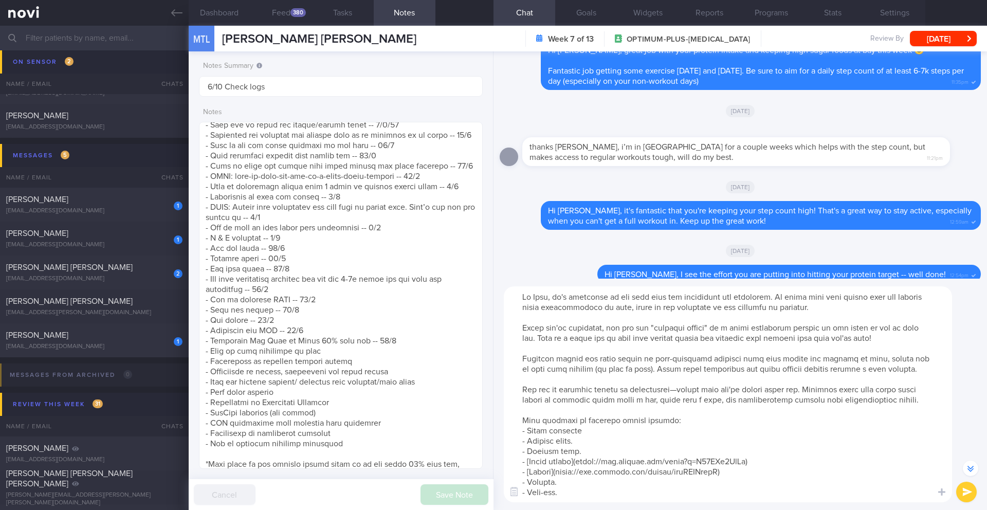
click at [518, 362] on textarea at bounding box center [728, 394] width 448 height 216
click at [581, 360] on textarea at bounding box center [728, 394] width 448 height 216
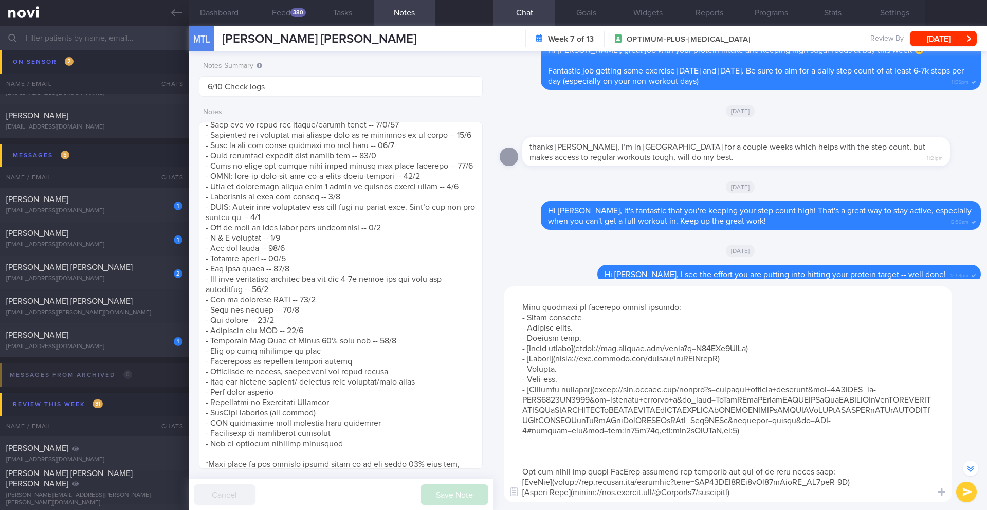
click at [624, 445] on textarea at bounding box center [728, 394] width 448 height 216
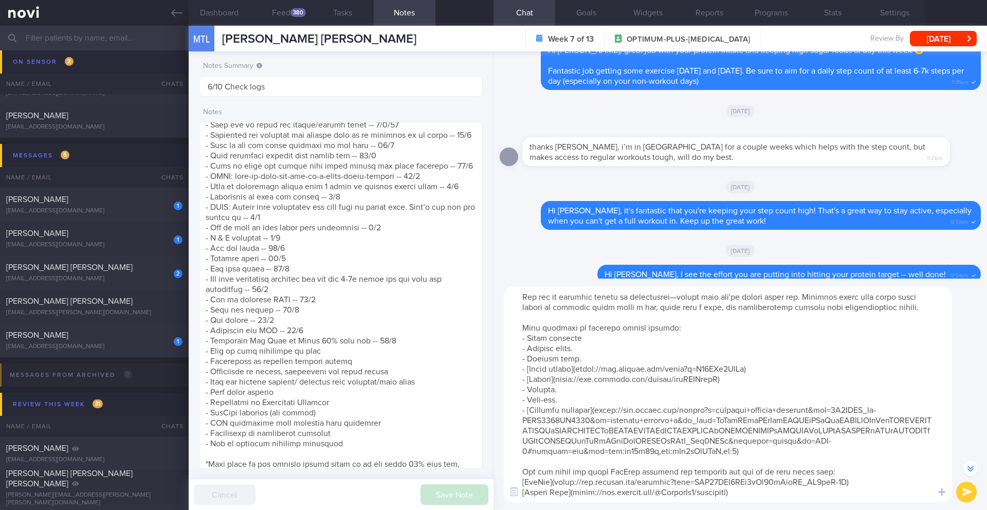
scroll to position [82, 0]
drag, startPoint x: 553, startPoint y: 475, endPoint x: 845, endPoint y: 472, distance: 292.0
click at [845, 472] on textarea at bounding box center [728, 394] width 448 height 216
drag, startPoint x: 571, startPoint y: 483, endPoint x: 738, endPoint y: 485, distance: 166.5
click at [738, 485] on textarea at bounding box center [728, 394] width 448 height 216
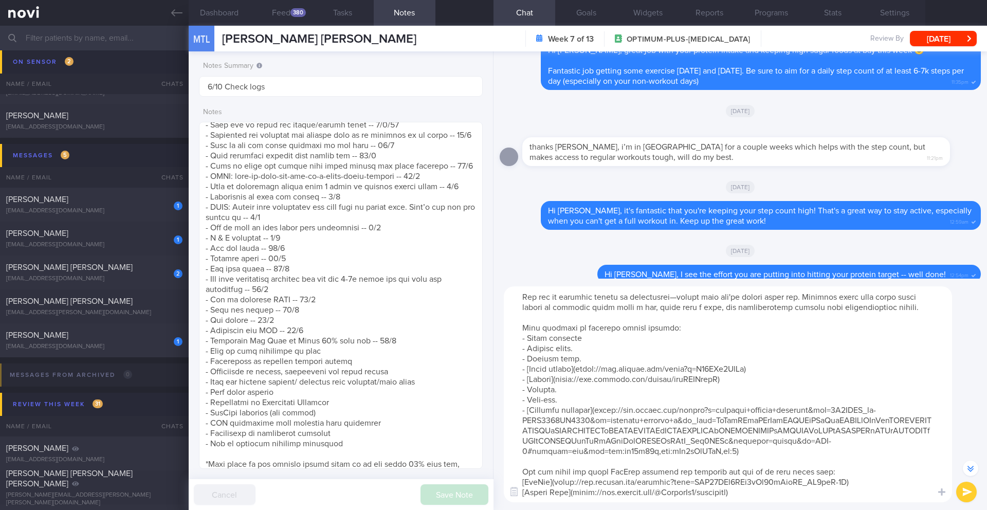
paste textarea "playlist?list=PLEkRYDcpWohxNOnHpbAL6UOU1tfoOwUjv"
type textarea "Hi Tina, it's wonderful to see that your fat percentage has decreased. It looks…"
click at [970, 491] on button "submit" at bounding box center [966, 492] width 21 height 21
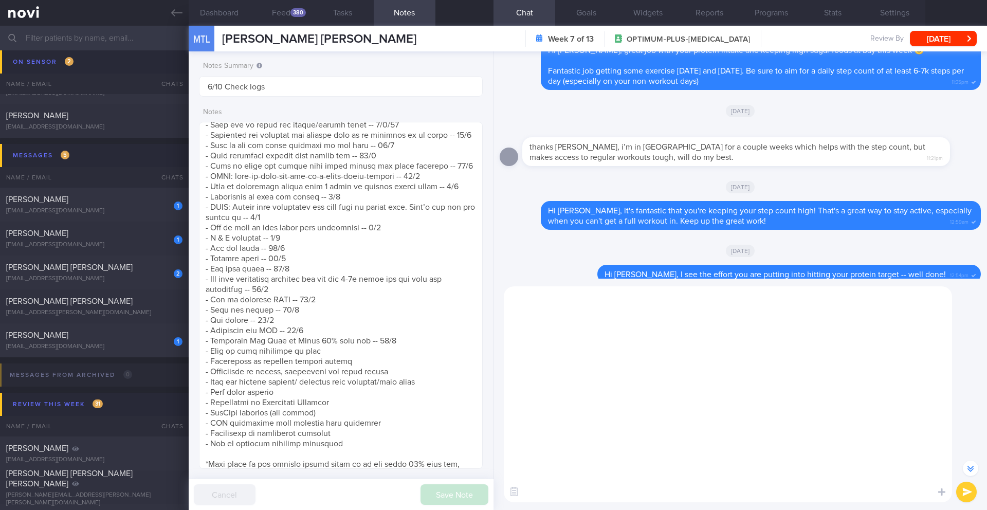
scroll to position [0, 0]
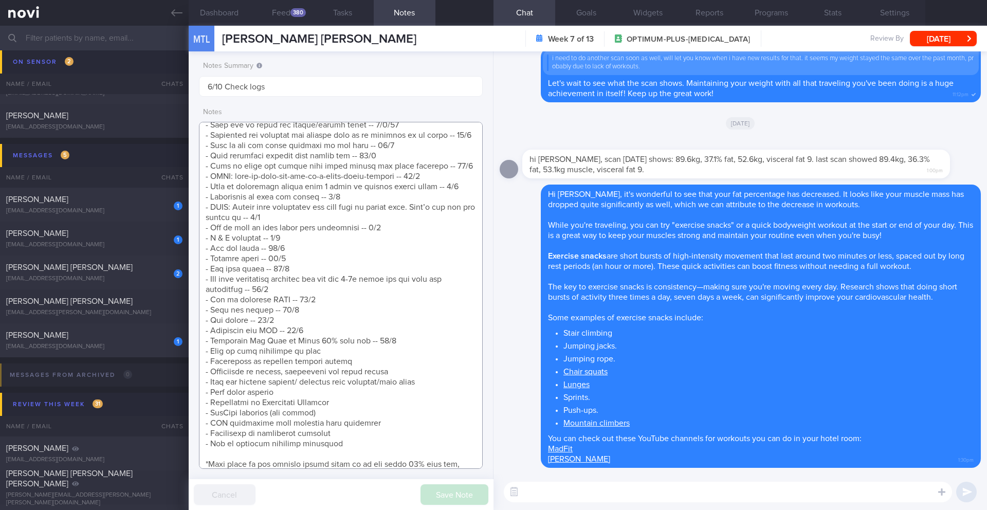
click at [412, 352] on textarea at bounding box center [341, 295] width 284 height 347
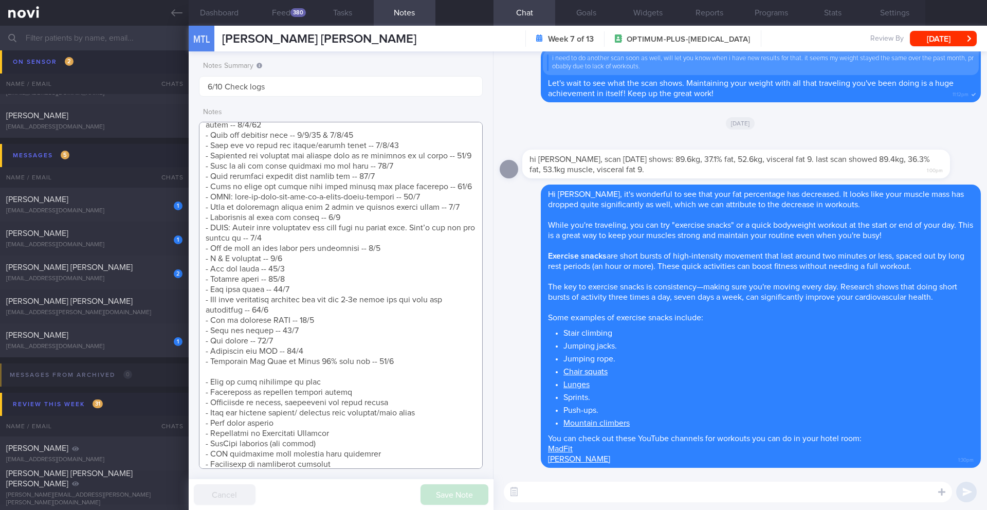
scroll to position [1052, 0]
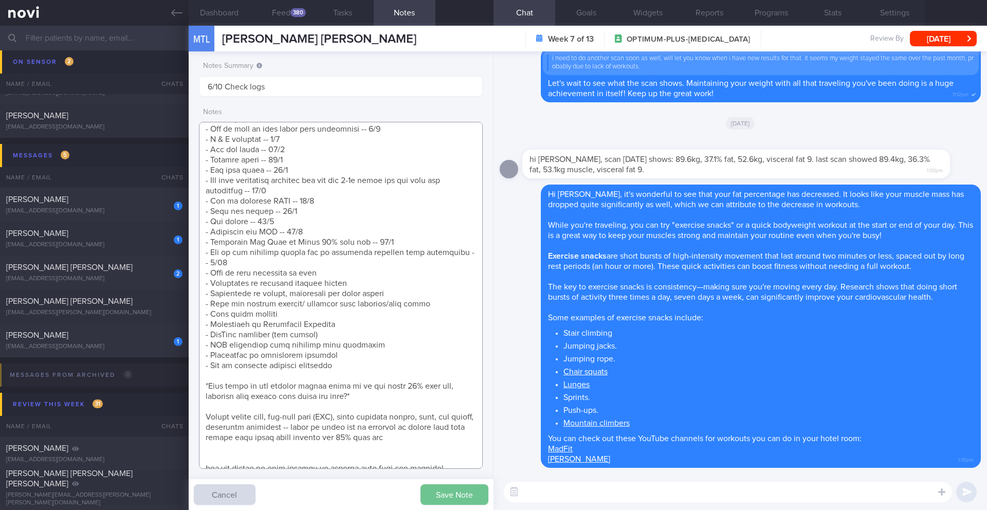
type textarea "**Protein shakes and bars** (10/3/25) for the protein shake,at home i use ‘Gold…"
click at [457, 498] on button "Save Note" at bounding box center [454, 494] width 68 height 21
click at [291, 14] on div "380" at bounding box center [297, 12] width 15 height 9
click at [298, 19] on button "Feed 380" at bounding box center [281, 13] width 62 height 26
click at [296, 12] on div "380" at bounding box center [297, 12] width 15 height 9
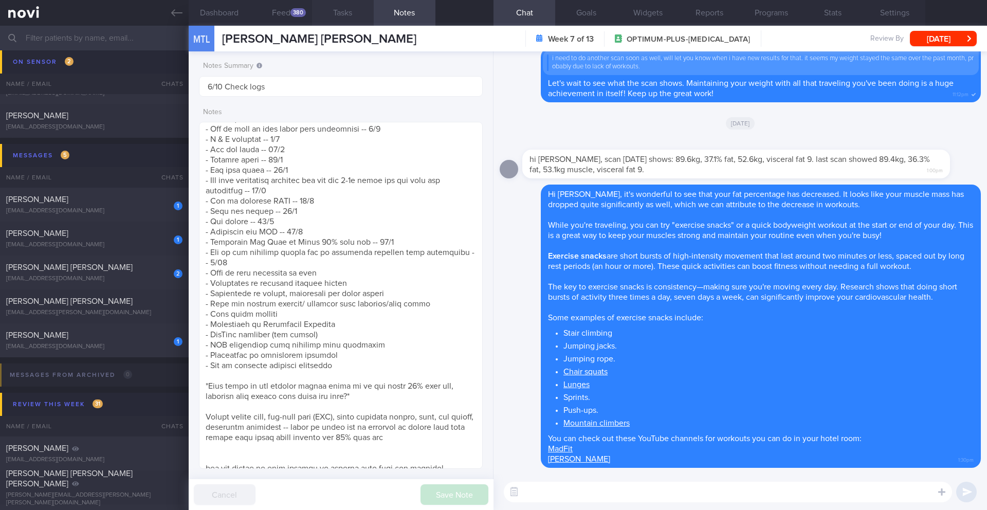
click at [347, 17] on button "Tasks" at bounding box center [343, 13] width 62 height 26
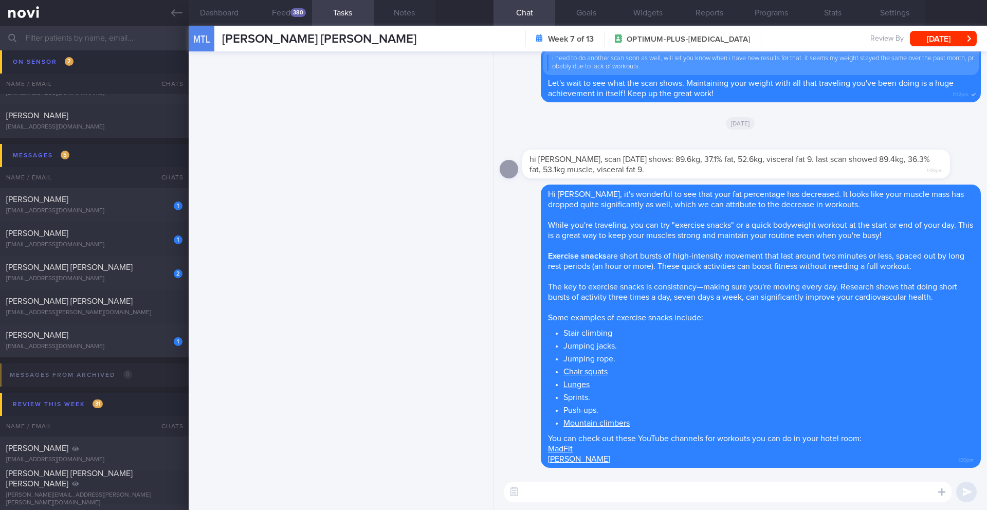
click at [593, 502] on div "​ ​" at bounding box center [739, 492] width 493 height 36
click at [596, 495] on textarea at bounding box center [728, 492] width 448 height 21
click at [256, 25] on button "Feed 380" at bounding box center [281, 13] width 62 height 26
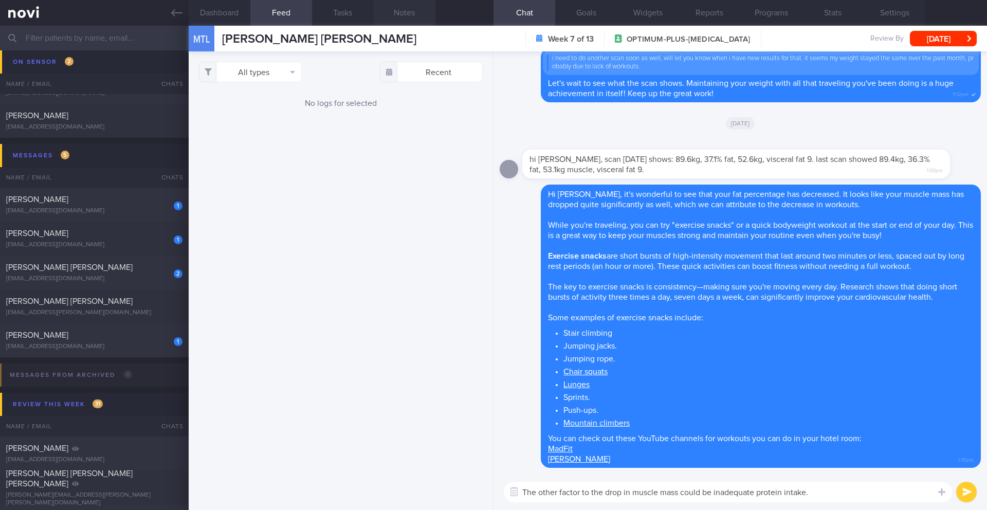
click at [415, 18] on button "Notes" at bounding box center [405, 13] width 62 height 26
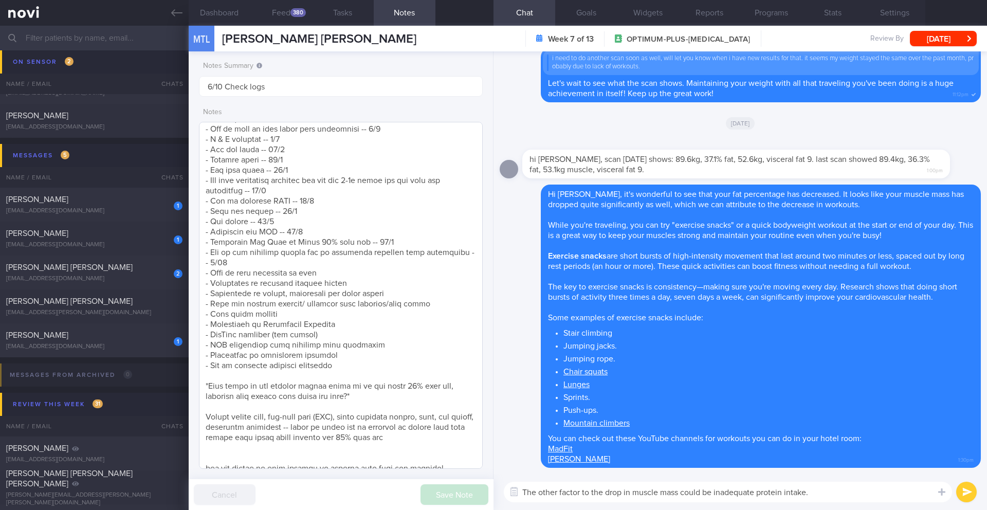
scroll to position [1036, 0]
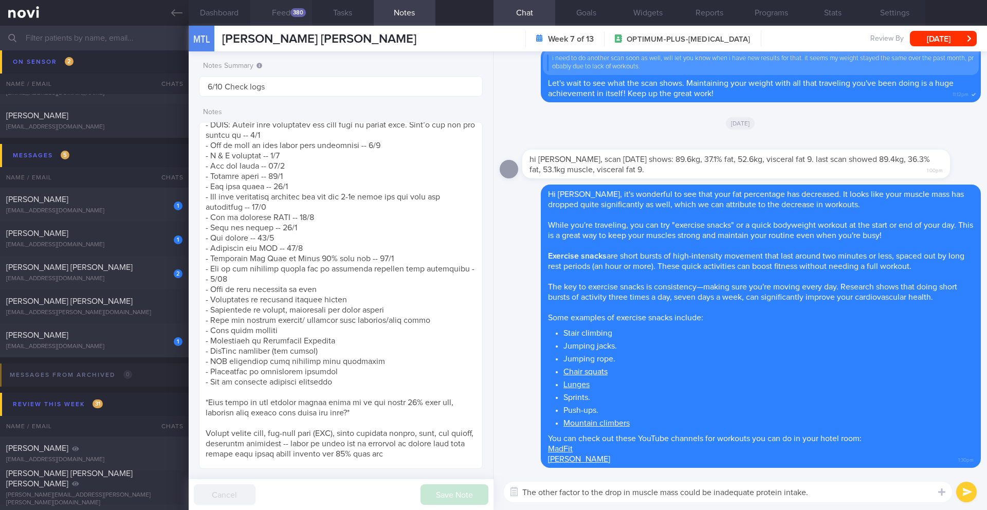
click at [283, 7] on button "Feed 380" at bounding box center [281, 13] width 62 height 26
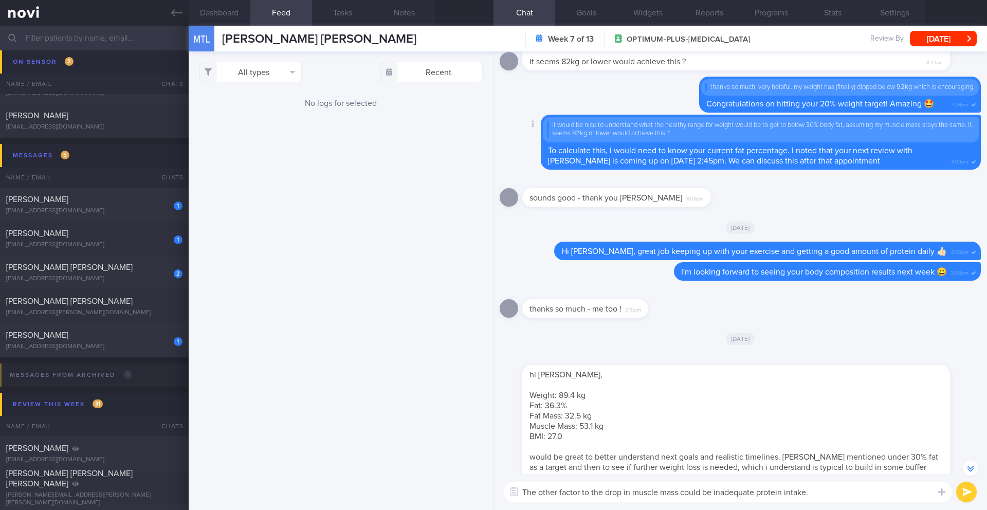
scroll to position [-1631, 0]
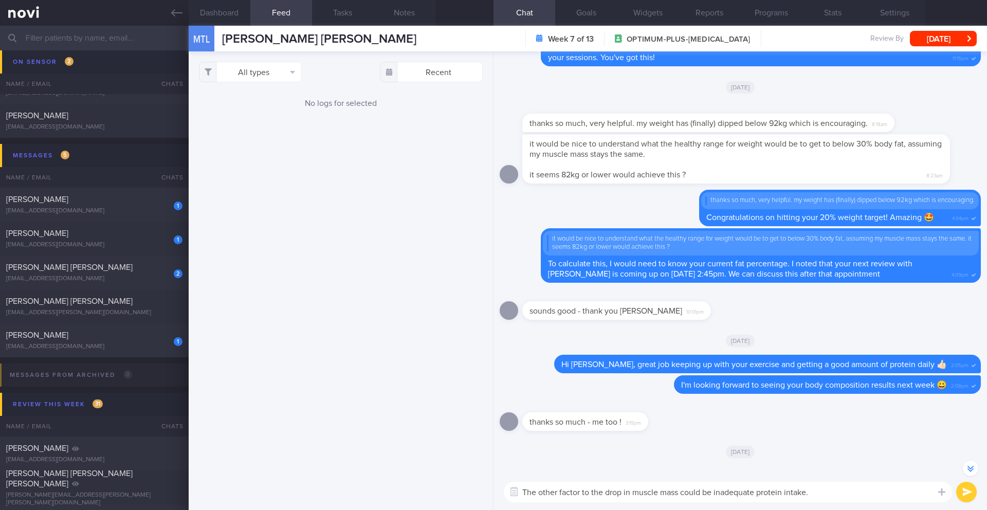
click at [831, 501] on textarea "The other factor to the drop in muscle mass could be inadequate protein intake." at bounding box center [728, 492] width 448 height 21
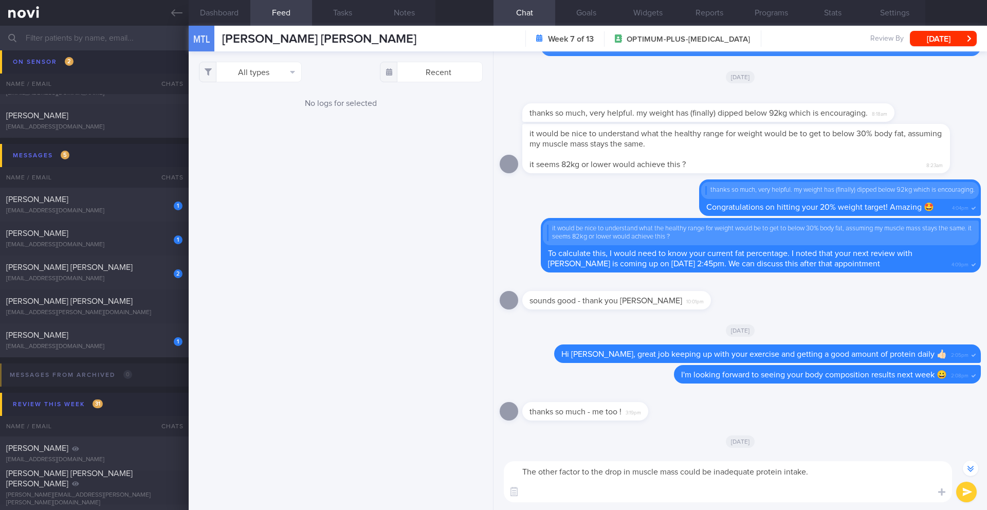
scroll to position [-1651, 0]
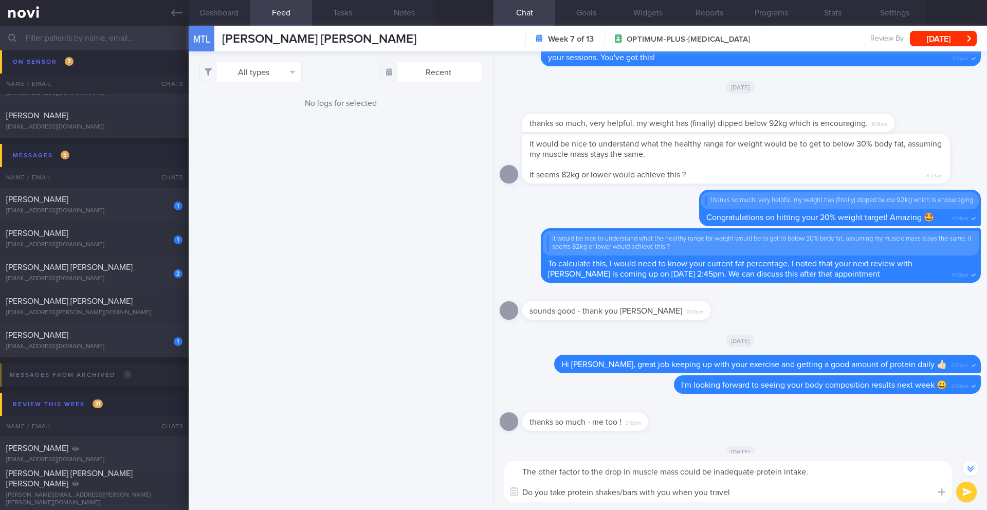
type textarea "The other factor to the drop in muscle mass could be inadequate protein intake.…"
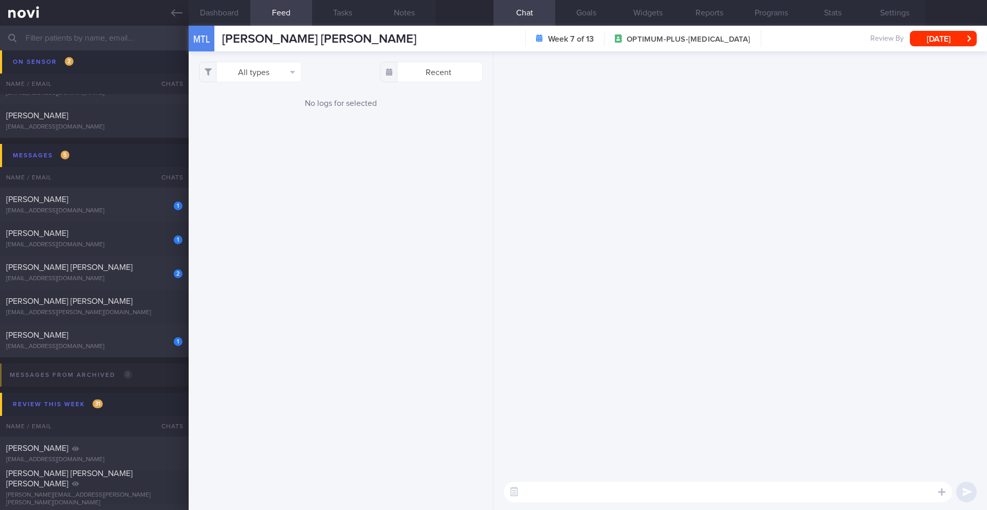
scroll to position [0, 0]
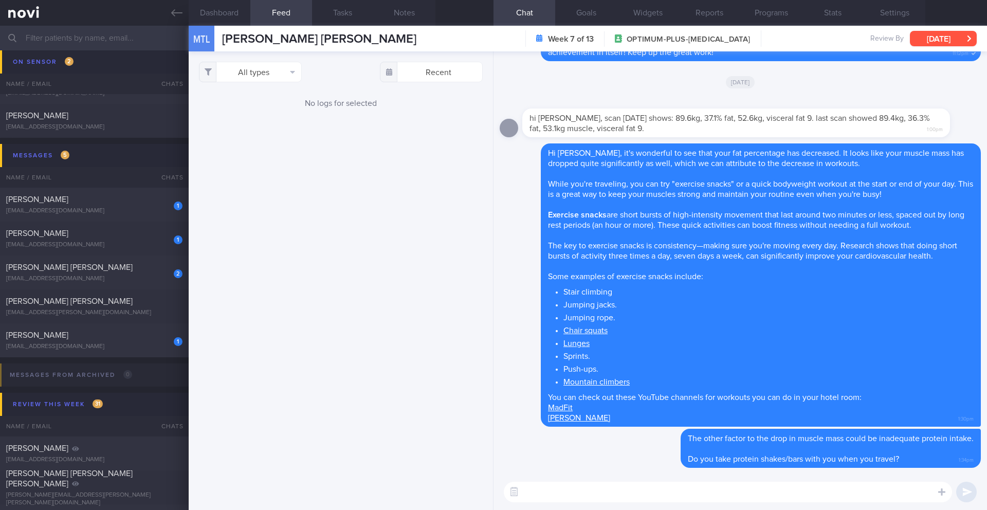
click at [928, 36] on button "[DATE]" at bounding box center [943, 38] width 67 height 15
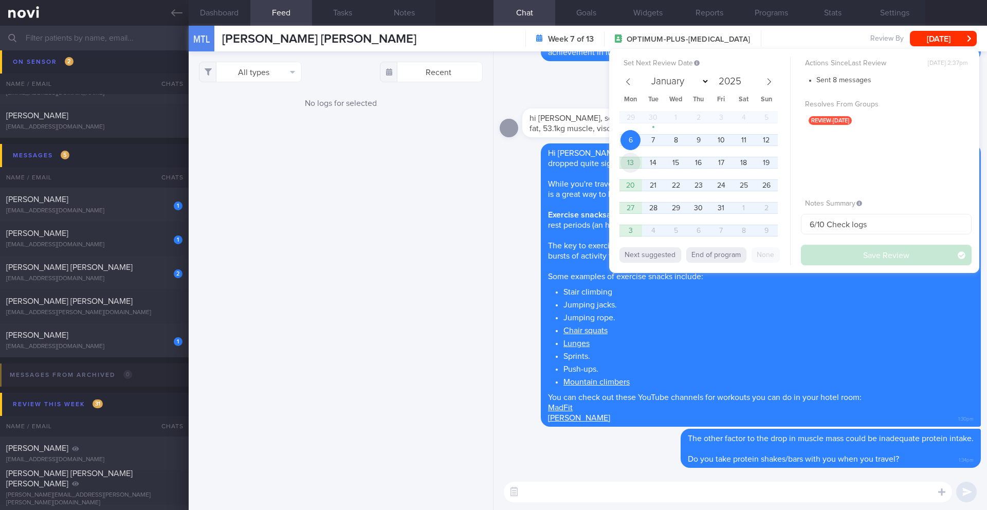
click at [630, 163] on span "13" at bounding box center [630, 163] width 20 height 20
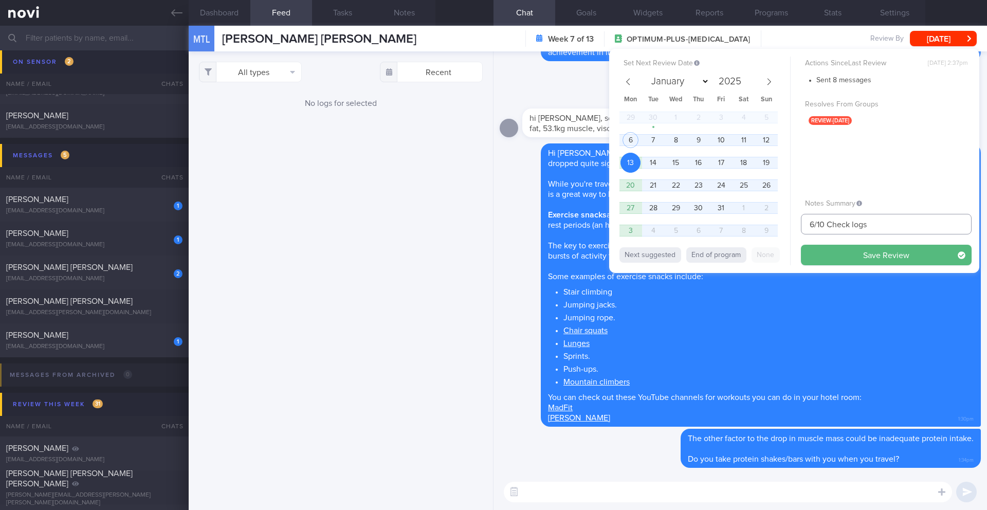
drag, startPoint x: 813, startPoint y: 226, endPoint x: 793, endPoint y: 225, distance: 20.1
click at [794, 224] on div "Set Next Review Date 13 Oct 2025 January February March April May June July Aug…" at bounding box center [794, 161] width 370 height 224
type input "13/10 Check logs"
click at [920, 249] on button "Save Review" at bounding box center [886, 255] width 171 height 21
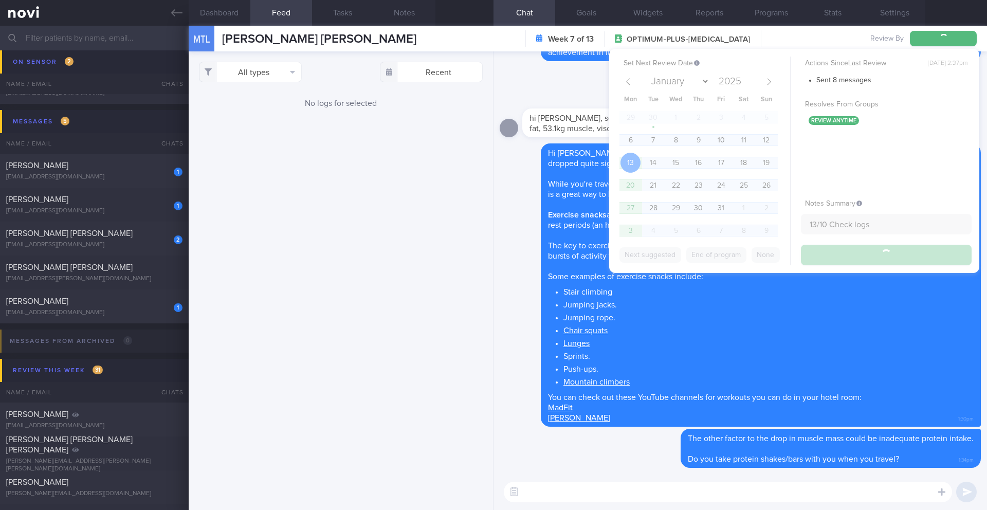
scroll to position [6575, 0]
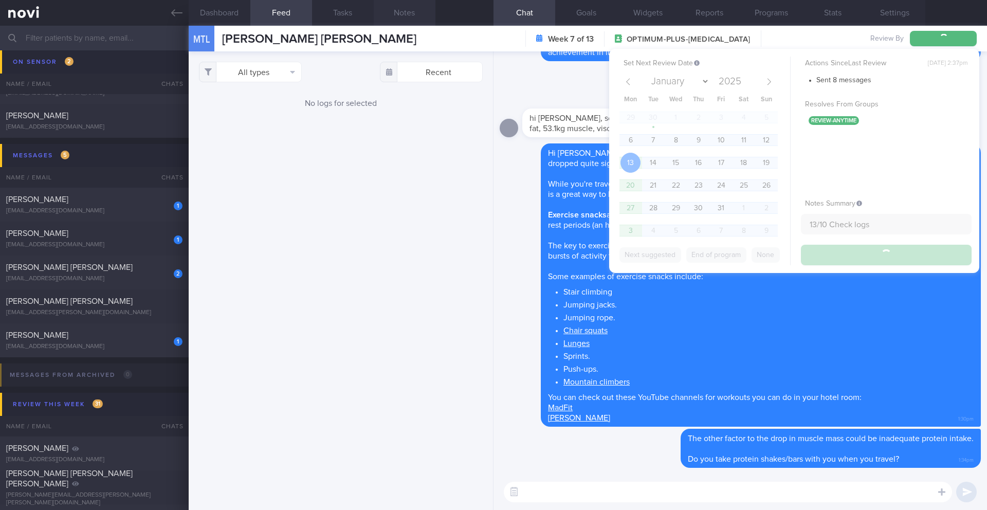
type input "13/10 Check logs"
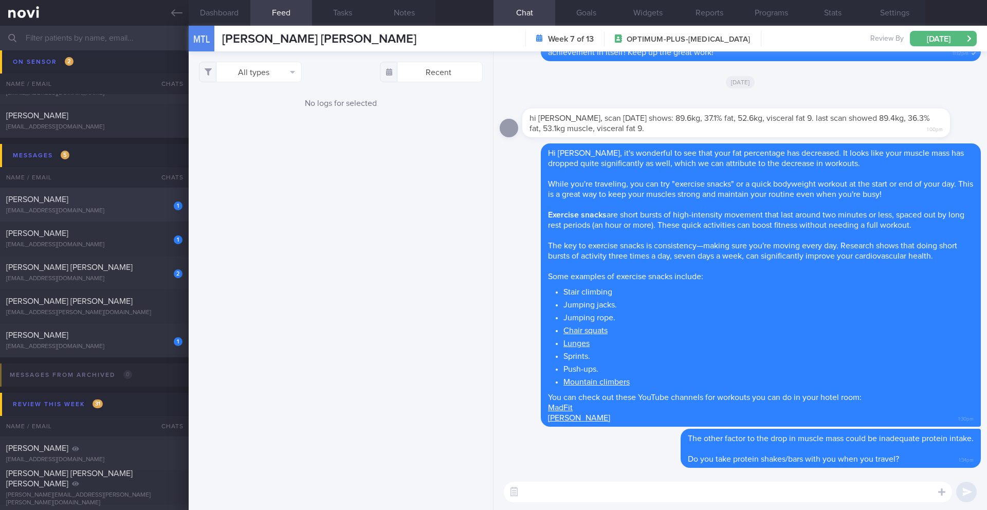
click at [81, 211] on div "[EMAIL_ADDRESS][DOMAIN_NAME]" at bounding box center [94, 211] width 176 height 8
type input "7-10/10 Check for [PERSON_NAME]'s notes"
type textarea "SUPPORT NEEDED: How to plan a healthy diet. Does not understand about calories …"
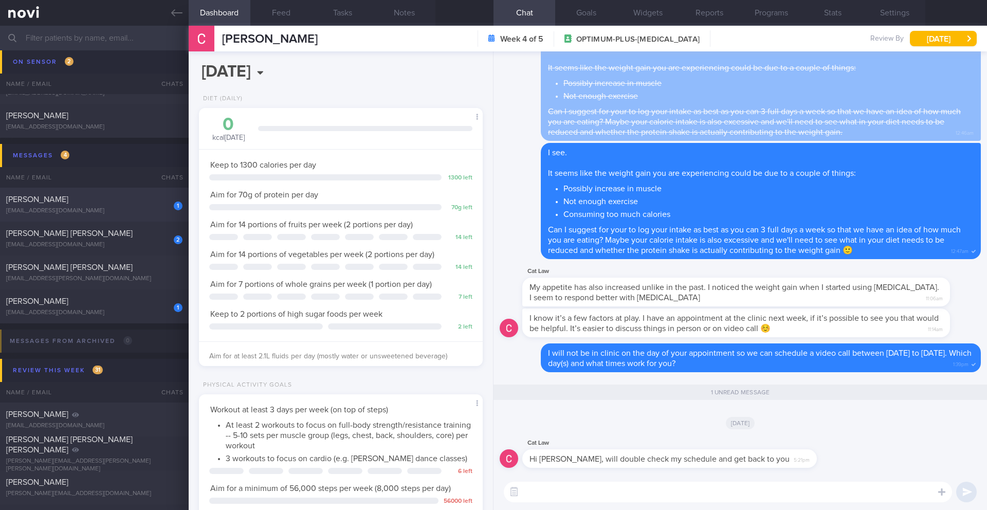
scroll to position [143, 258]
click at [563, 496] on textarea at bounding box center [728, 492] width 448 height 21
type textarea "Sure 🙂"
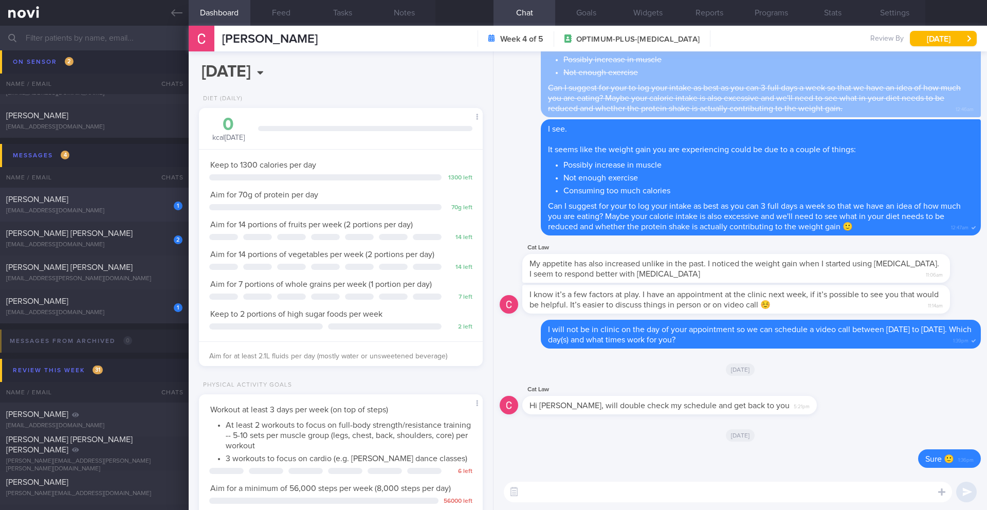
click at [130, 203] on div "[PERSON_NAME]" at bounding box center [93, 199] width 174 height 10
type input "7/10 SAF LIP"
type textarea "SUPPORT NEEDED: CHALLENGE: Wt Targets: Regular Army Deskbound (tries to get up …"
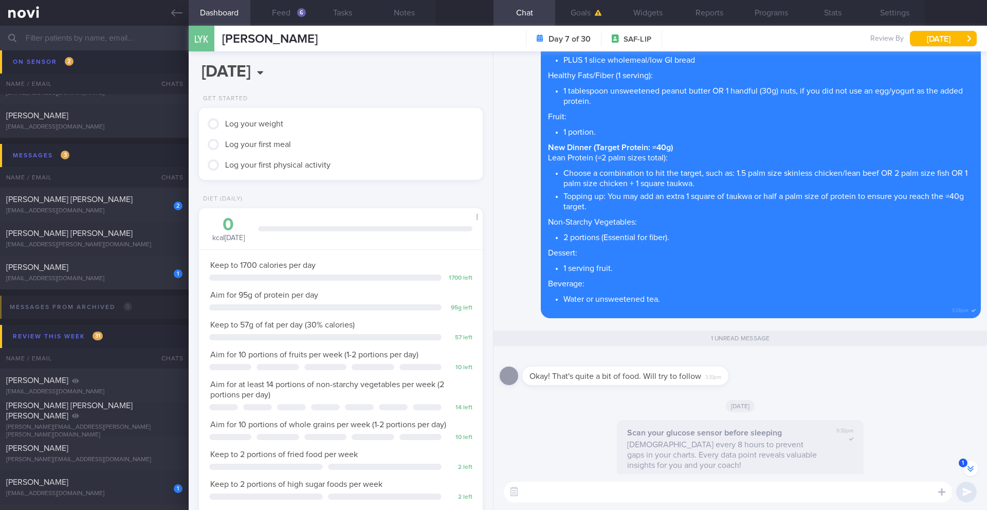
scroll to position [1, 0]
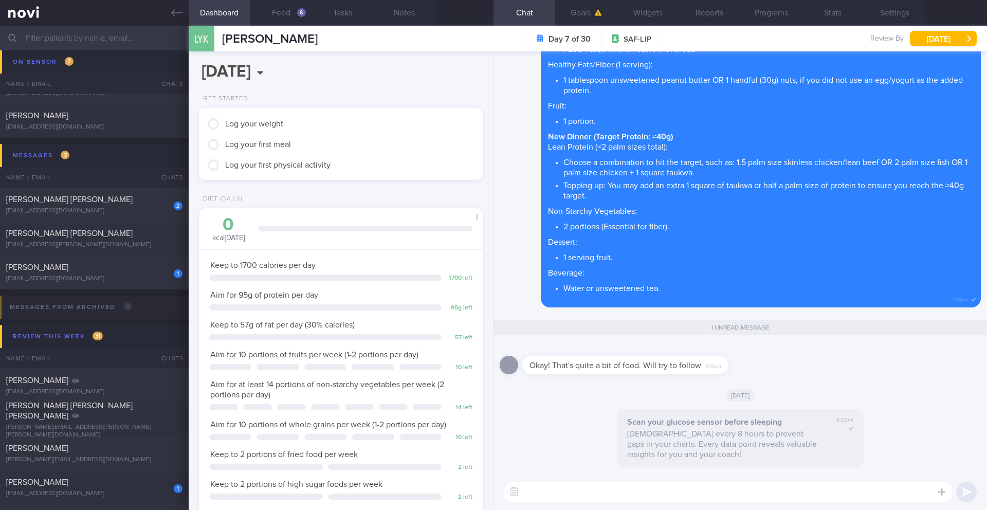
click at [586, 491] on textarea at bounding box center [728, 492] width 448 height 21
click at [291, 15] on button "Feed 6" at bounding box center [281, 13] width 62 height 26
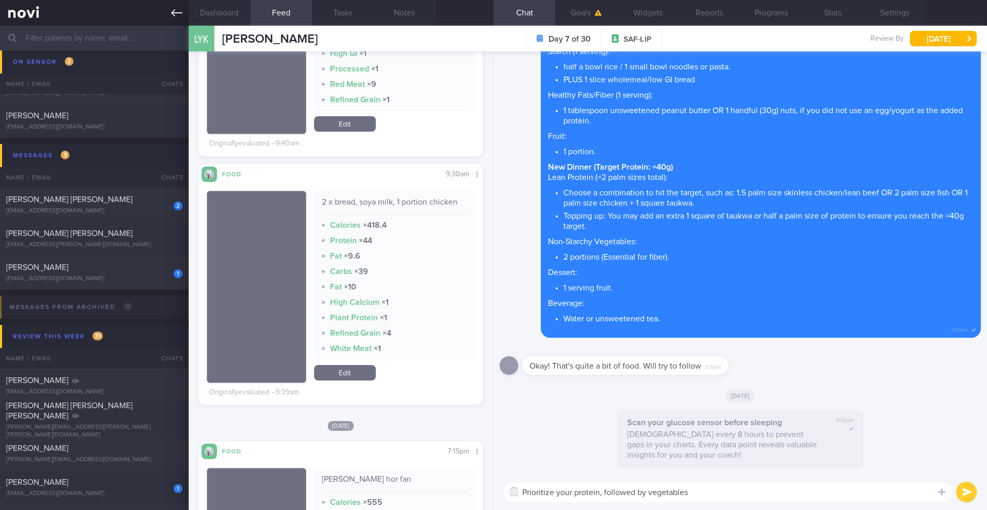
scroll to position [513839, 513725]
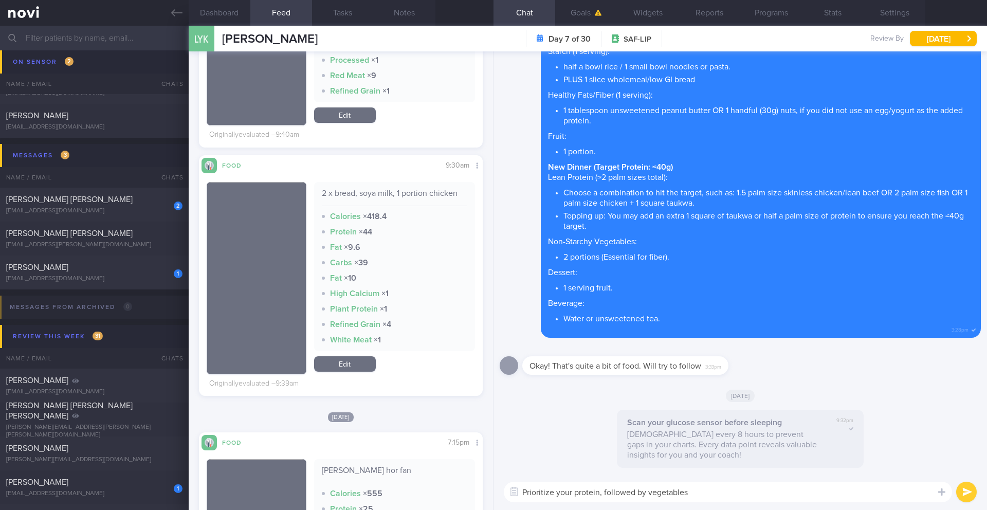
click at [719, 498] on textarea "Prioritize your protein, followed by vegetables" at bounding box center [728, 492] width 448 height 21
click at [527, 494] on textarea "Prioritize your protein, followed by vegetables" at bounding box center [728, 492] width 448 height 21
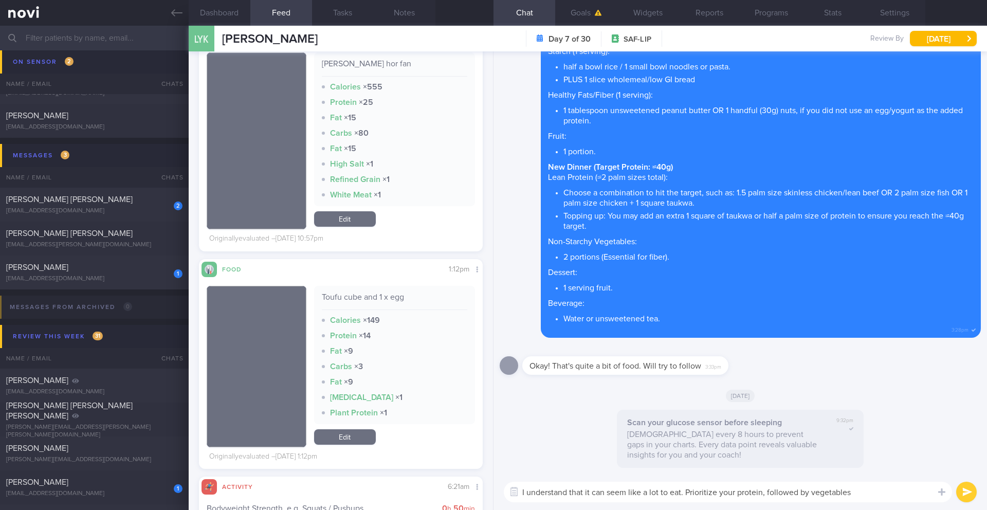
scroll to position [986, 0]
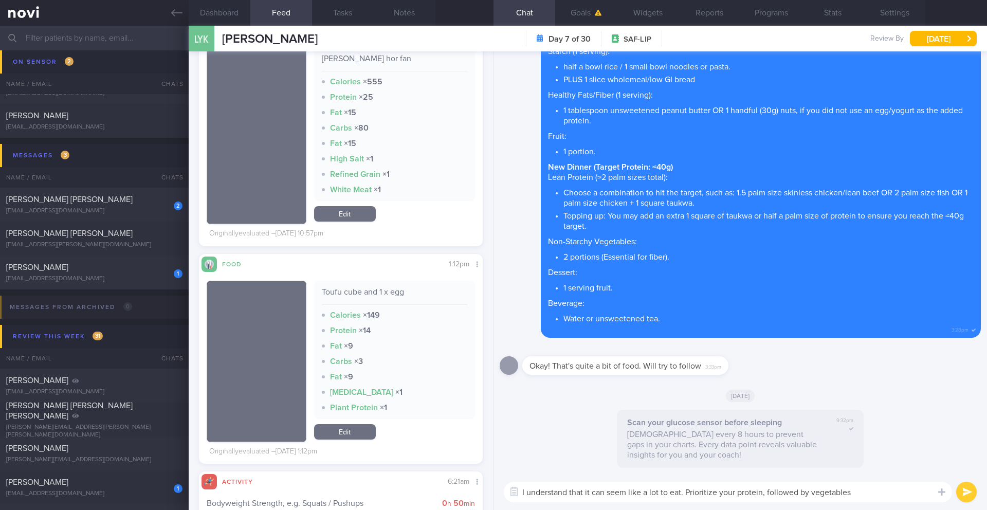
click at [907, 498] on textarea "I understand that it can seem like a lot to eat. Prioritize your protein, follo…" at bounding box center [728, 492] width 448 height 21
click at [767, 493] on textarea "I understand that it can seem like a lot to eat. Prioritize your protein, follo…" at bounding box center [728, 492] width 448 height 21
click at [861, 493] on textarea "I understand that it can seem like a lot to eat. Prioritize your protein, follo…" at bounding box center [728, 492] width 448 height 21
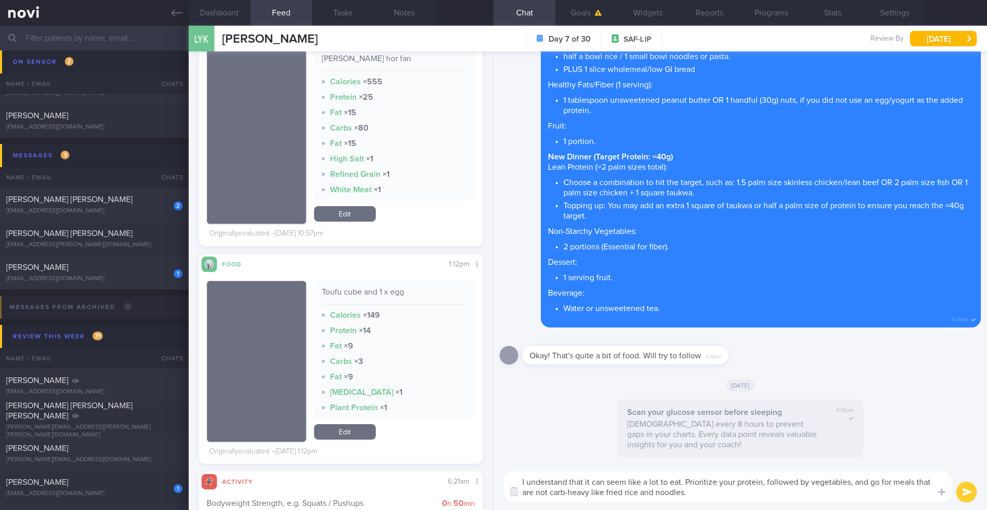
type textarea "I understand that it can seem like a lot to eat. Prioritize your protein, follo…"
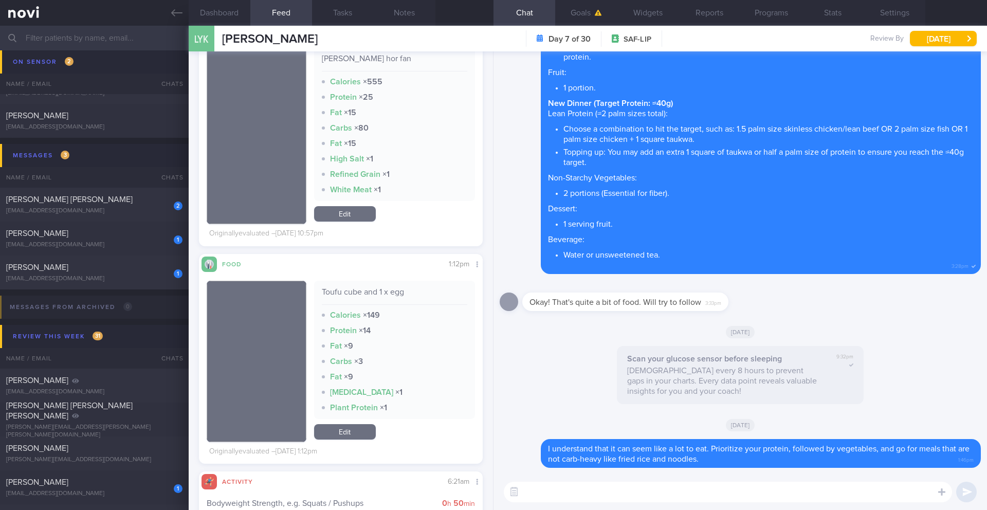
click at [565, 497] on textarea at bounding box center [728, 492] width 448 height 21
type textarea "🙂"
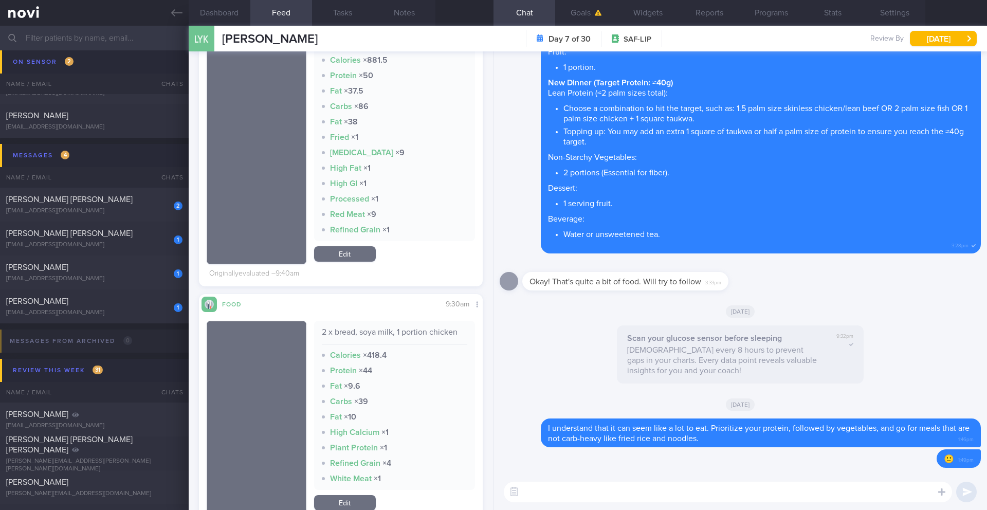
scroll to position [291, 0]
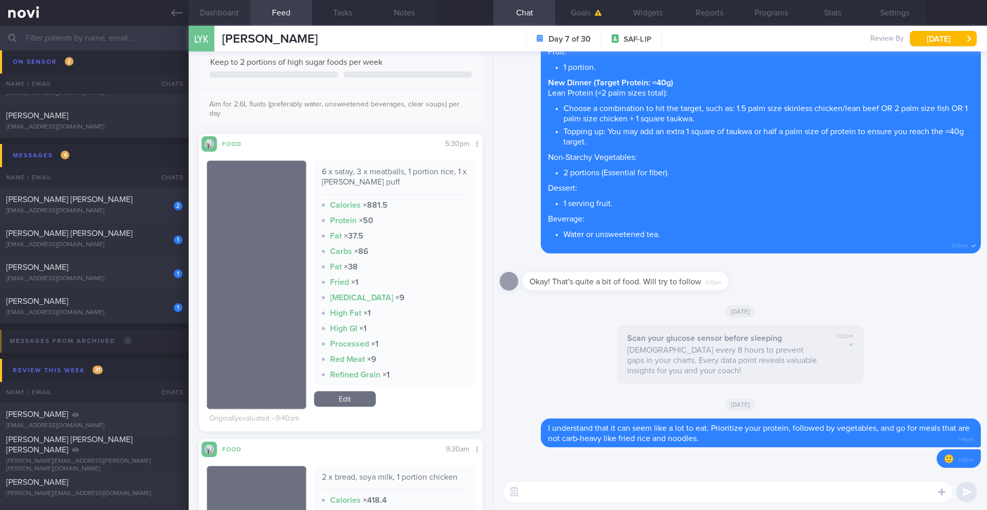
click at [204, 11] on button "Dashboard" at bounding box center [220, 13] width 62 height 26
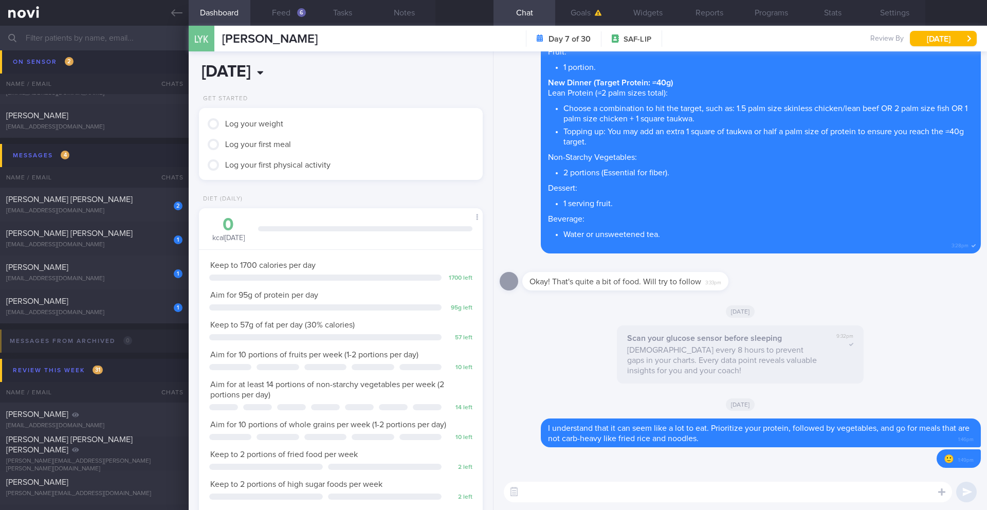
click at [288, 83] on body "You are offline! Some functionality will be unavailable Patients New Users Coac…" at bounding box center [493, 255] width 987 height 510
click at [344, 132] on span "5" at bounding box center [346, 128] width 20 height 20
type input "2025-10-05"
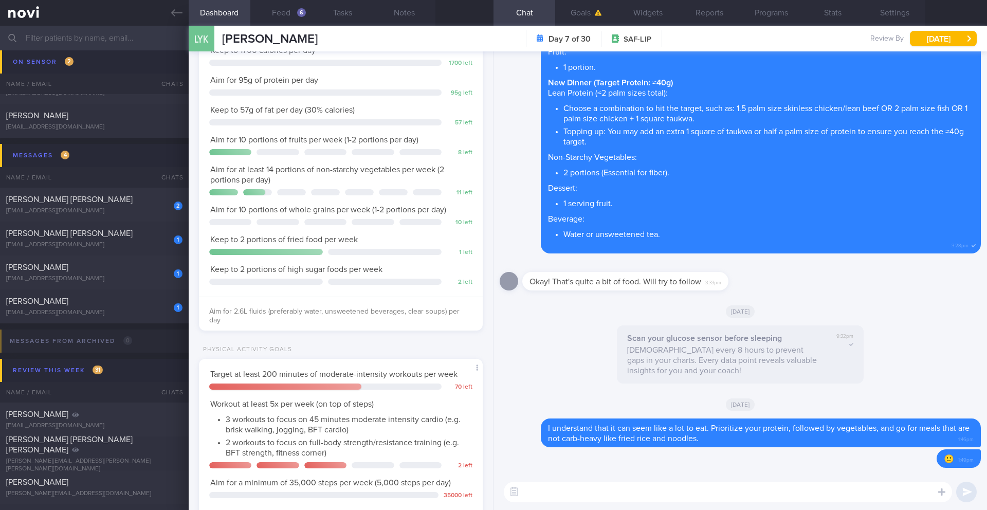
scroll to position [215, 0]
click at [279, 19] on button "Feed 6" at bounding box center [281, 13] width 62 height 26
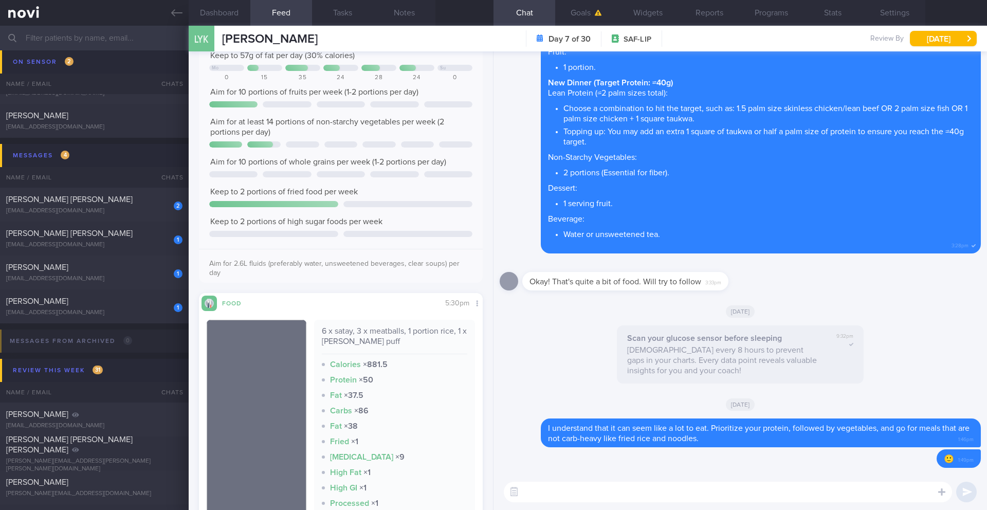
scroll to position [197, 0]
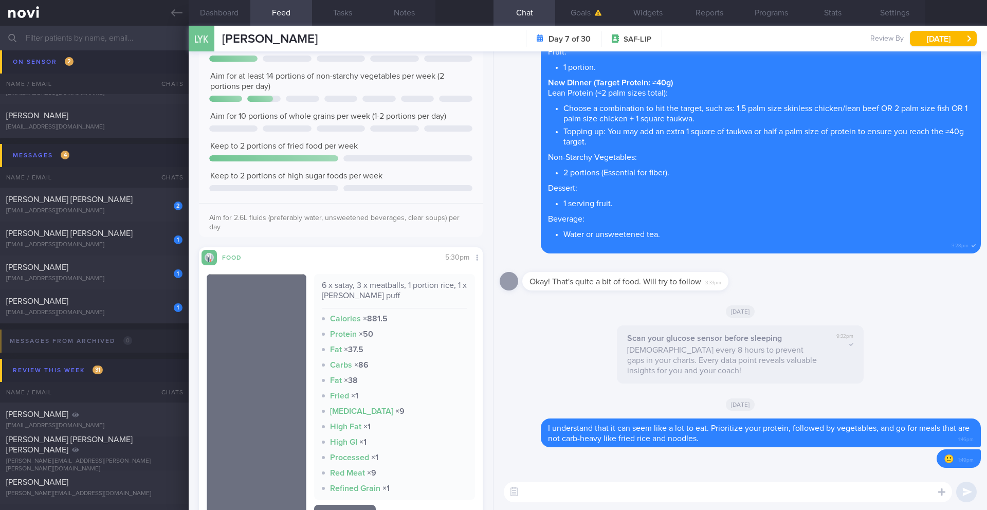
click at [557, 494] on textarea at bounding box center [728, 492] width 448 height 21
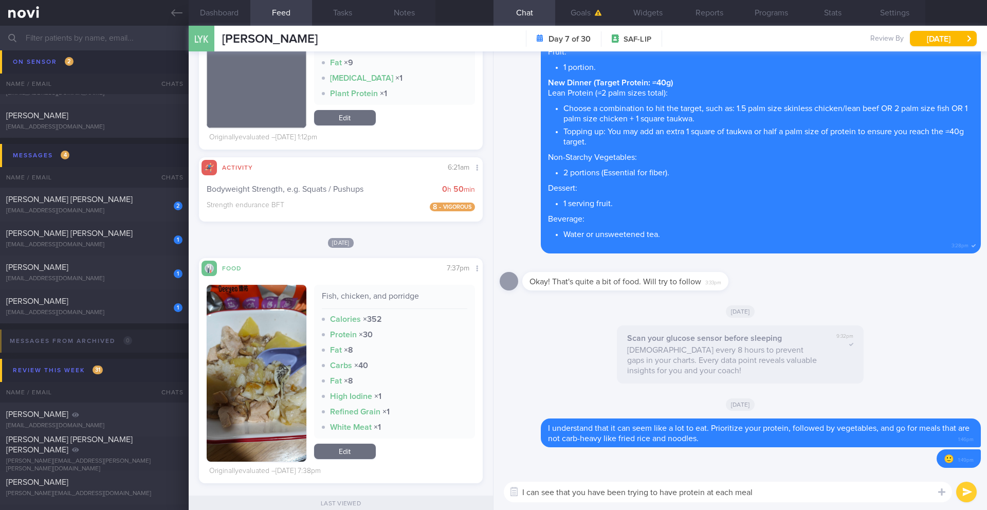
scroll to position [1366, 0]
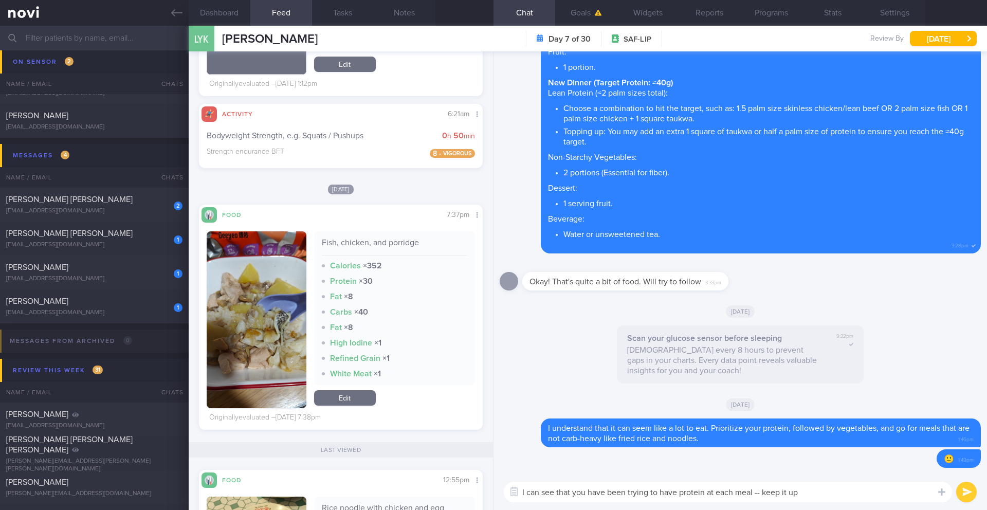
type textarea "I can see that you have been trying to have protein at each meal -- keep it up!"
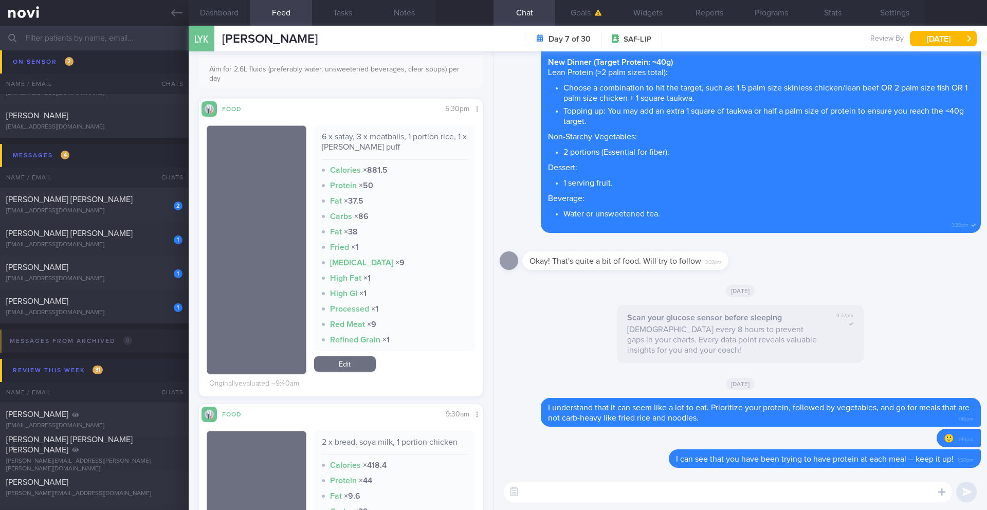
scroll to position [0, 0]
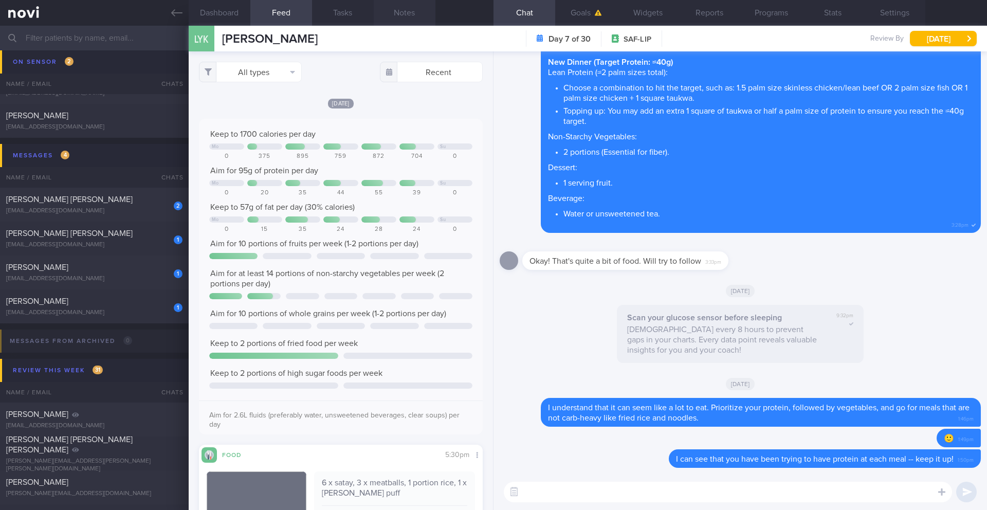
click at [407, 12] on button "Notes" at bounding box center [405, 13] width 62 height 26
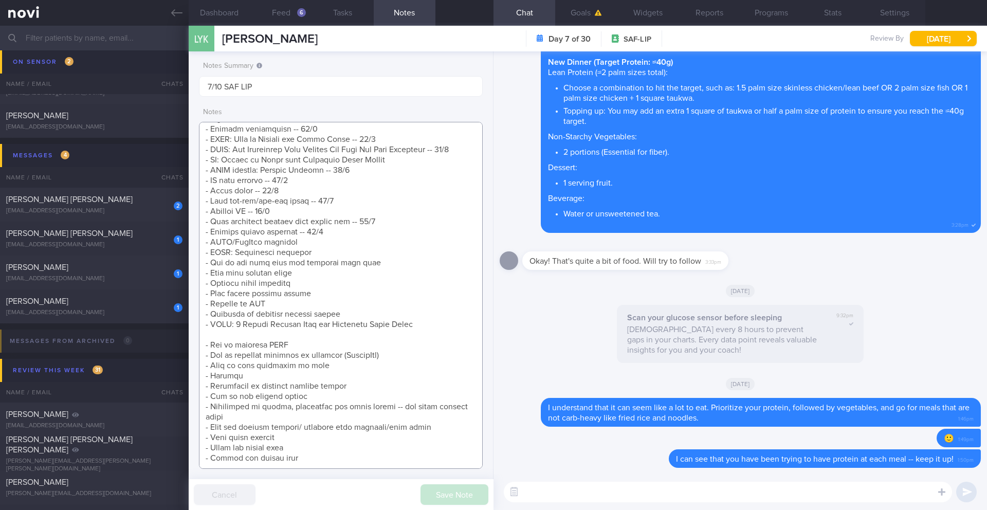
click at [397, 327] on textarea at bounding box center [341, 295] width 284 height 347
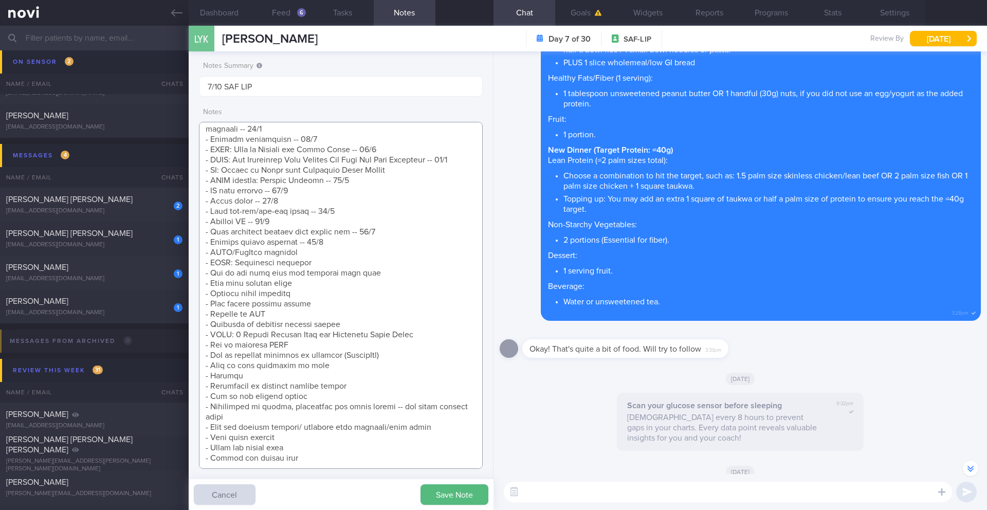
scroll to position [-315, 0]
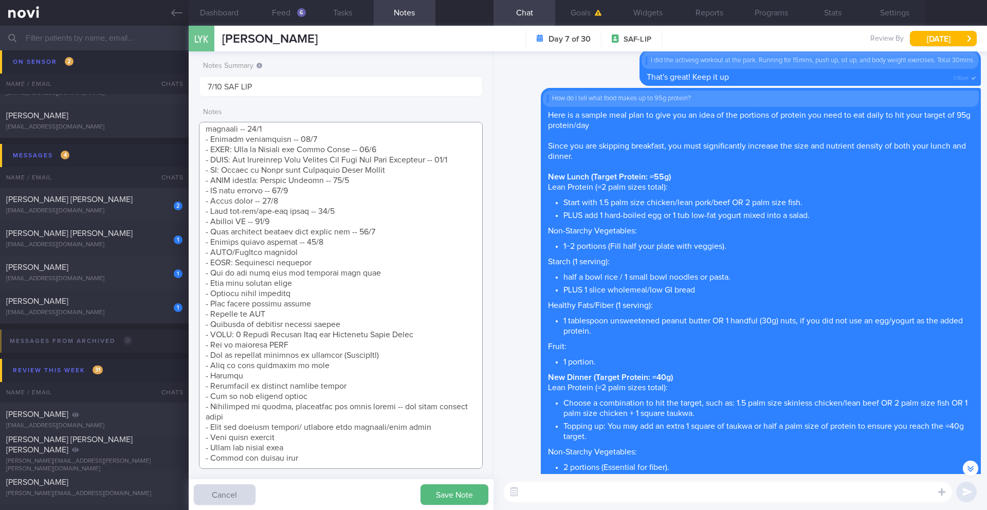
click at [250, 383] on textarea at bounding box center [341, 295] width 284 height 347
click at [334, 383] on textarea at bounding box center [341, 295] width 284 height 347
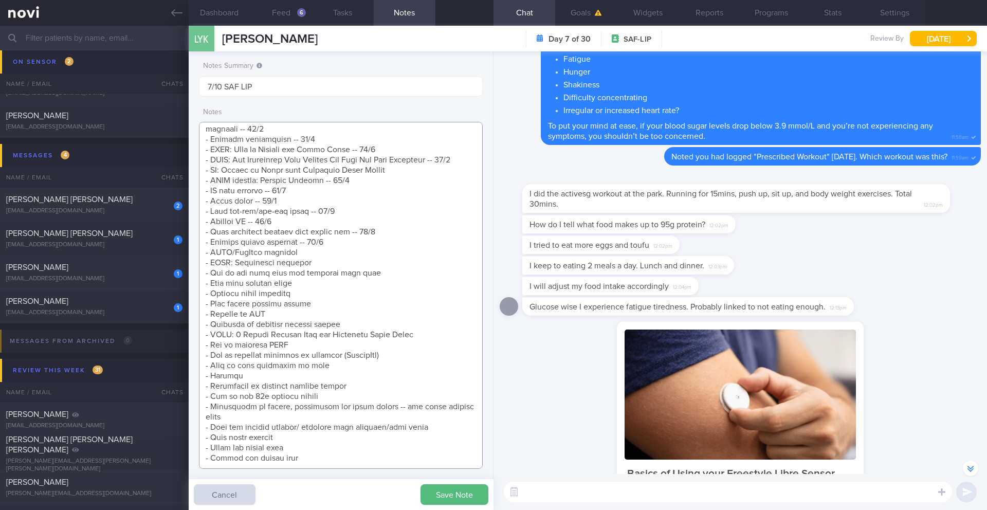
scroll to position [-816, 0]
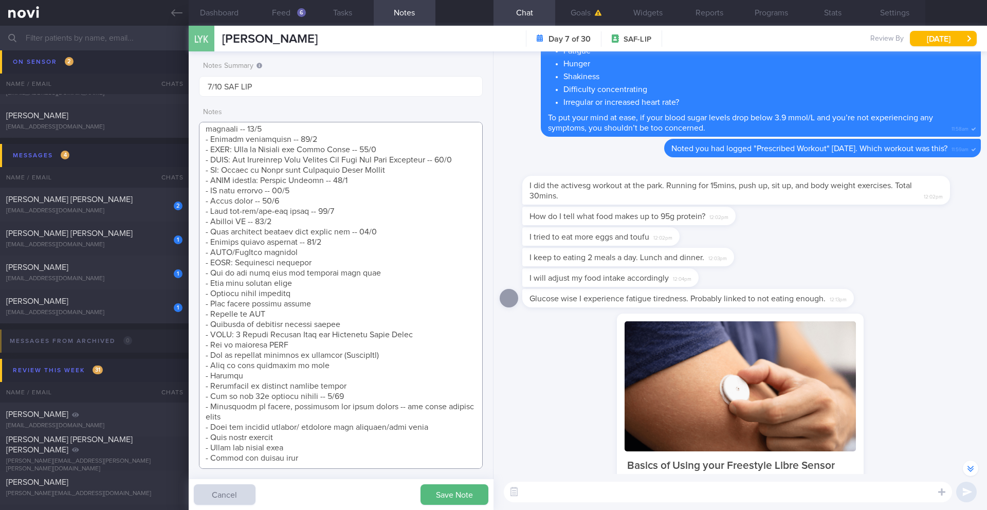
drag, startPoint x: 353, startPoint y: 386, endPoint x: 195, endPoint y: 384, distance: 158.3
click at [195, 384] on div "Notes Summary 7/10 SAF LIP Notes Save Note Cancel" at bounding box center [341, 280] width 305 height 458
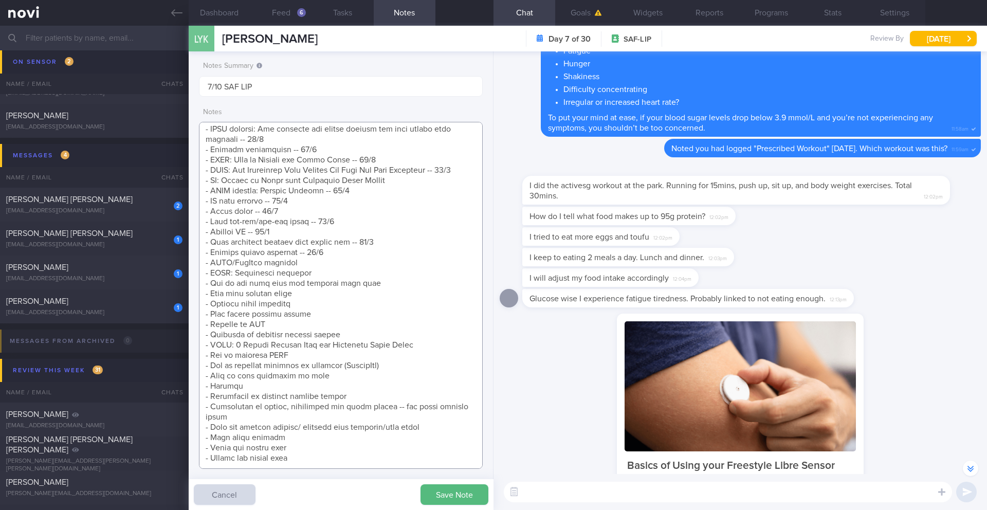
scroll to position [343, 0]
click at [363, 240] on textarea at bounding box center [341, 295] width 284 height 347
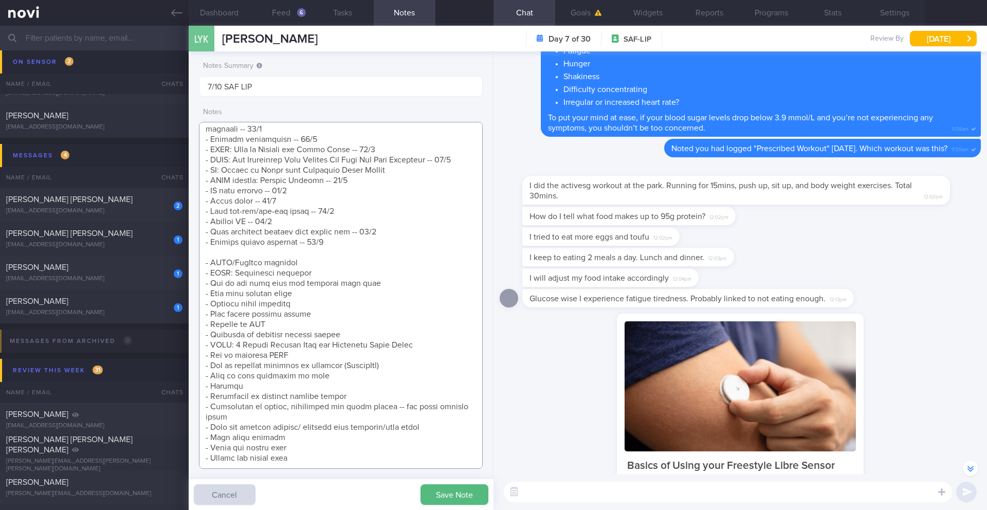
scroll to position [353, 0]
paste textarea "- How to hit 95g protein target -- 3/10"
type textarea "SUPPORT NEEDED: CHALLENGE: Wt Targets: Regular Army Deskbound (tries to get up …"
click at [465, 488] on button "Save Note" at bounding box center [454, 494] width 68 height 21
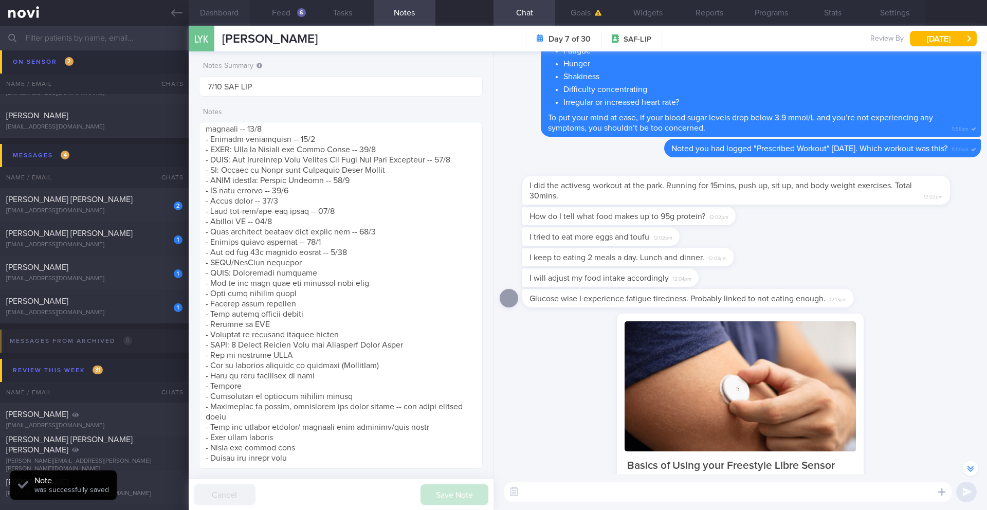
click at [204, 14] on button "Dashboard" at bounding box center [220, 13] width 62 height 26
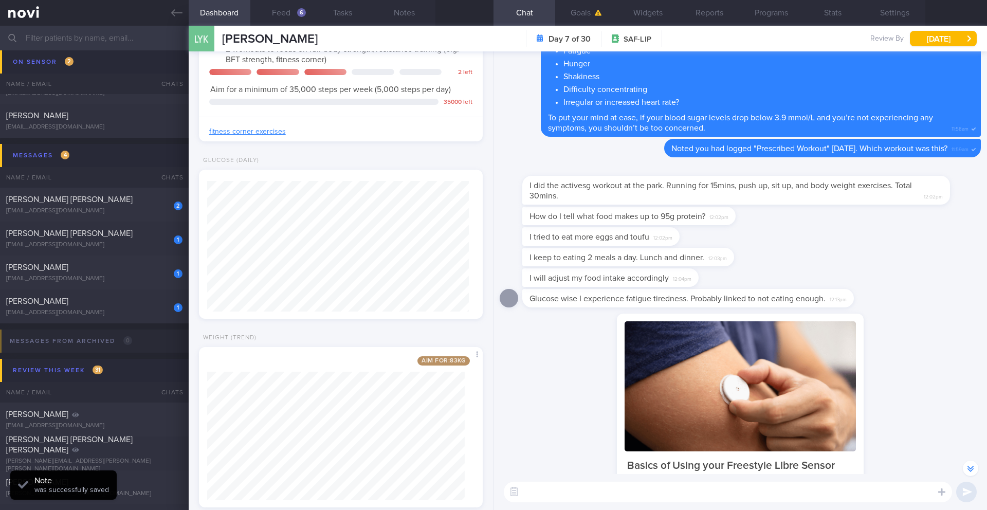
scroll to position [631, 0]
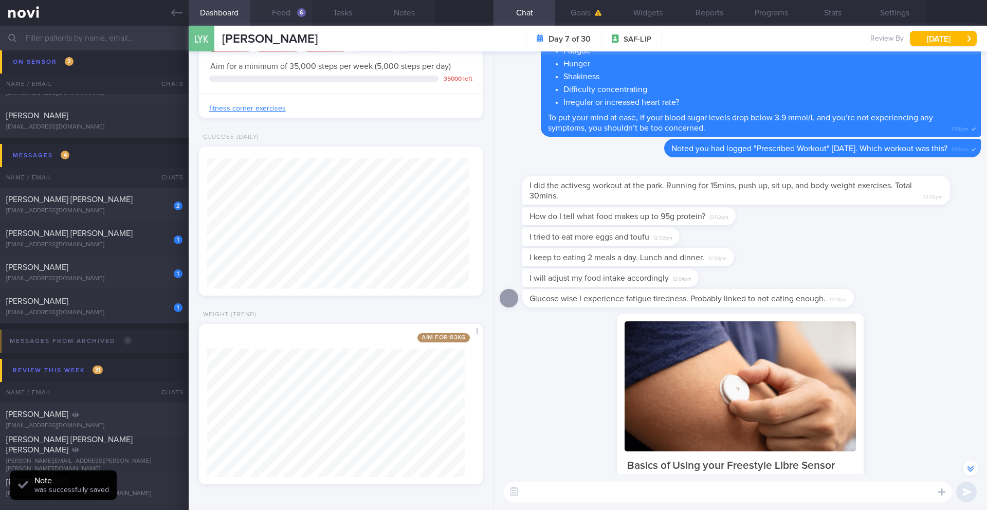
click at [287, 17] on button "Feed 6" at bounding box center [281, 13] width 62 height 26
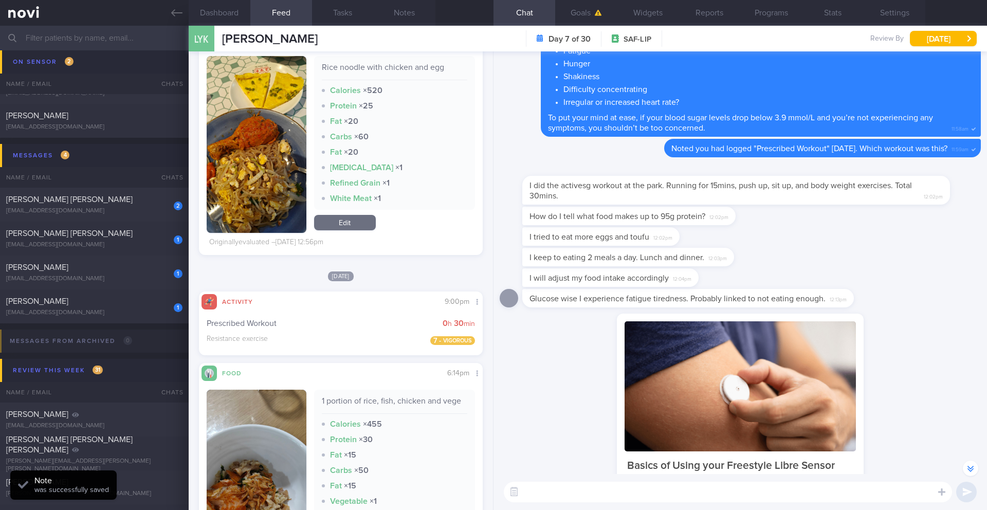
scroll to position [1792, 0]
click at [886, 14] on button "Settings" at bounding box center [894, 13] width 62 height 26
